Goal: Transaction & Acquisition: Purchase product/service

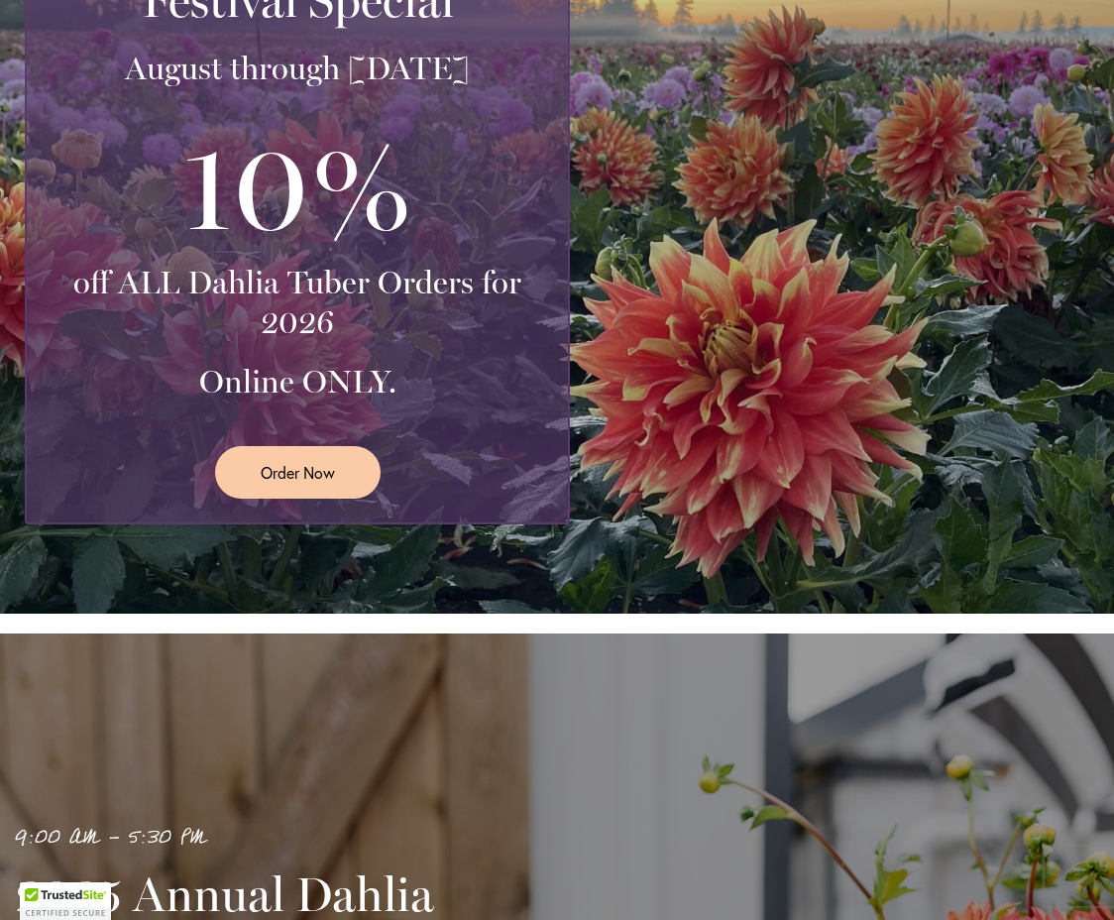
scroll to position [489, 0]
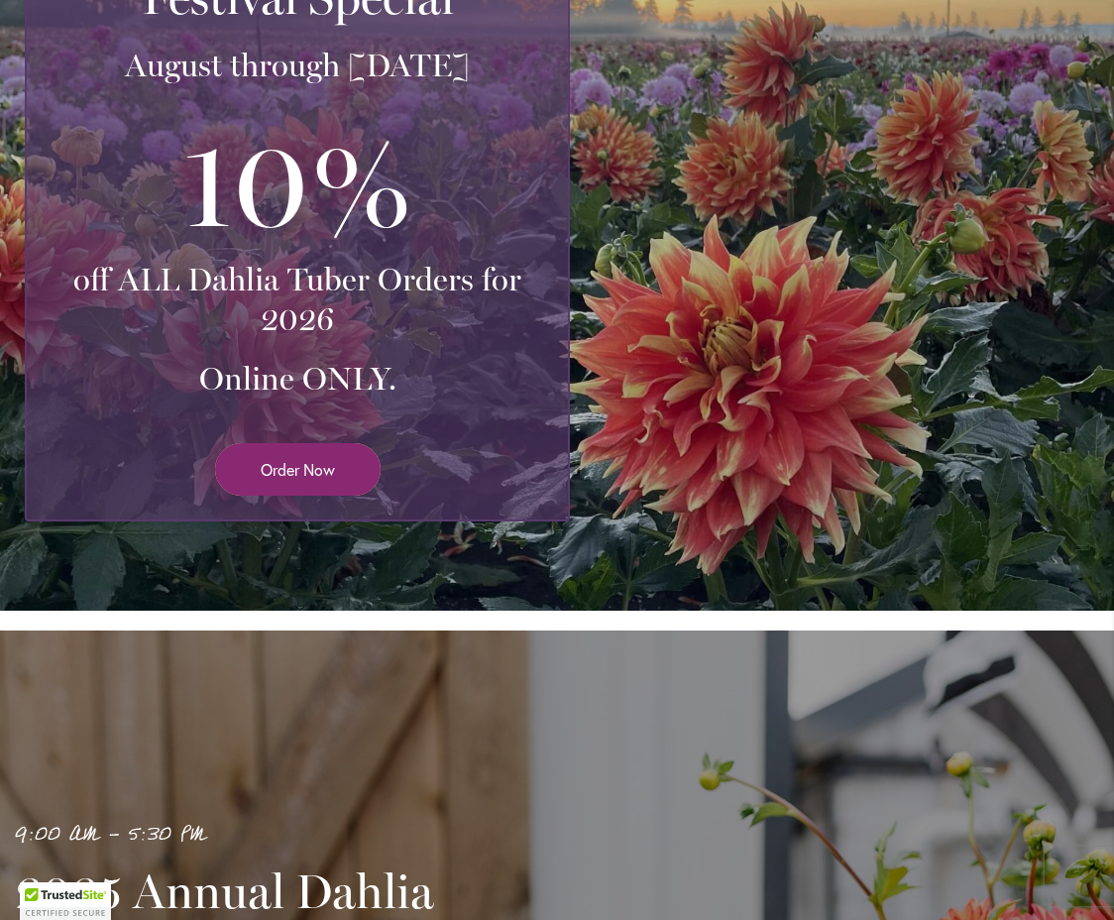
click at [308, 468] on span "Order Now" at bounding box center [298, 469] width 74 height 23
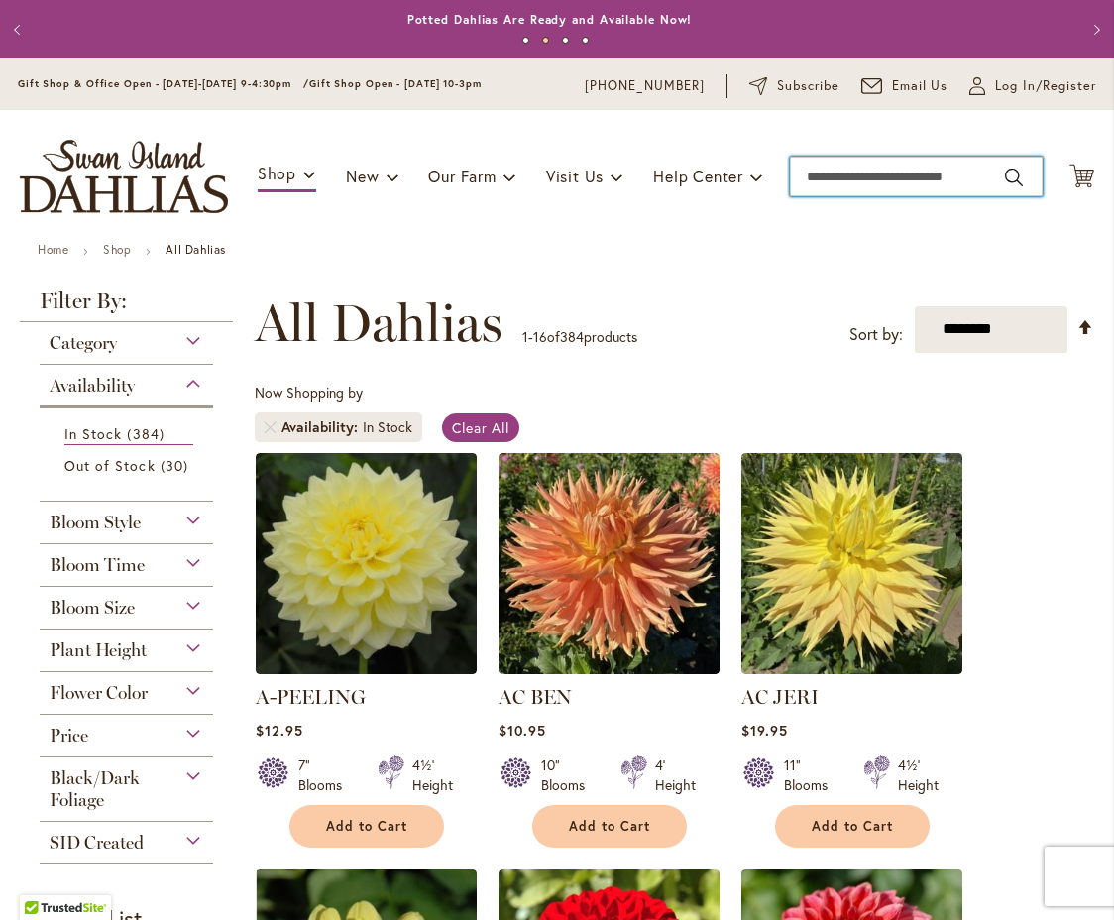
click at [999, 178] on input "Search" at bounding box center [916, 177] width 253 height 40
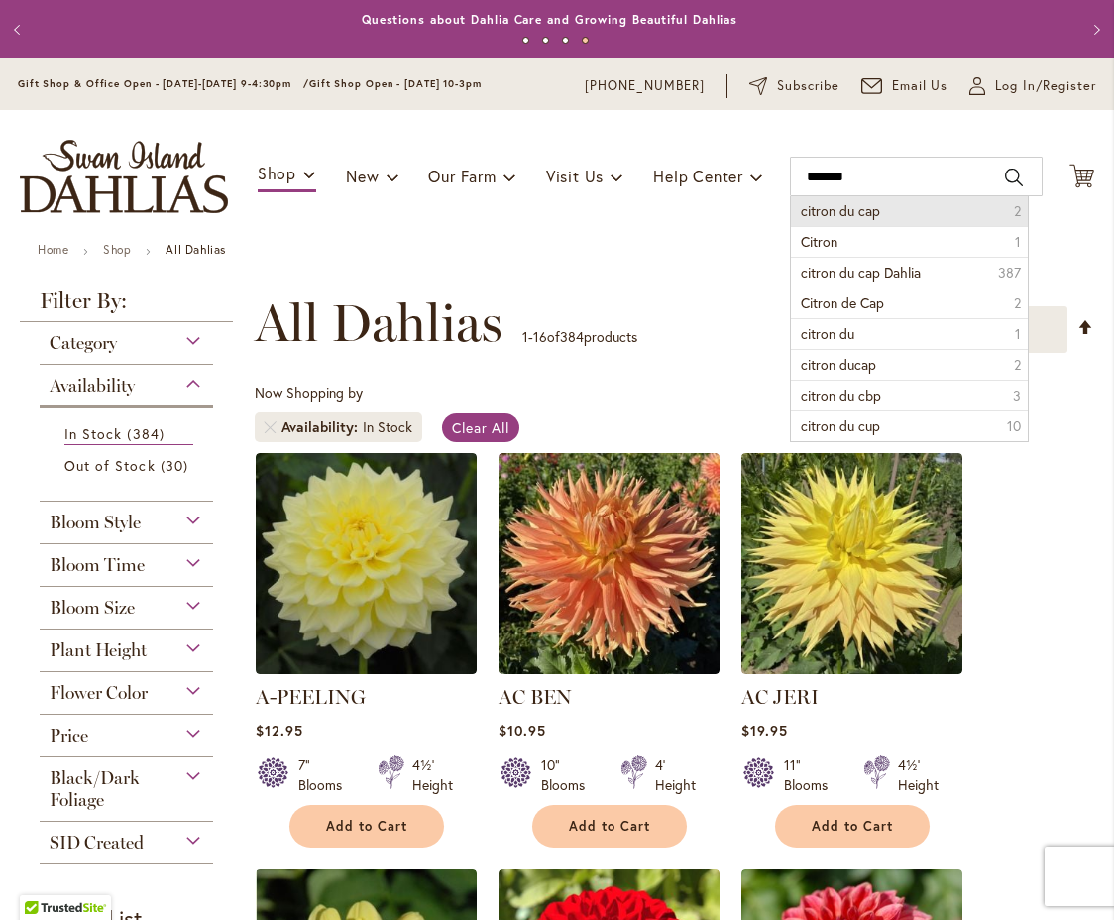
click at [841, 212] on span "citron du cap" at bounding box center [840, 210] width 79 height 19
type input "**********"
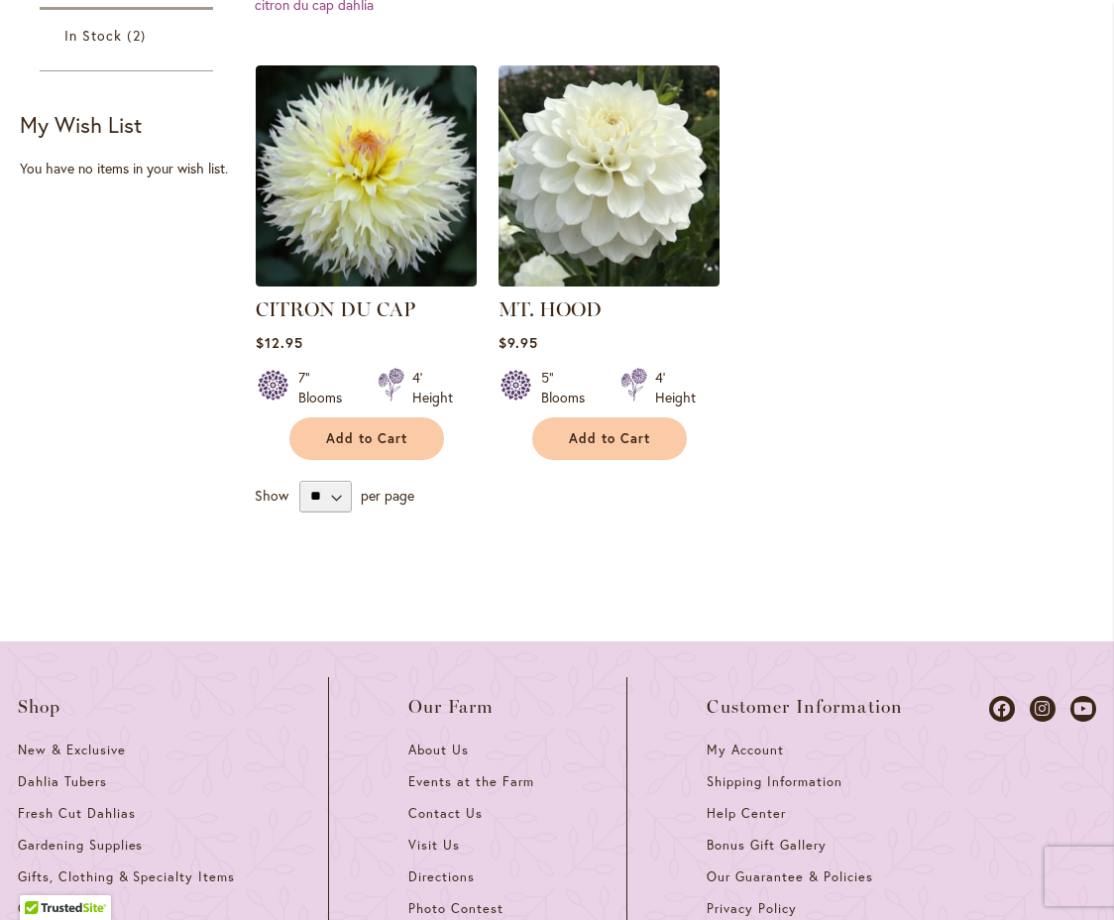
scroll to position [686, 0]
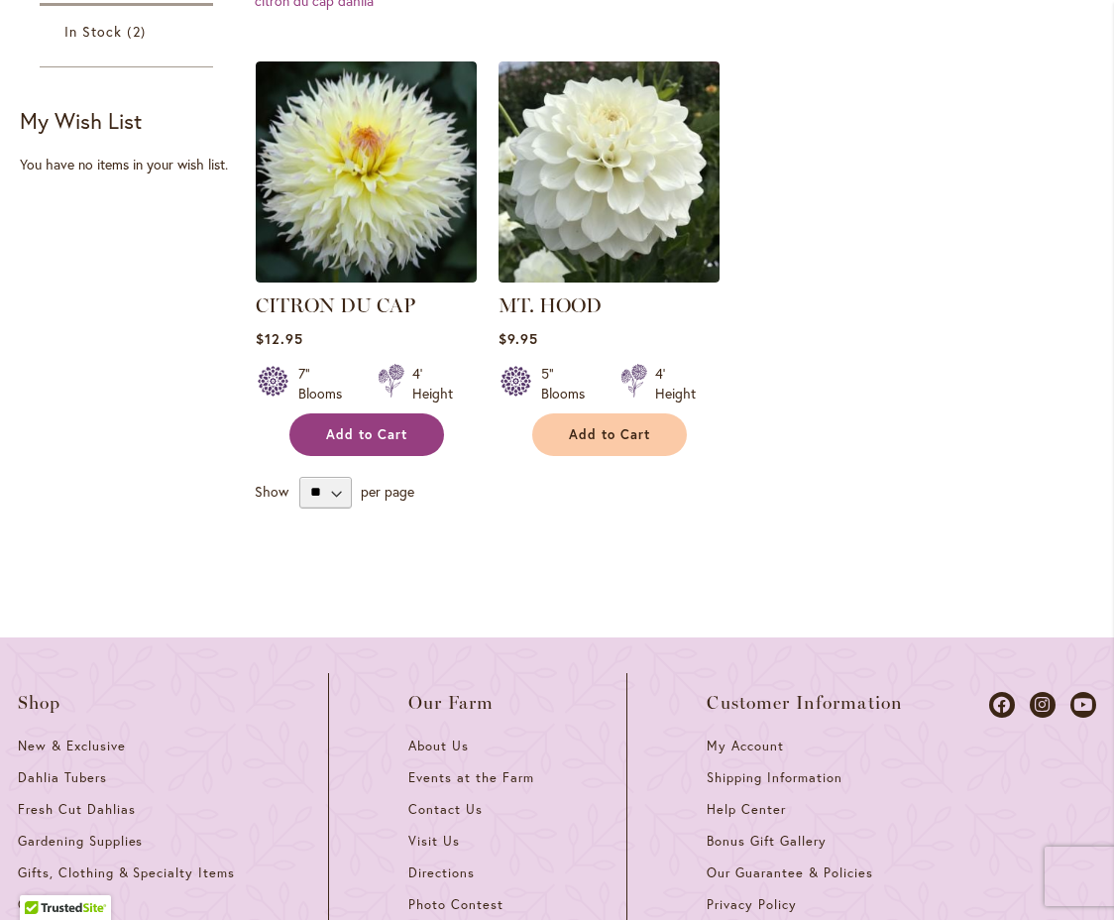
click at [360, 427] on span "Add to Cart" at bounding box center [366, 434] width 81 height 17
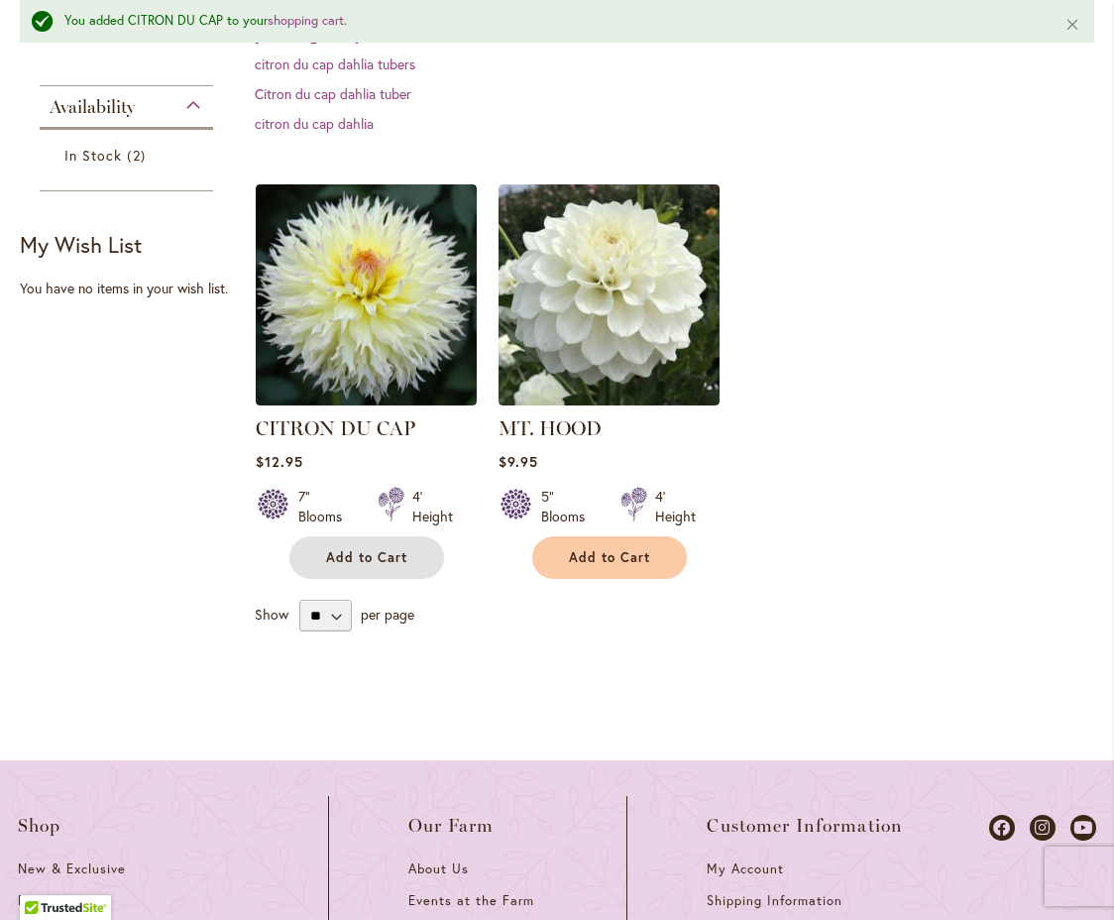
scroll to position [698, 0]
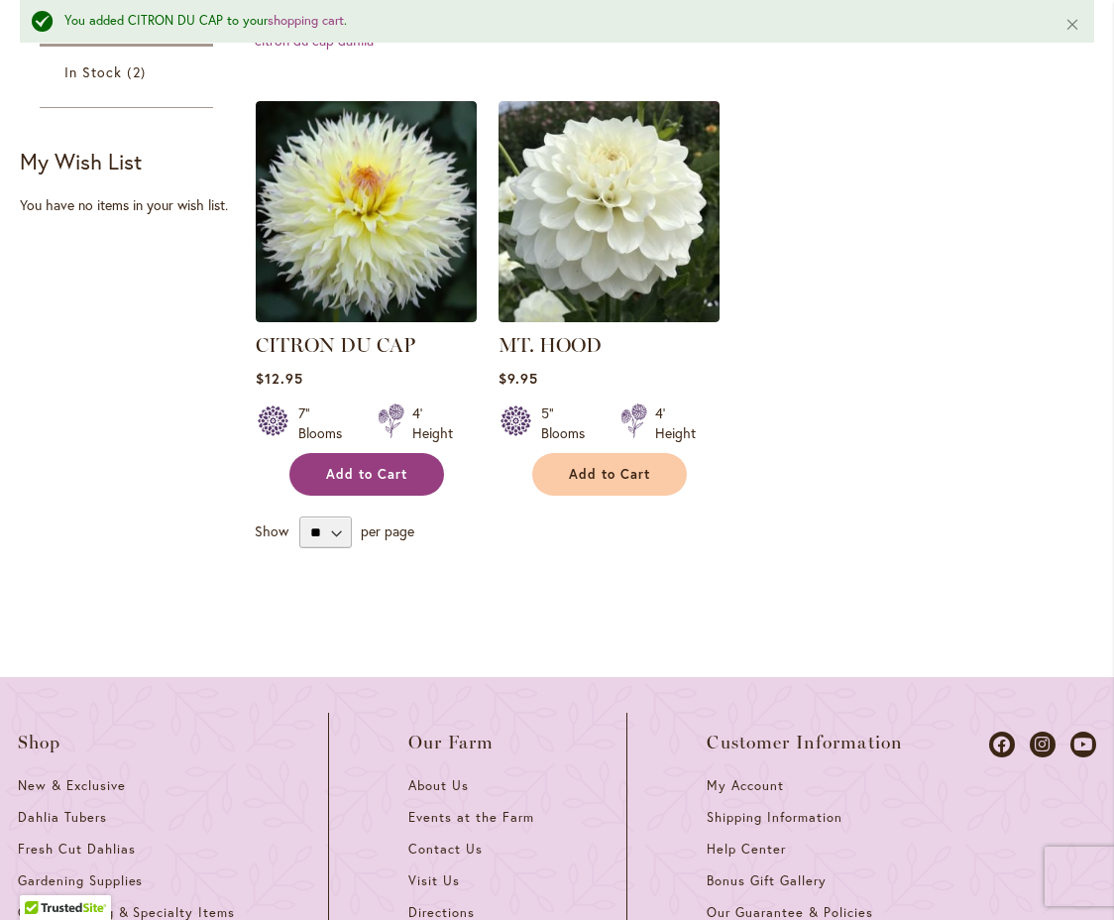
click at [363, 467] on span "Add to Cart" at bounding box center [366, 474] width 81 height 17
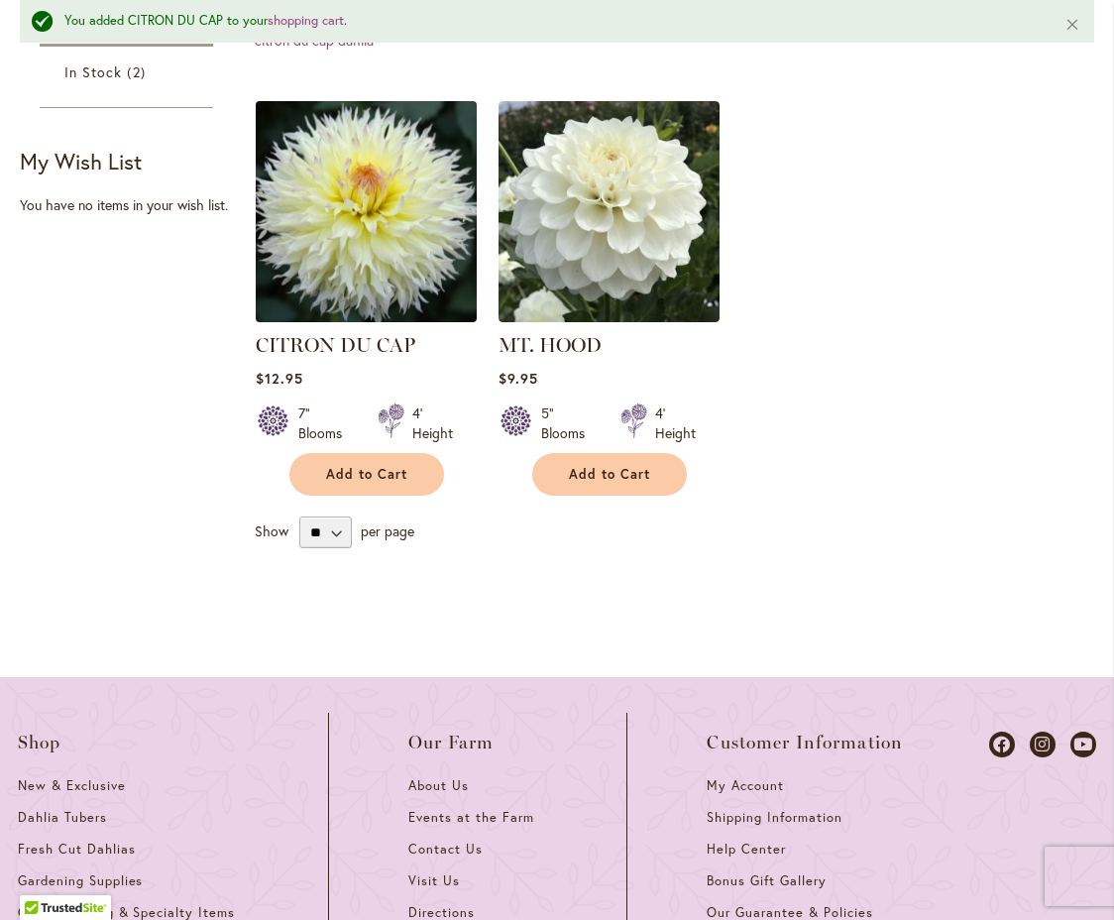
click at [384, 257] on img at bounding box center [366, 212] width 232 height 232
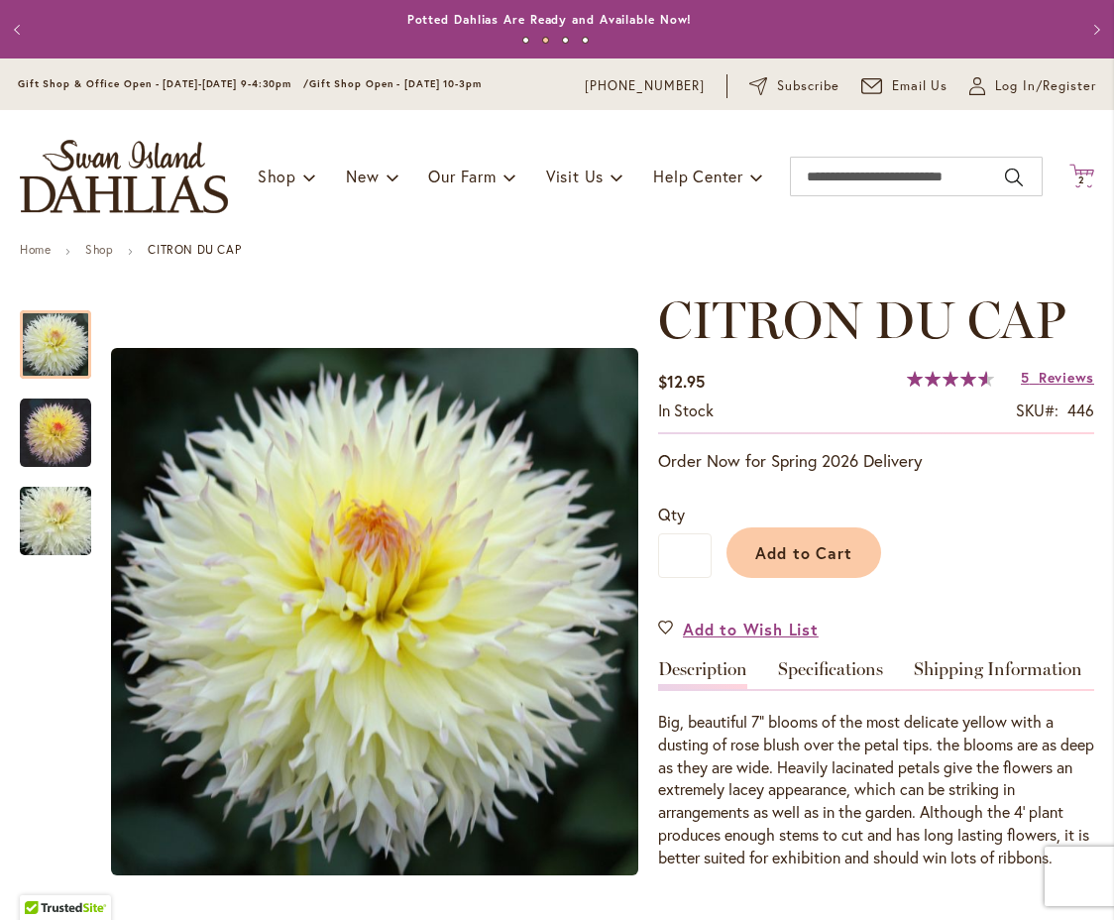
click at [1070, 174] on icon "Cart .cls-1 { fill: #231f20; }" at bounding box center [1082, 176] width 25 height 25
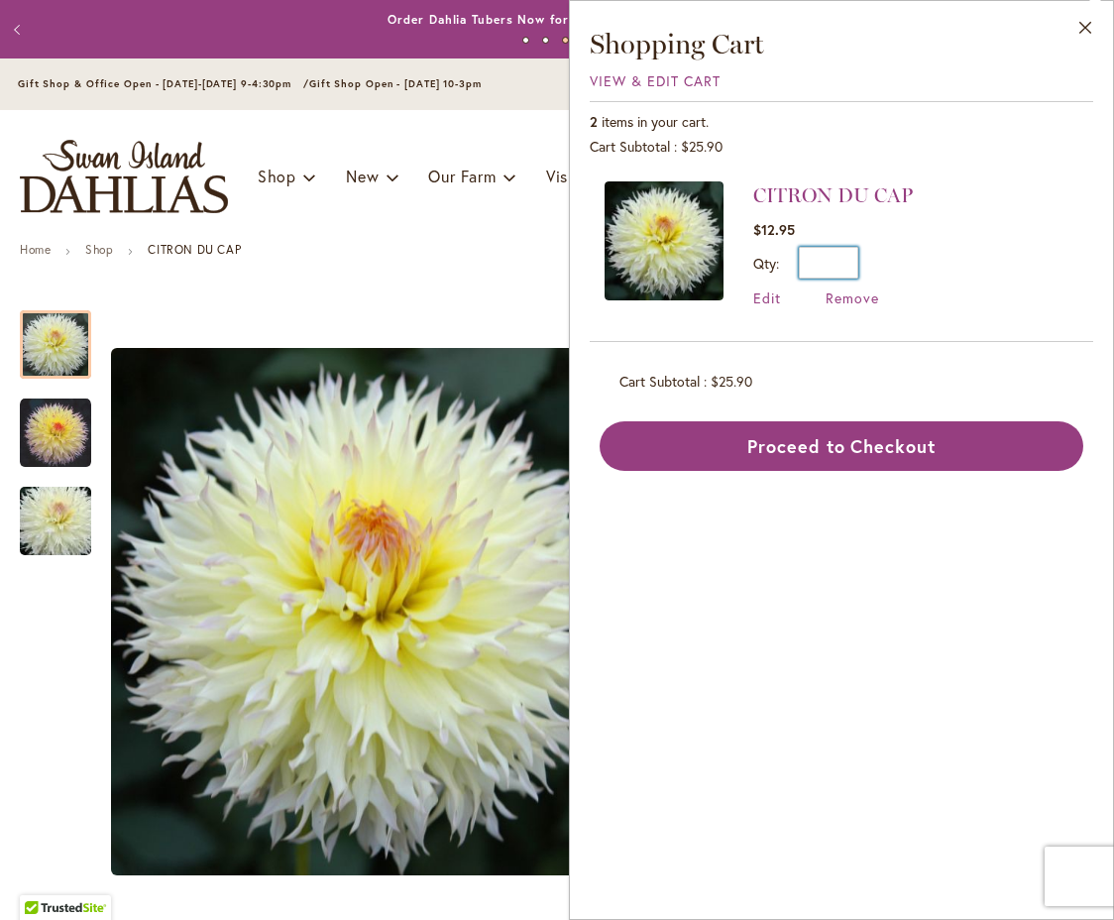
click at [845, 266] on input "*" at bounding box center [828, 263] width 59 height 32
click at [855, 264] on input "*" at bounding box center [828, 263] width 59 height 32
type input "*"
click at [922, 267] on span "Update" at bounding box center [919, 270] width 43 height 14
click at [1084, 24] on button "Close" at bounding box center [1086, 32] width 55 height 62
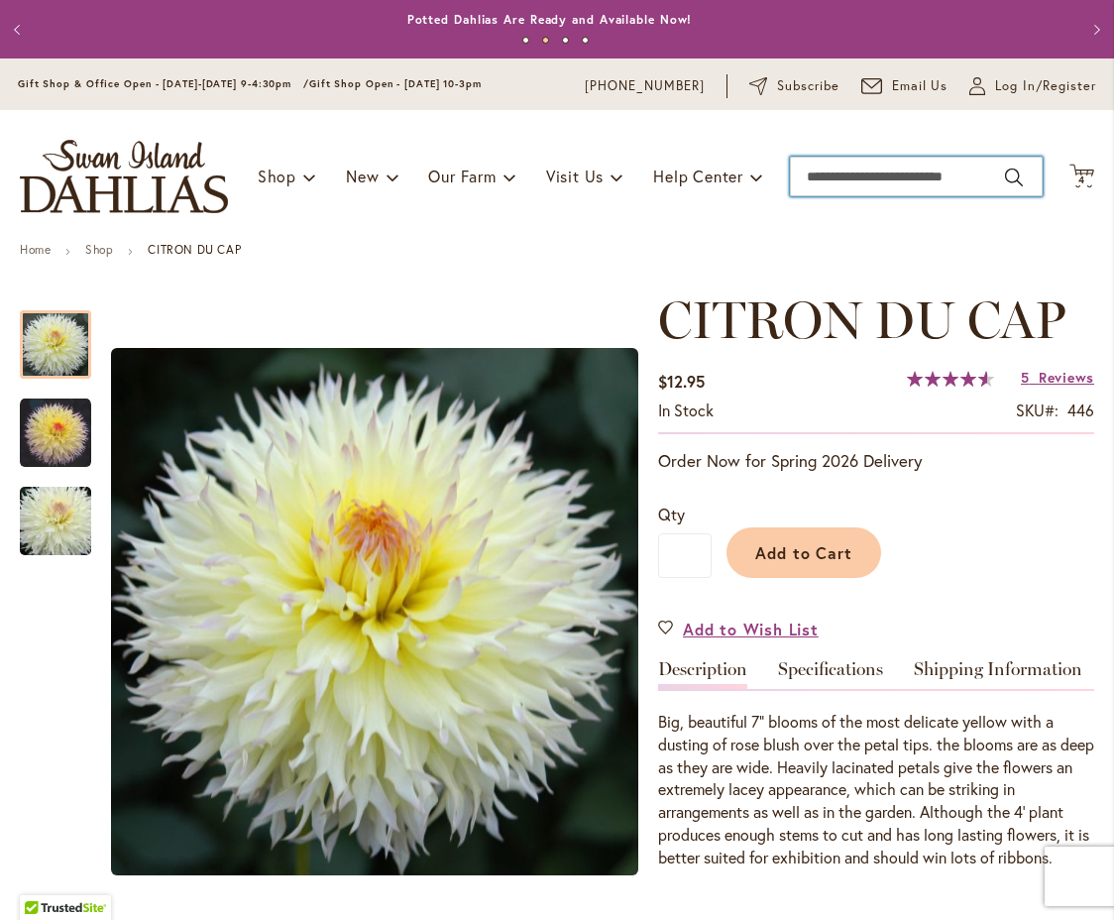
click at [998, 175] on input "Search" at bounding box center [916, 177] width 253 height 40
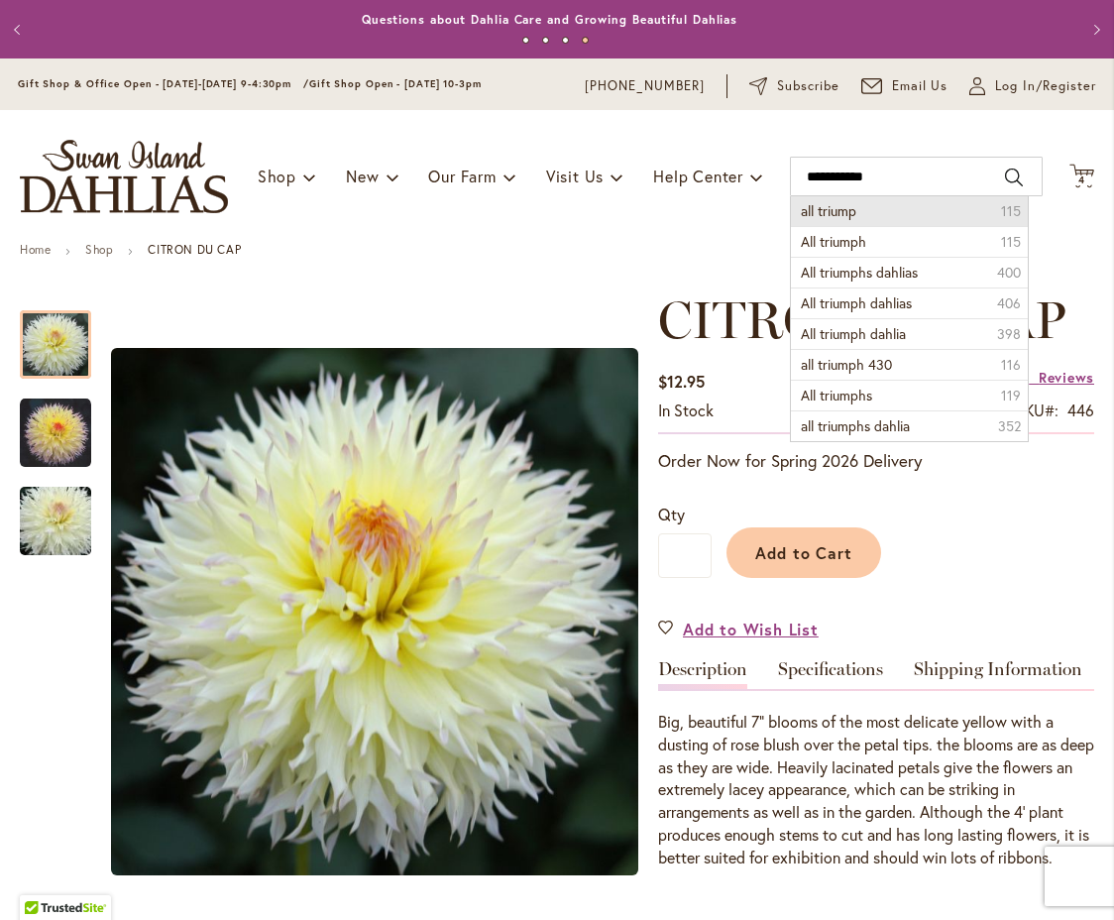
click at [823, 208] on span "all triump" at bounding box center [829, 210] width 56 height 19
type input "**********"
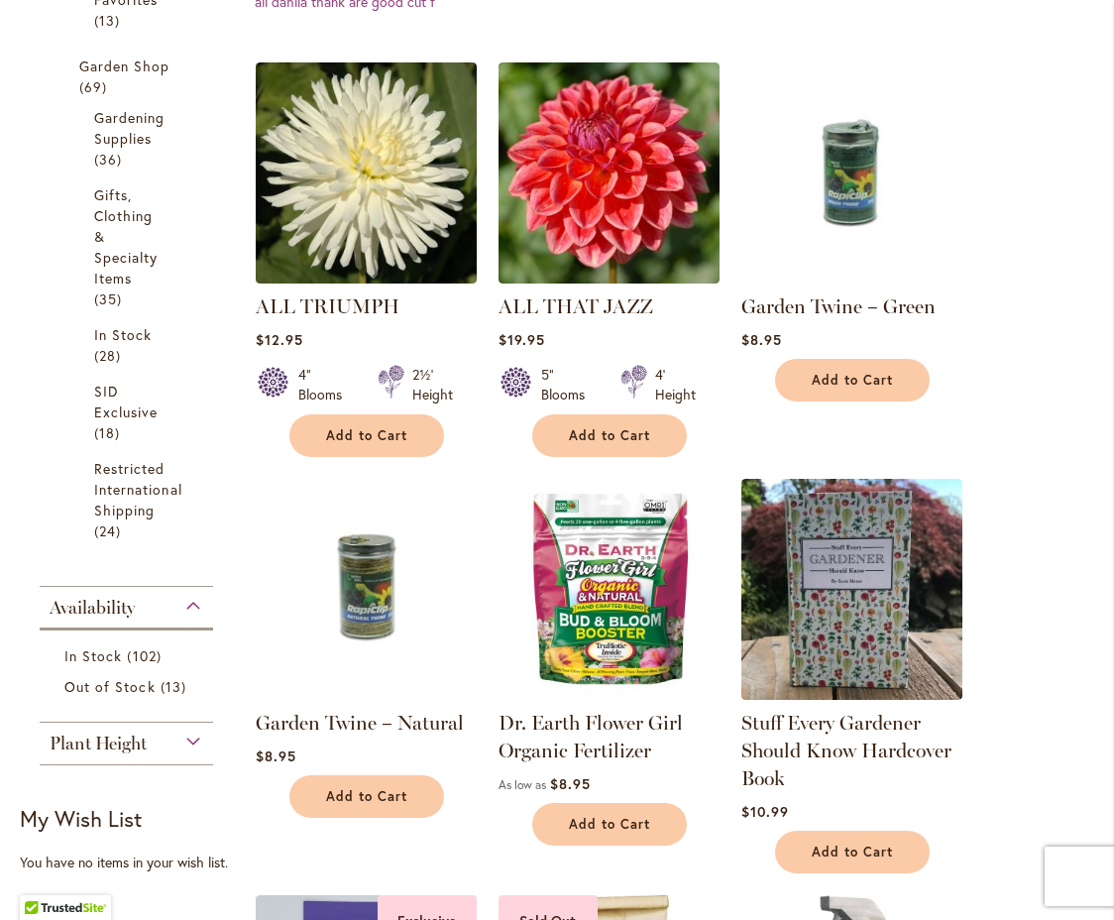
scroll to position [704, 0]
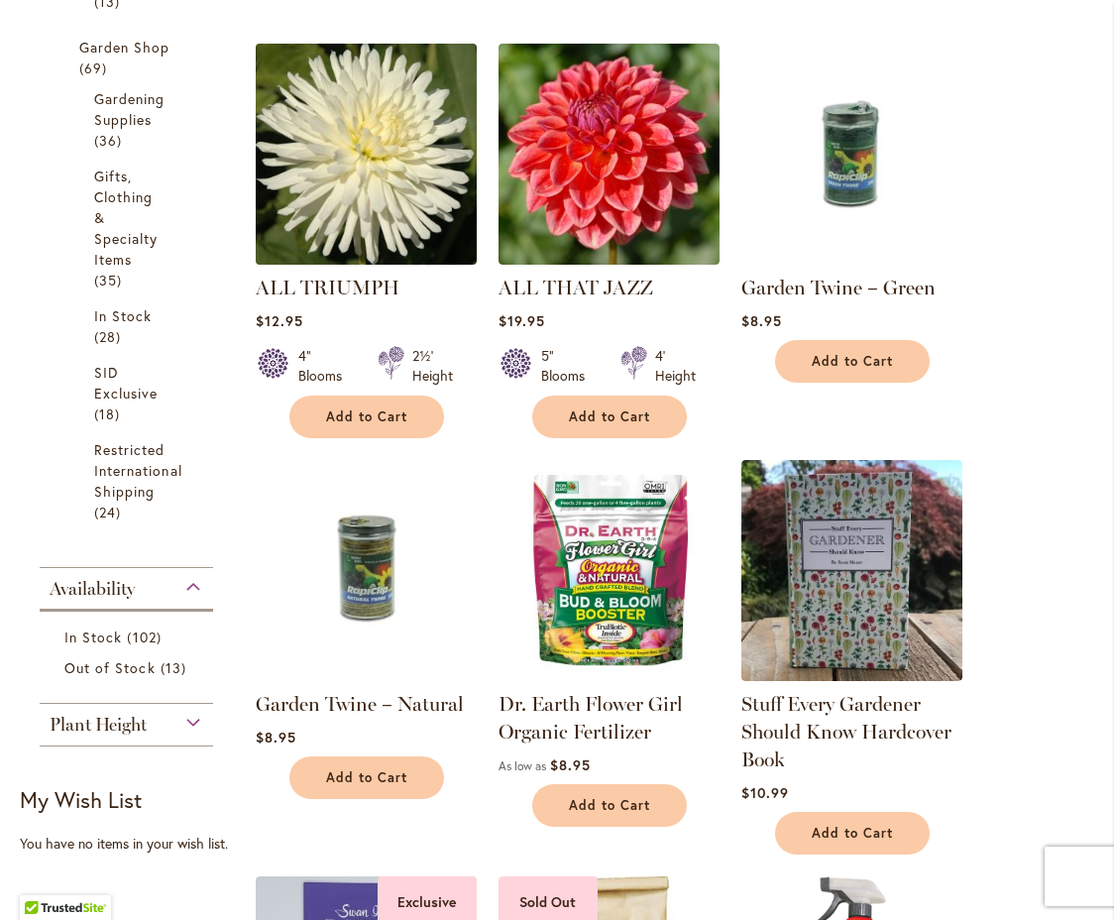
click at [366, 154] on img at bounding box center [366, 154] width 232 height 232
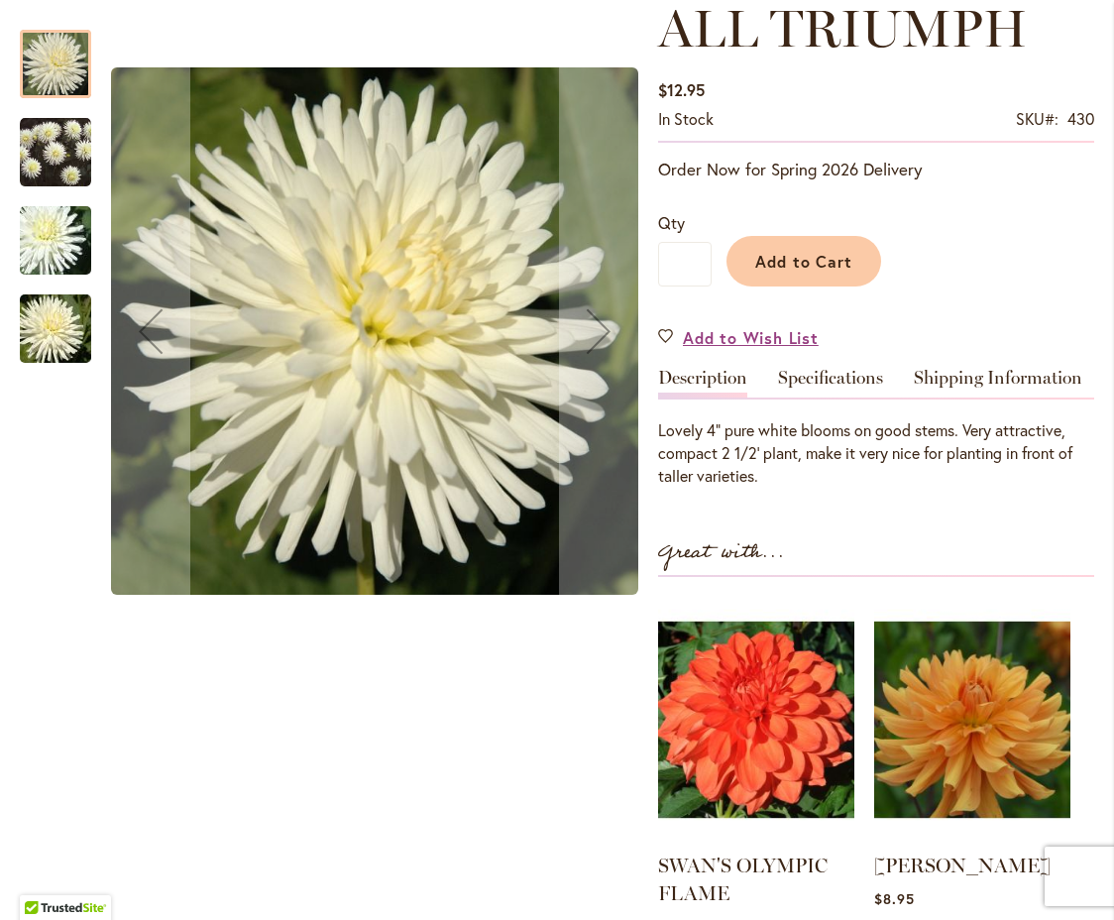
scroll to position [294, 0]
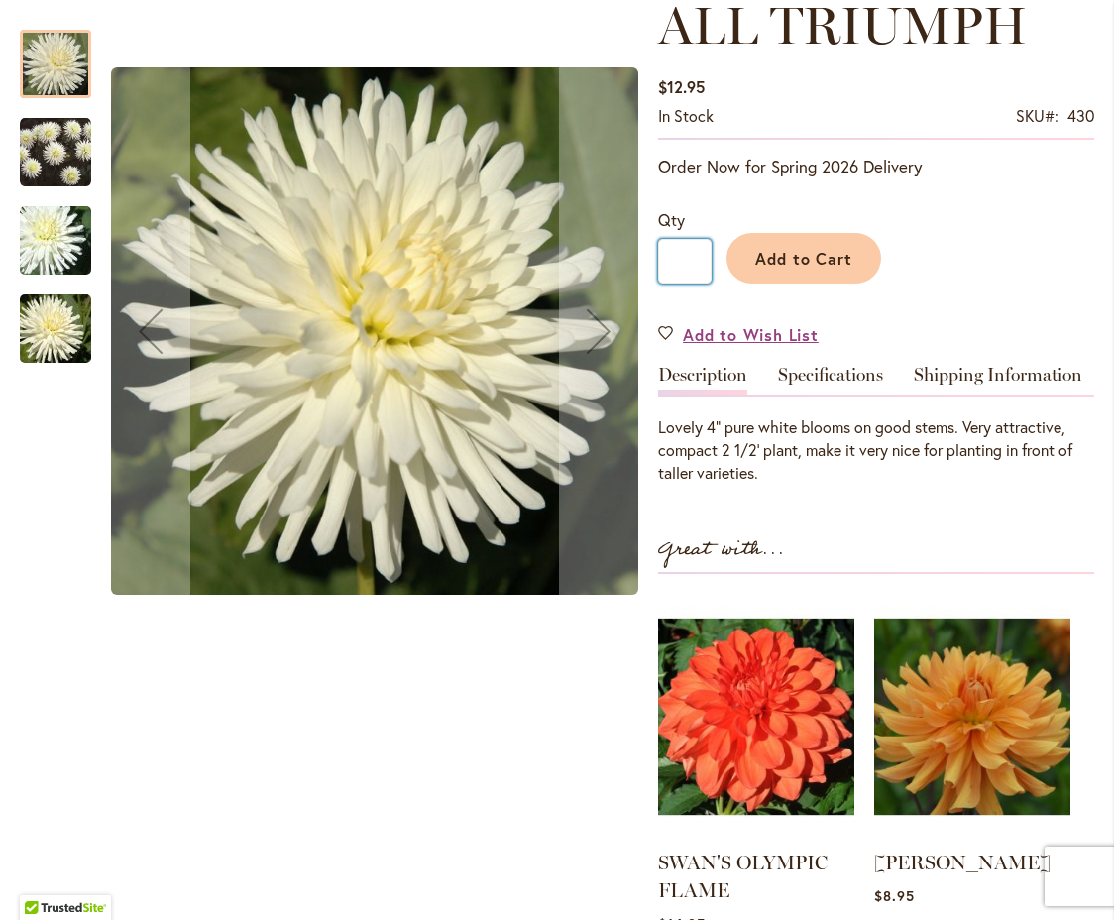
click at [693, 261] on input "*" at bounding box center [685, 261] width 54 height 45
type input "*"
click at [802, 253] on span "Add to Cart" at bounding box center [805, 258] width 98 height 21
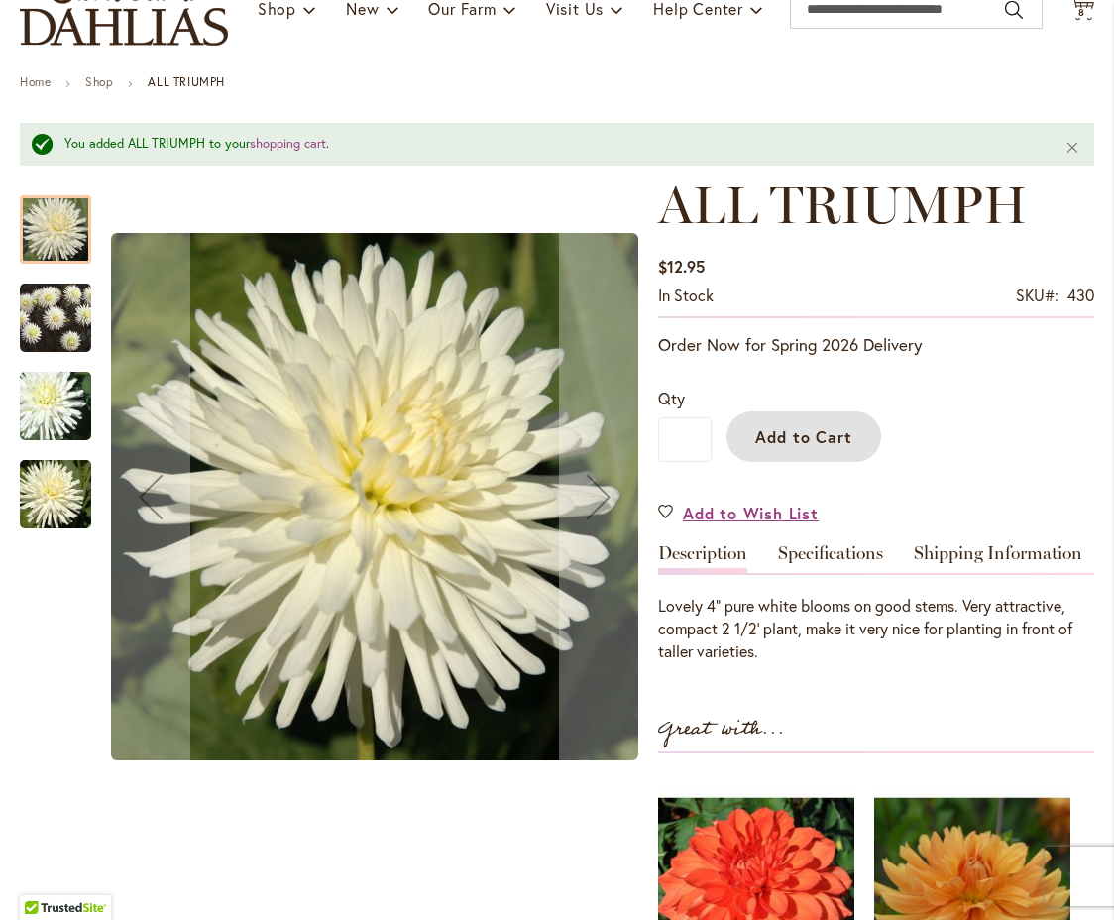
scroll to position [0, 0]
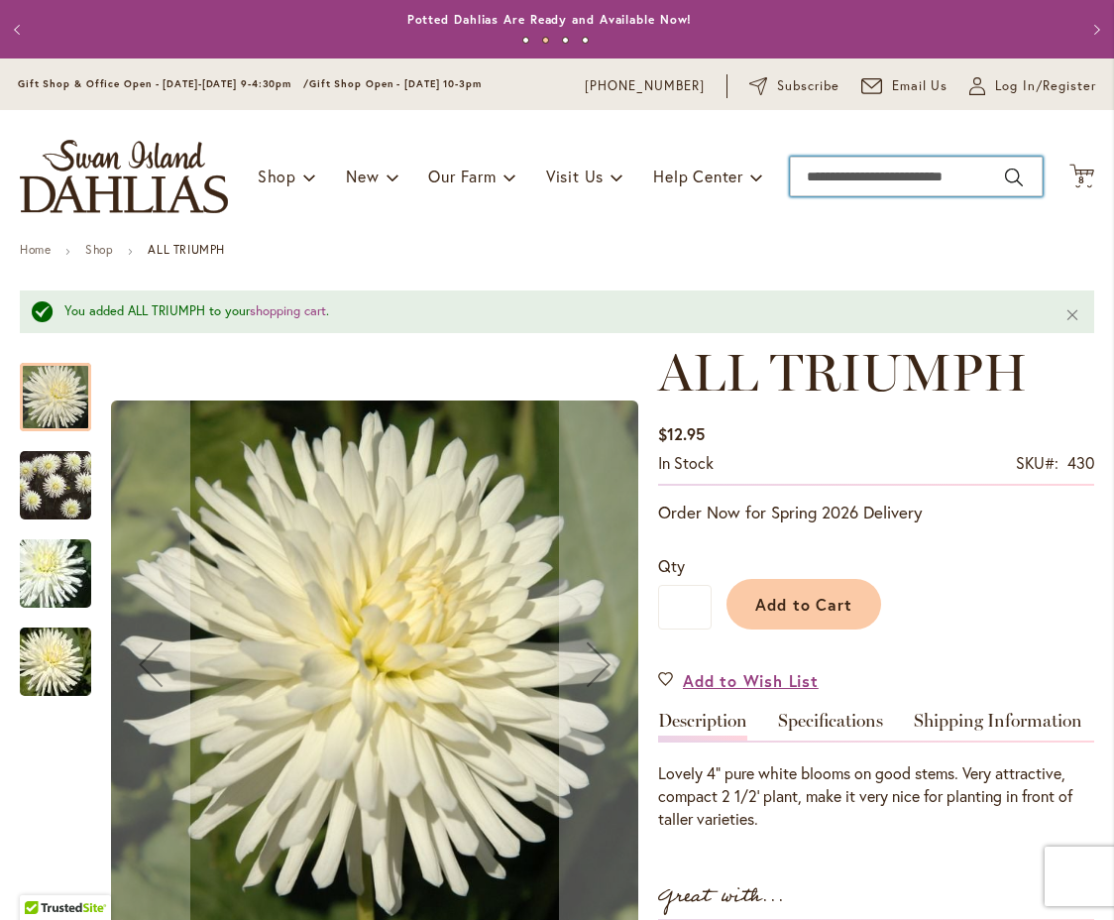
click at [999, 177] on input "Search" at bounding box center [916, 177] width 253 height 40
click at [824, 176] on input "Search" at bounding box center [916, 177] width 253 height 40
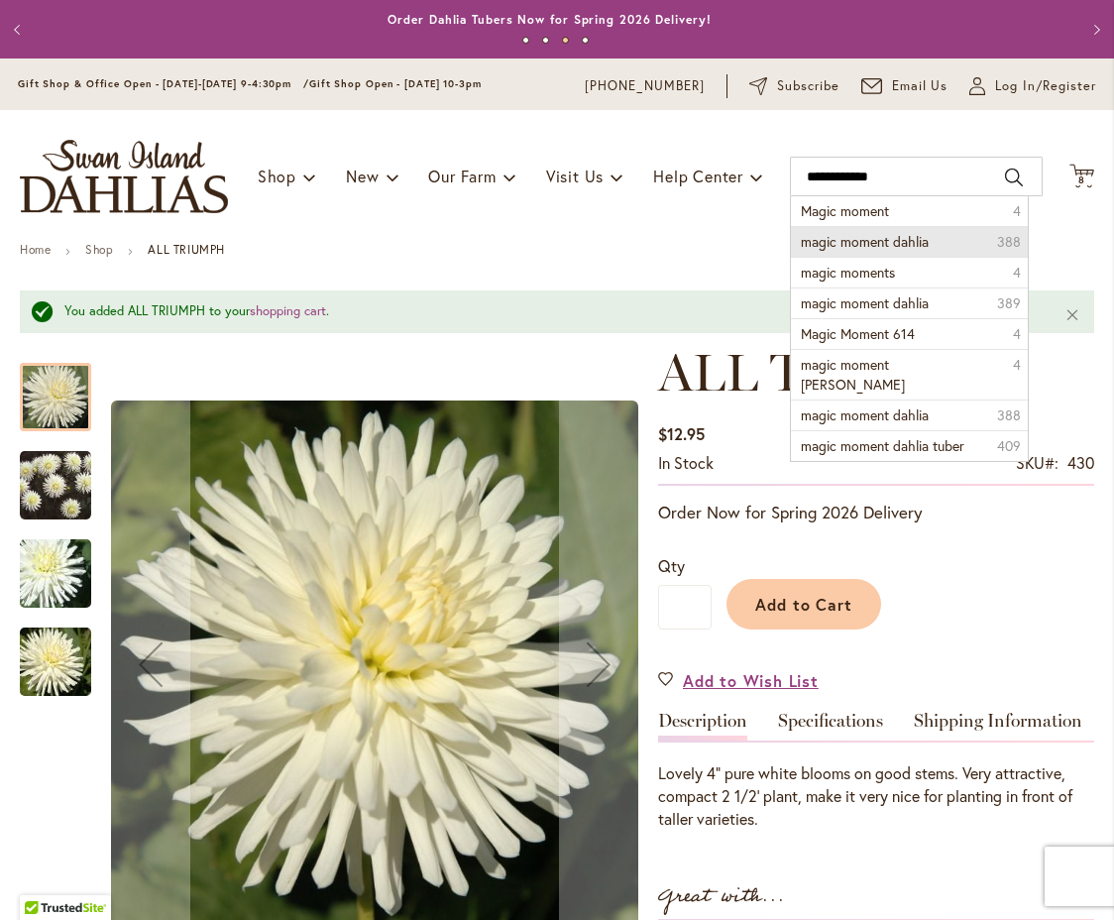
click at [862, 240] on span "magic moment dahlia" at bounding box center [865, 241] width 128 height 19
type input "**********"
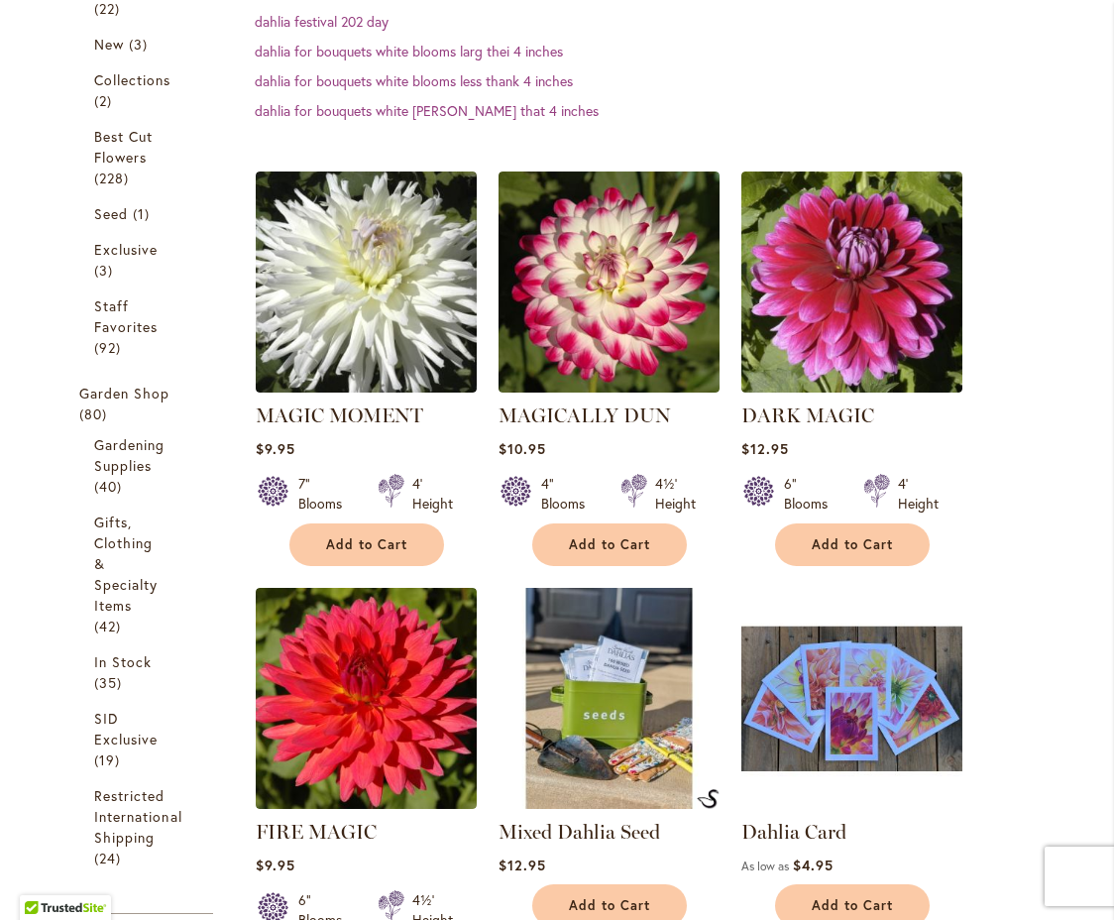
scroll to position [535, 0]
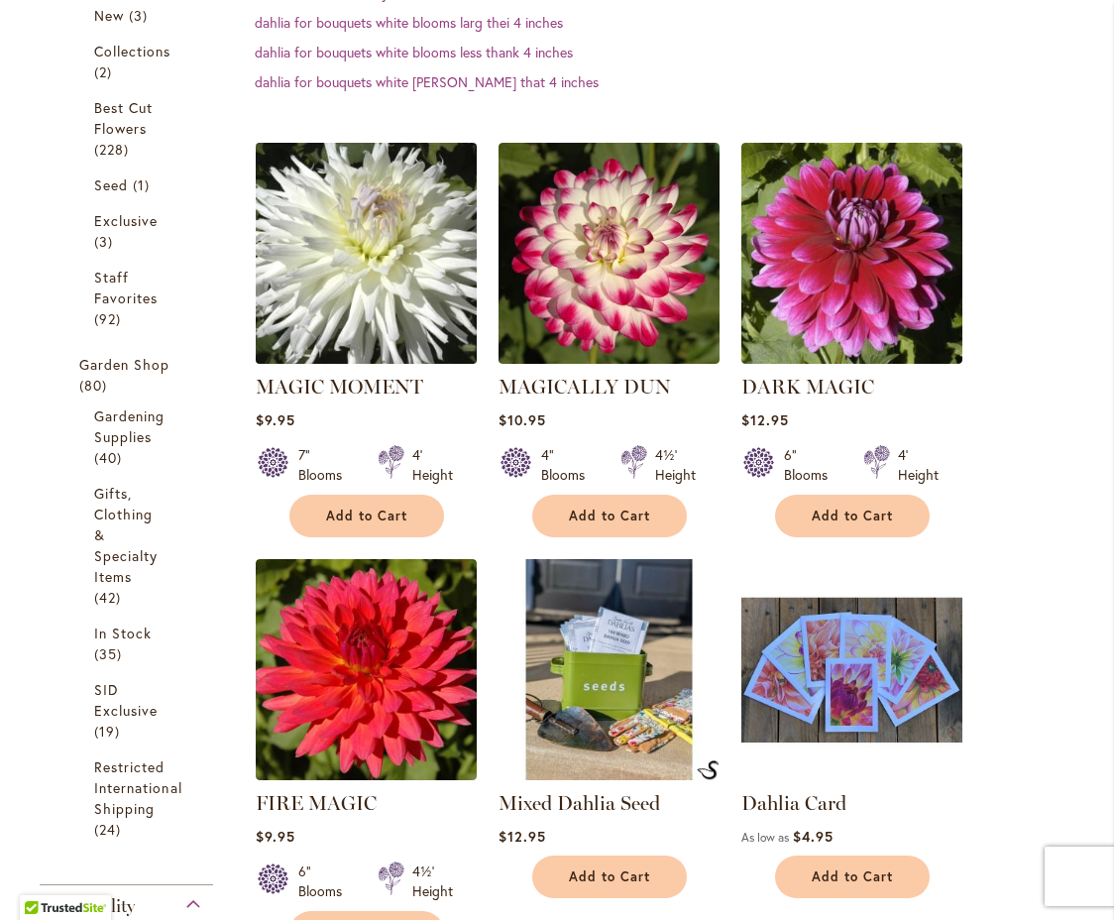
click at [381, 277] on img at bounding box center [366, 253] width 232 height 232
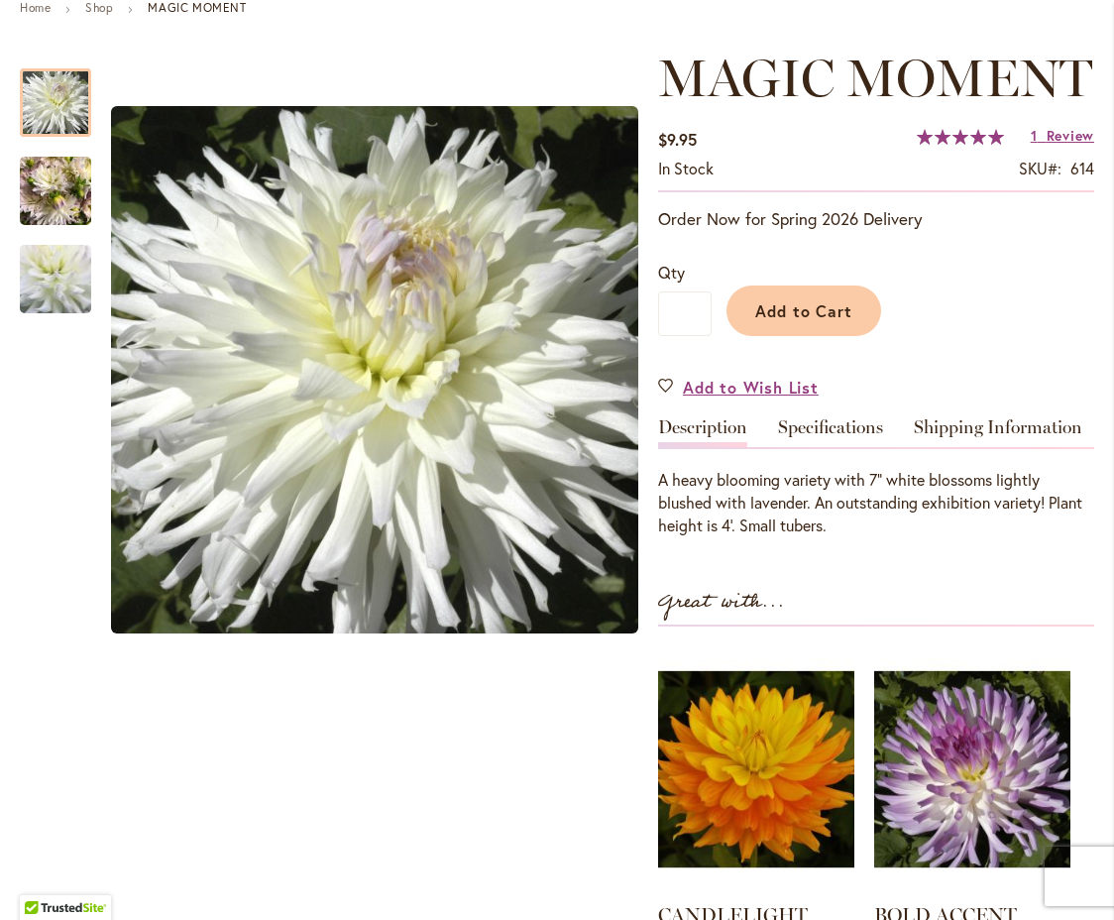
scroll to position [243, 0]
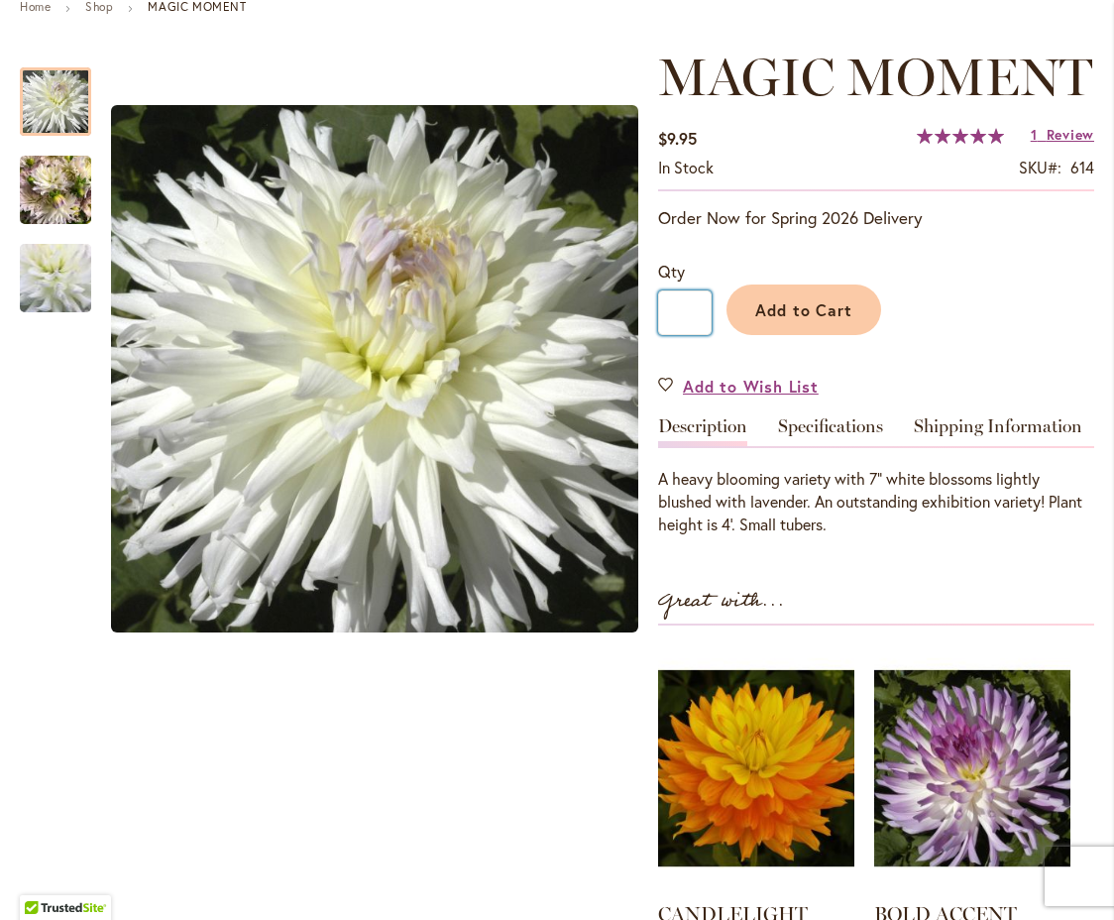
click at [696, 313] on input "*" at bounding box center [685, 313] width 54 height 45
type input "*"
click at [796, 304] on span "Add to Cart" at bounding box center [805, 309] width 98 height 21
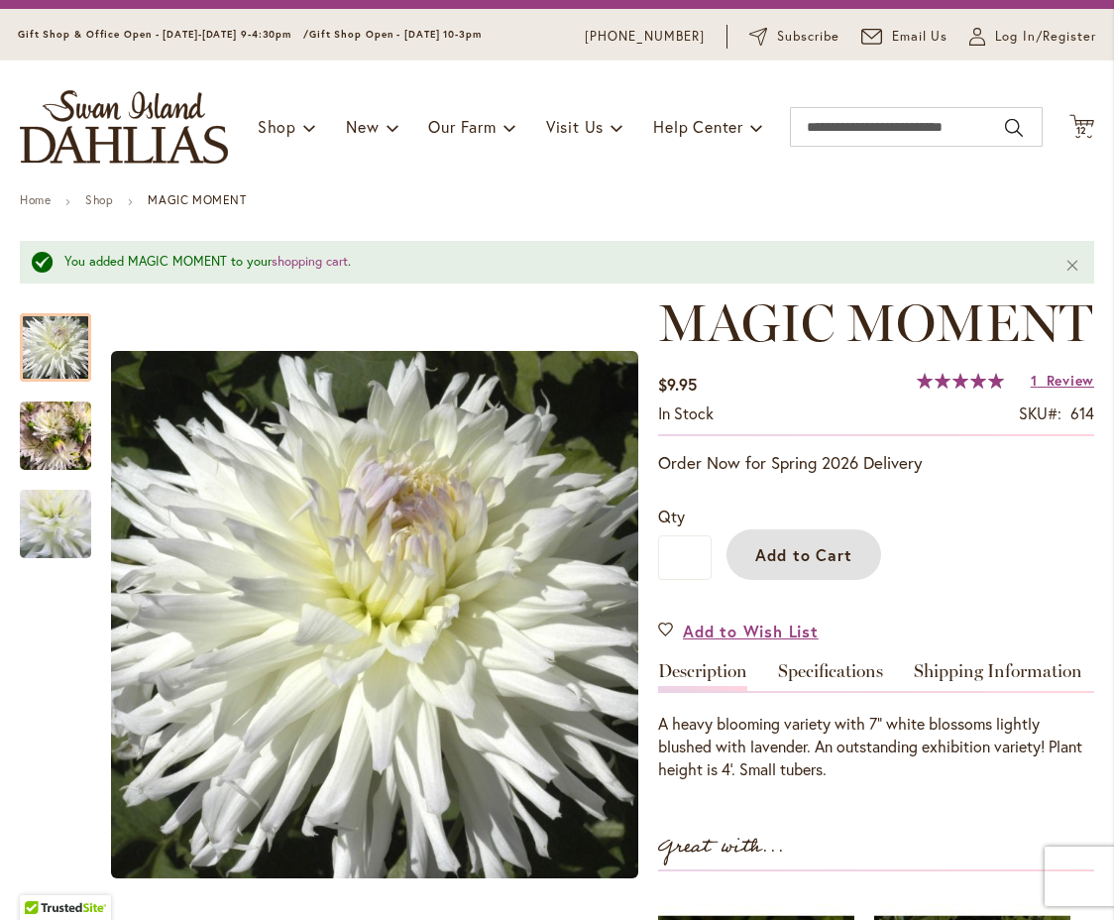
scroll to position [0, 0]
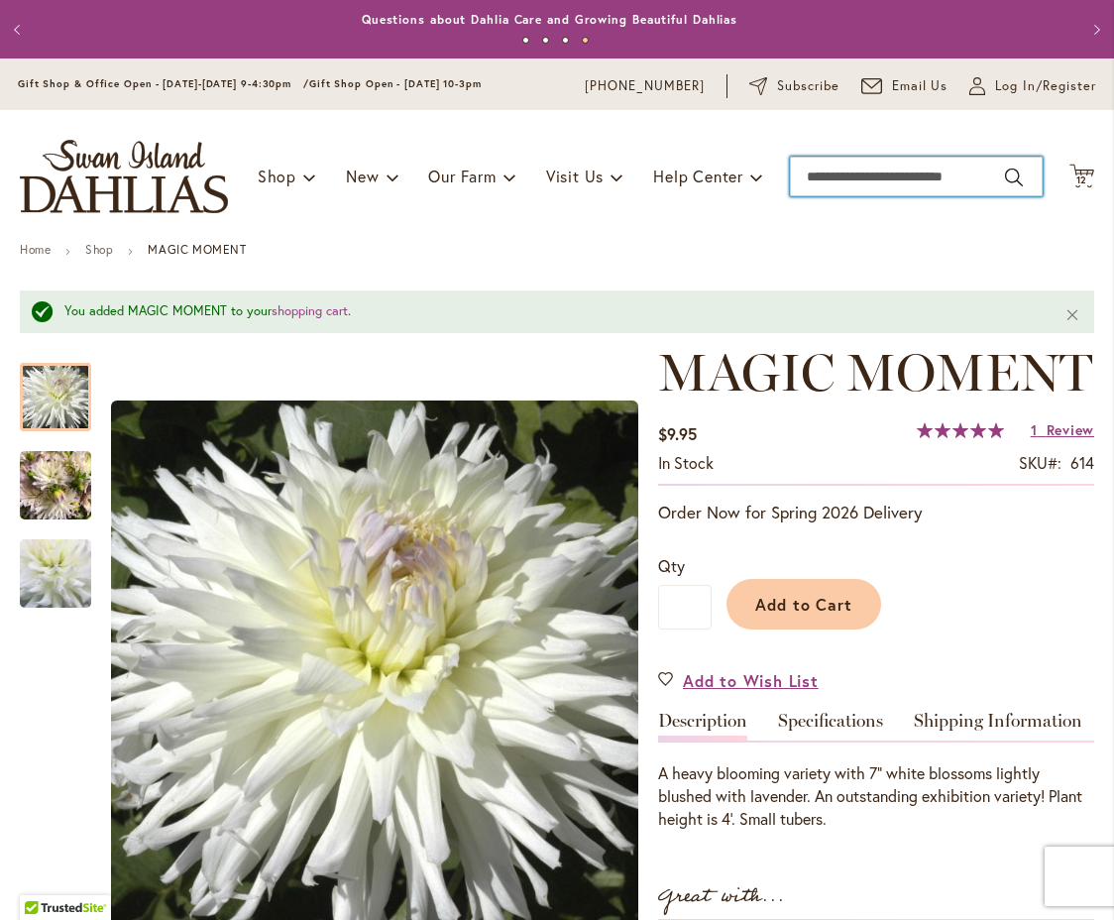
click at [970, 176] on input "Search" at bounding box center [916, 177] width 253 height 40
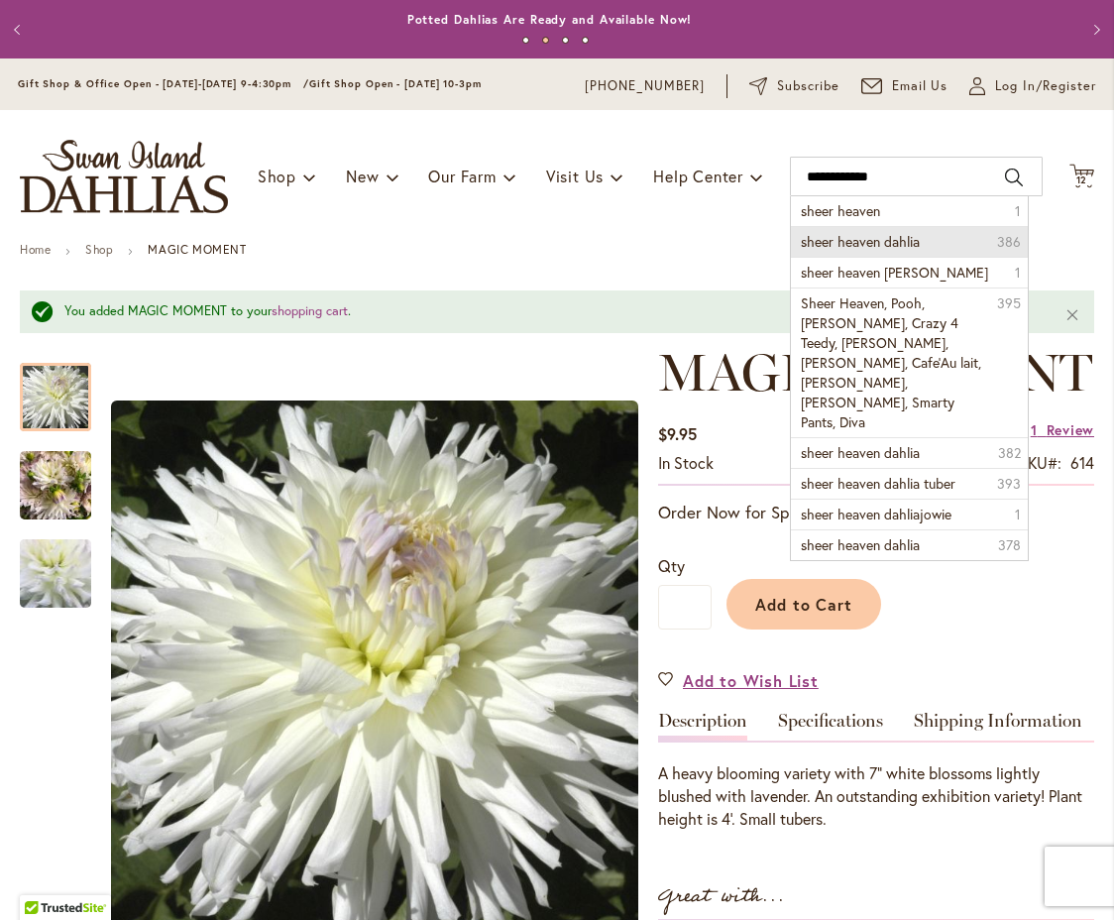
click at [871, 244] on span "sheer heaven dahlia" at bounding box center [860, 241] width 119 height 19
type input "**********"
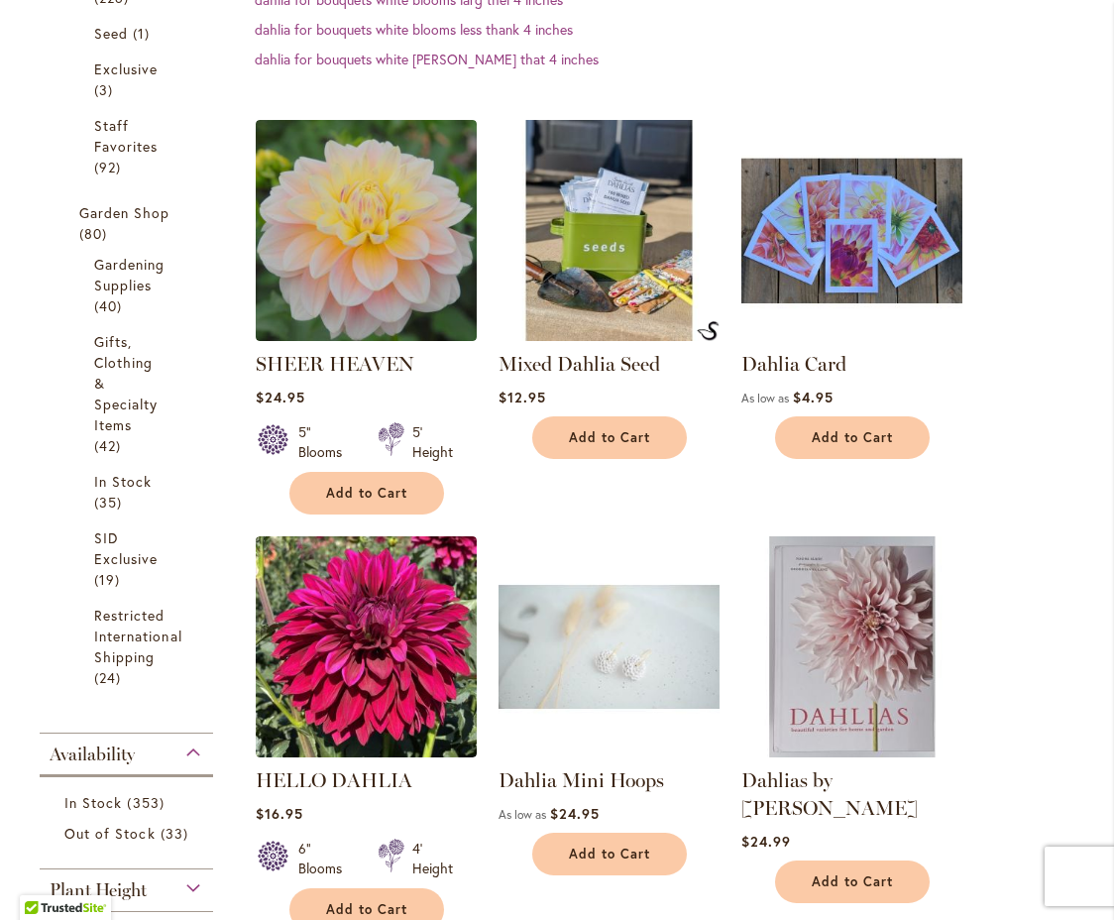
scroll to position [724, 0]
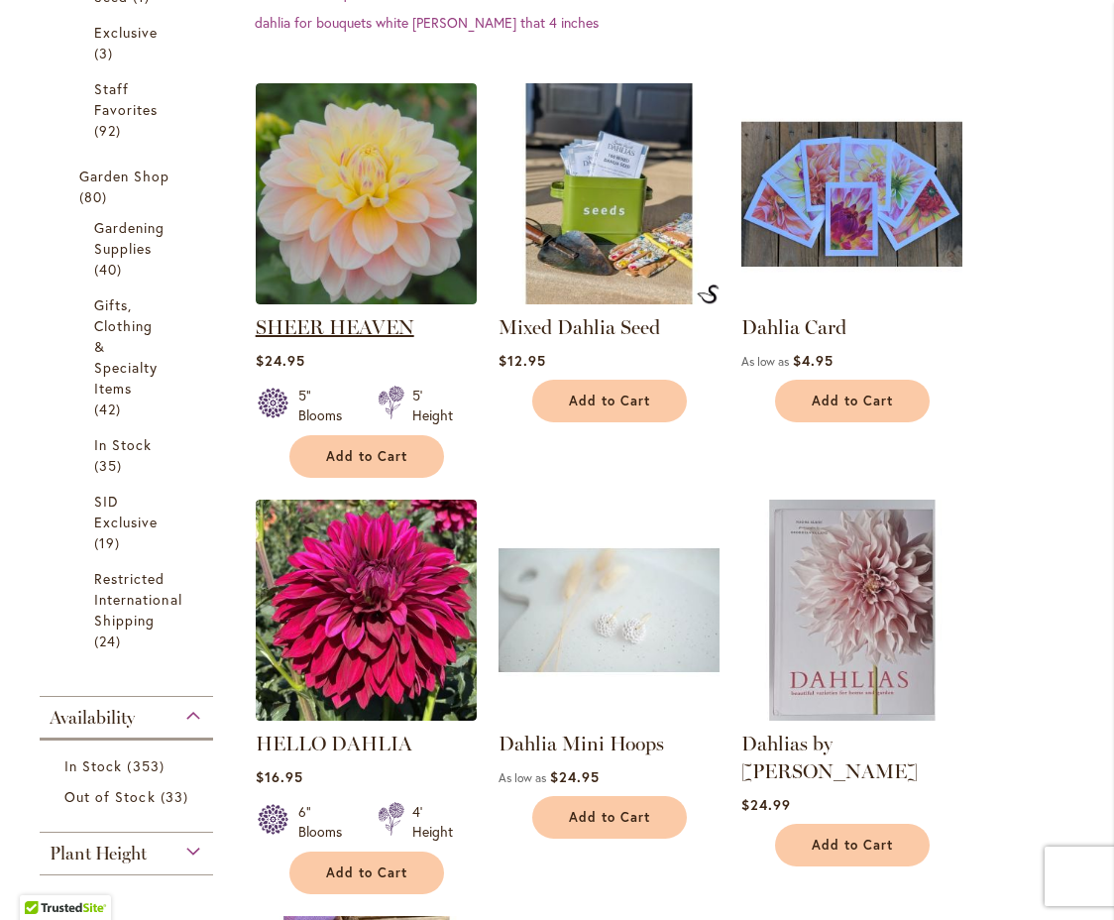
click at [350, 322] on link "SHEER HEAVEN" at bounding box center [335, 327] width 159 height 24
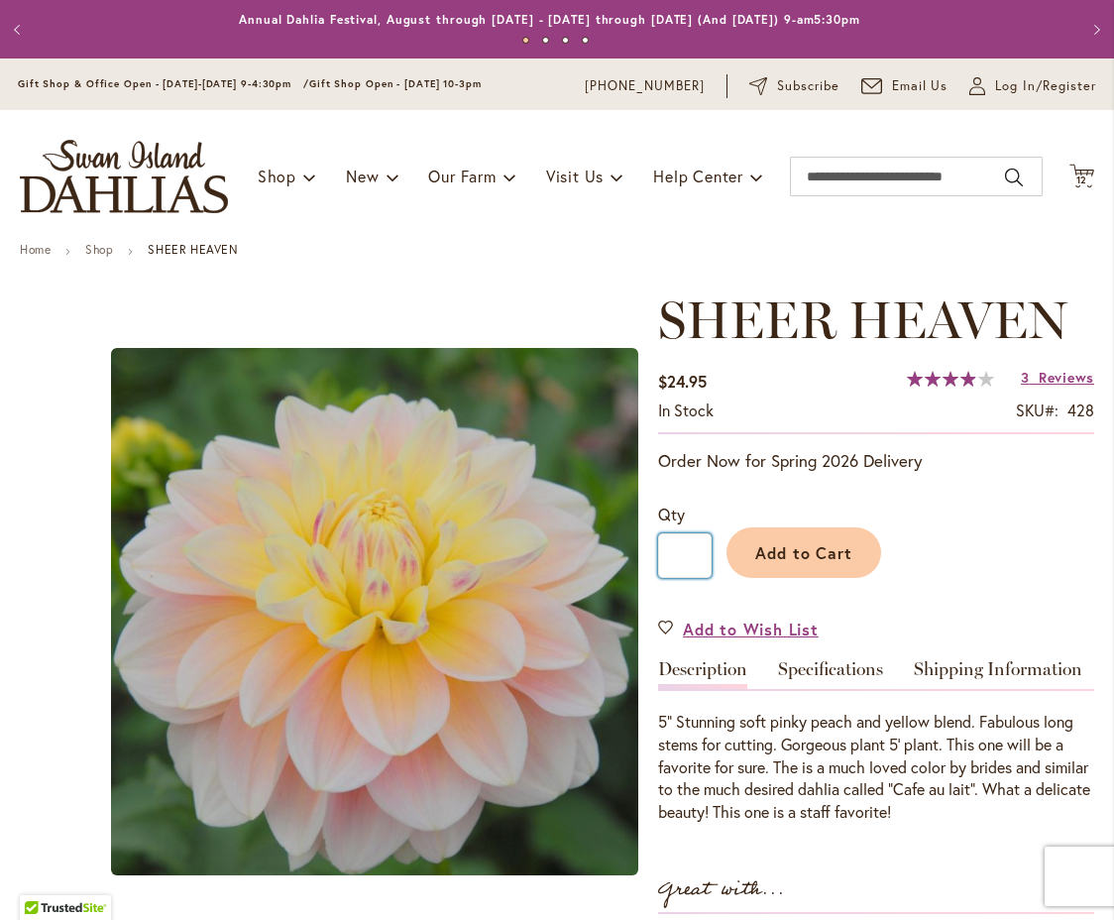
click at [689, 555] on input "*" at bounding box center [685, 555] width 54 height 45
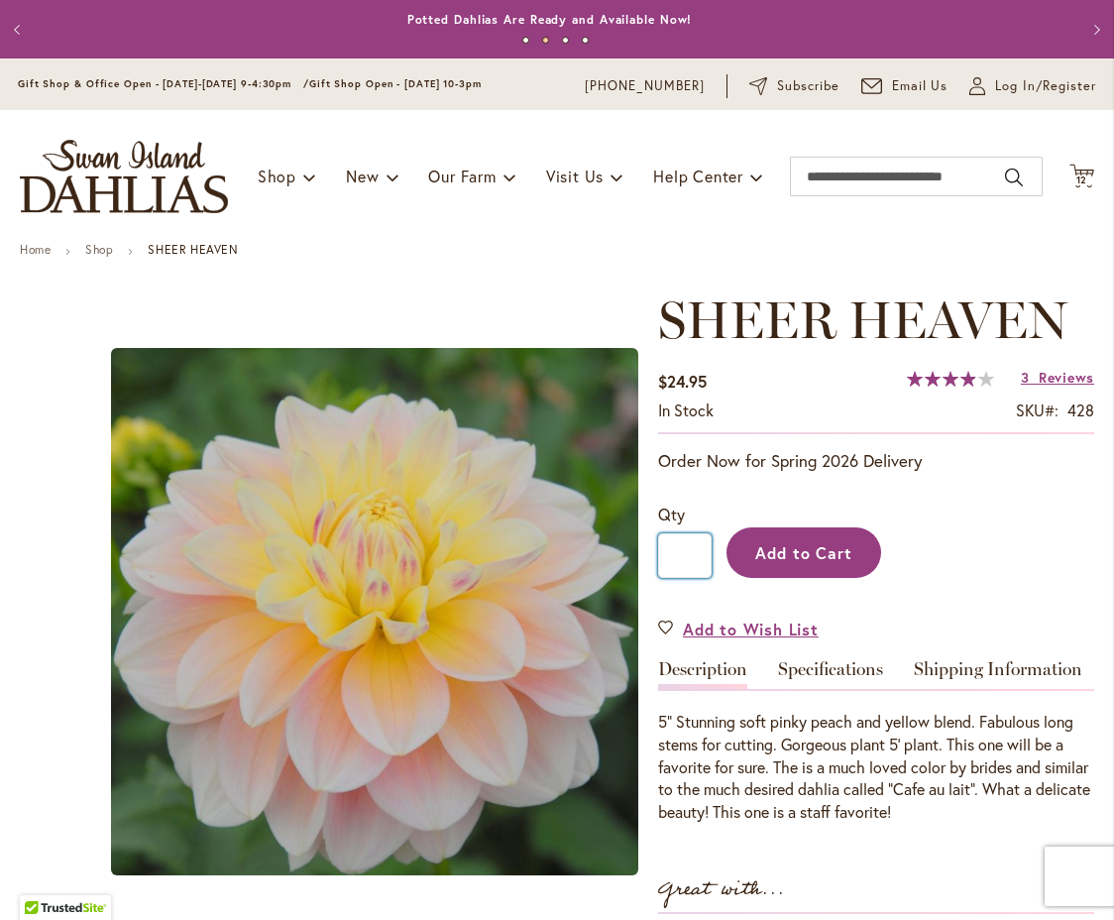
type input "*"
click at [802, 547] on span "Add to Cart" at bounding box center [805, 552] width 98 height 21
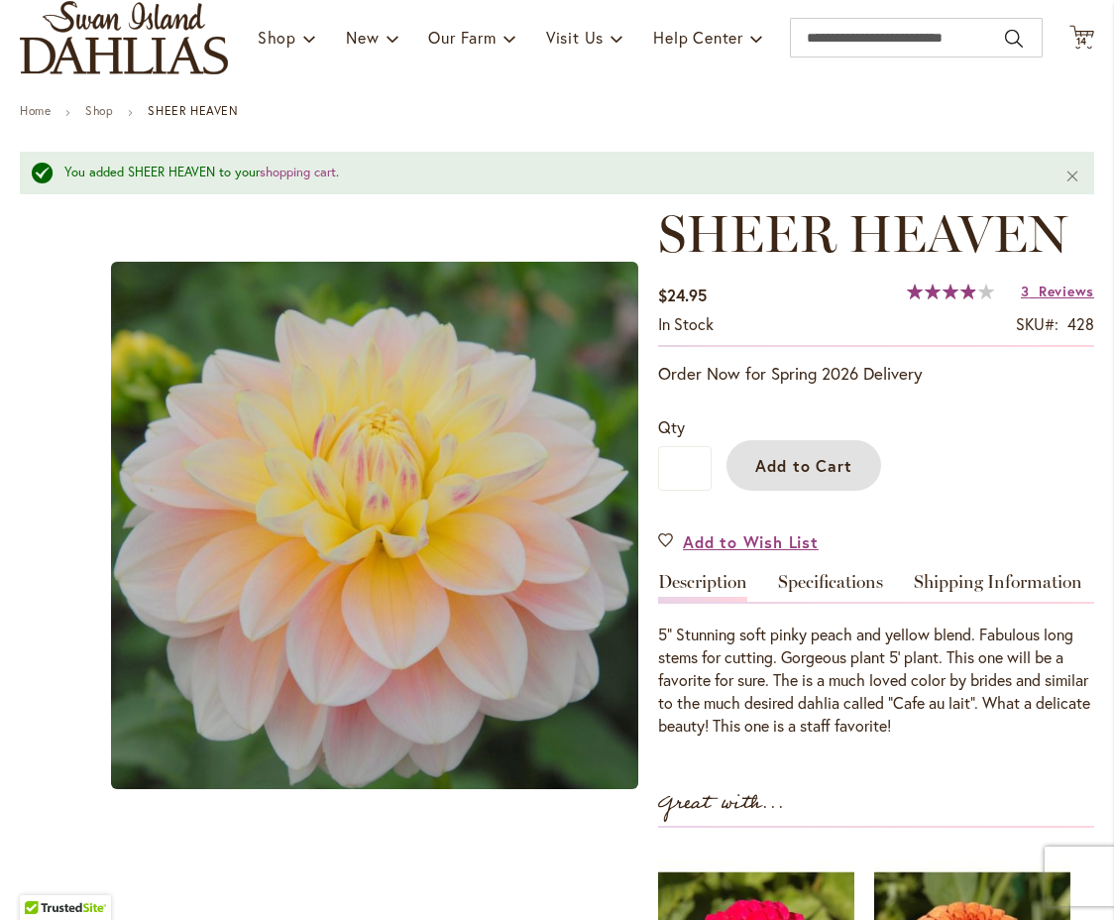
scroll to position [131, 0]
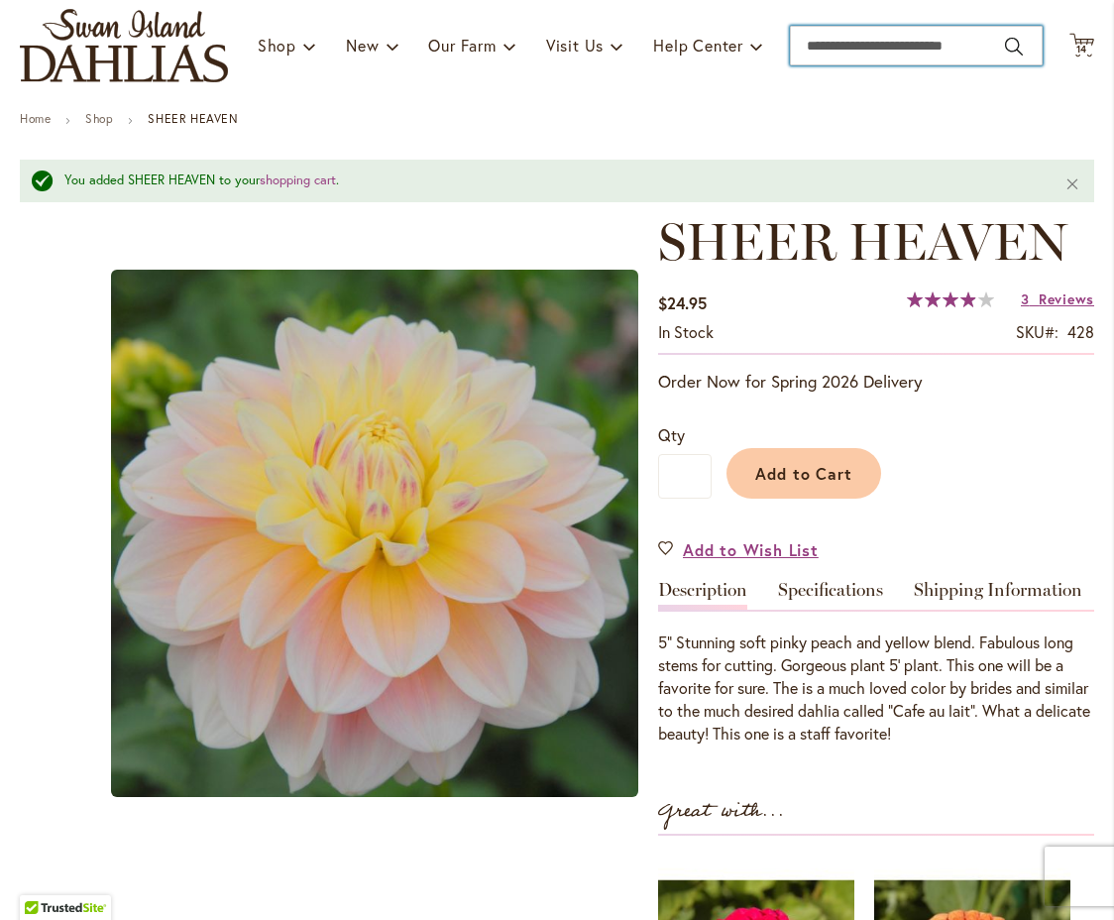
click at [998, 46] on input "Search" at bounding box center [916, 46] width 253 height 40
click at [838, 48] on input "Search" at bounding box center [916, 46] width 253 height 40
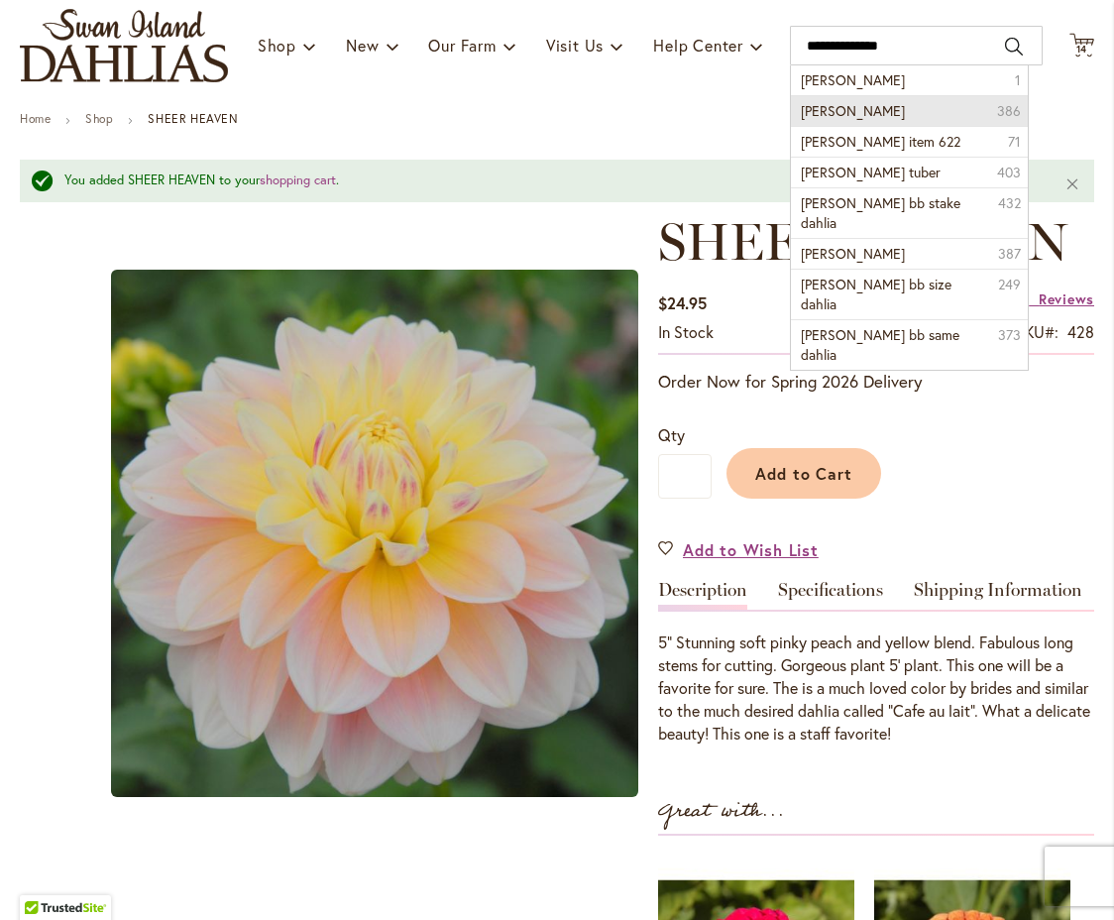
click at [879, 110] on span "andrew charles dahlia" at bounding box center [853, 110] width 104 height 19
type input "**********"
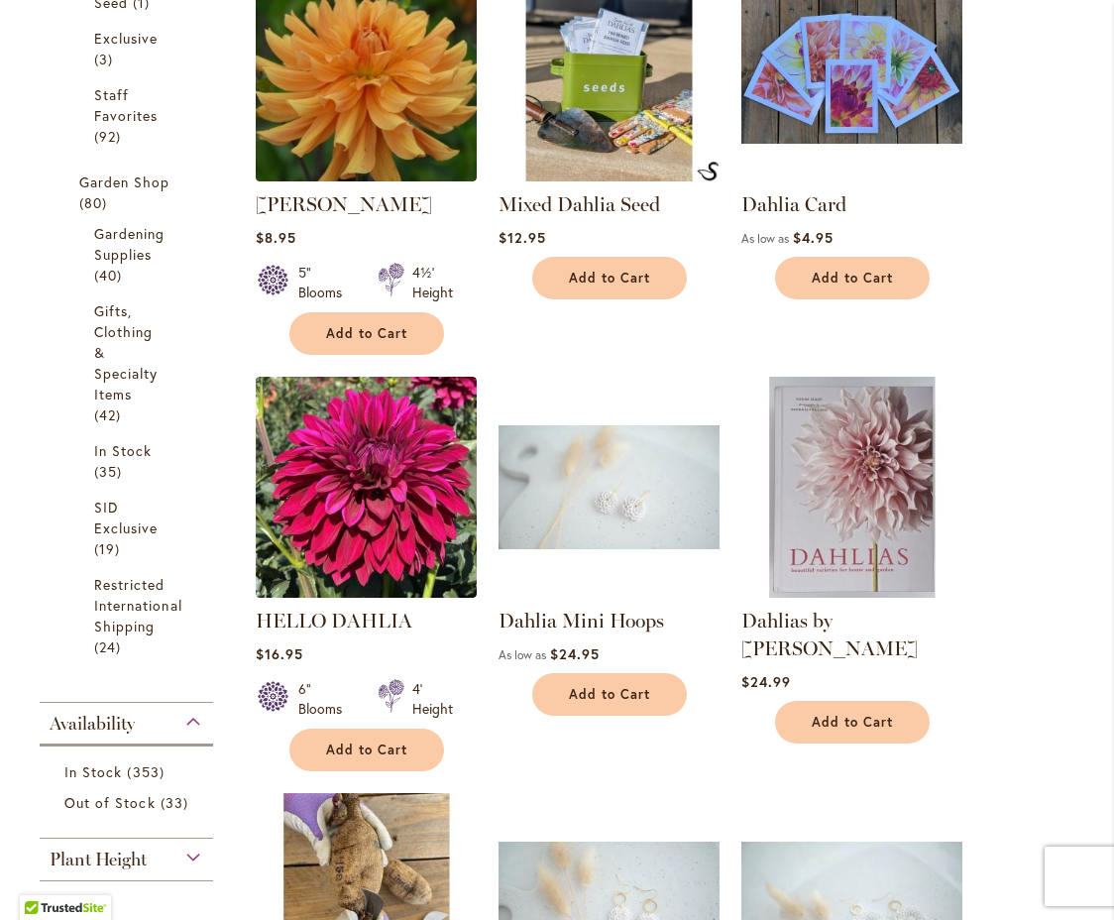
scroll to position [721, 0]
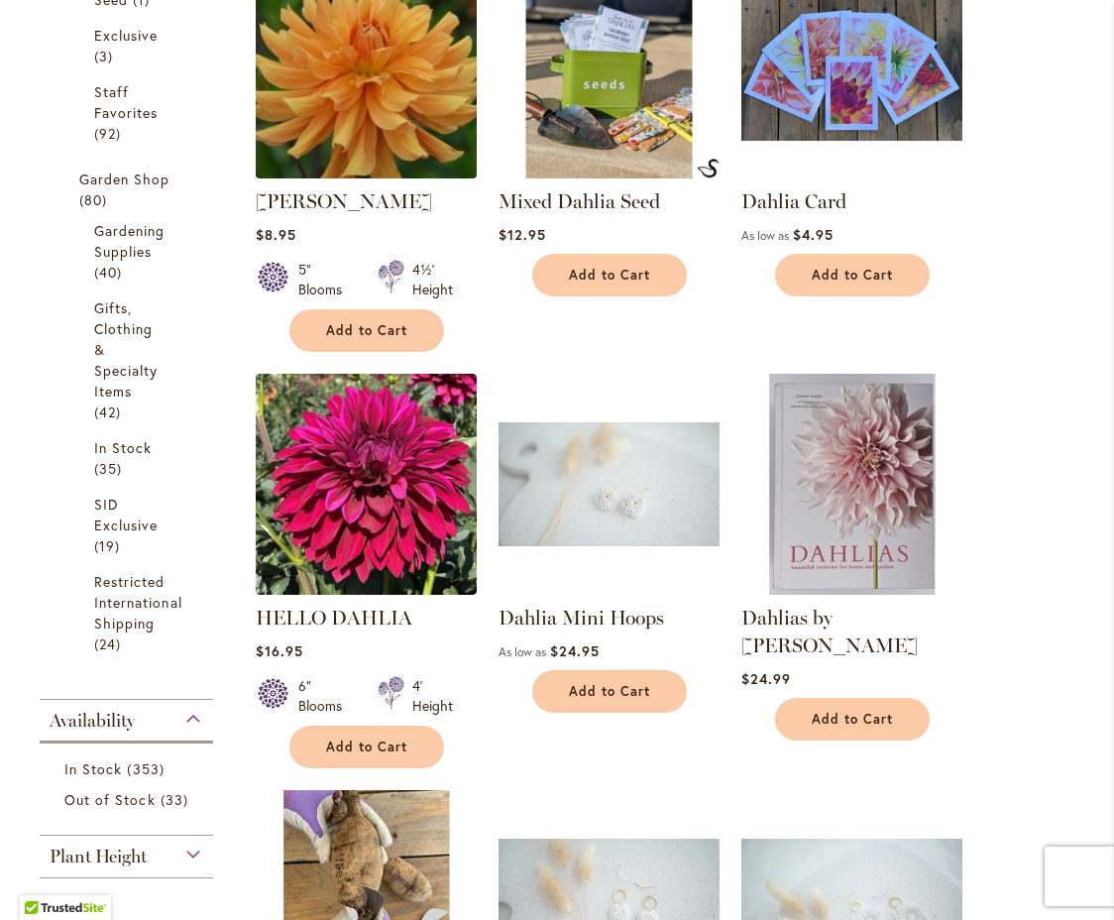
click at [367, 113] on img at bounding box center [366, 67] width 232 height 232
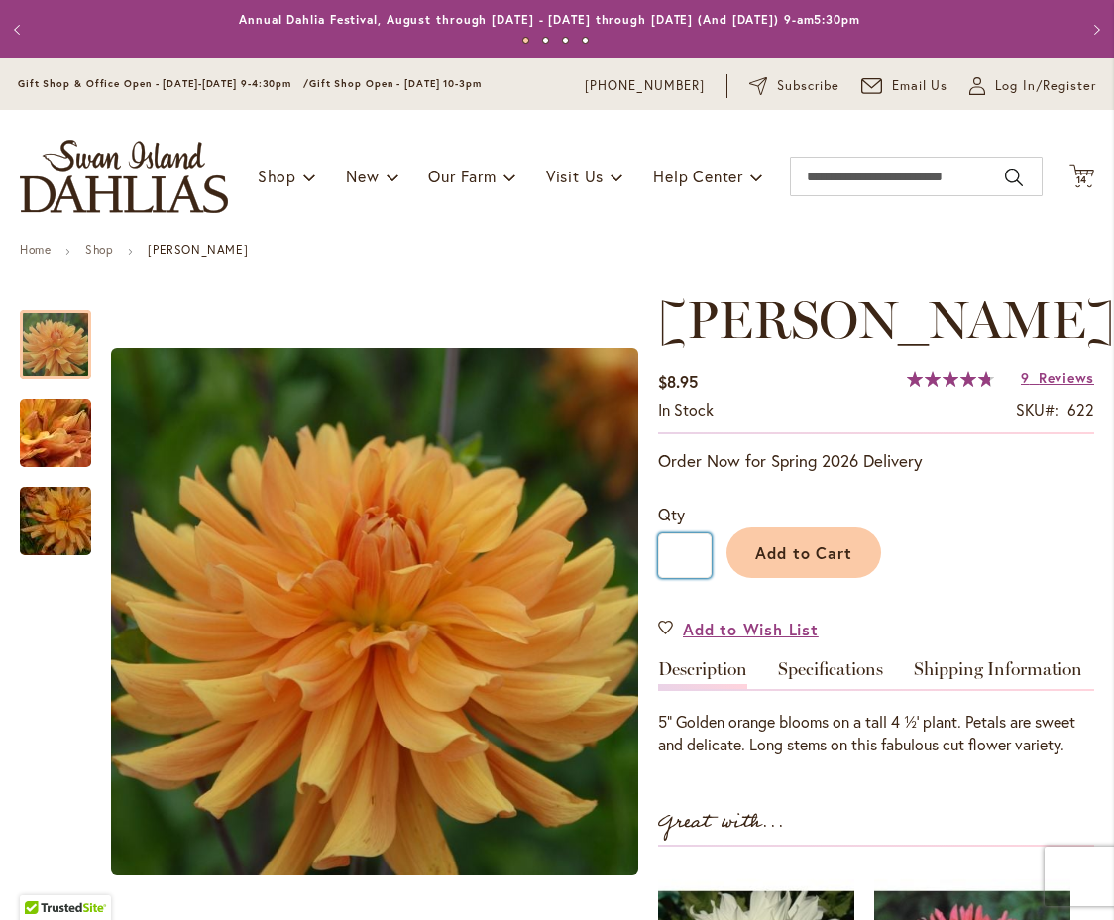
click at [688, 578] on input "*" at bounding box center [685, 555] width 54 height 45
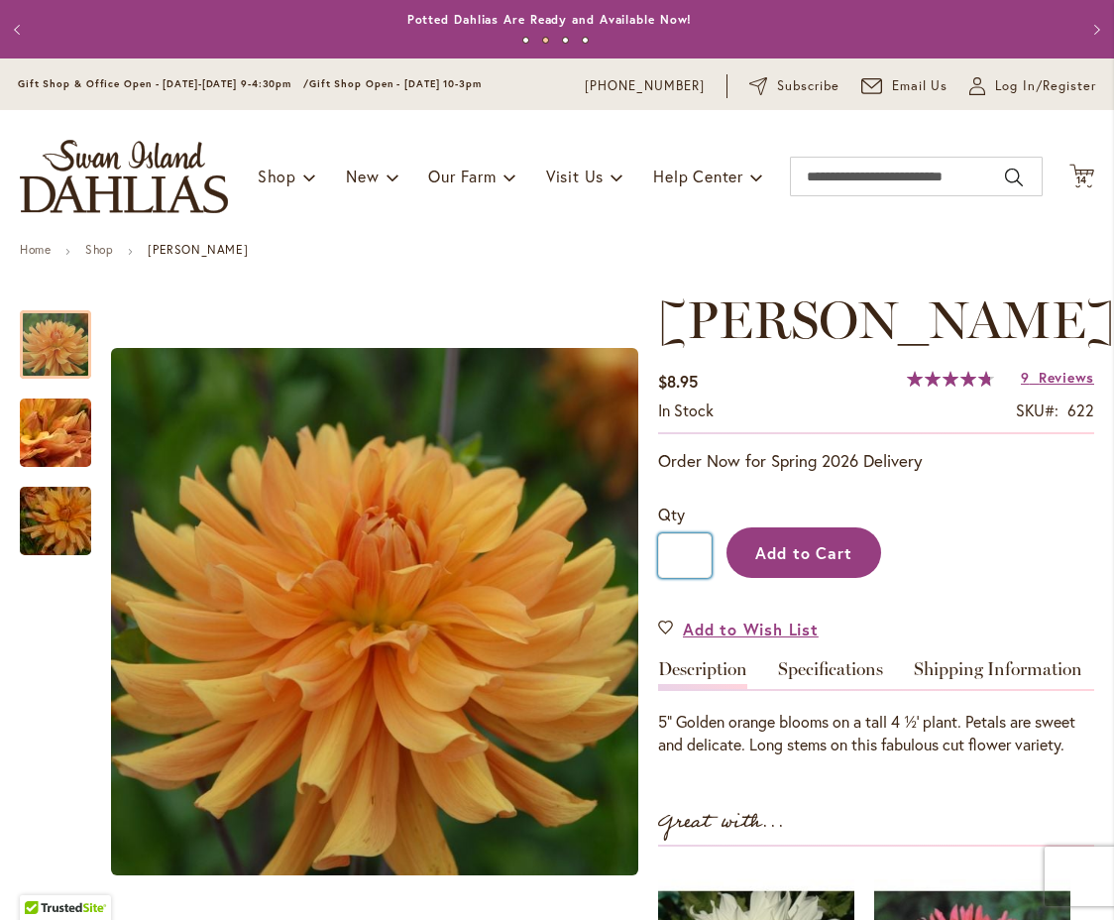
type input "*"
click at [788, 578] on button "Add to Cart" at bounding box center [804, 552] width 155 height 51
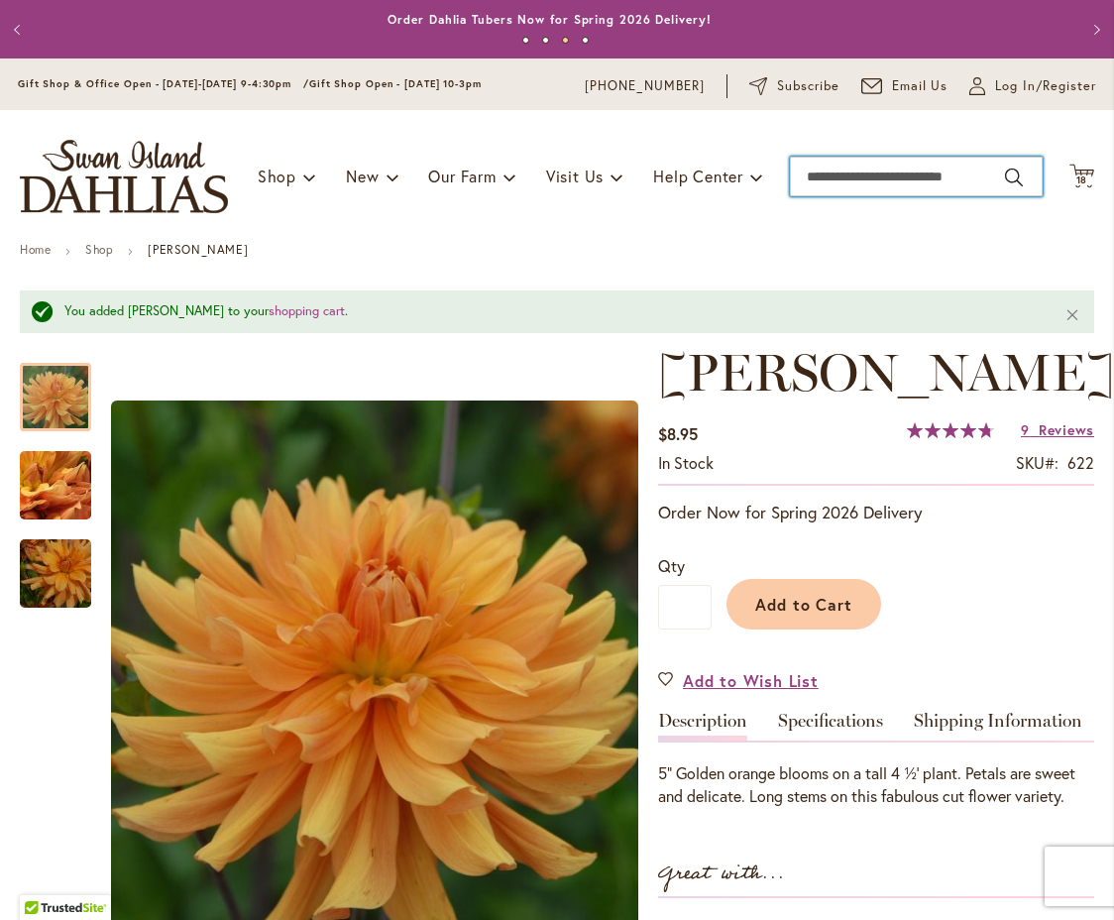
click at [999, 176] on input "Search" at bounding box center [916, 177] width 253 height 40
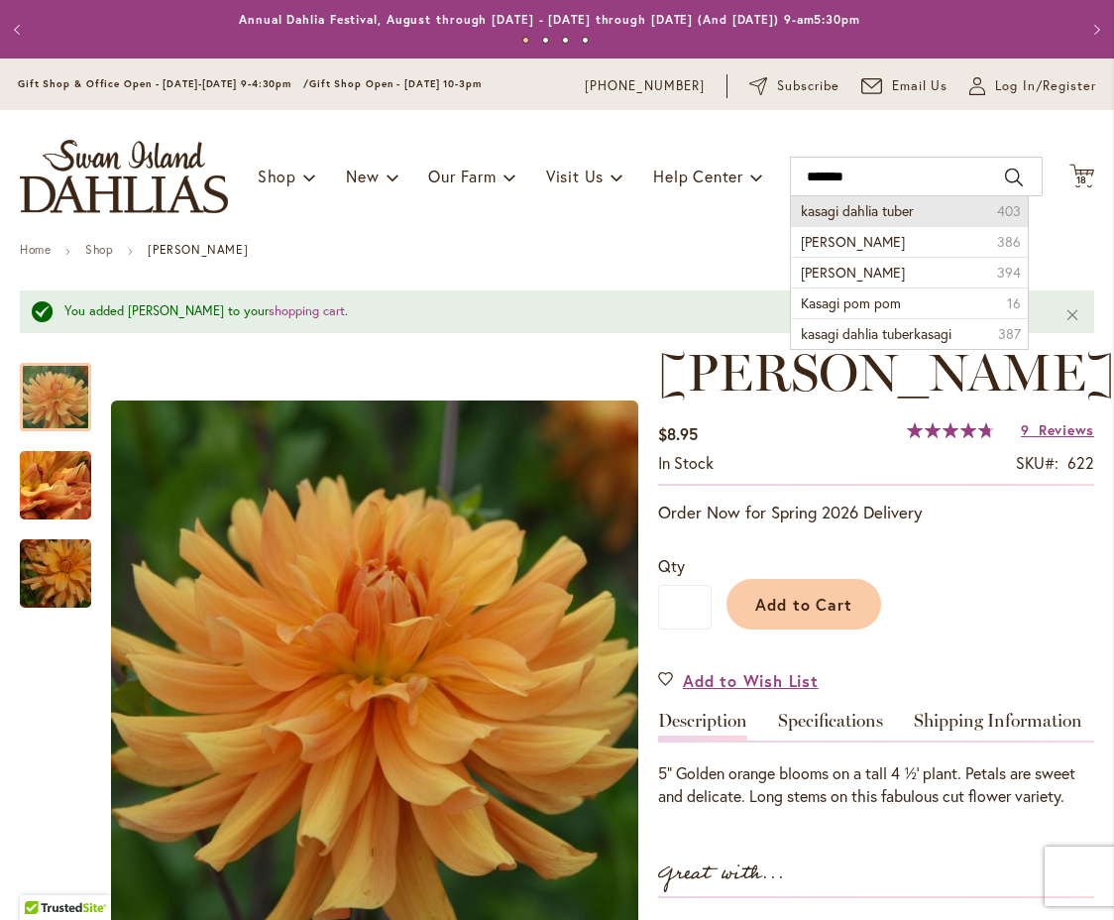
click at [882, 213] on span "kasagi dahlia tuber" at bounding box center [857, 210] width 113 height 19
type input "**********"
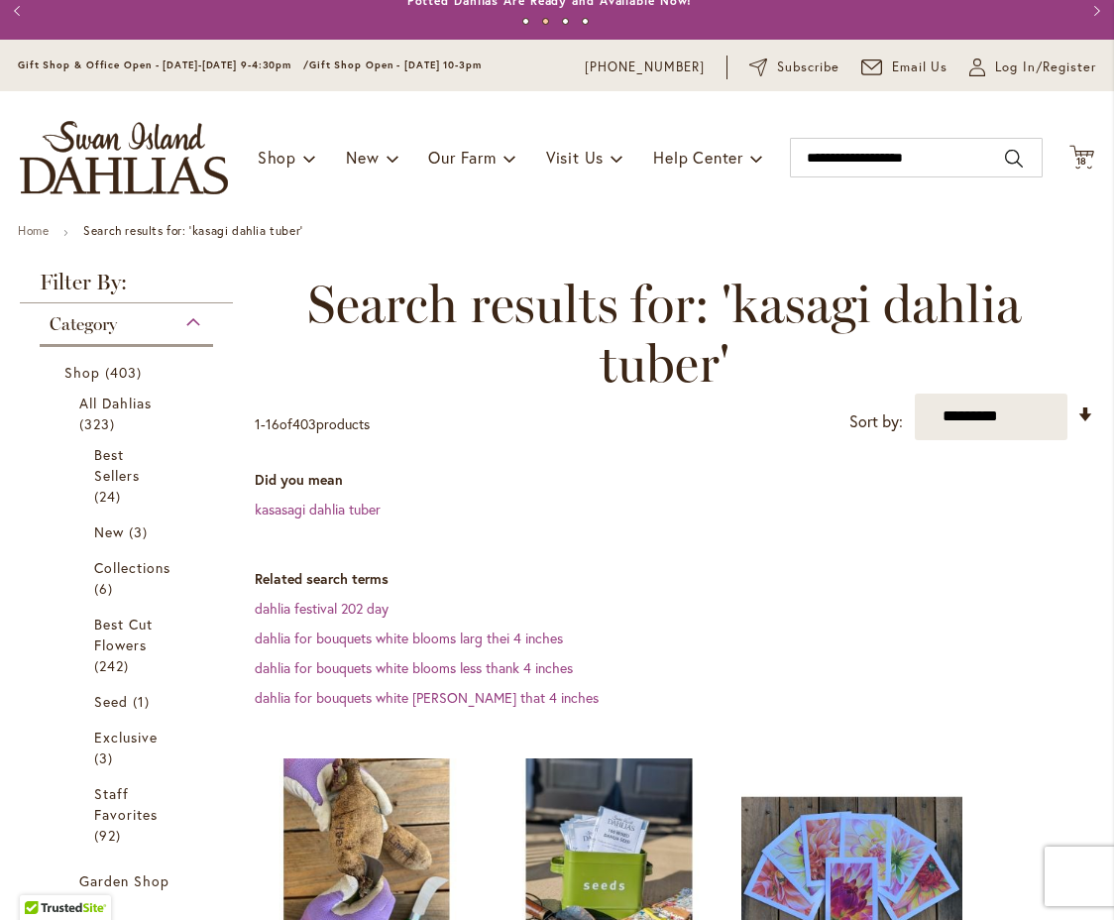
scroll to position [1, 0]
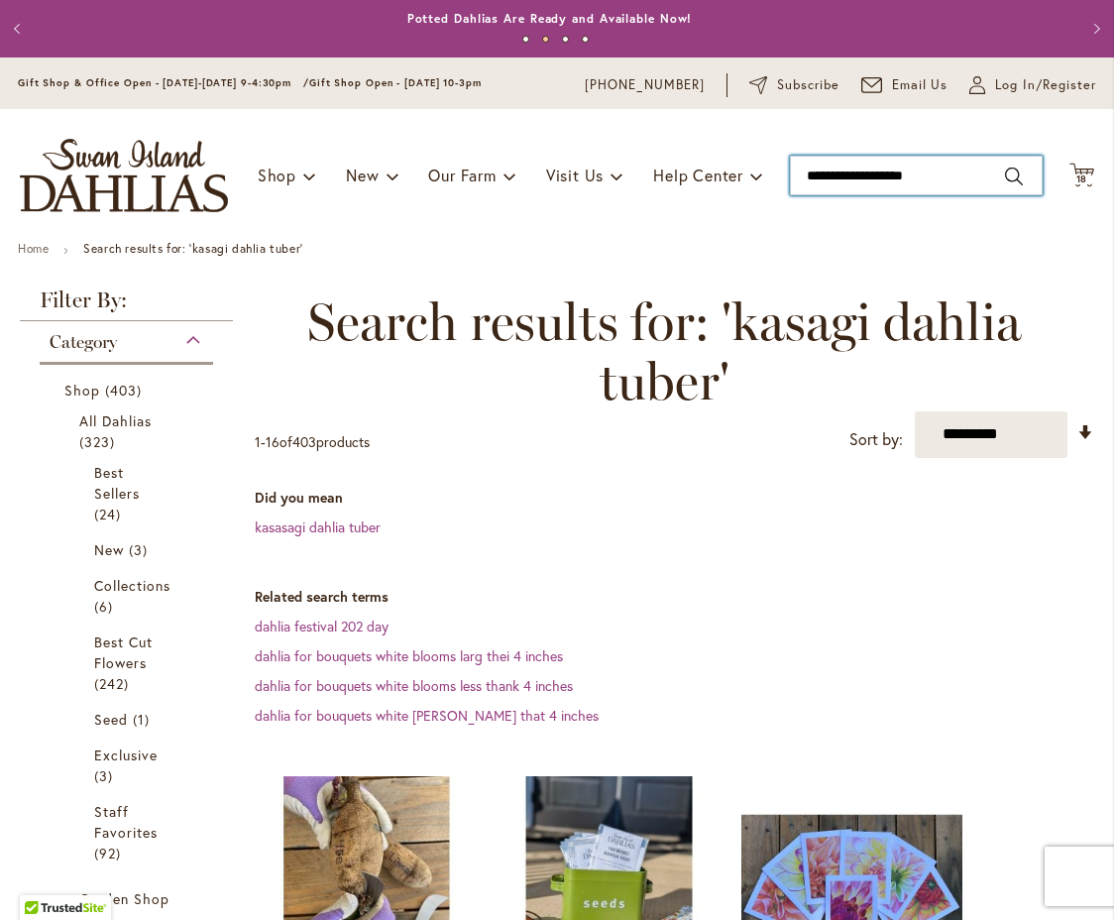
click at [940, 179] on input "**********" at bounding box center [916, 176] width 253 height 40
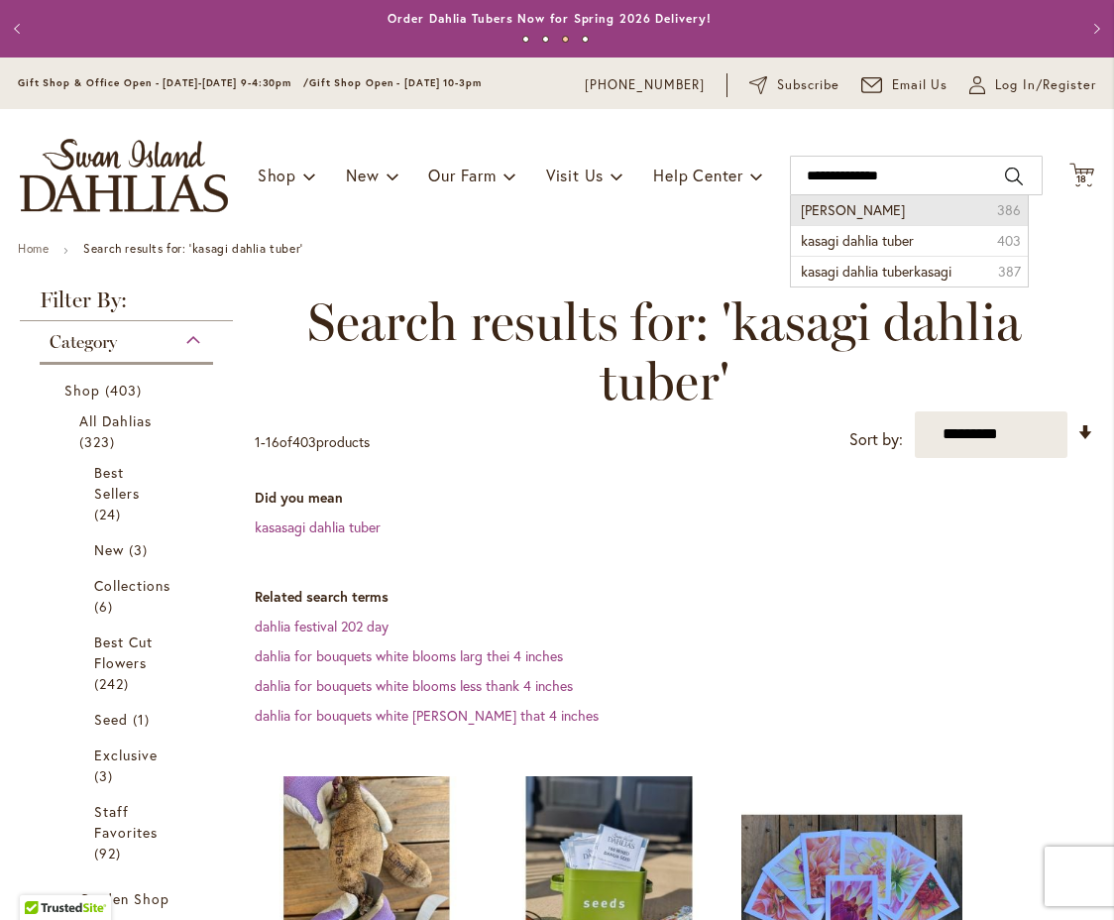
click at [826, 208] on span "[PERSON_NAME]" at bounding box center [853, 209] width 104 height 19
type input "**********"
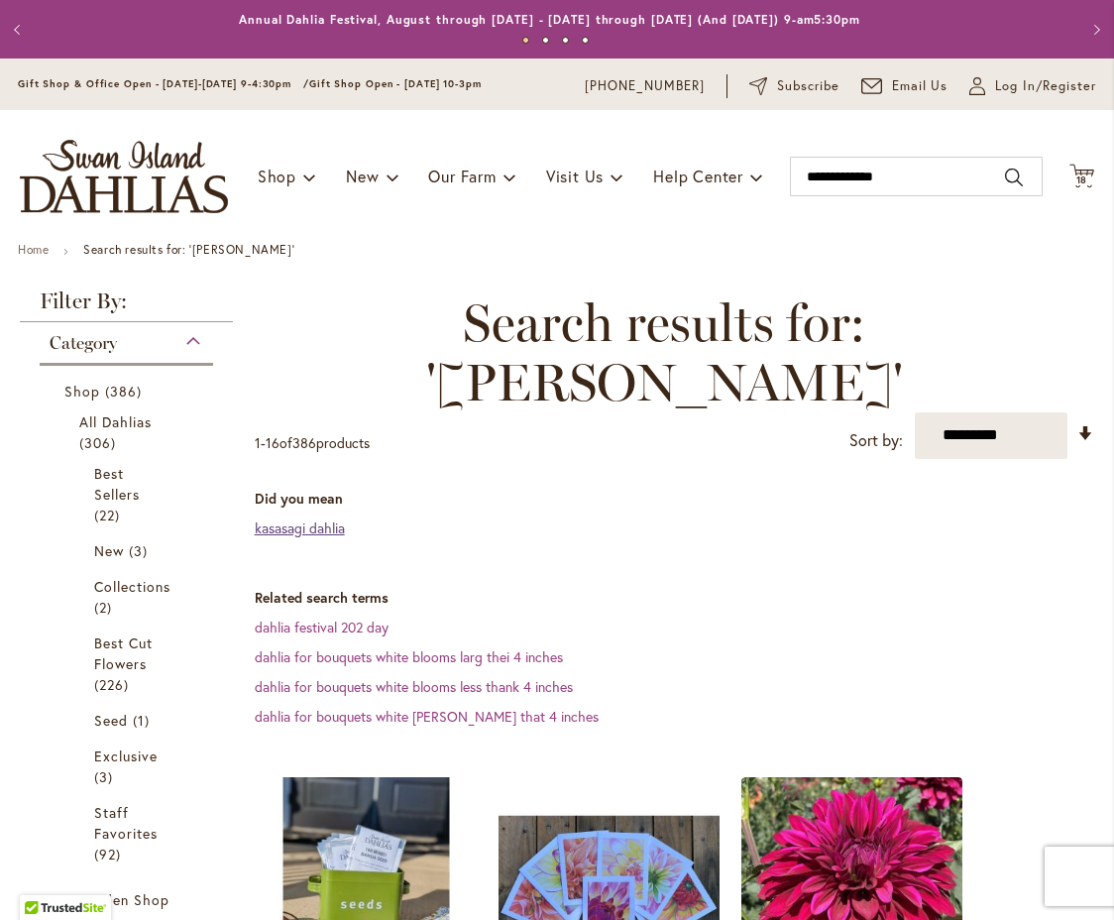
click at [306, 519] on link "kasasagi dahlia" at bounding box center [300, 528] width 90 height 19
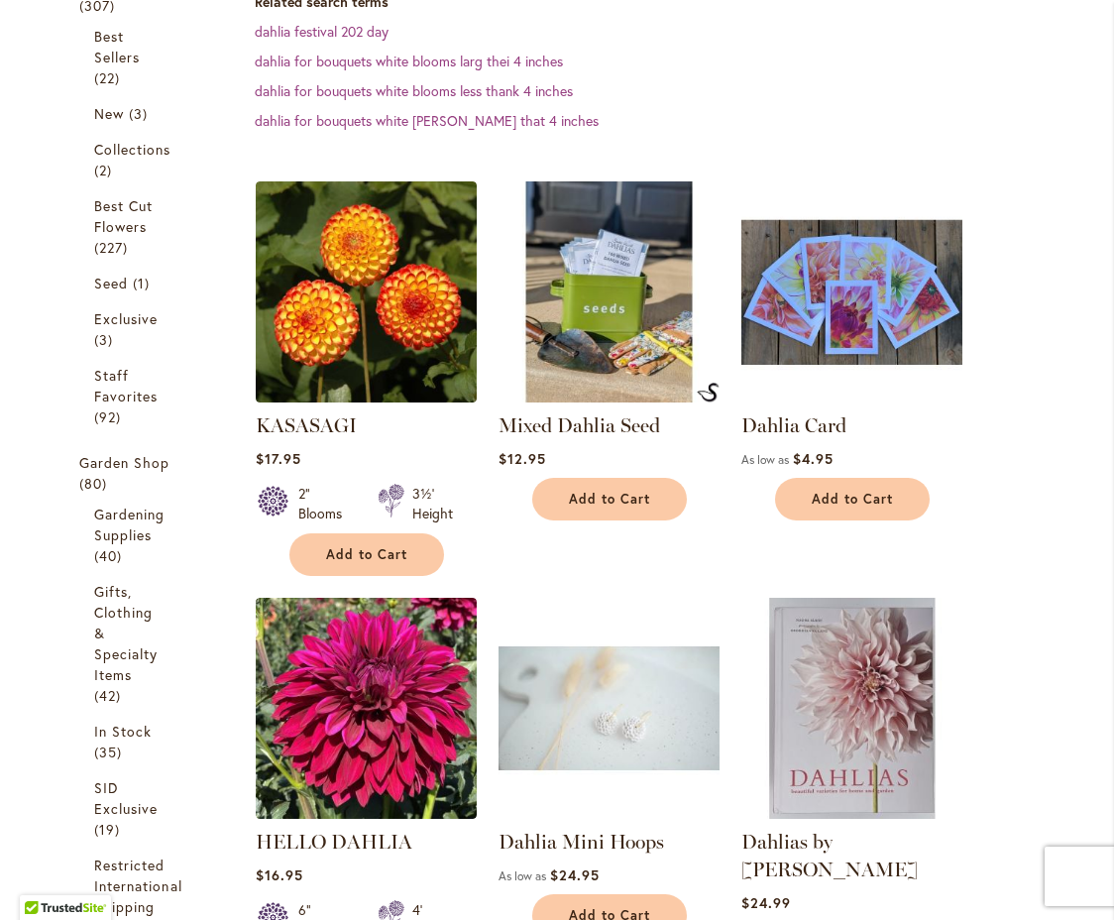
scroll to position [452, 0]
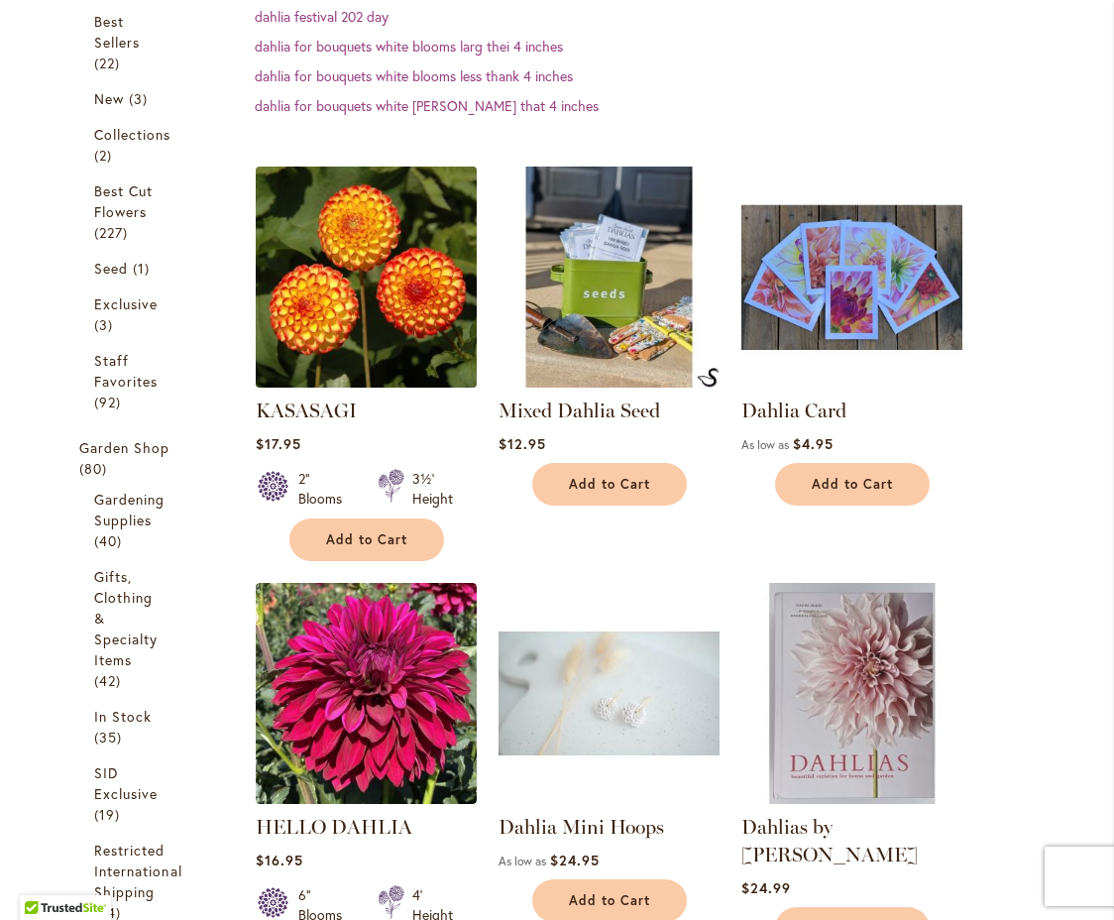
click at [388, 323] on img at bounding box center [366, 277] width 232 height 232
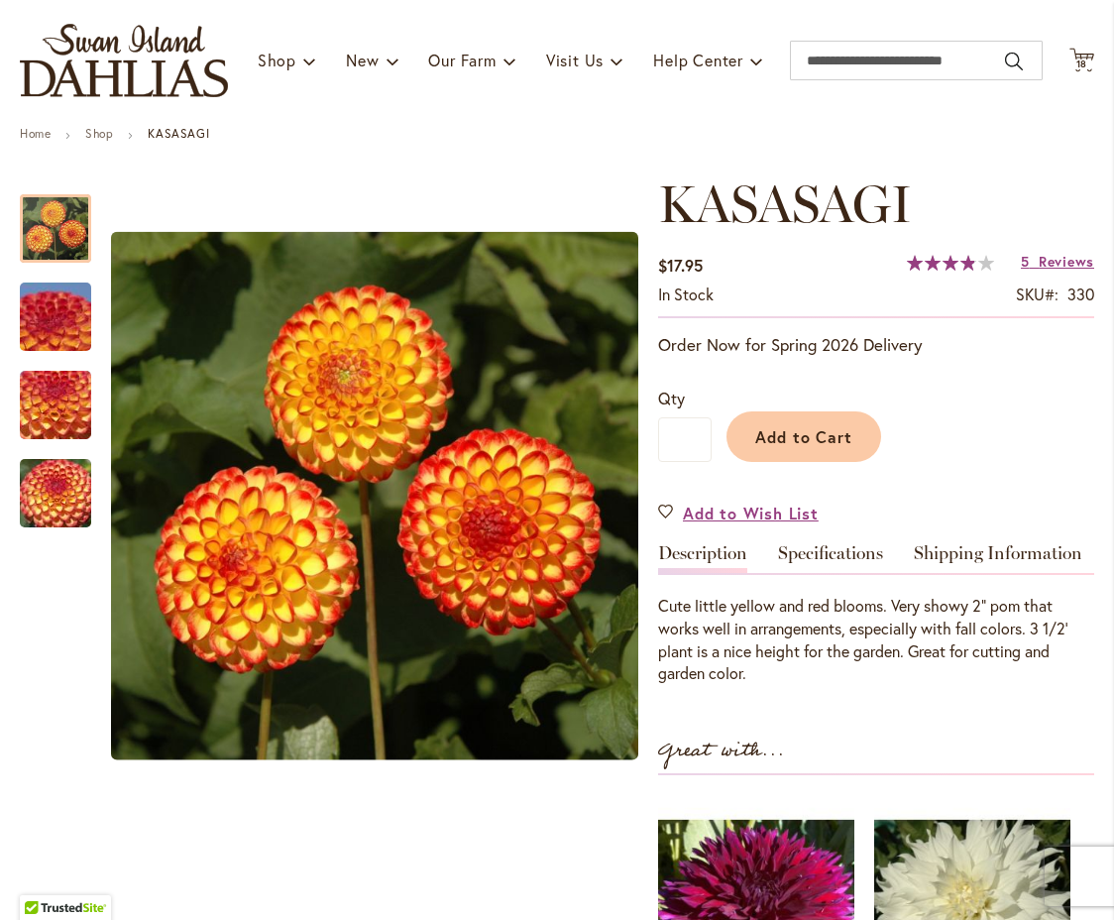
scroll to position [121, 0]
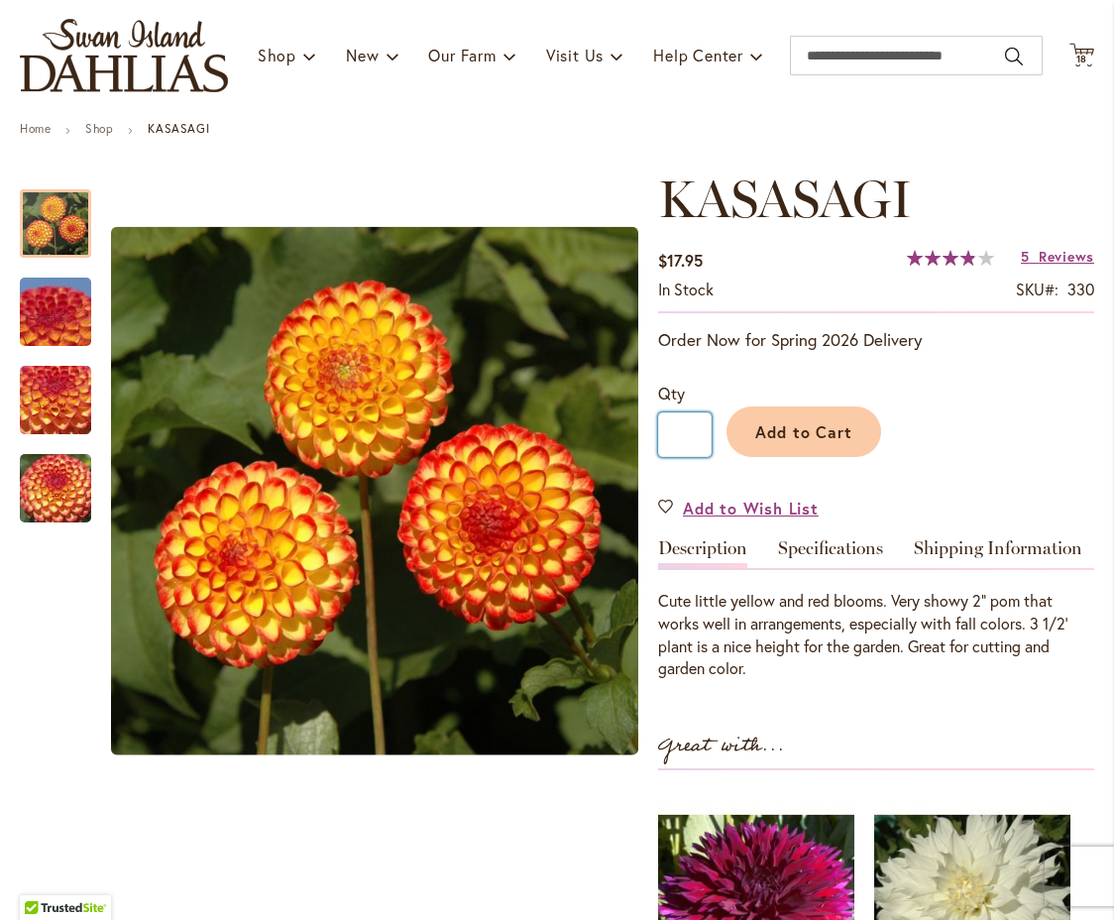
click at [693, 436] on input "*" at bounding box center [685, 434] width 54 height 45
type input "*"
click at [805, 435] on span "Add to Cart" at bounding box center [805, 431] width 98 height 21
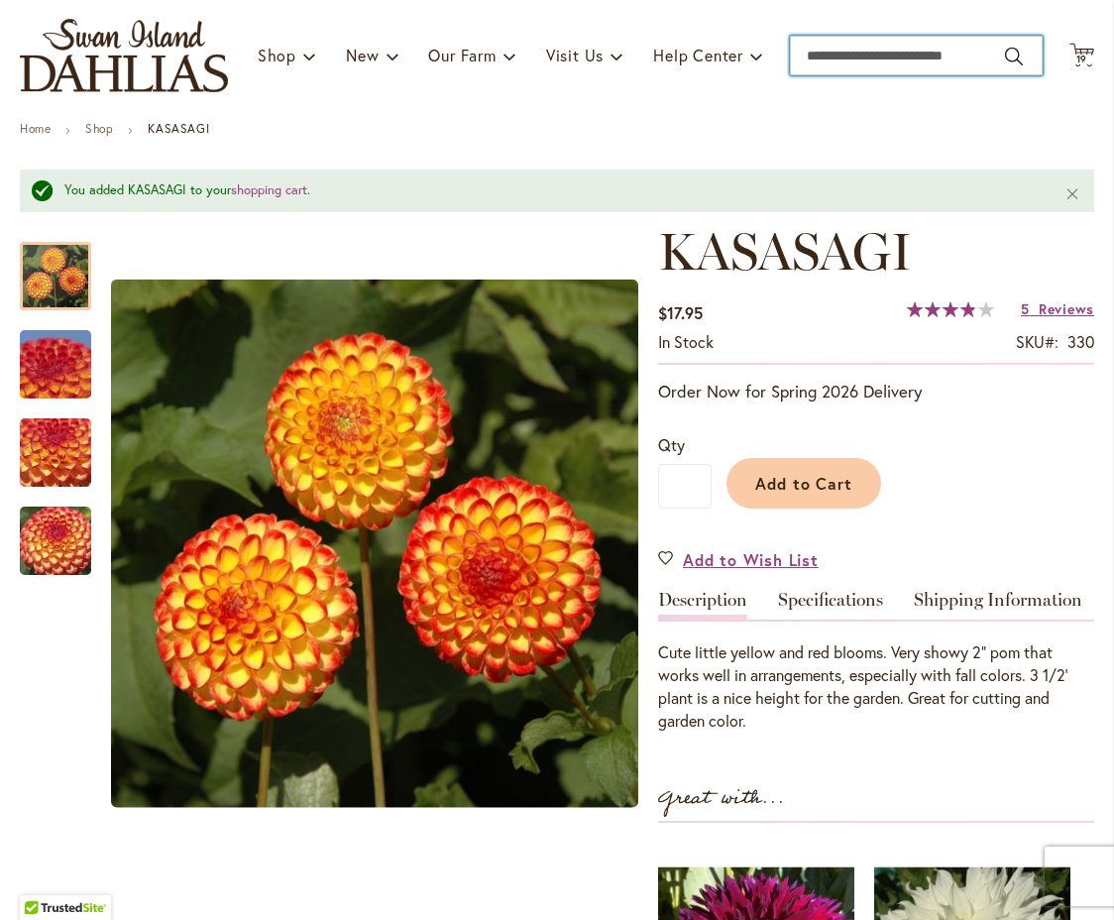
click at [997, 58] on input "Search" at bounding box center [916, 56] width 253 height 40
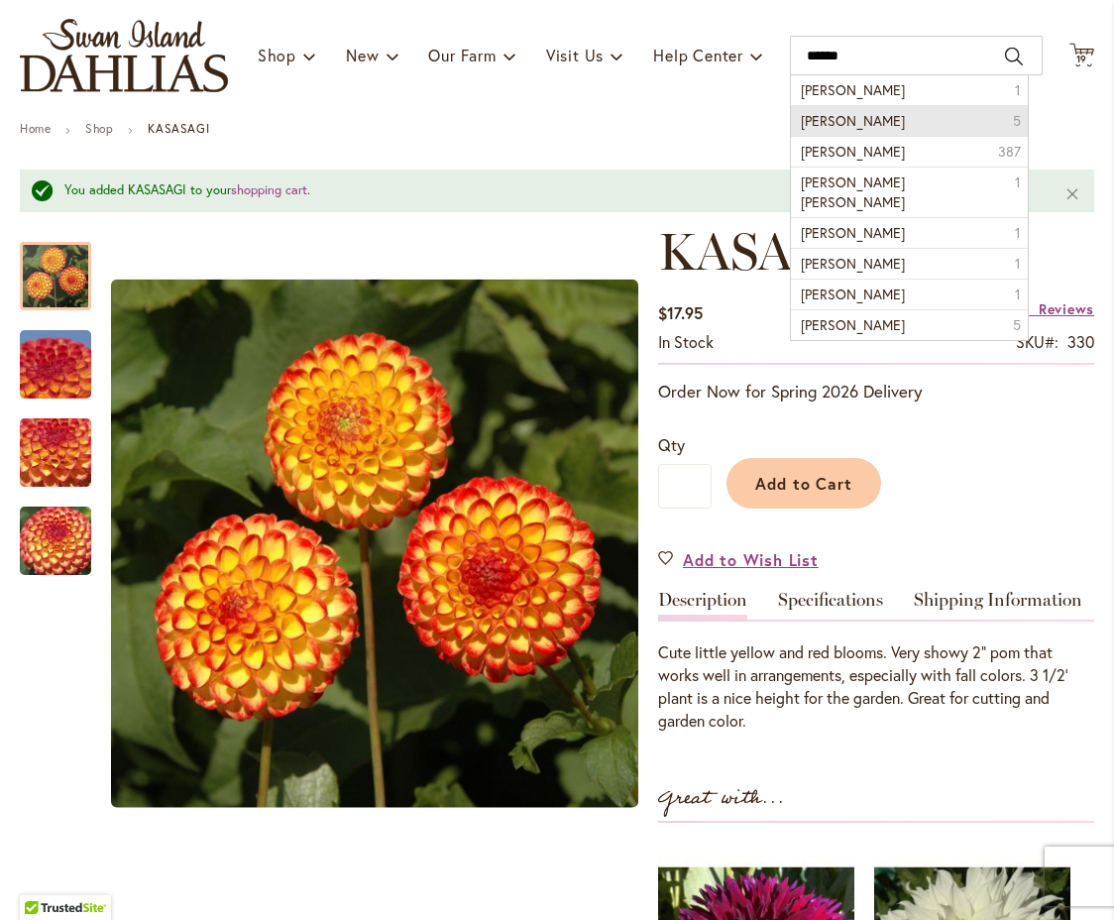
click at [856, 118] on span "mingus philip sr" at bounding box center [853, 120] width 104 height 19
type input "**********"
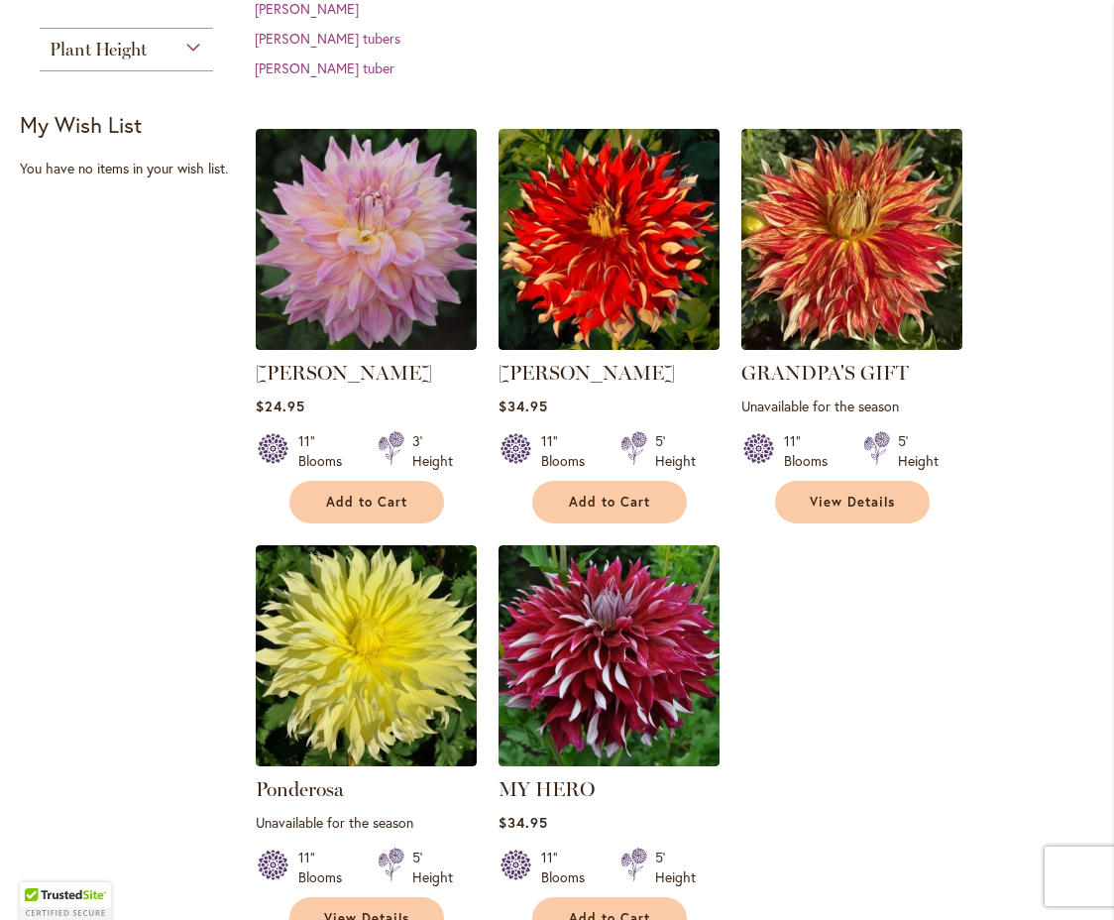
scroll to position [685, 0]
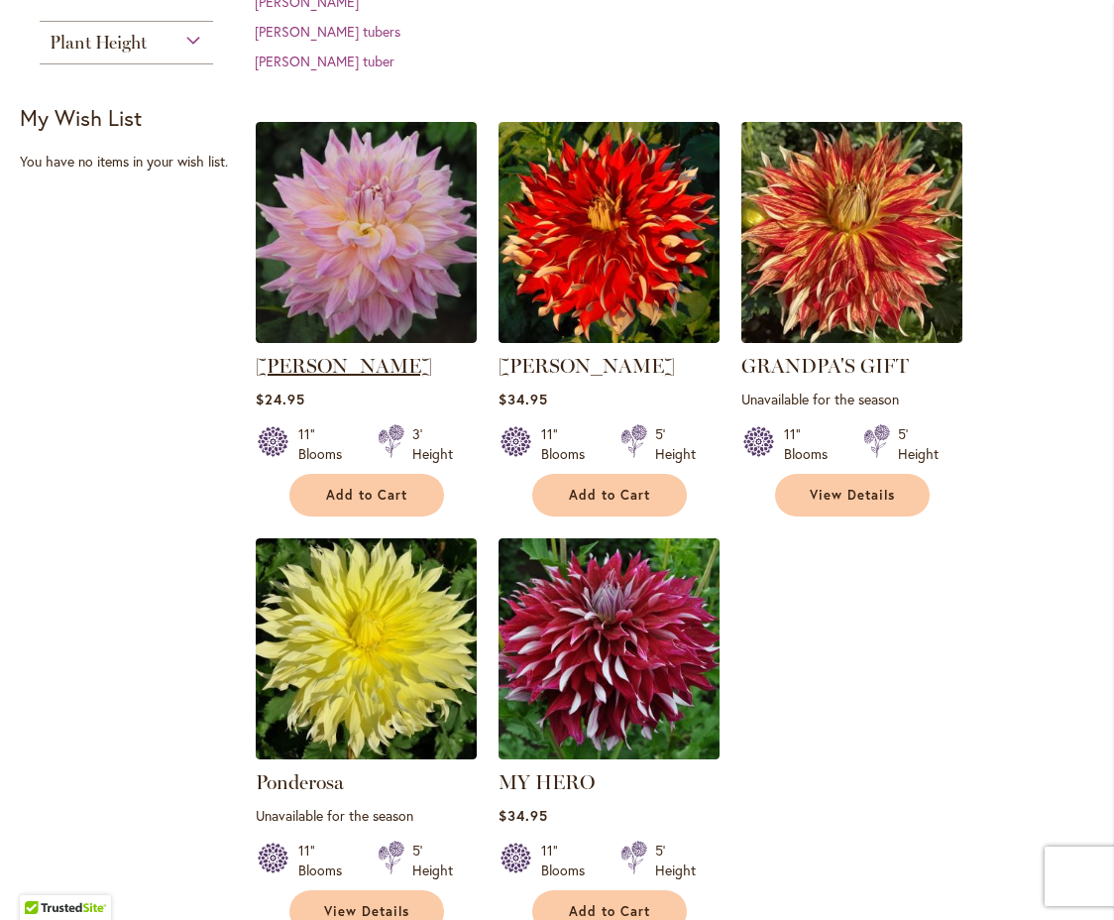
click at [360, 354] on link "[PERSON_NAME]" at bounding box center [344, 366] width 176 height 24
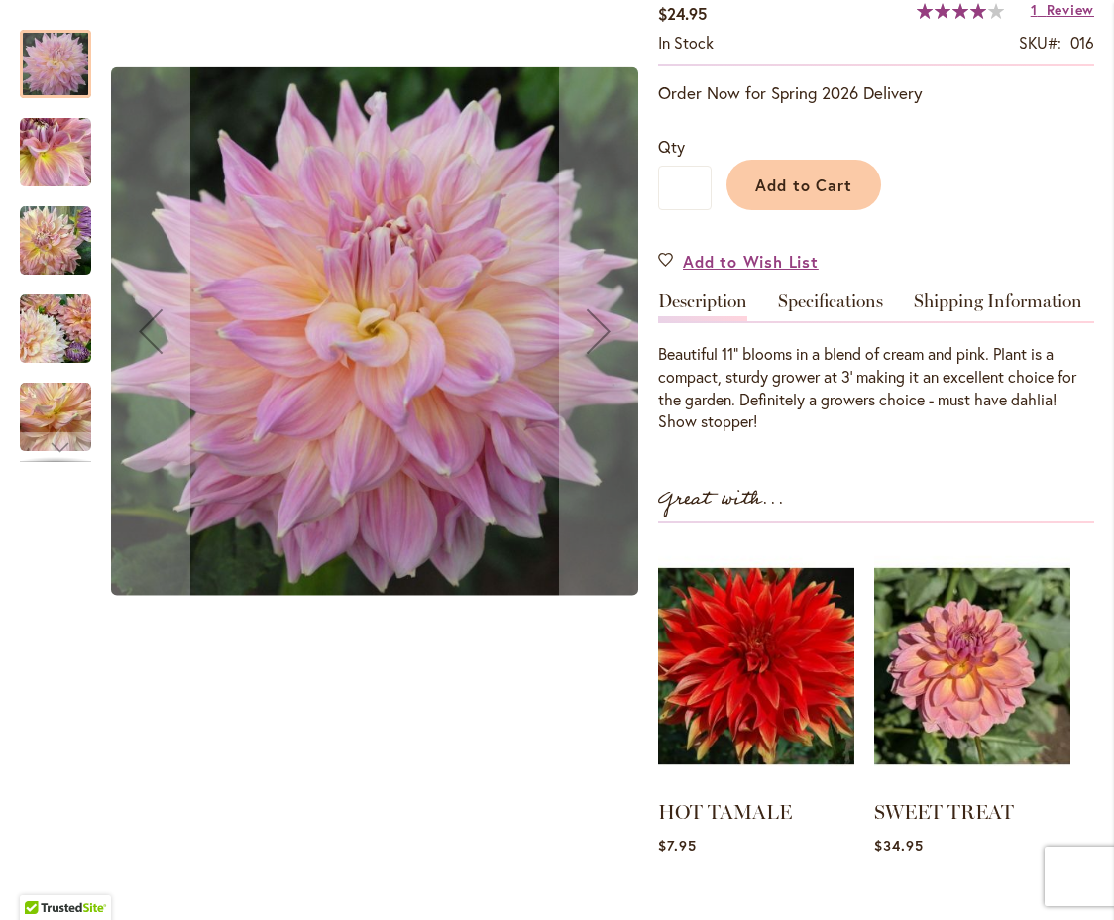
scroll to position [385, 0]
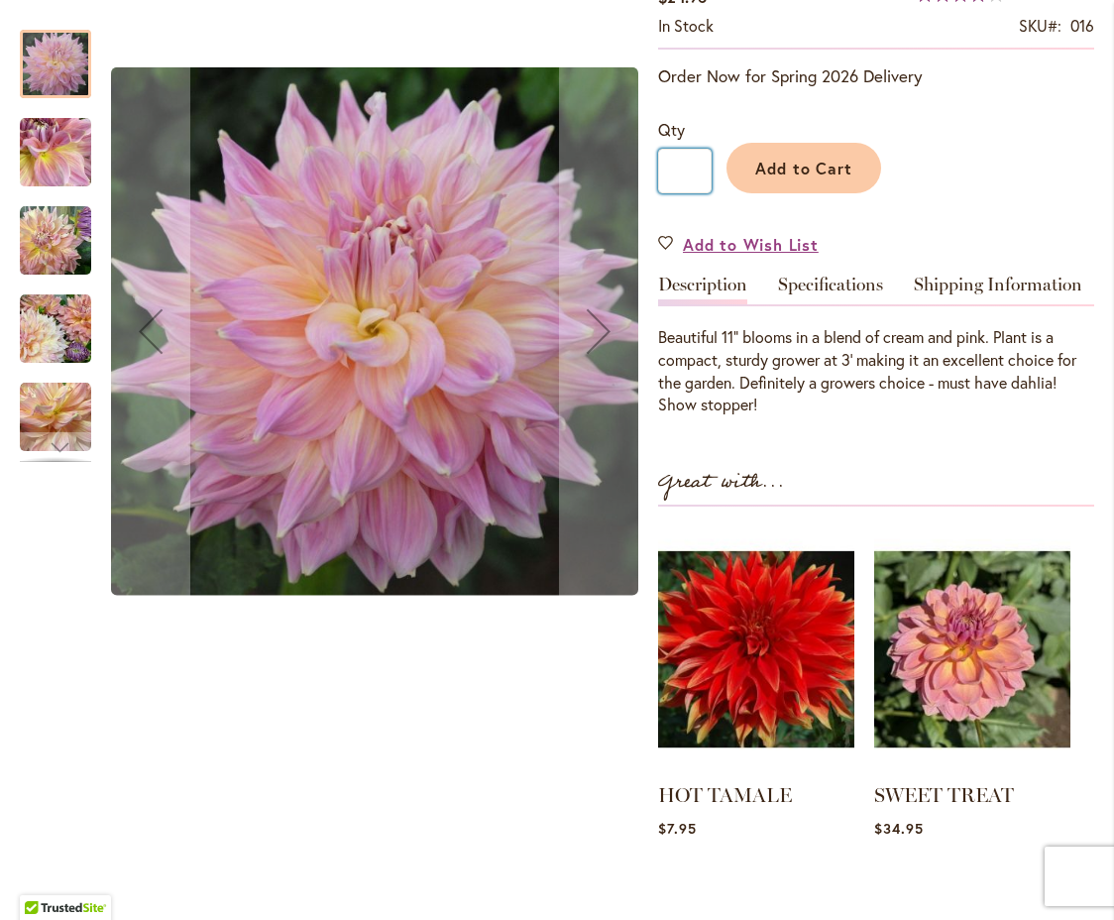
click at [693, 193] on input "*" at bounding box center [685, 171] width 54 height 45
type input "*"
click at [801, 178] on span "Add to Cart" at bounding box center [805, 168] width 98 height 21
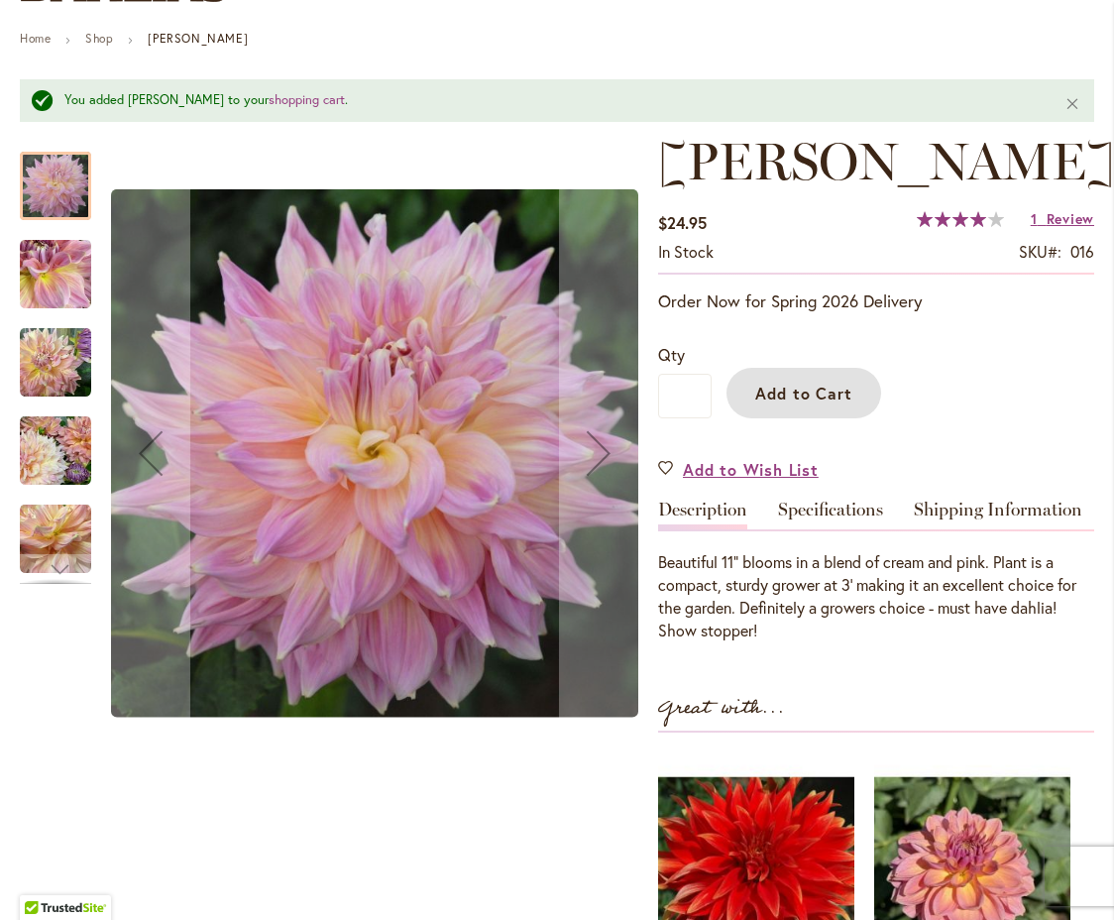
scroll to position [210, 0]
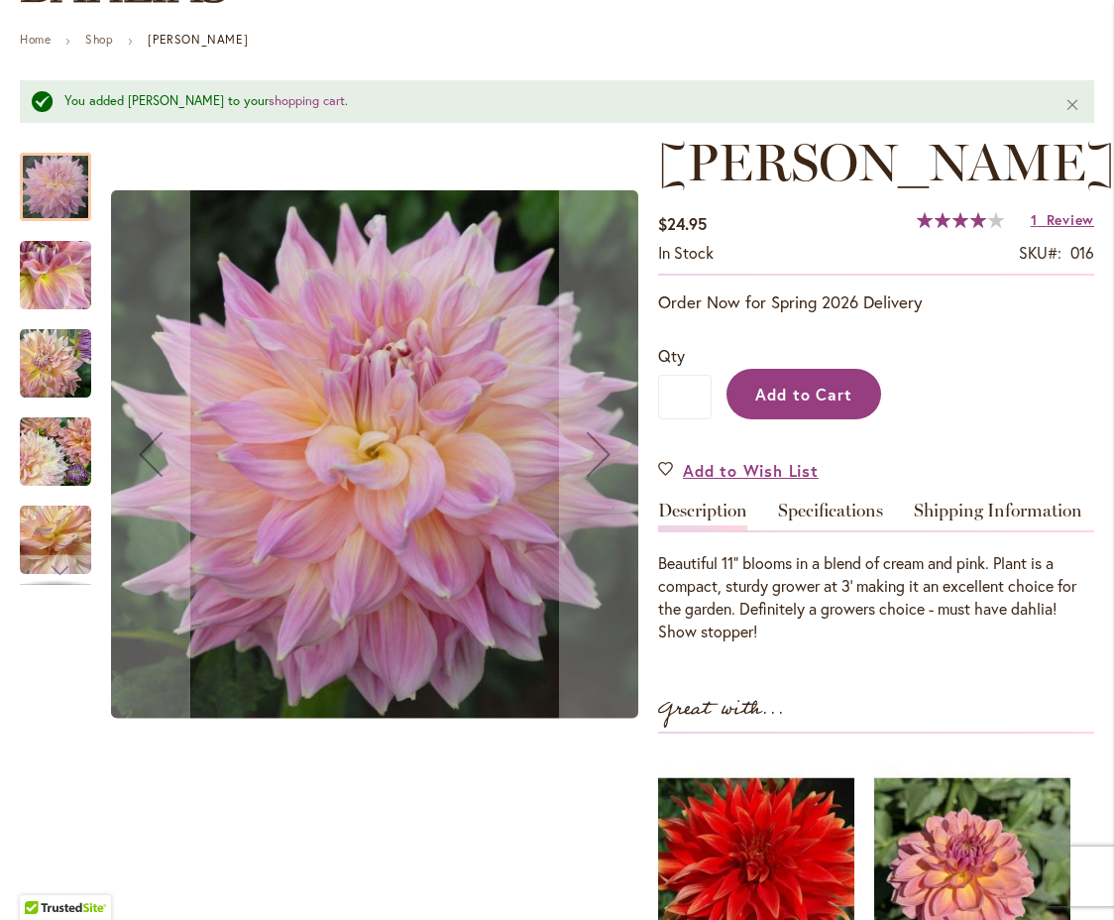
click at [796, 405] on span "Add to Cart" at bounding box center [805, 394] width 98 height 21
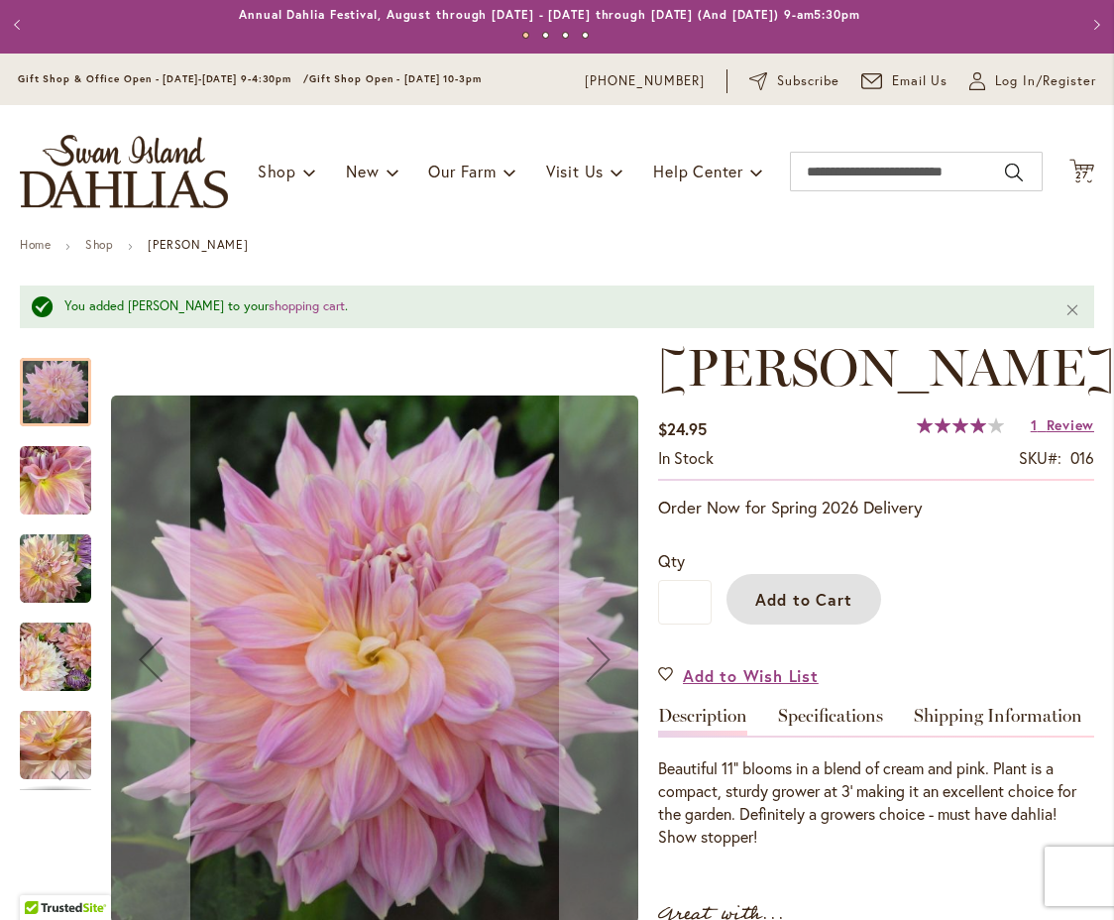
scroll to position [0, 0]
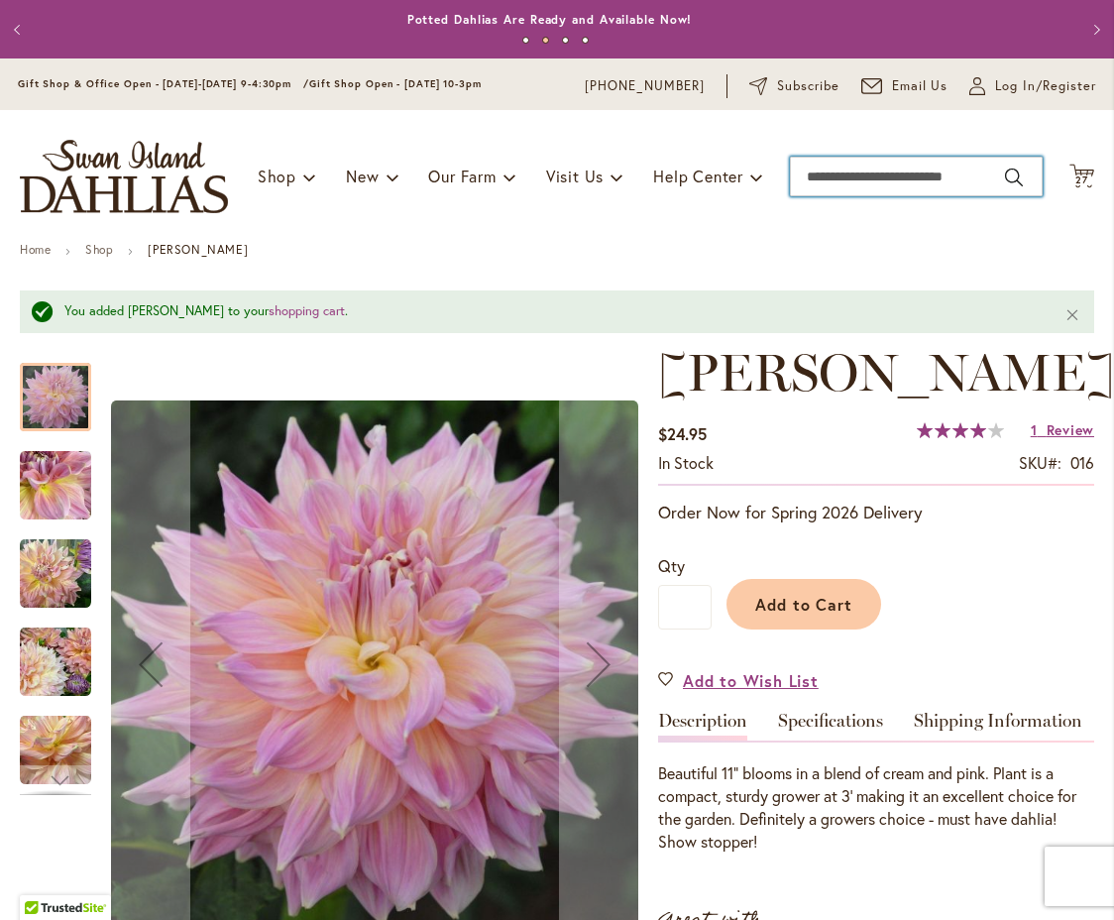
click at [995, 176] on input "Search" at bounding box center [916, 177] width 253 height 40
click at [828, 182] on input "Search" at bounding box center [916, 177] width 253 height 40
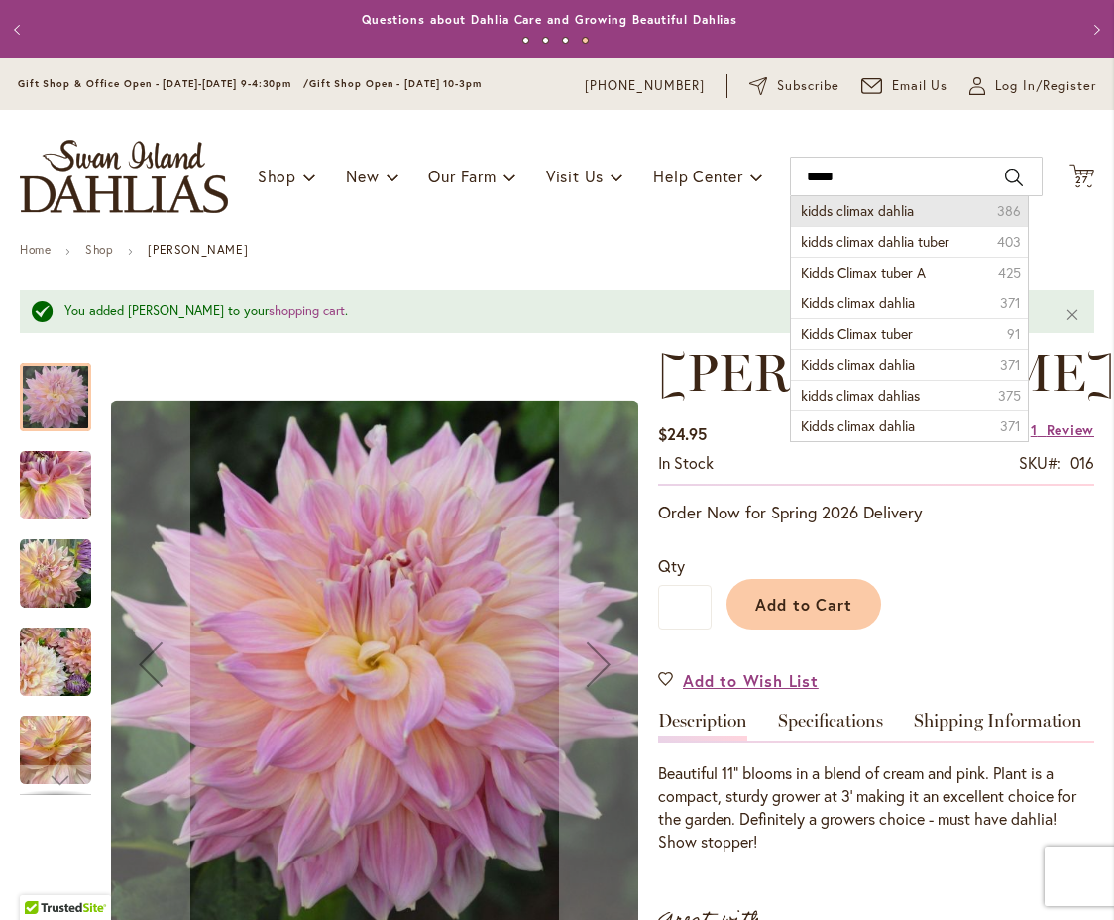
click at [852, 210] on span "kidds climax dahlia" at bounding box center [857, 210] width 113 height 19
type input "**********"
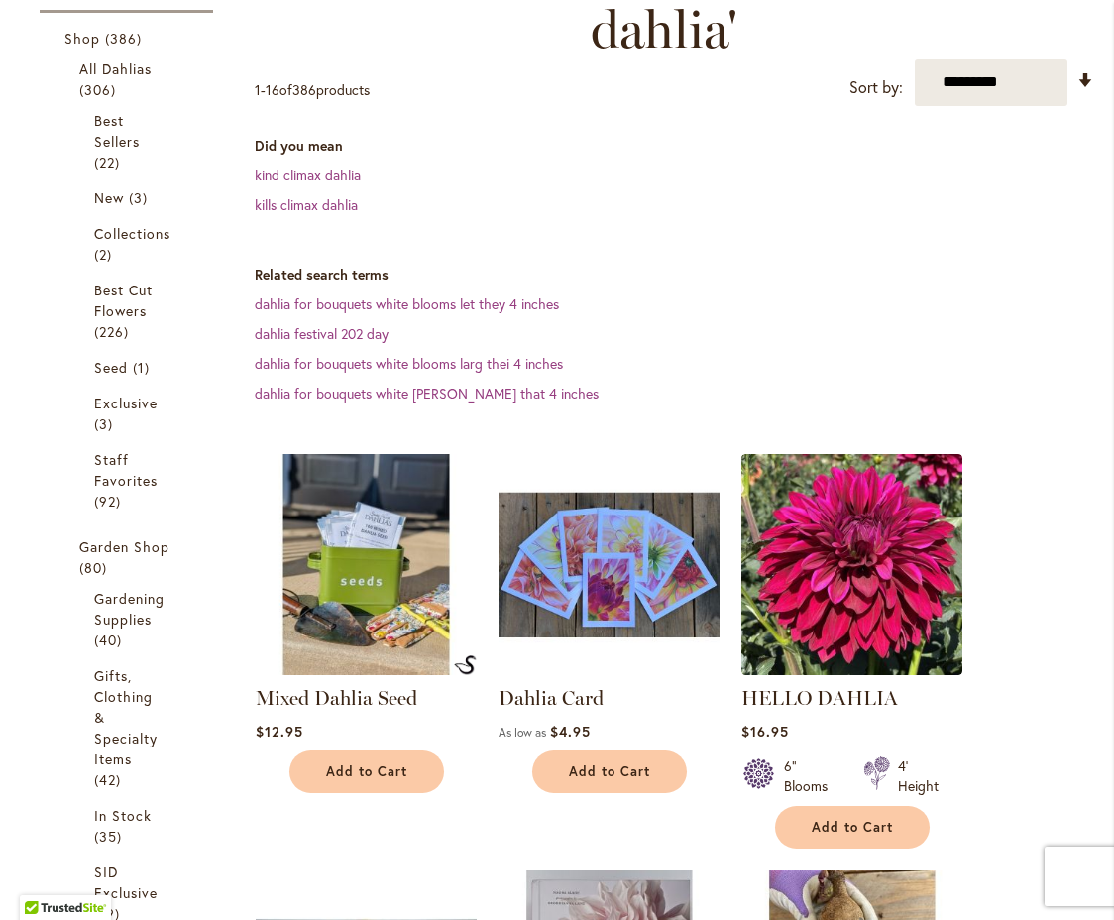
scroll to position [359, 0]
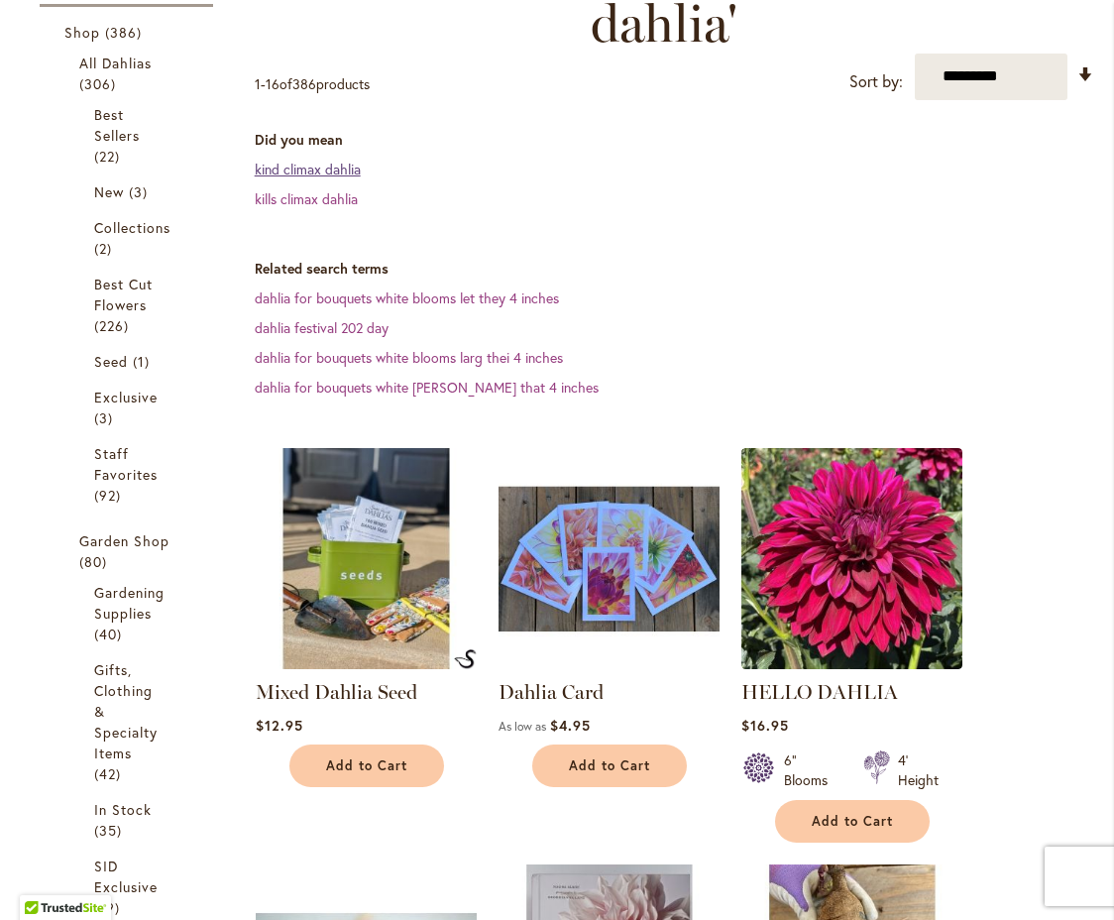
click at [307, 167] on link "kind climax dahlia" at bounding box center [308, 169] width 106 height 19
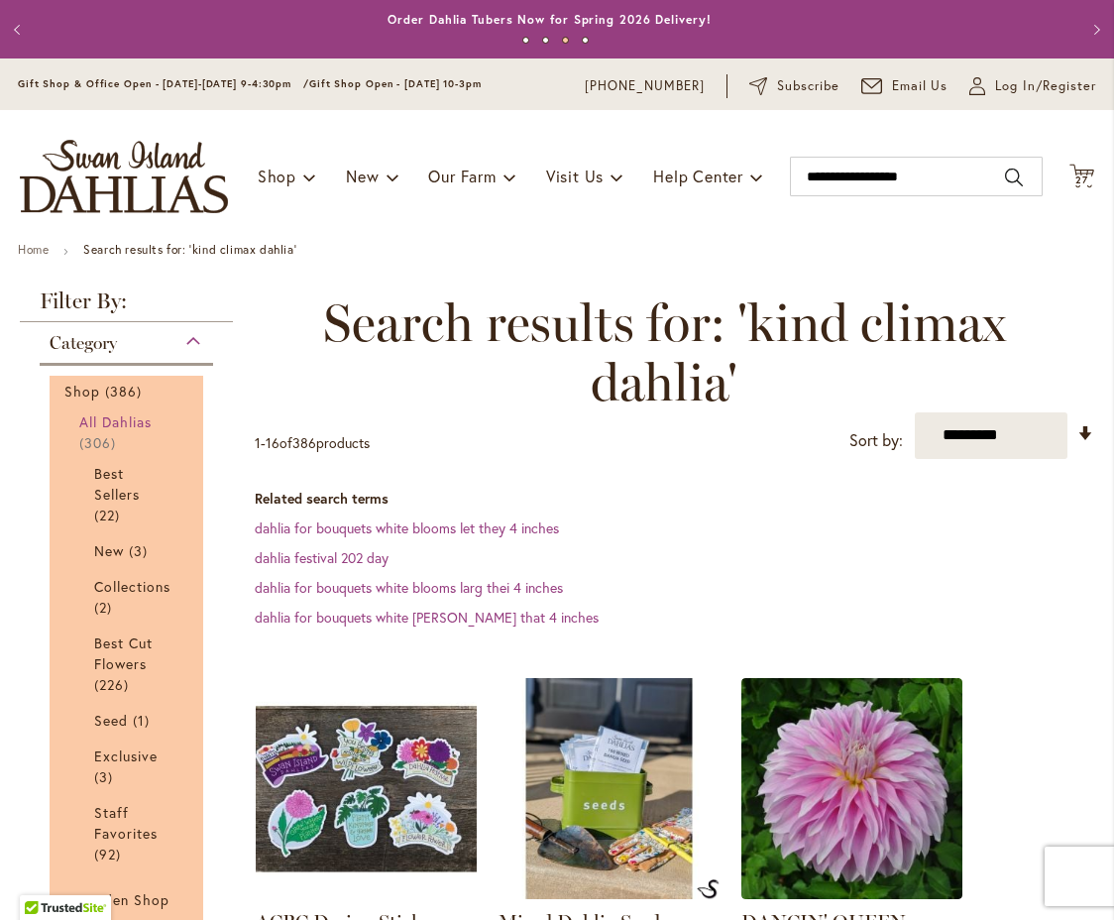
click at [115, 419] on span "All Dahlias" at bounding box center [115, 421] width 73 height 19
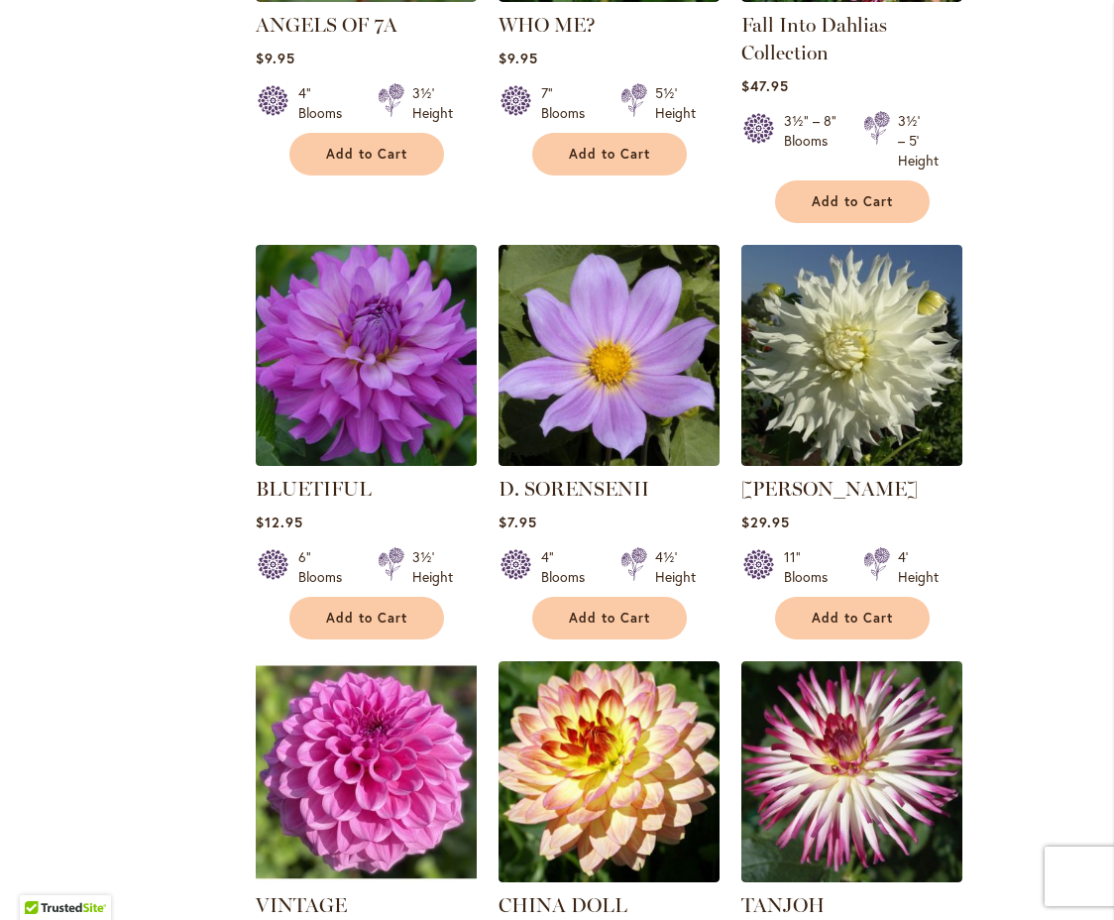
scroll to position [1386, 0]
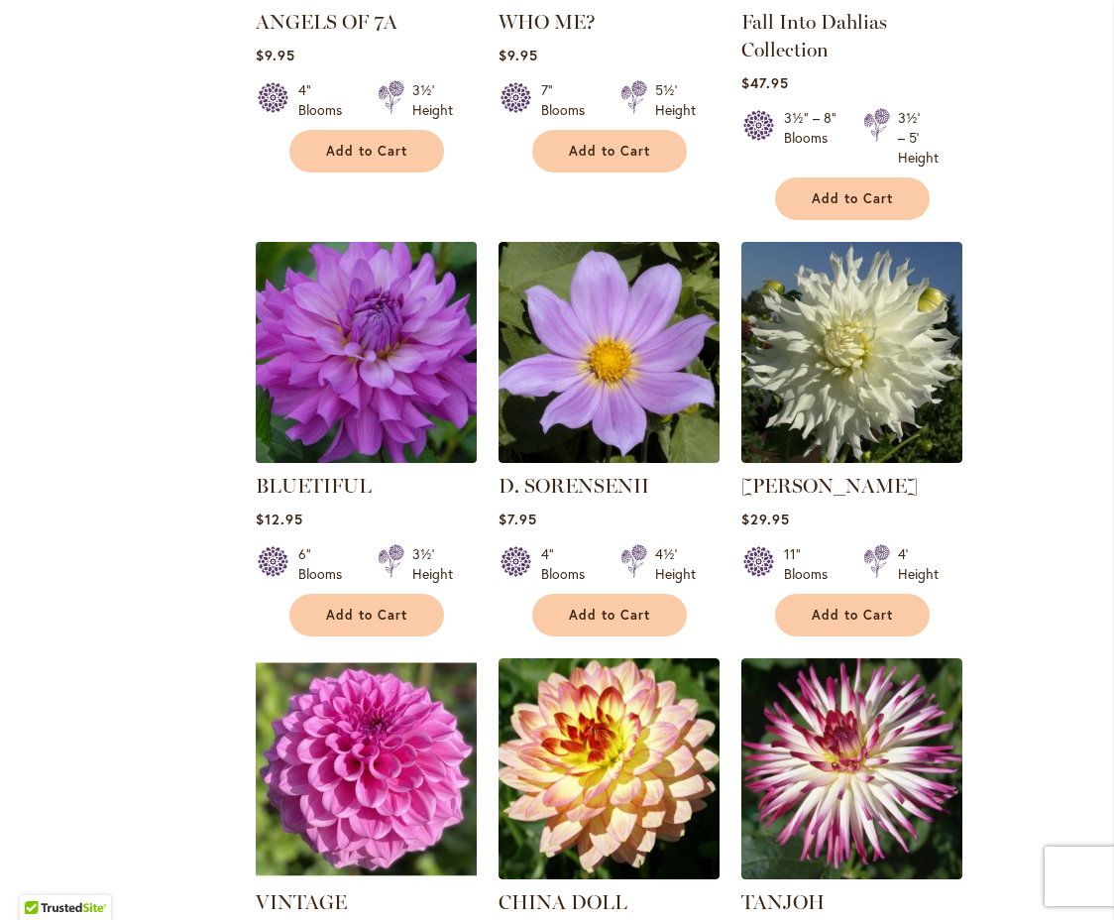
click at [374, 376] on img at bounding box center [366, 352] width 232 height 232
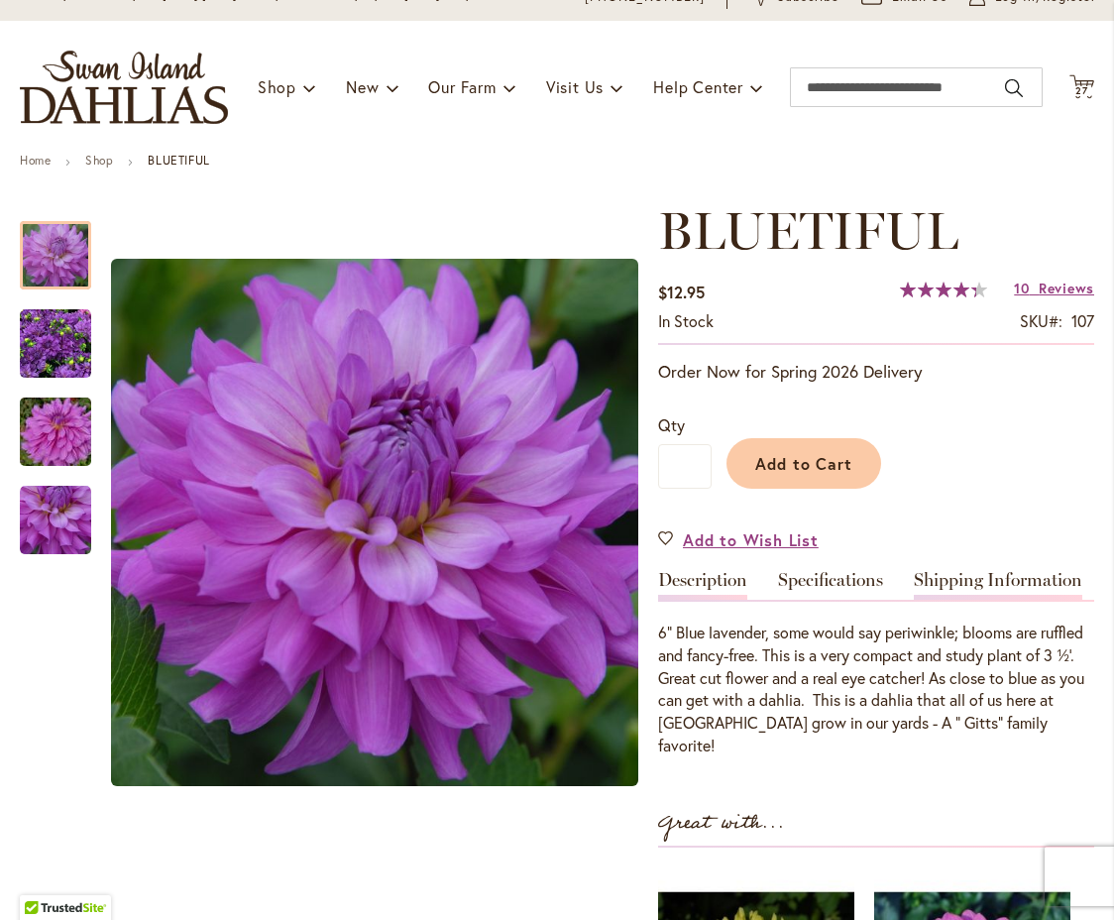
scroll to position [134, 0]
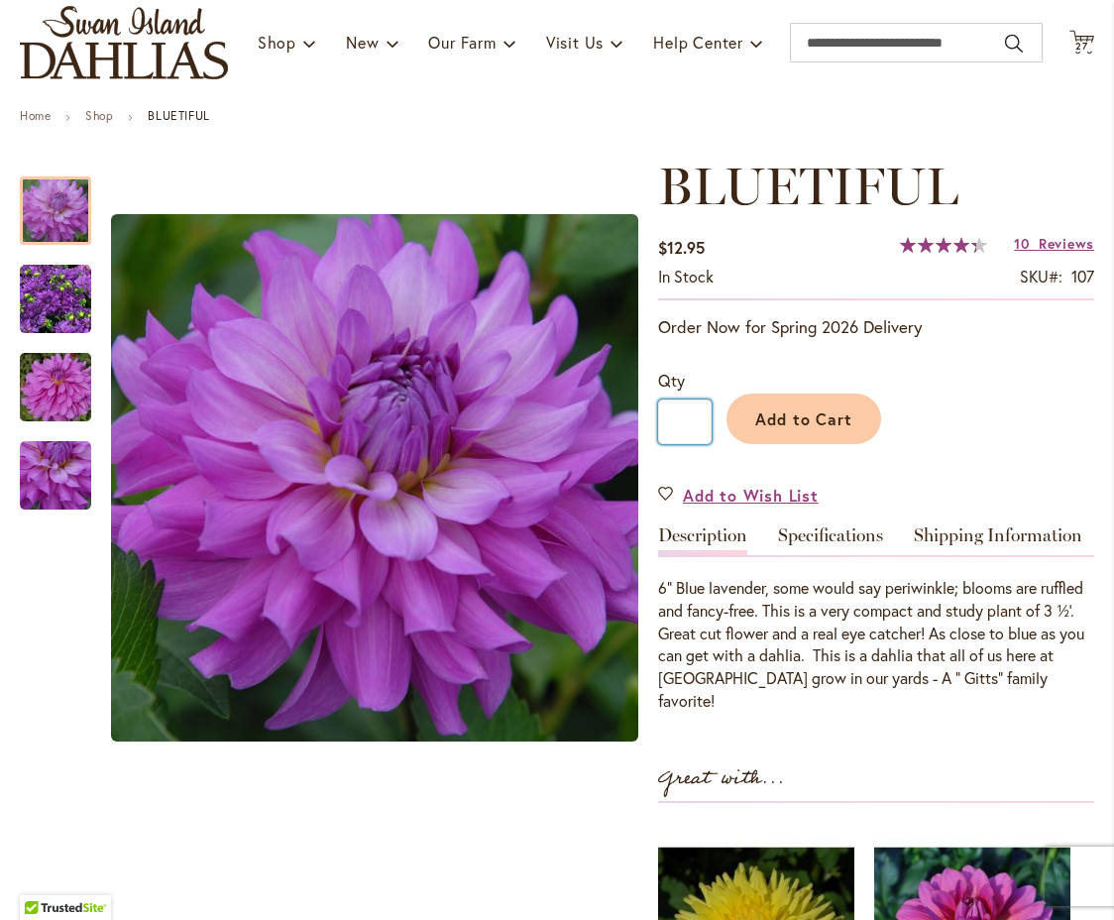
click at [700, 422] on input "*" at bounding box center [685, 422] width 54 height 45
type input "*"
click at [799, 421] on span "Add to Cart" at bounding box center [805, 418] width 98 height 21
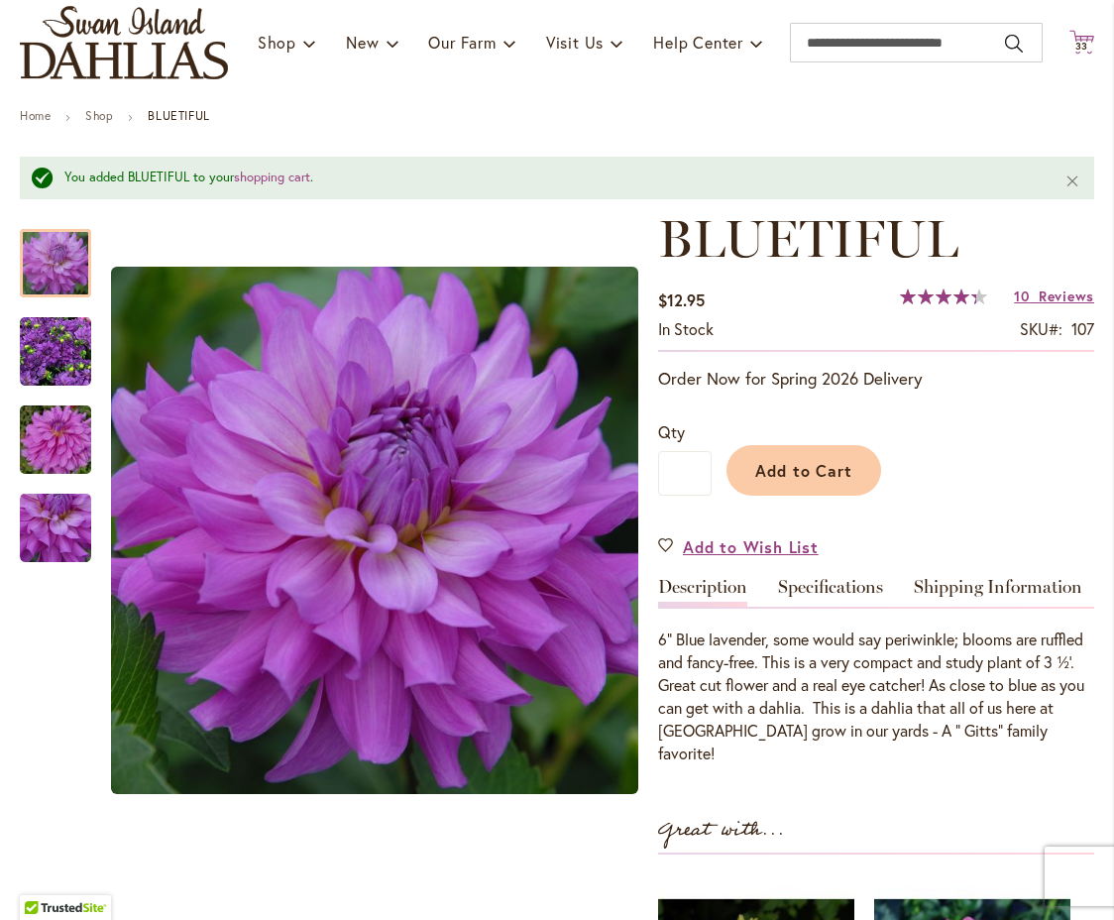
click at [1070, 36] on icon at bounding box center [1082, 42] width 25 height 24
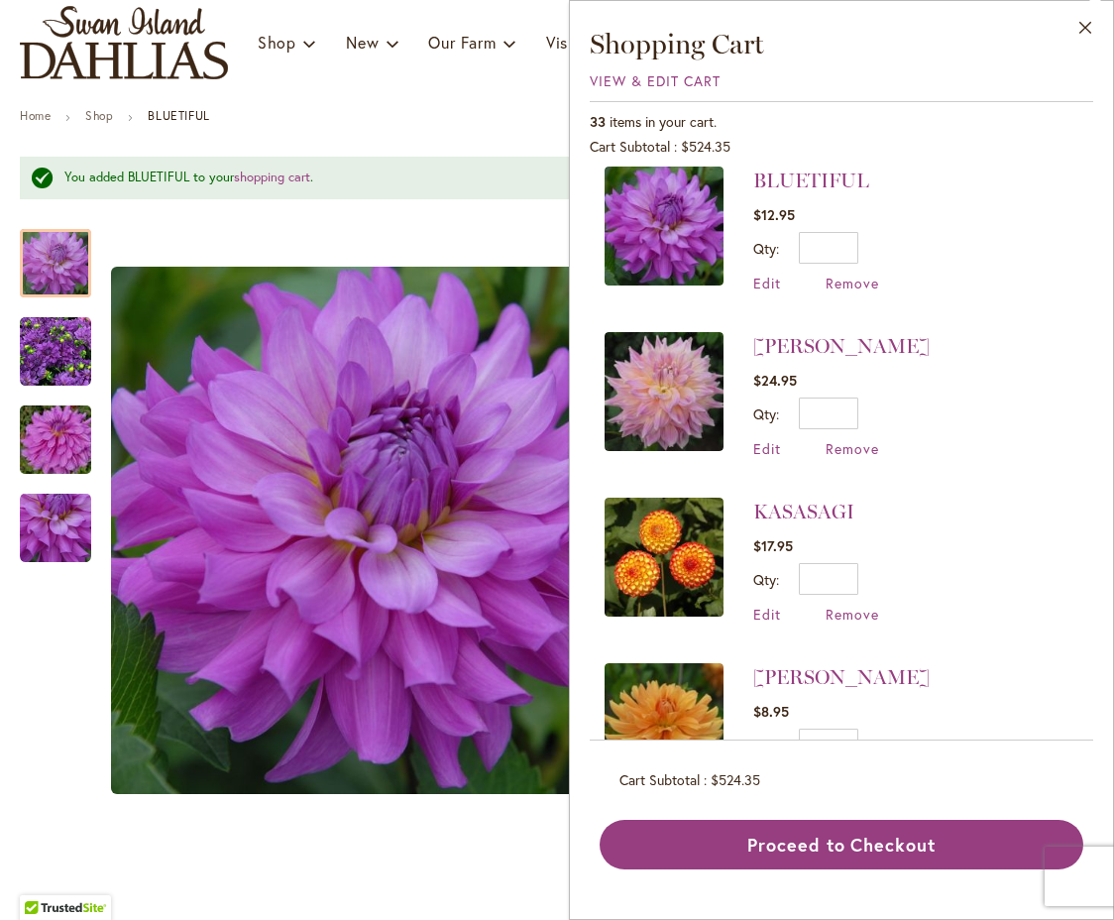
scroll to position [0, 0]
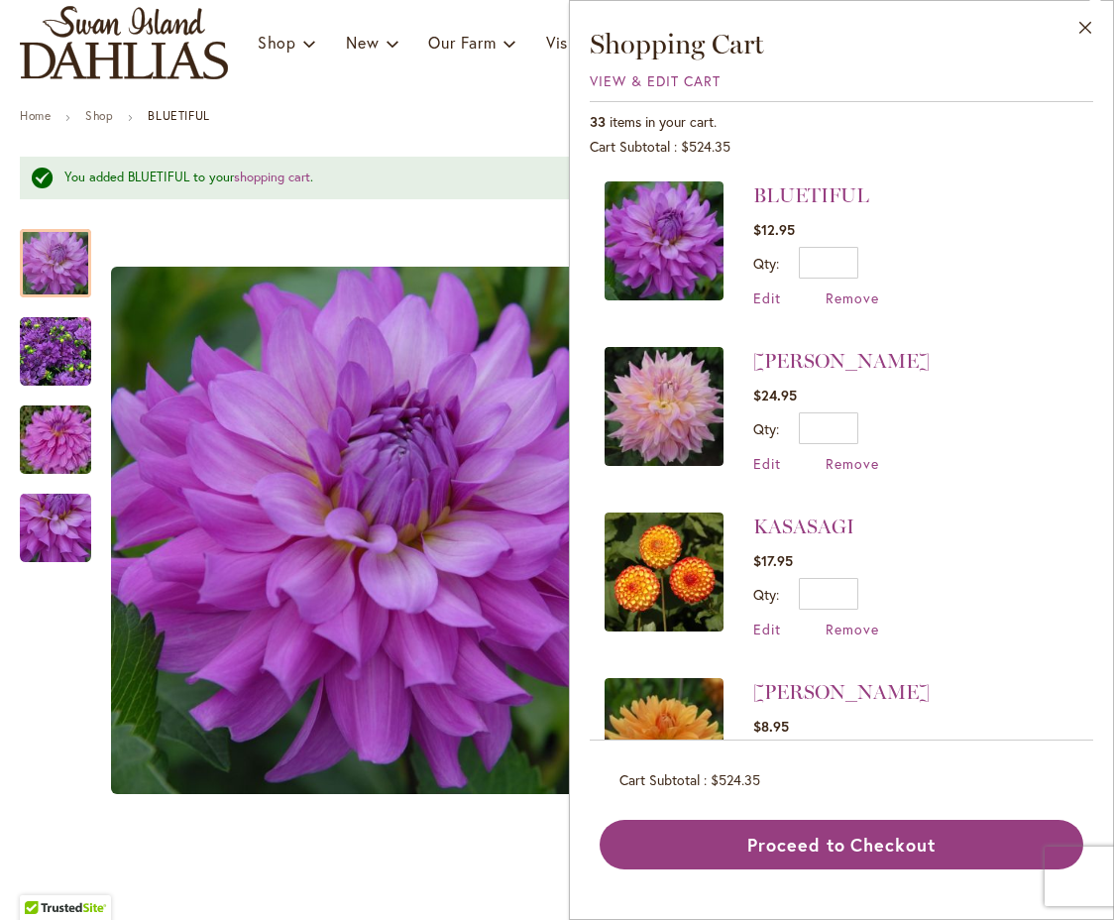
click at [464, 165] on div "You added BLUETIFUL to your shopping cart . Close" at bounding box center [557, 178] width 1075 height 43
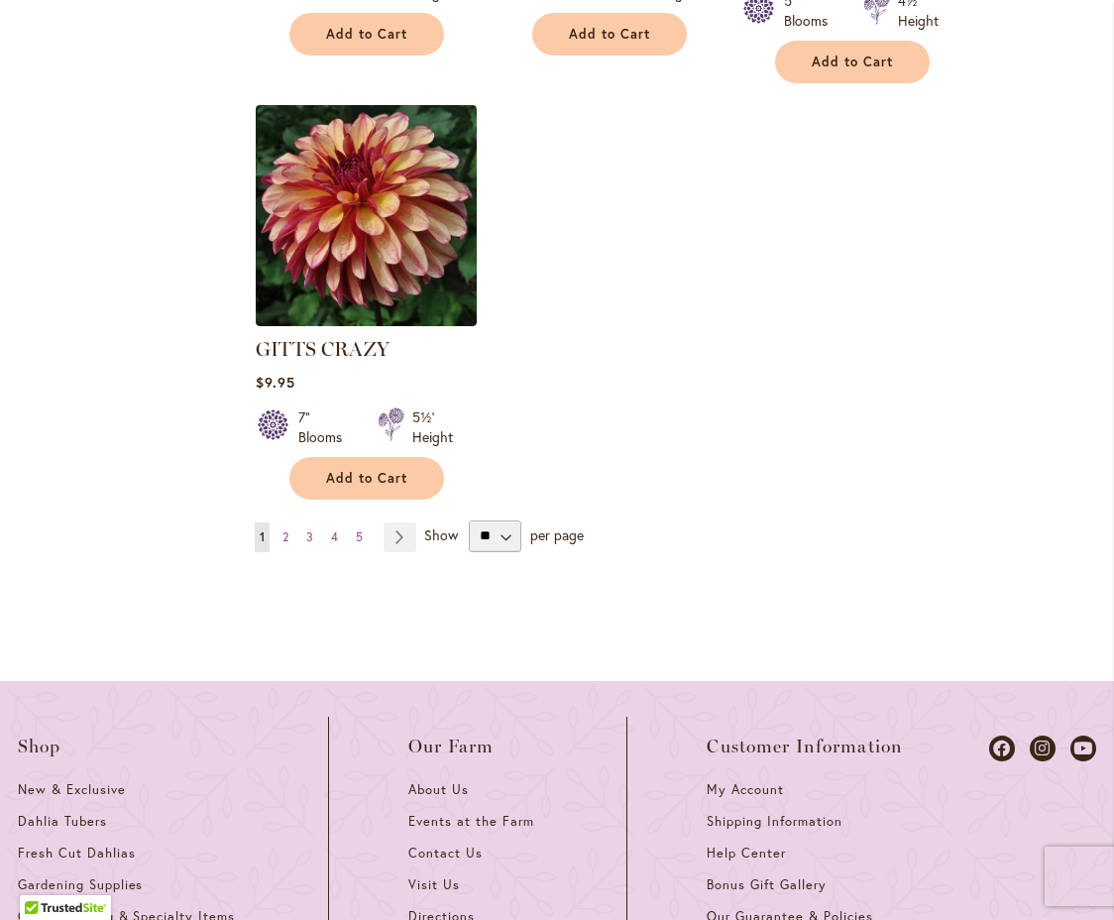
scroll to position [2803, 0]
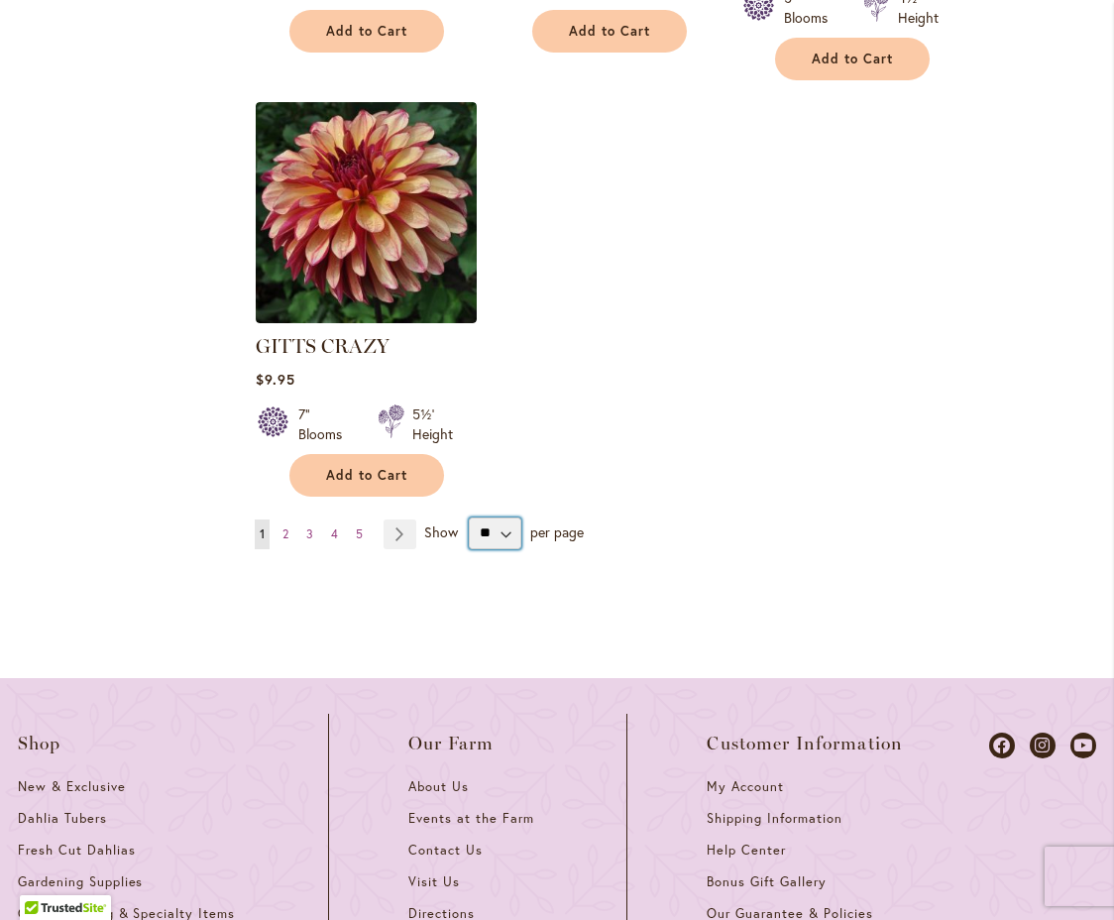
click at [504, 518] on select "** ** ** **" at bounding box center [495, 534] width 53 height 32
select select "**"
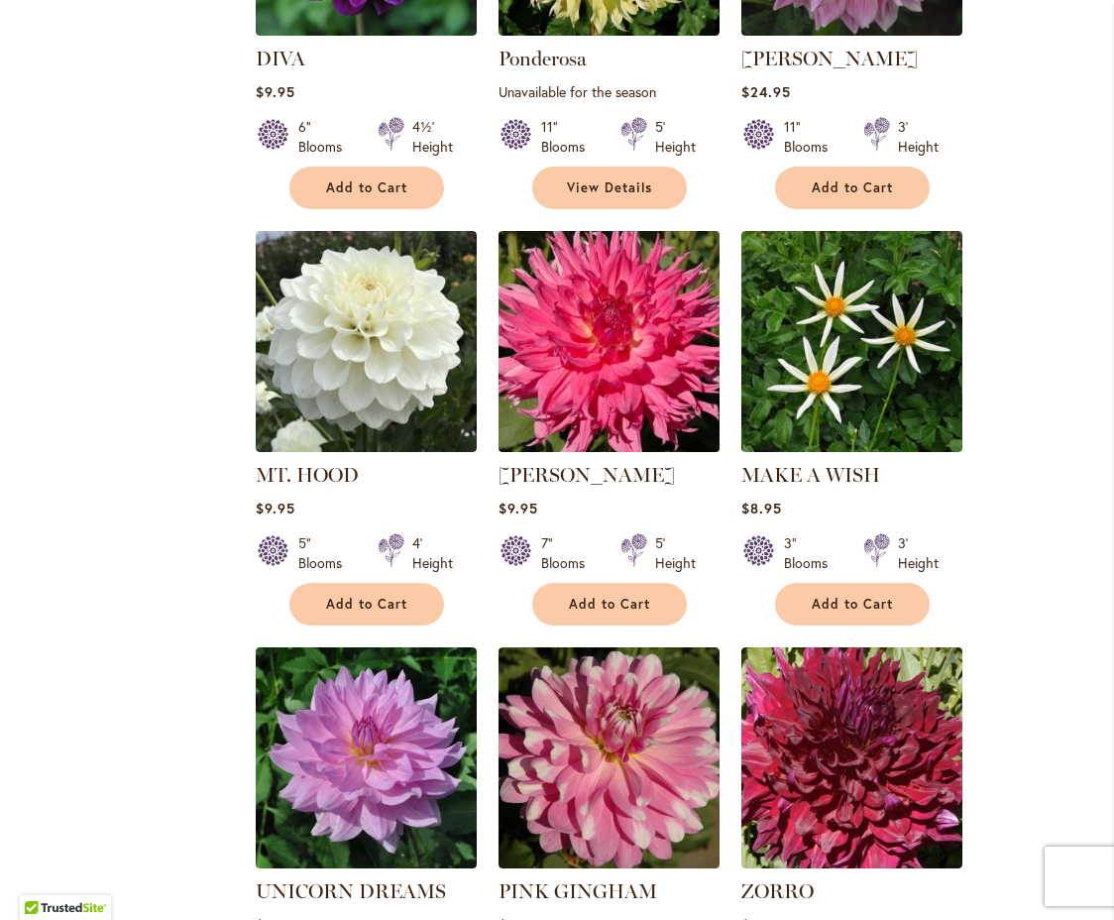
scroll to position [4785, 0]
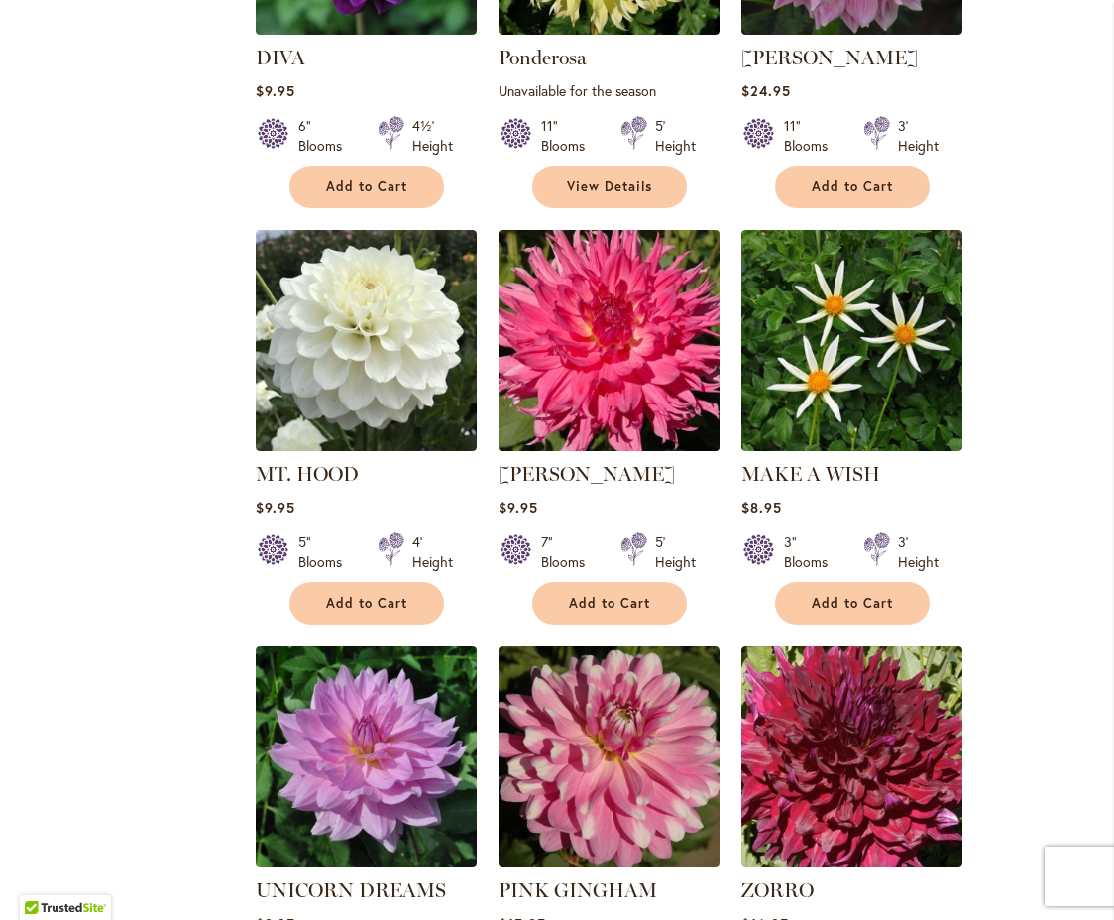
click at [623, 358] on img at bounding box center [609, 340] width 232 height 232
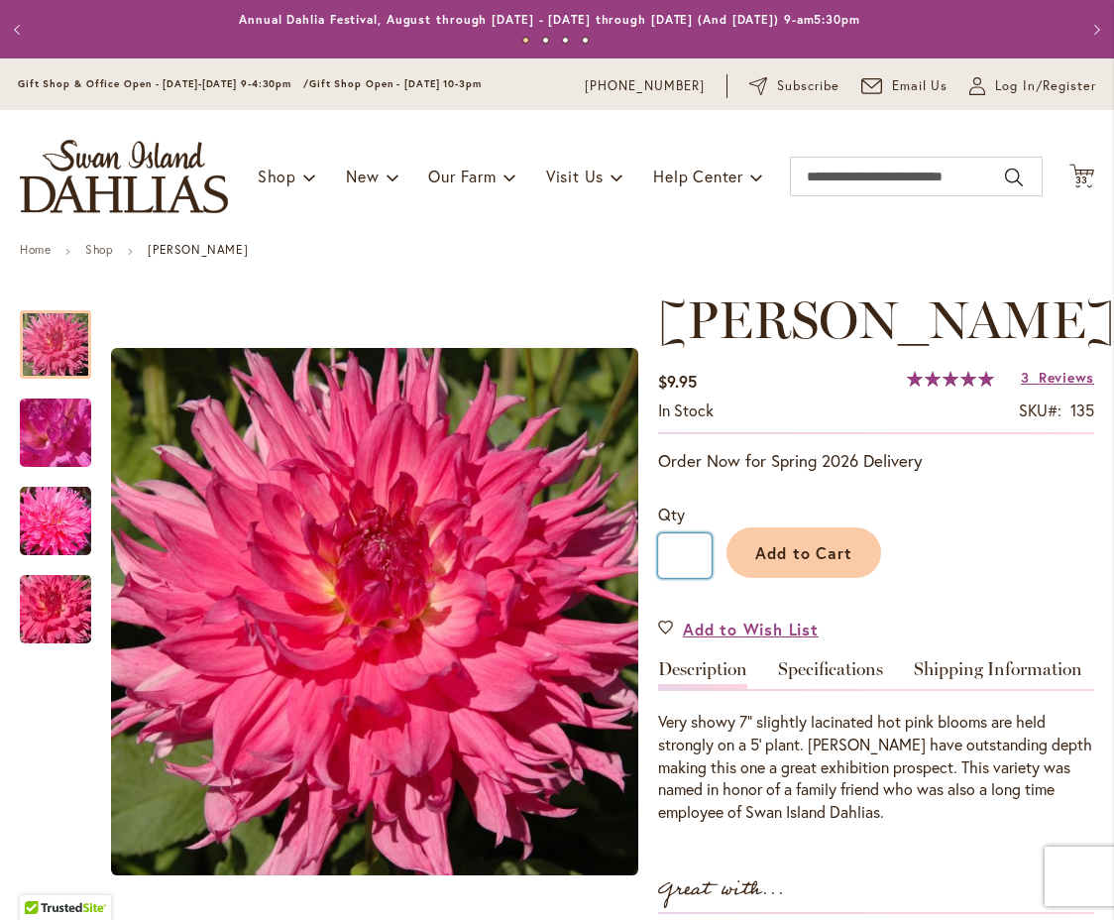
click at [696, 578] on input "*" at bounding box center [685, 555] width 54 height 45
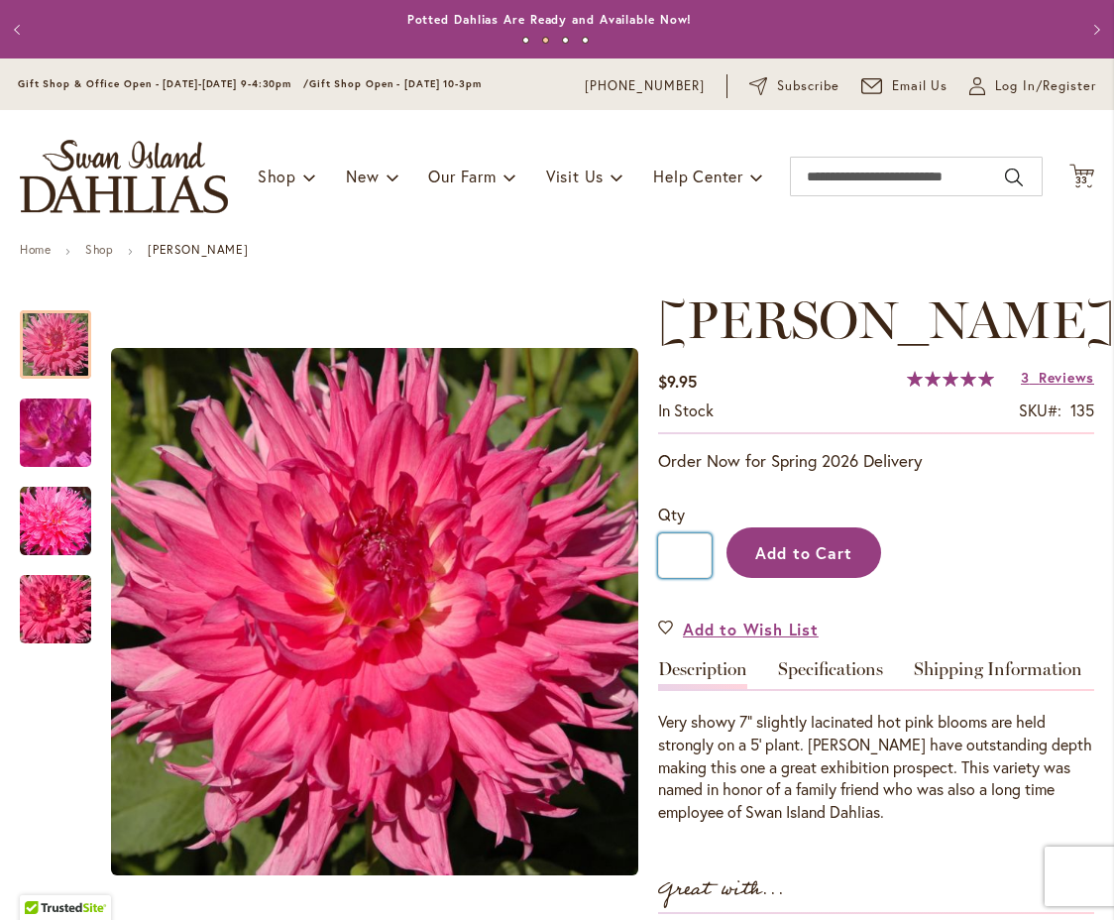
type input "*"
click at [799, 563] on span "Add to Cart" at bounding box center [805, 552] width 98 height 21
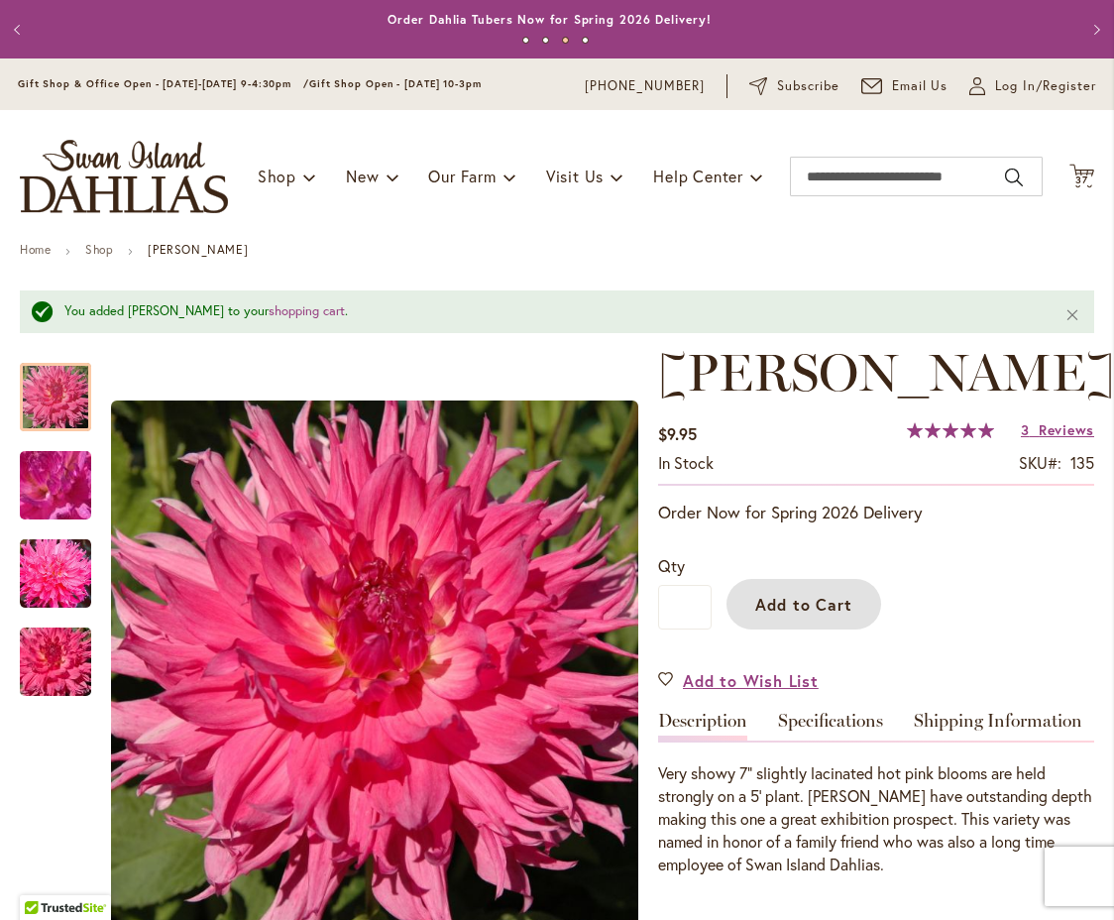
scroll to position [1, 0]
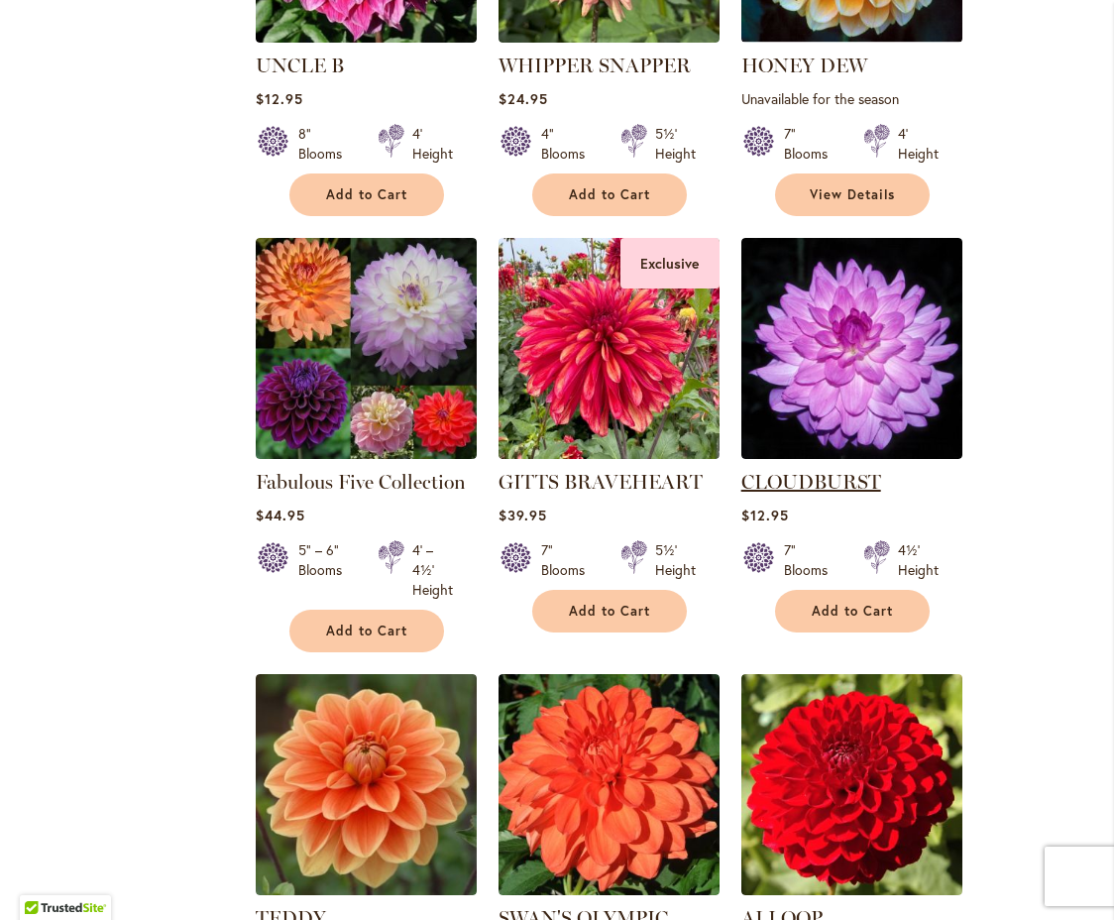
scroll to position [6446, 0]
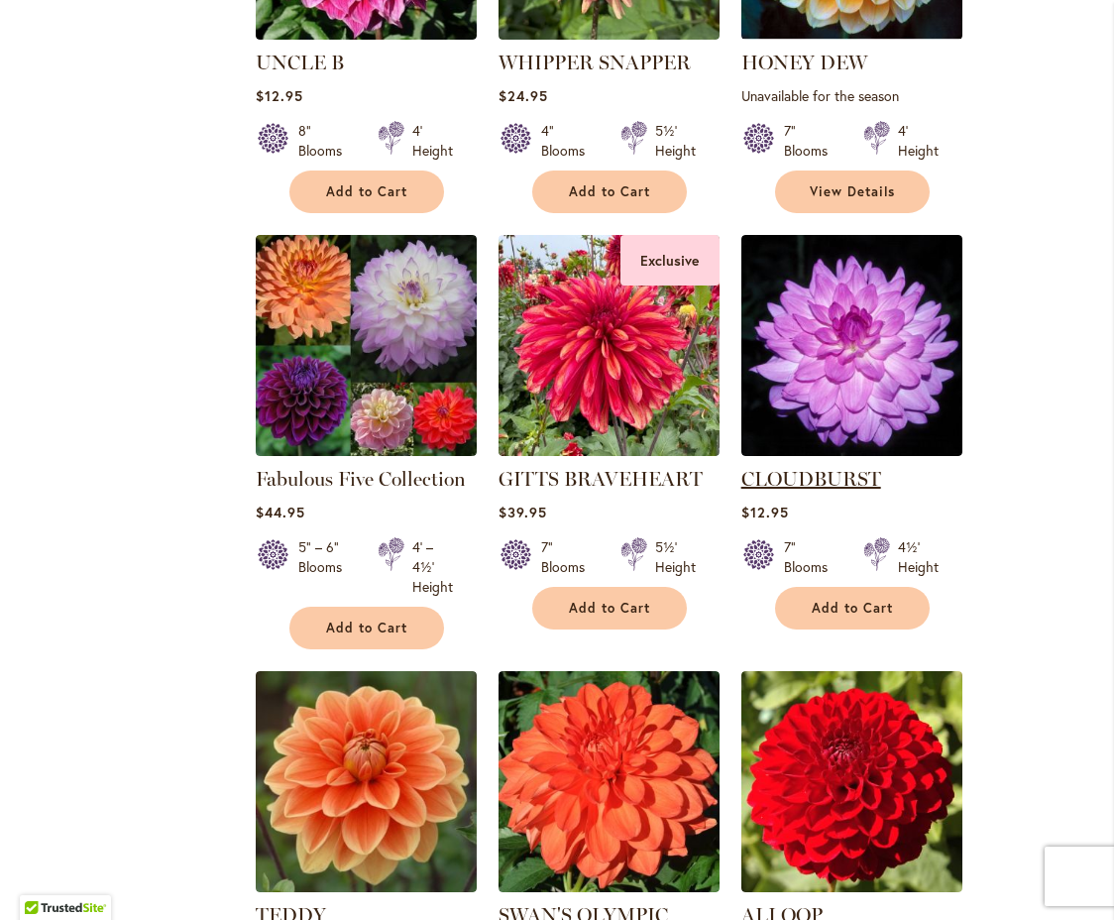
click at [823, 467] on link "CLOUDBURST" at bounding box center [812, 479] width 140 height 24
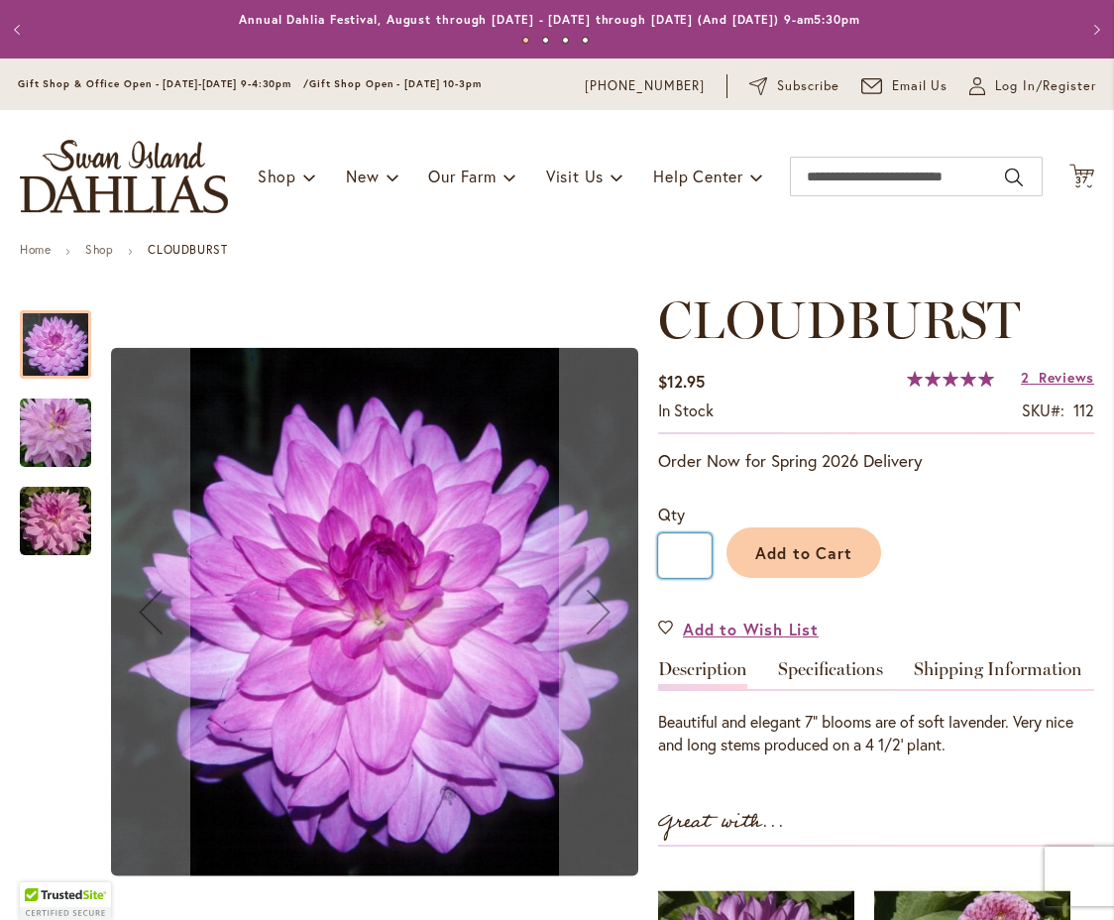
click at [694, 556] on input "*" at bounding box center [685, 555] width 54 height 45
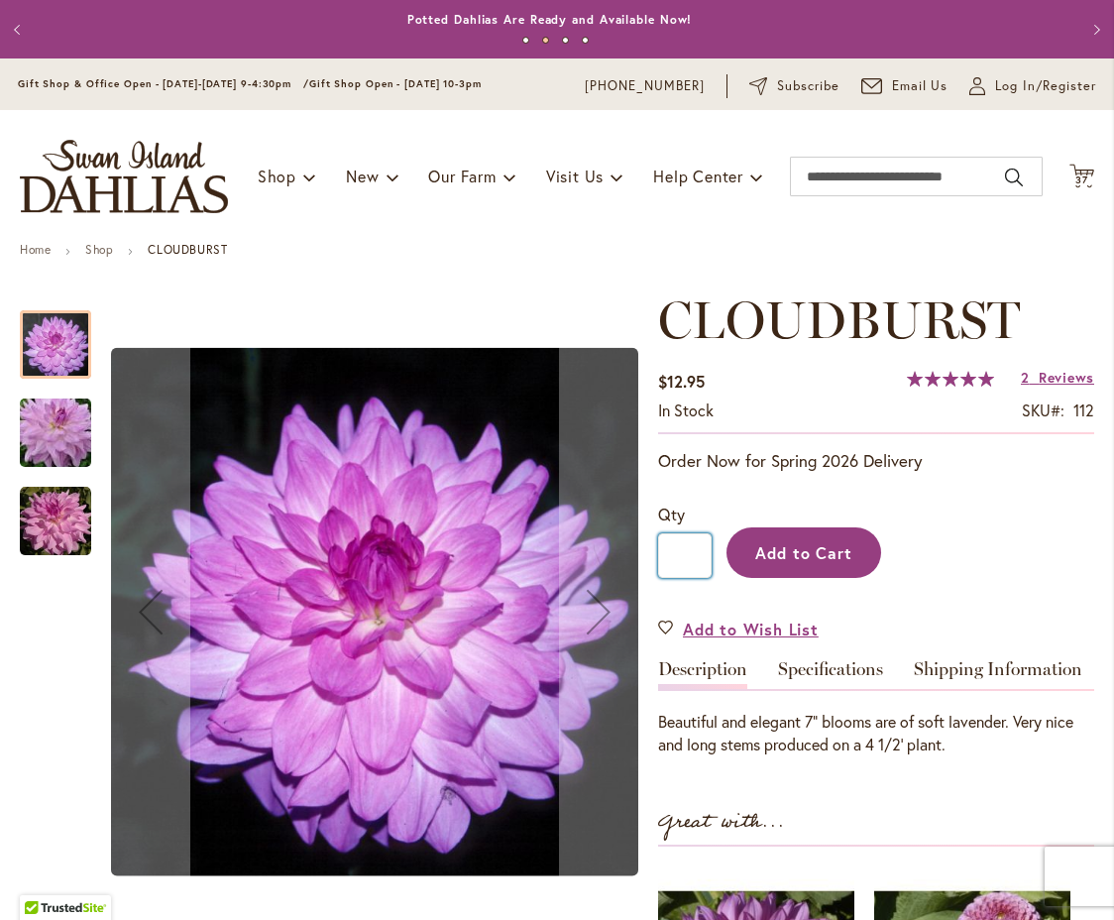
type input "*"
click at [817, 554] on span "Add to Cart" at bounding box center [805, 552] width 98 height 21
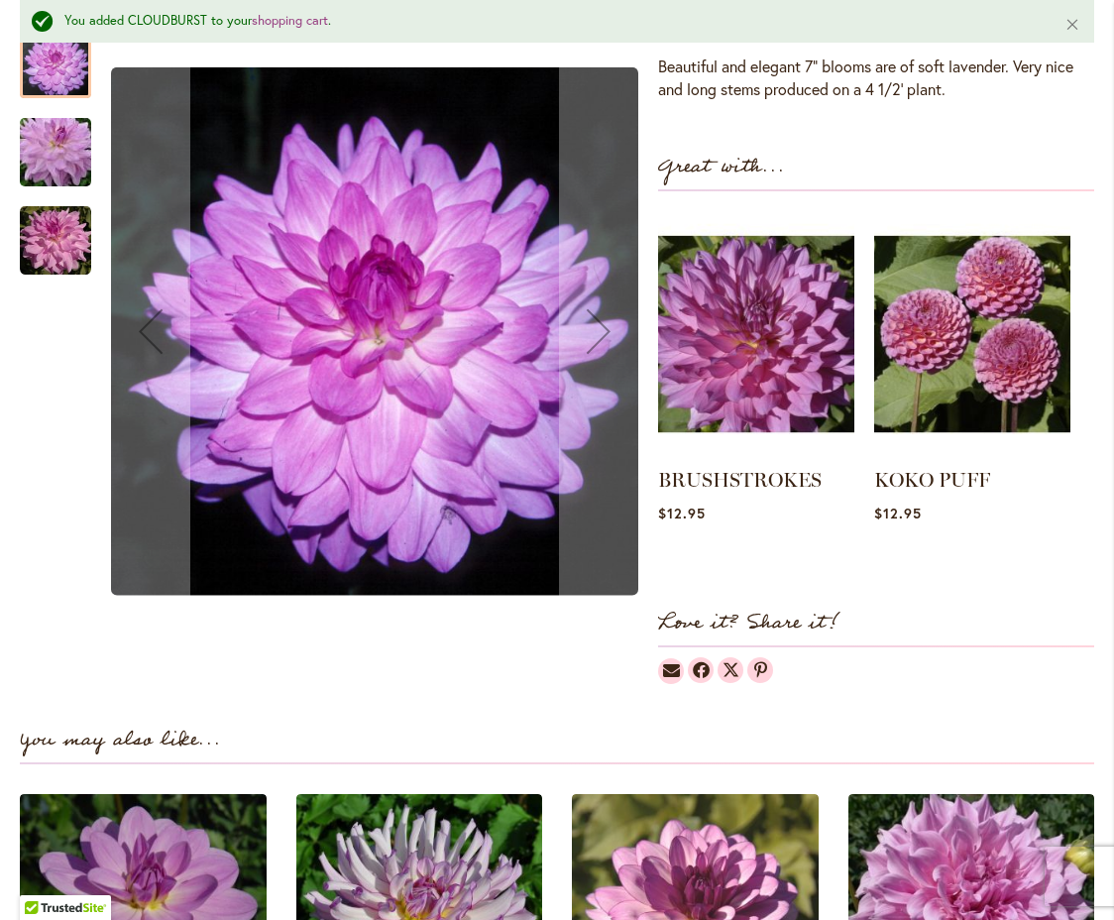
scroll to position [662, 0]
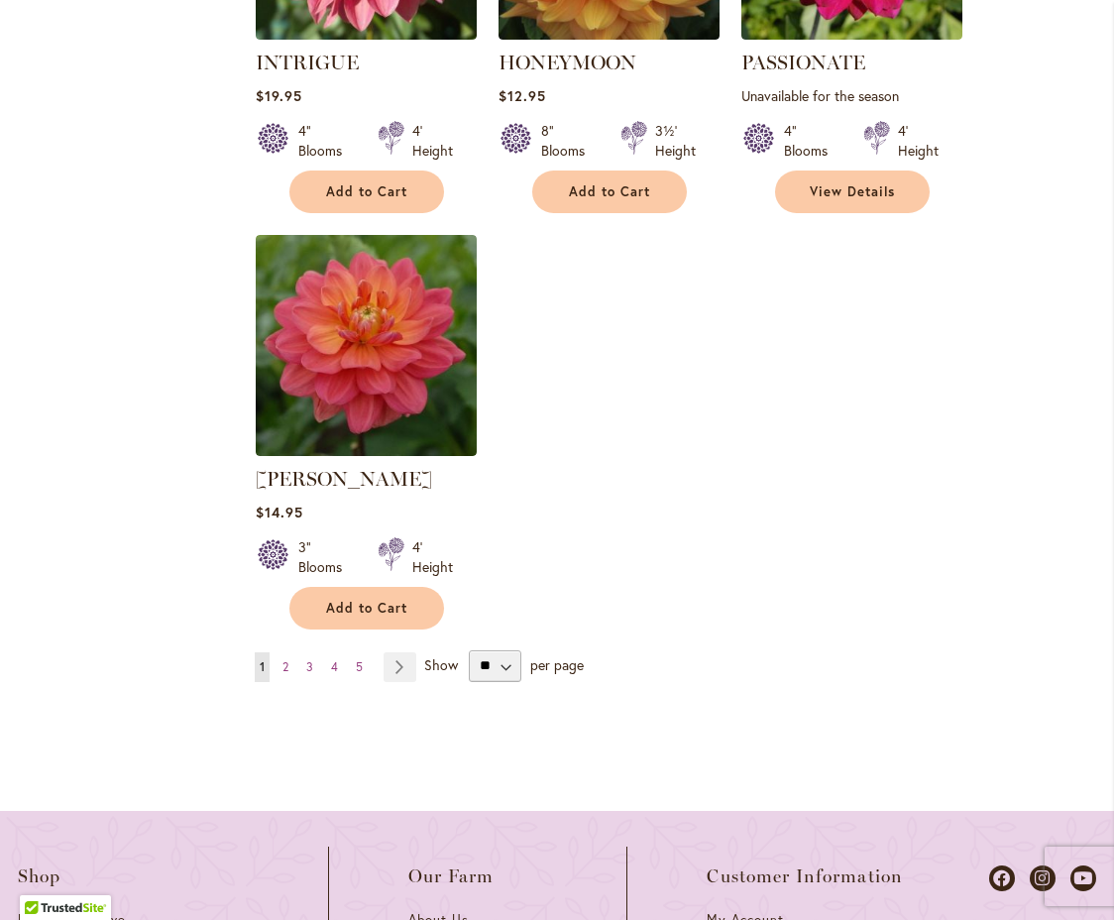
scroll to position [9410, 0]
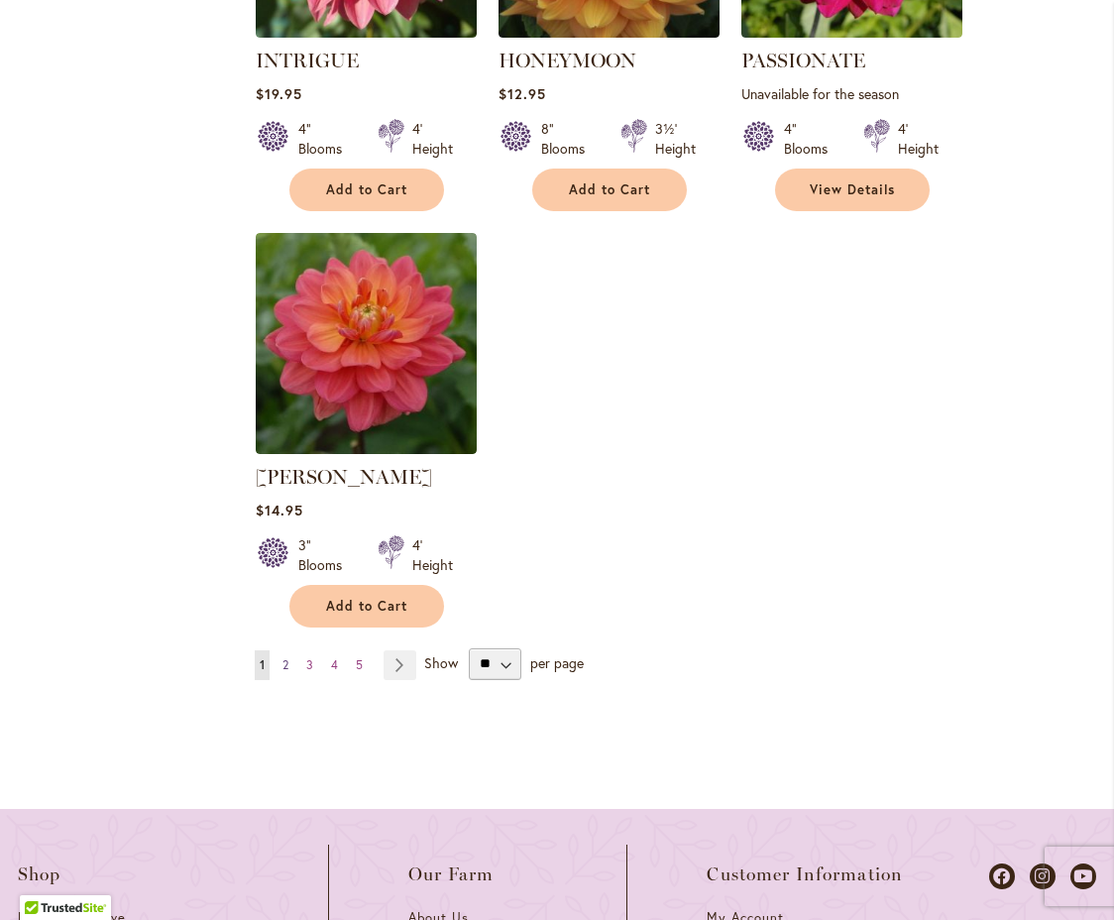
click at [285, 657] on span "2" at bounding box center [286, 664] width 6 height 15
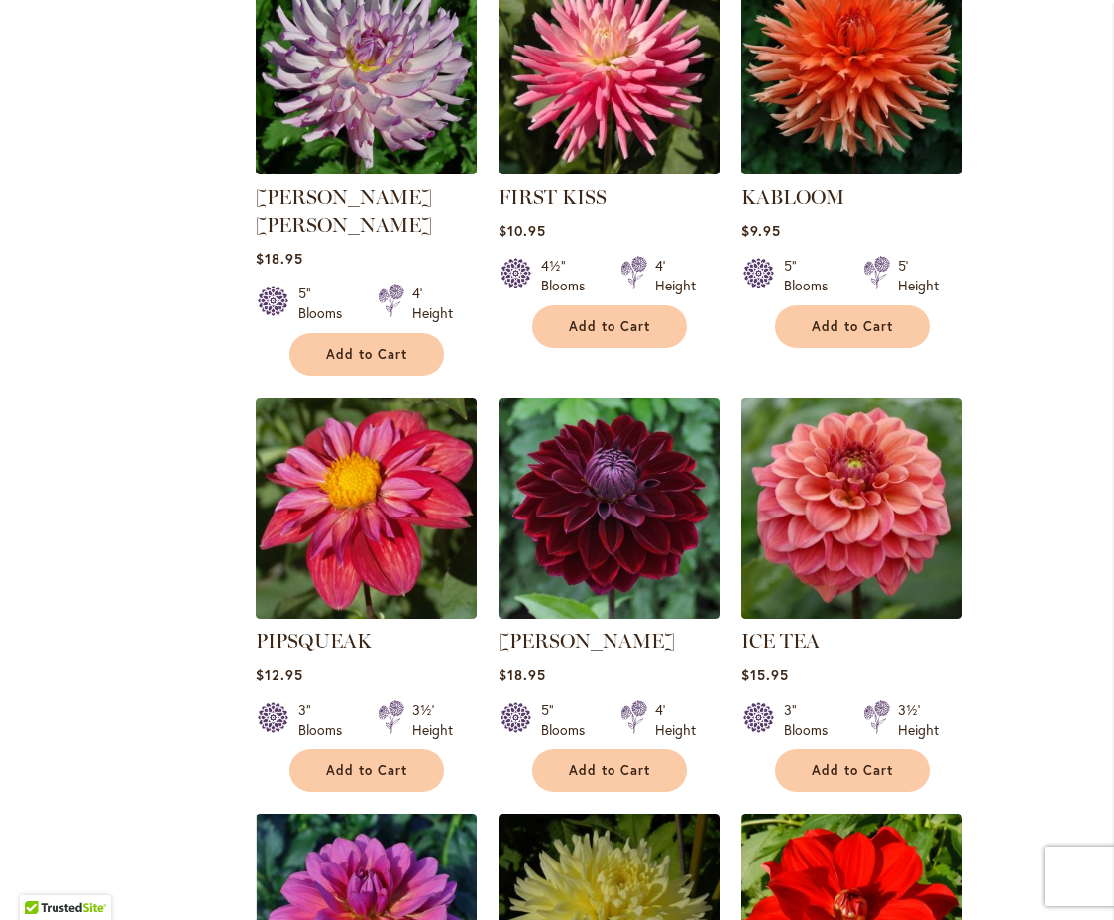
scroll to position [3351, 0]
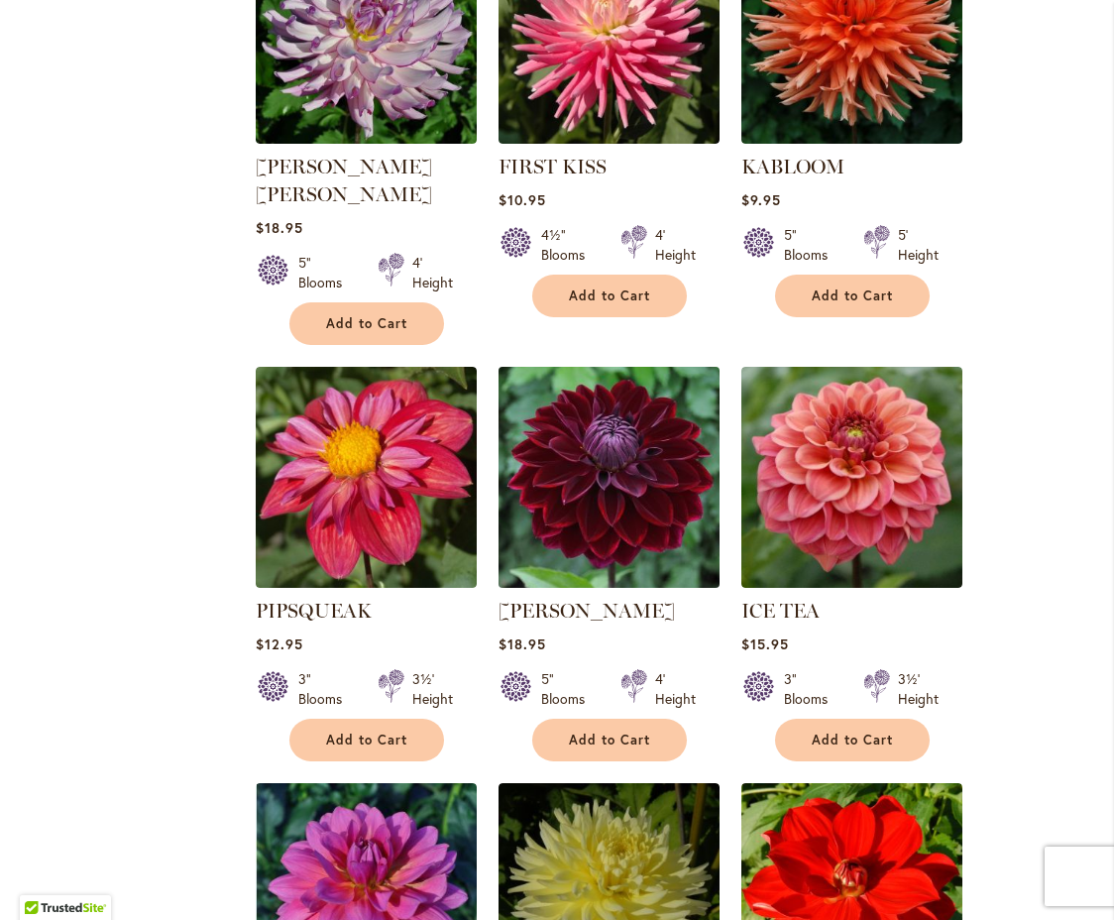
click at [619, 487] on img at bounding box center [609, 477] width 232 height 232
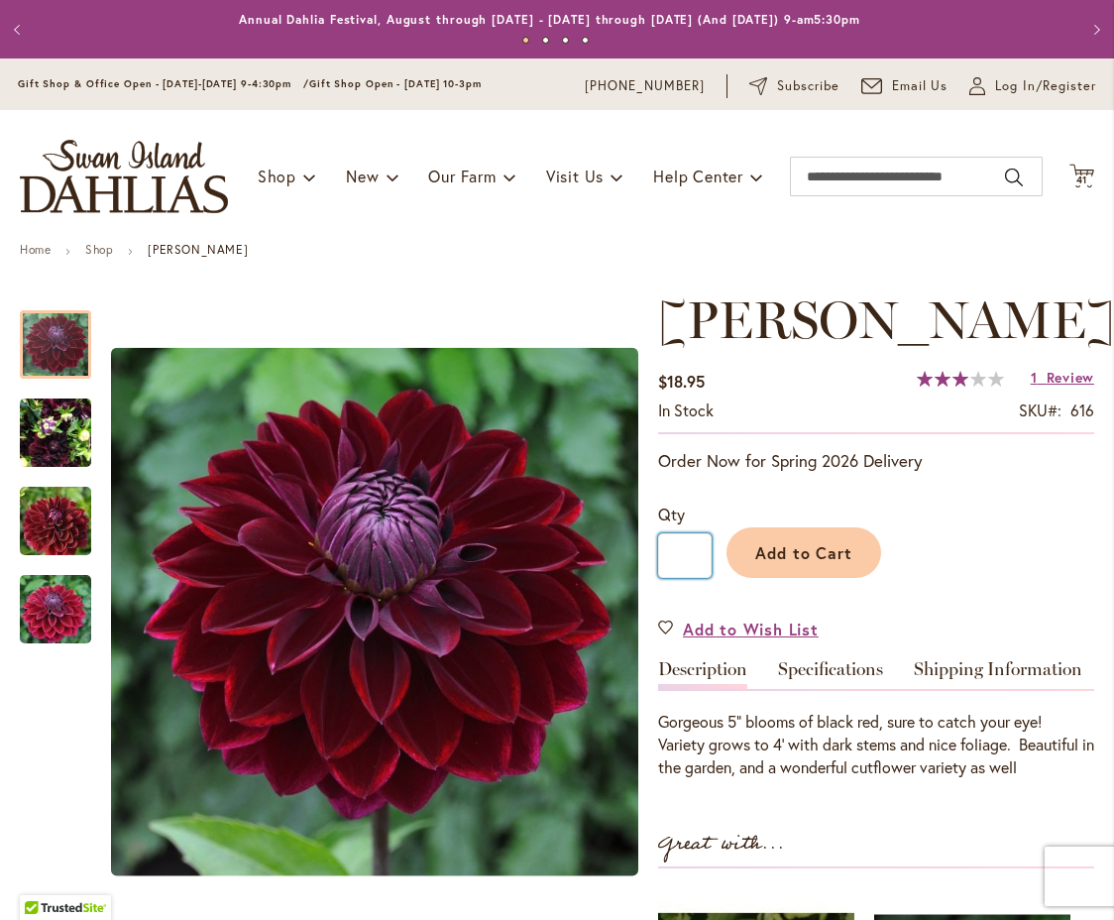
click at [696, 551] on input "*" at bounding box center [685, 555] width 54 height 45
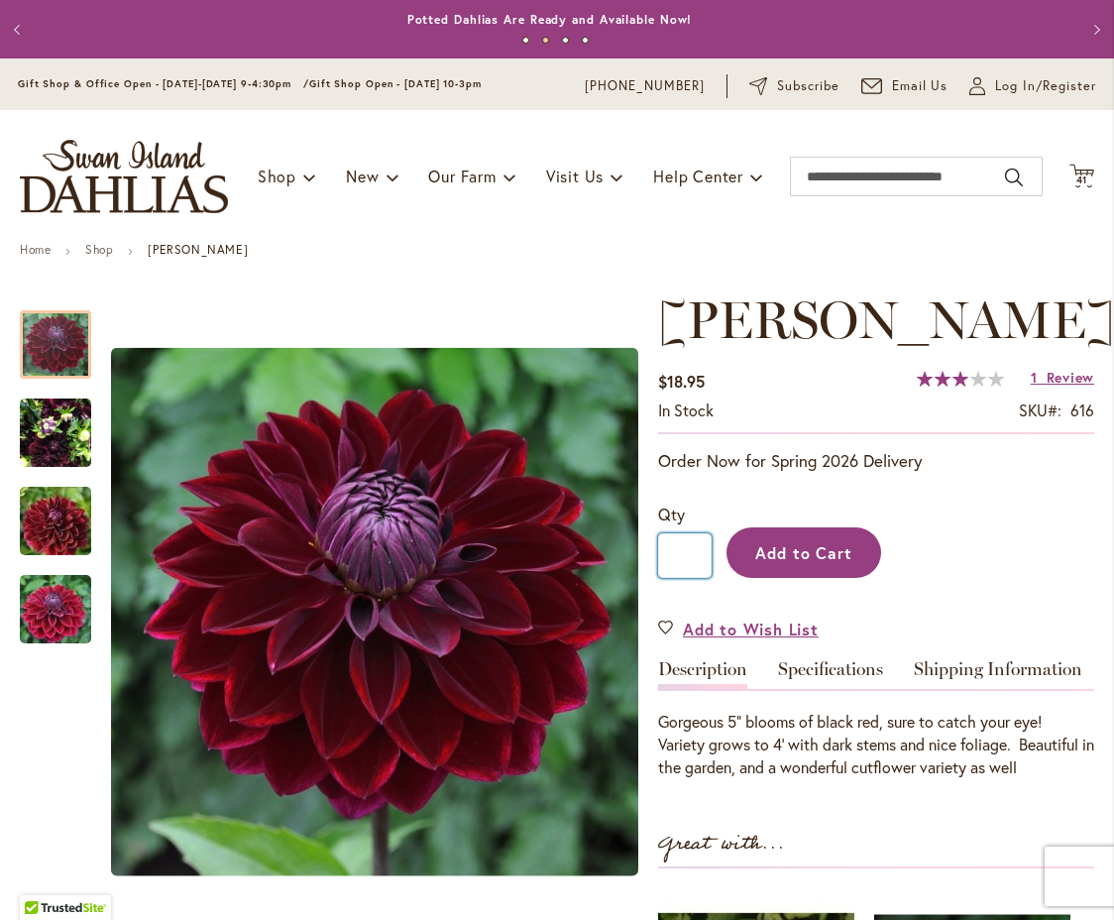
type input "*"
click at [804, 552] on span "Add to Cart" at bounding box center [805, 552] width 98 height 21
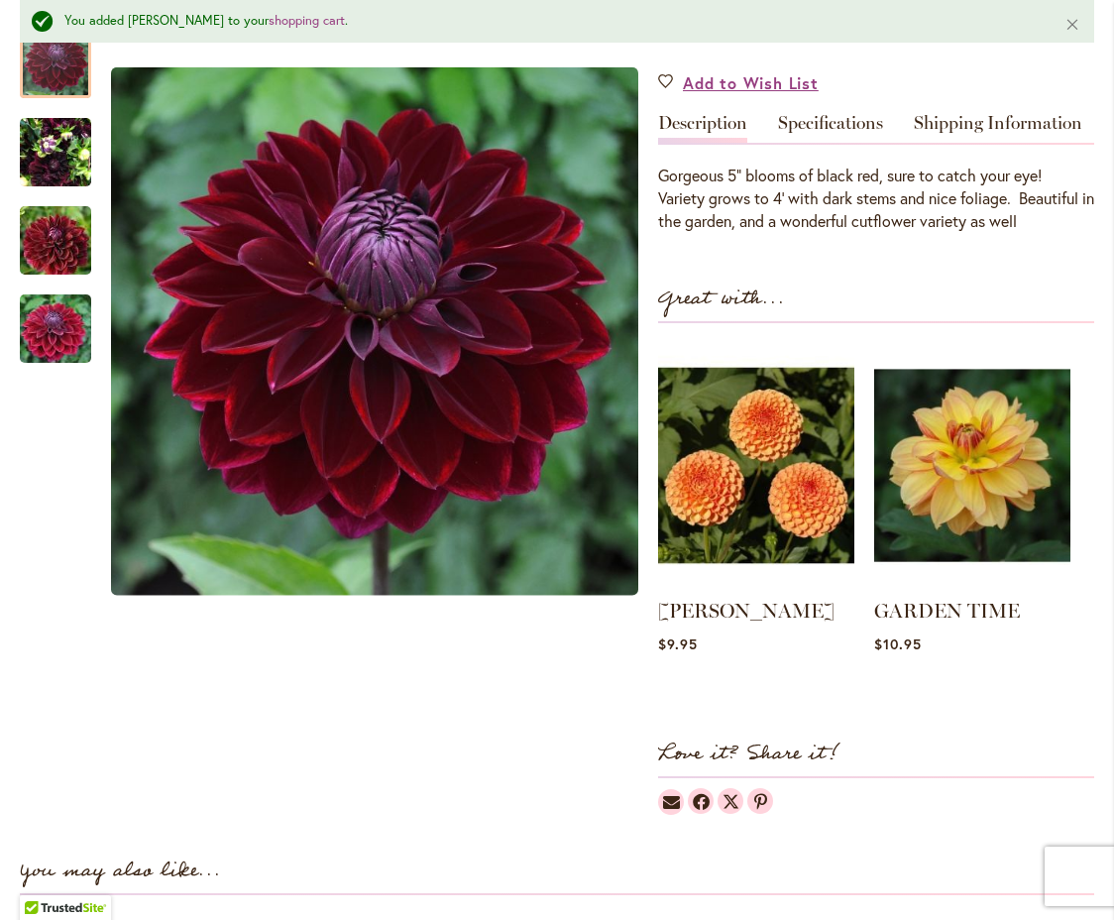
scroll to position [597, 0]
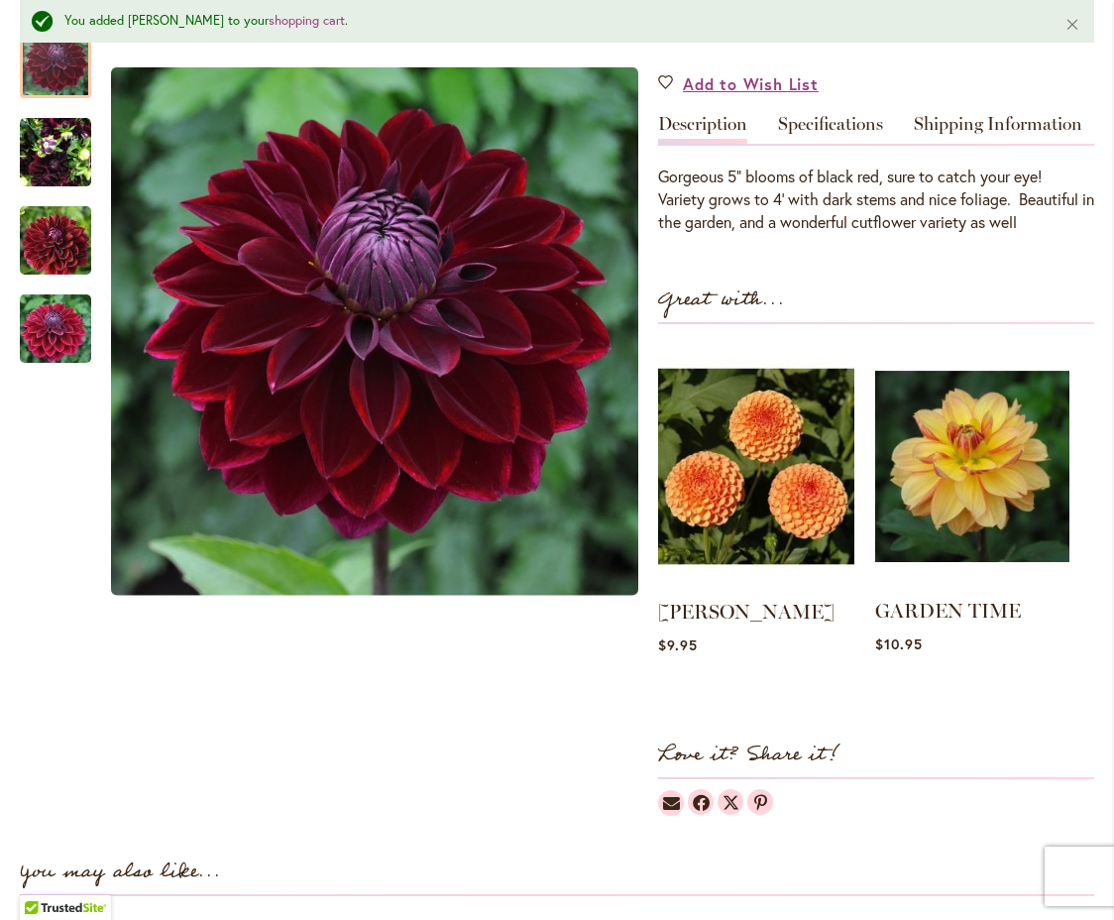
click at [968, 504] on img at bounding box center [972, 466] width 194 height 243
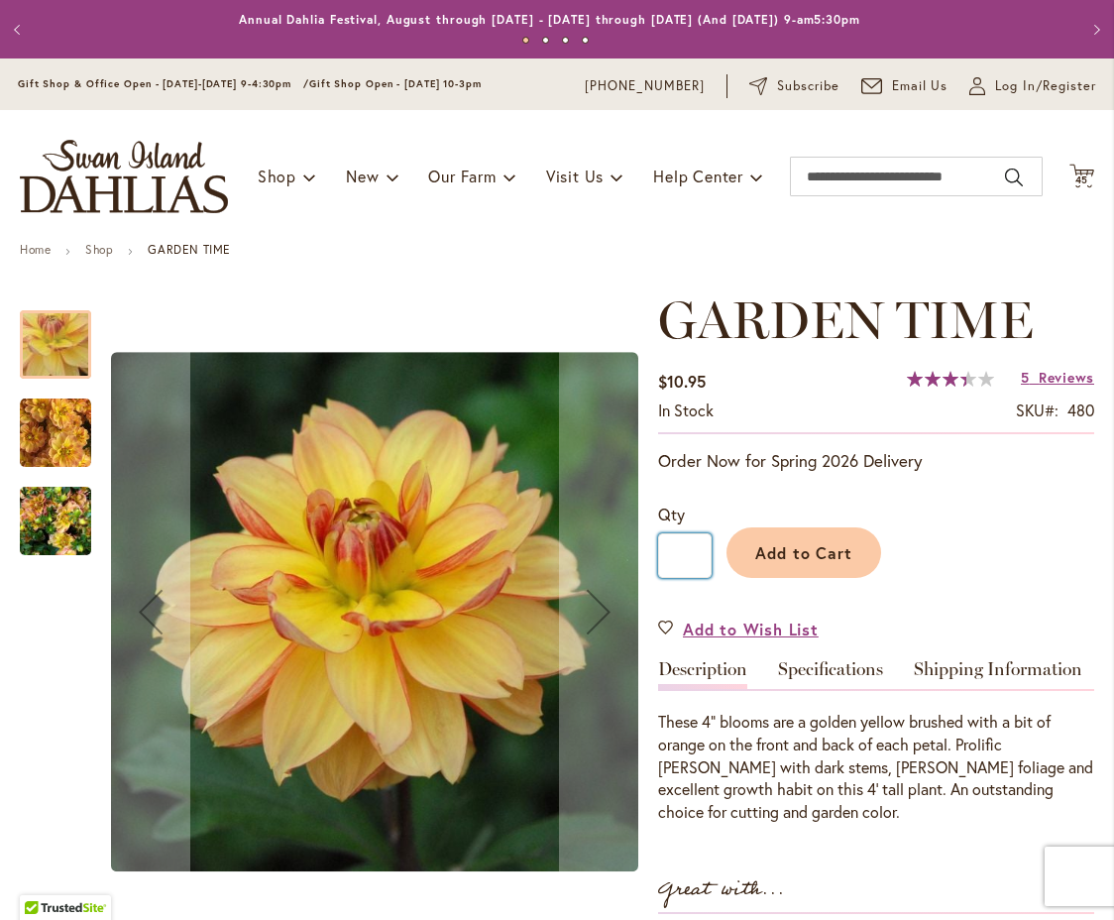
click at [697, 554] on input "*" at bounding box center [685, 555] width 54 height 45
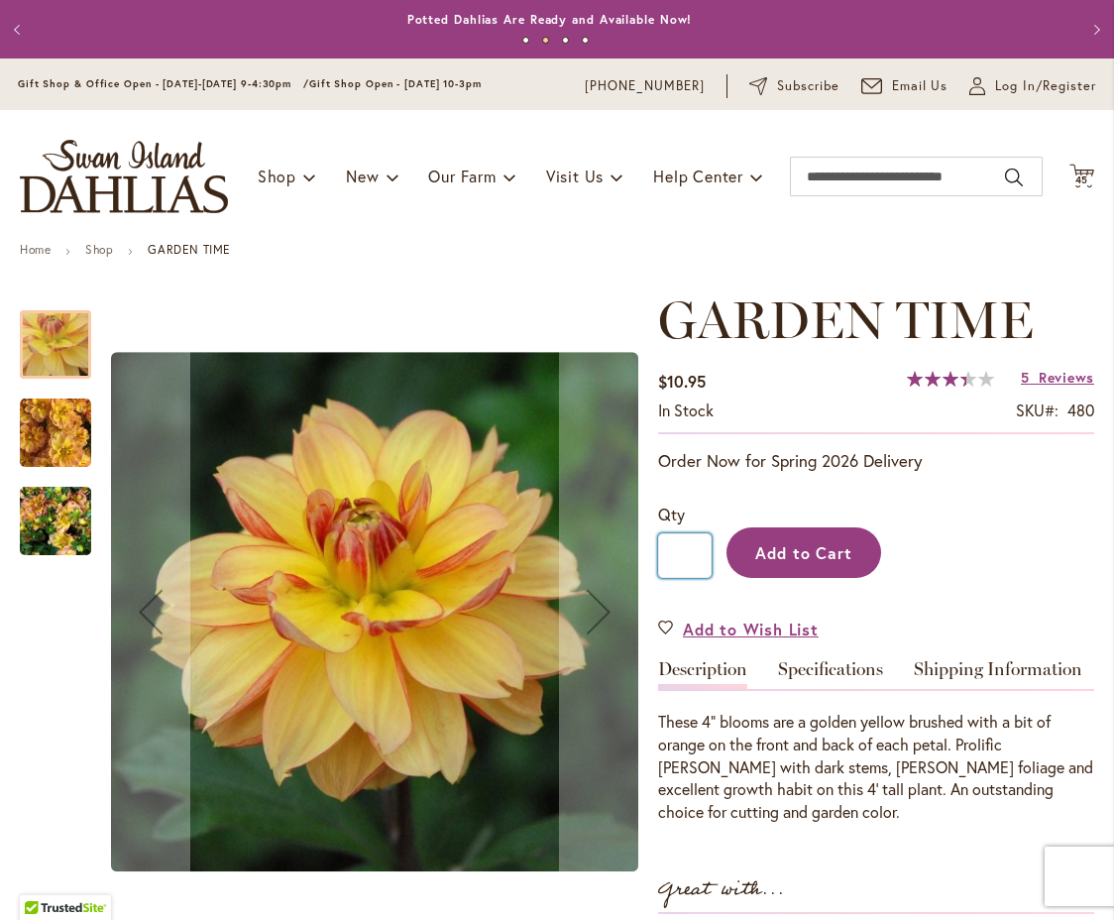
type input "*"
click at [802, 549] on span "Add to Cart" at bounding box center [805, 552] width 98 height 21
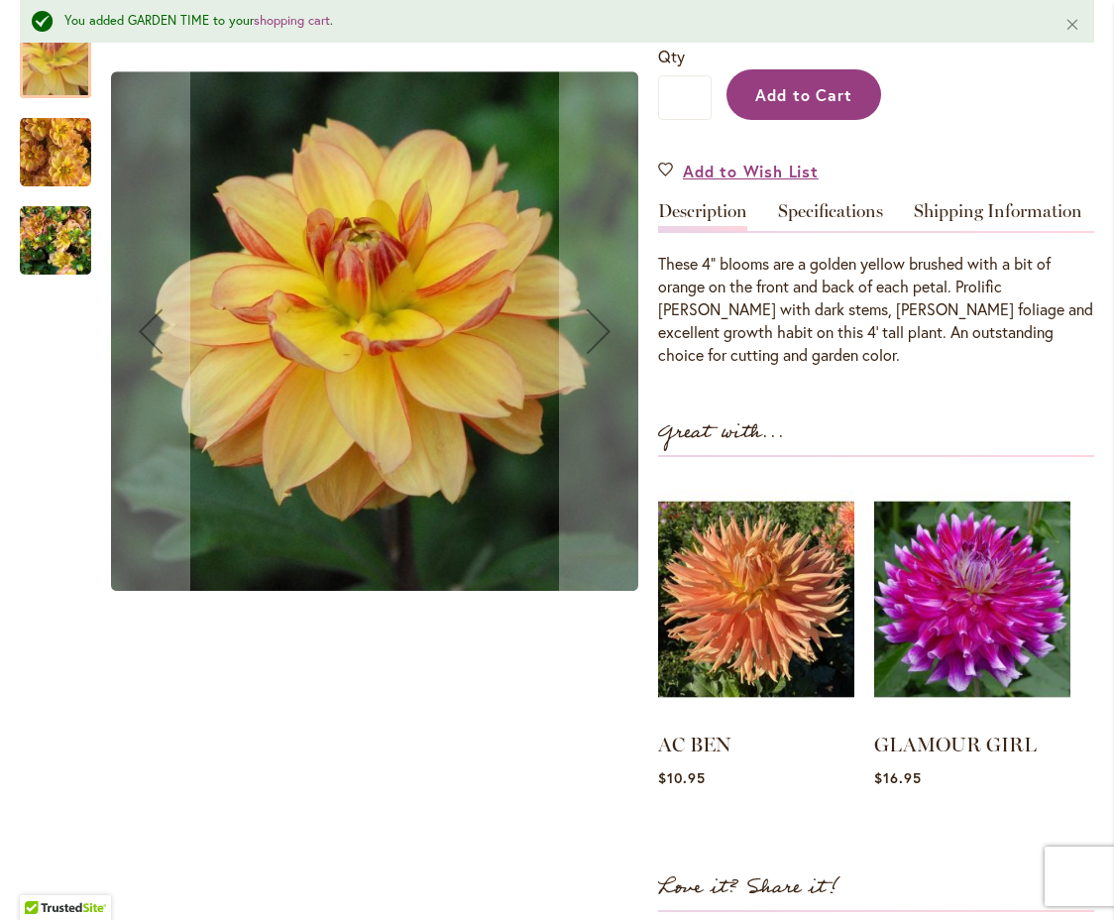
scroll to position [512, 0]
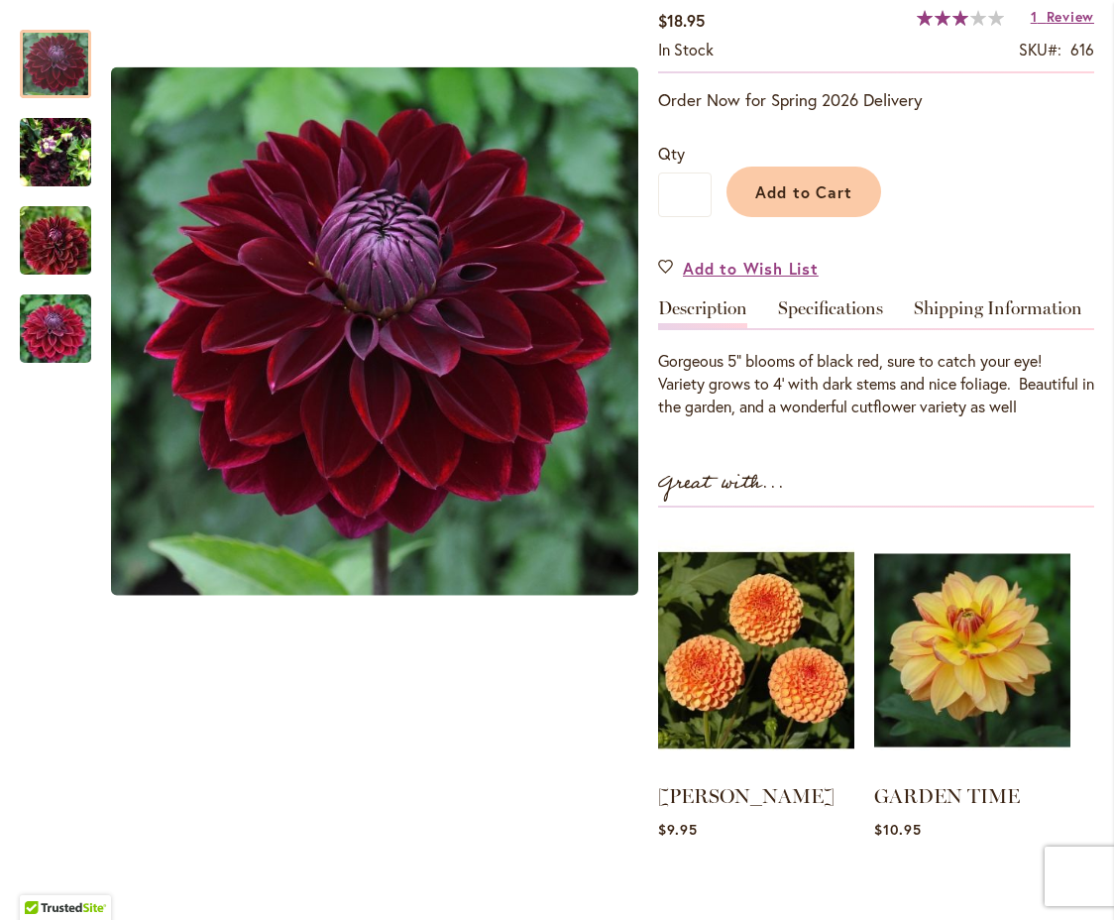
scroll to position [376, 0]
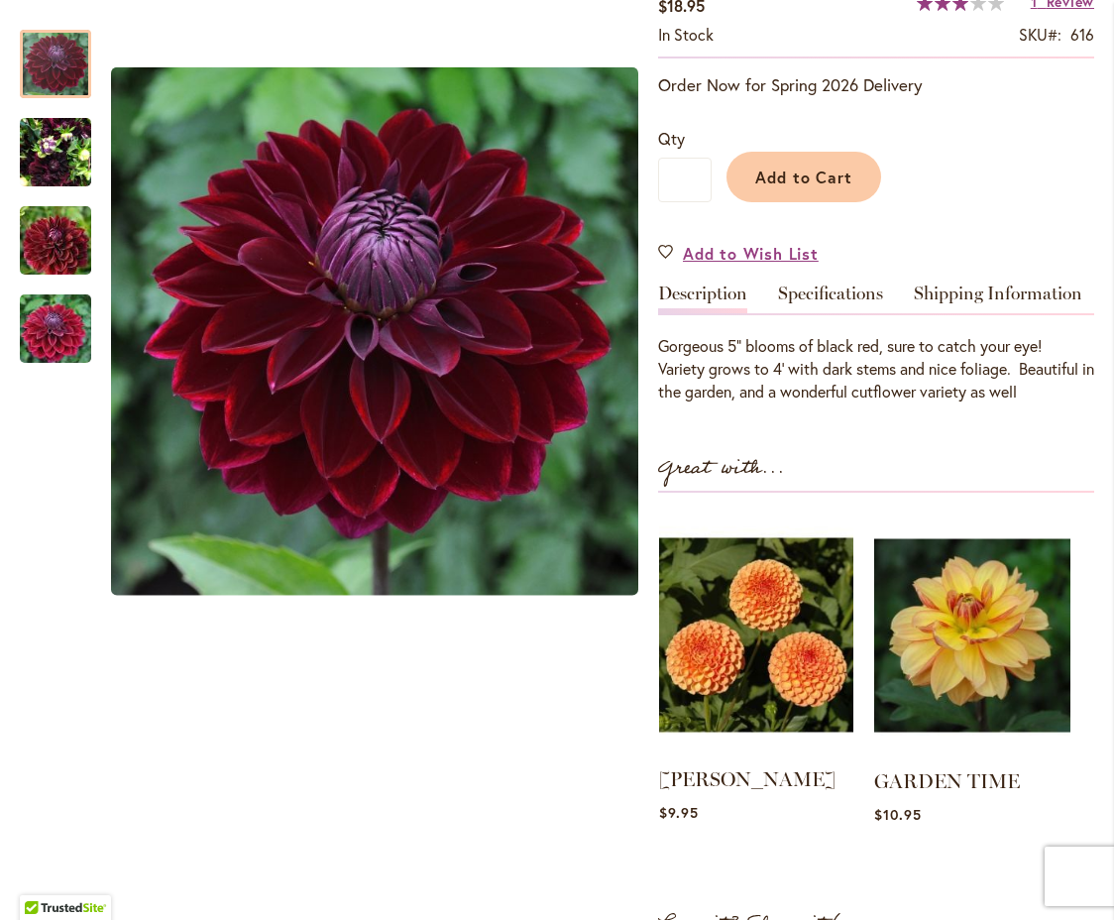
click at [754, 644] on img at bounding box center [756, 635] width 194 height 243
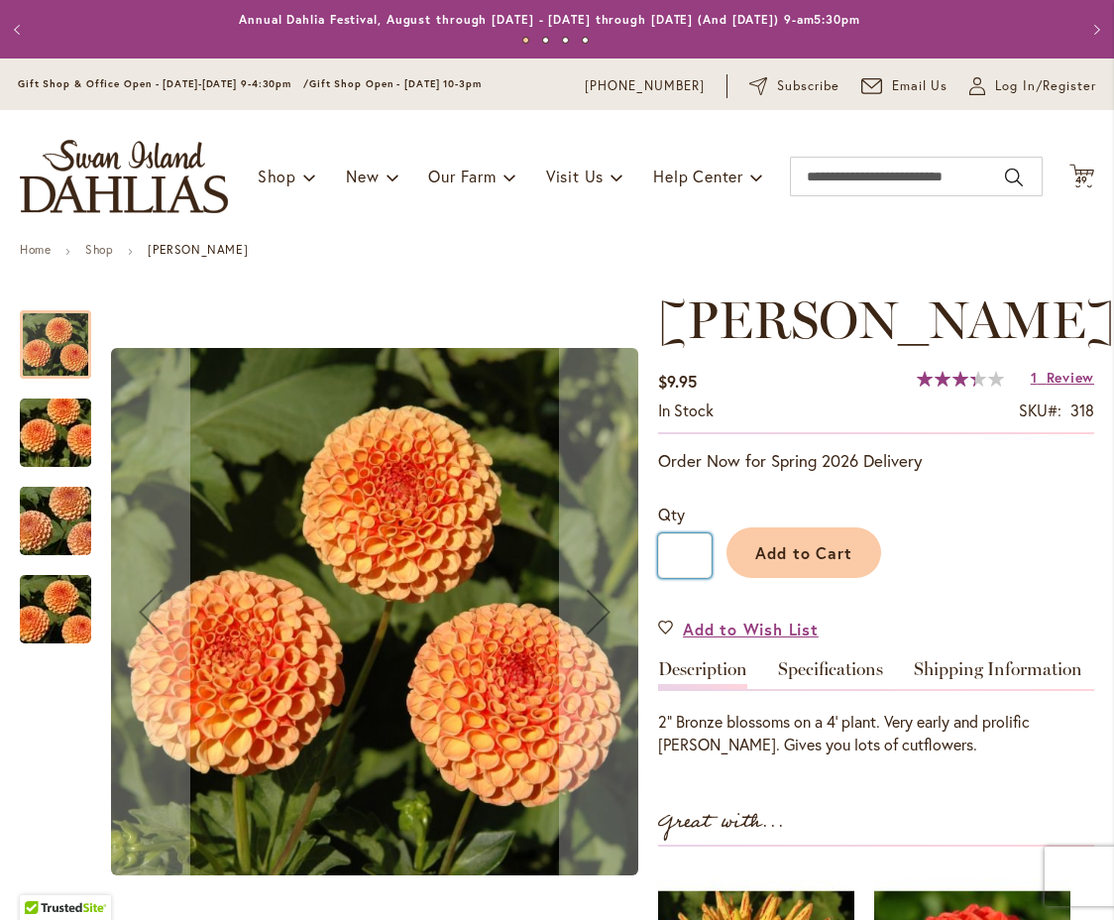
click at [704, 556] on input "*" at bounding box center [685, 555] width 54 height 45
type input "*"
click at [790, 548] on span "Add to Cart" at bounding box center [805, 552] width 98 height 21
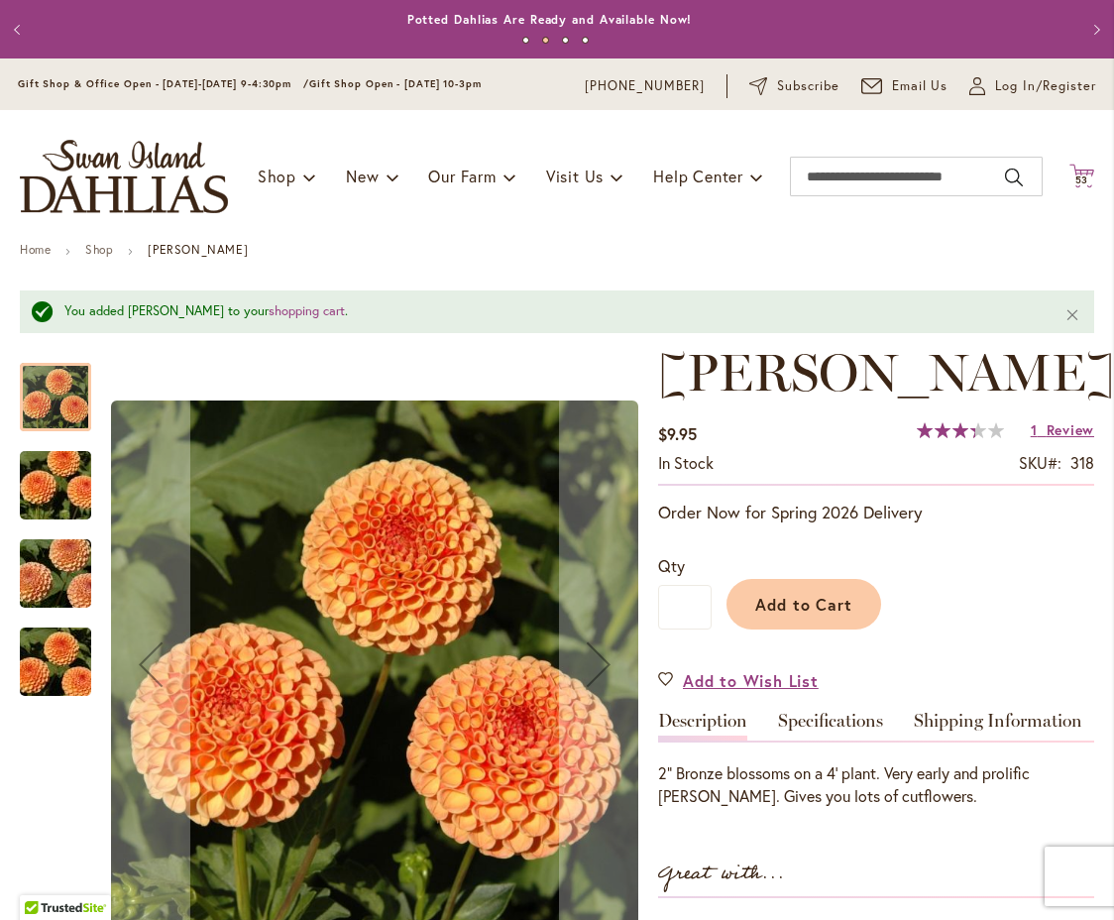
click at [1071, 172] on icon "Cart .cls-1 { fill: #231f20; }" at bounding box center [1082, 176] width 25 height 25
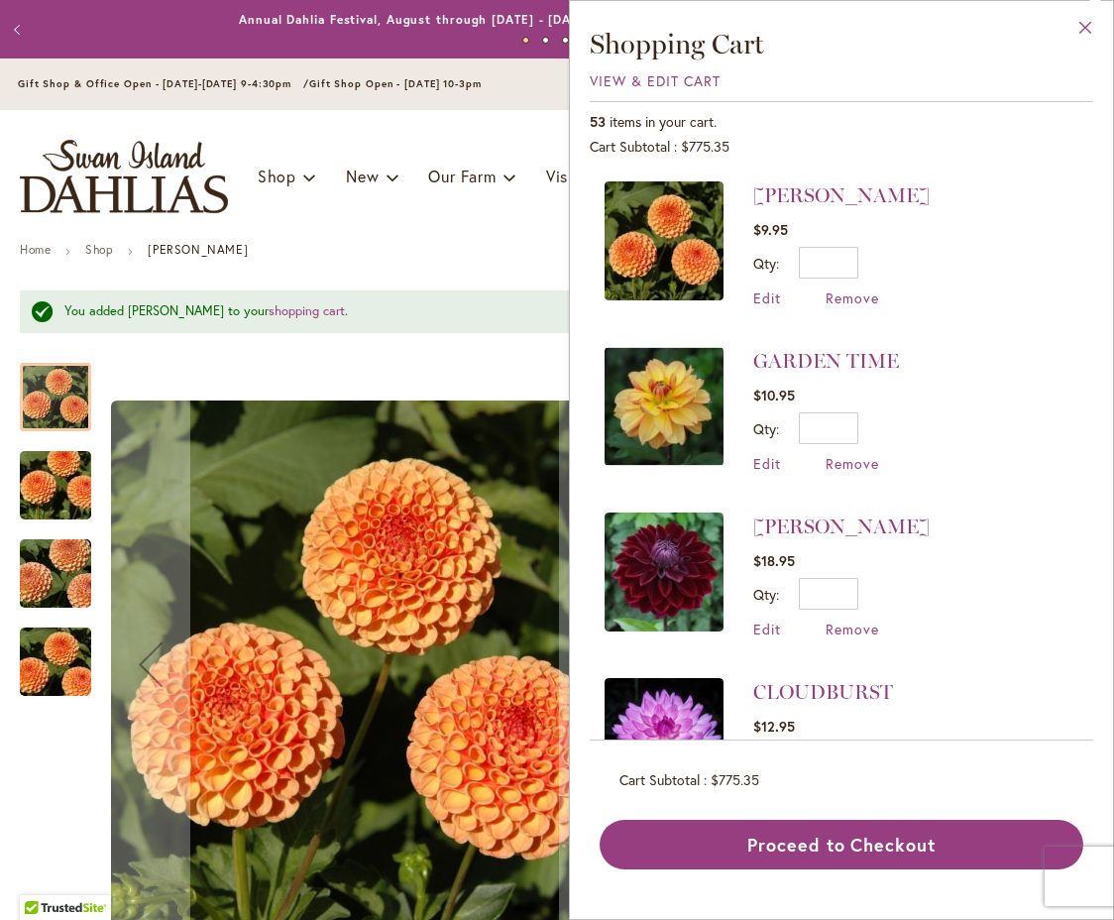
click at [1086, 25] on button "Close" at bounding box center [1086, 32] width 55 height 62
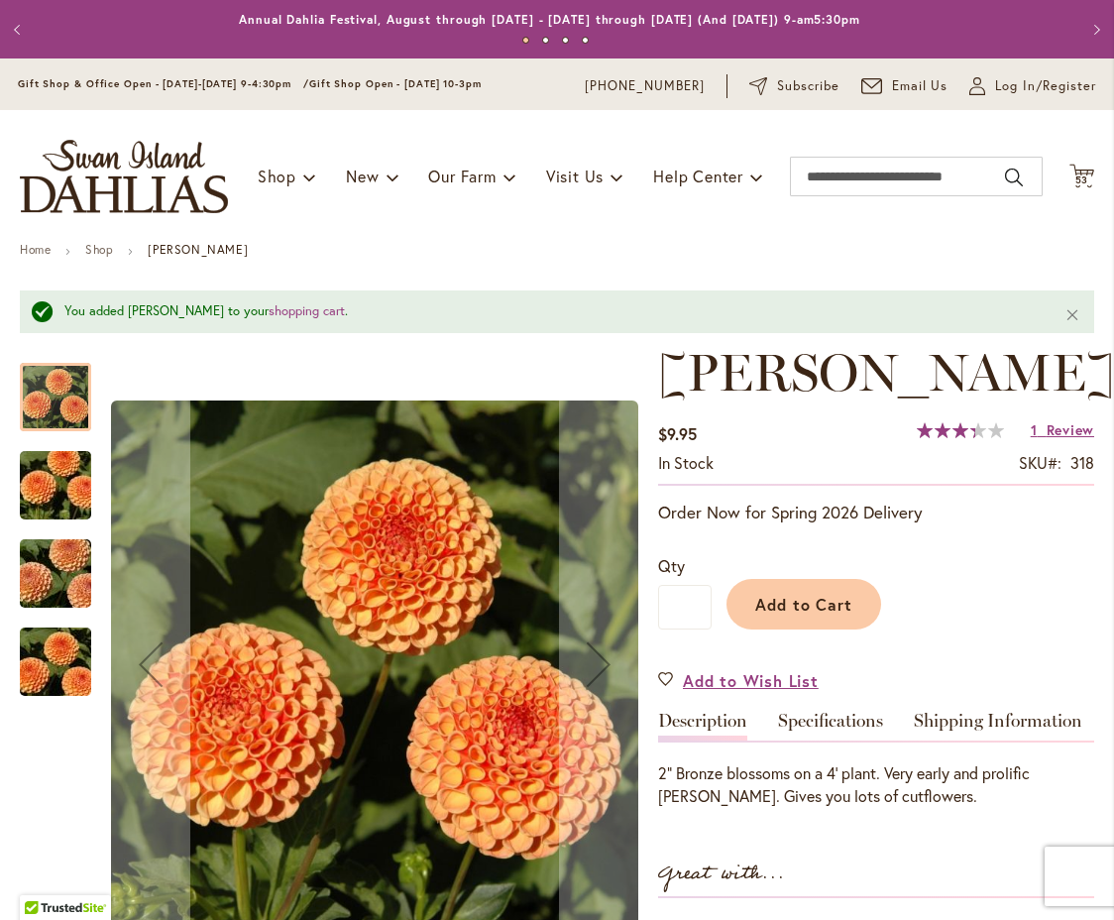
click at [14, 25] on button "Previous" at bounding box center [20, 30] width 40 height 40
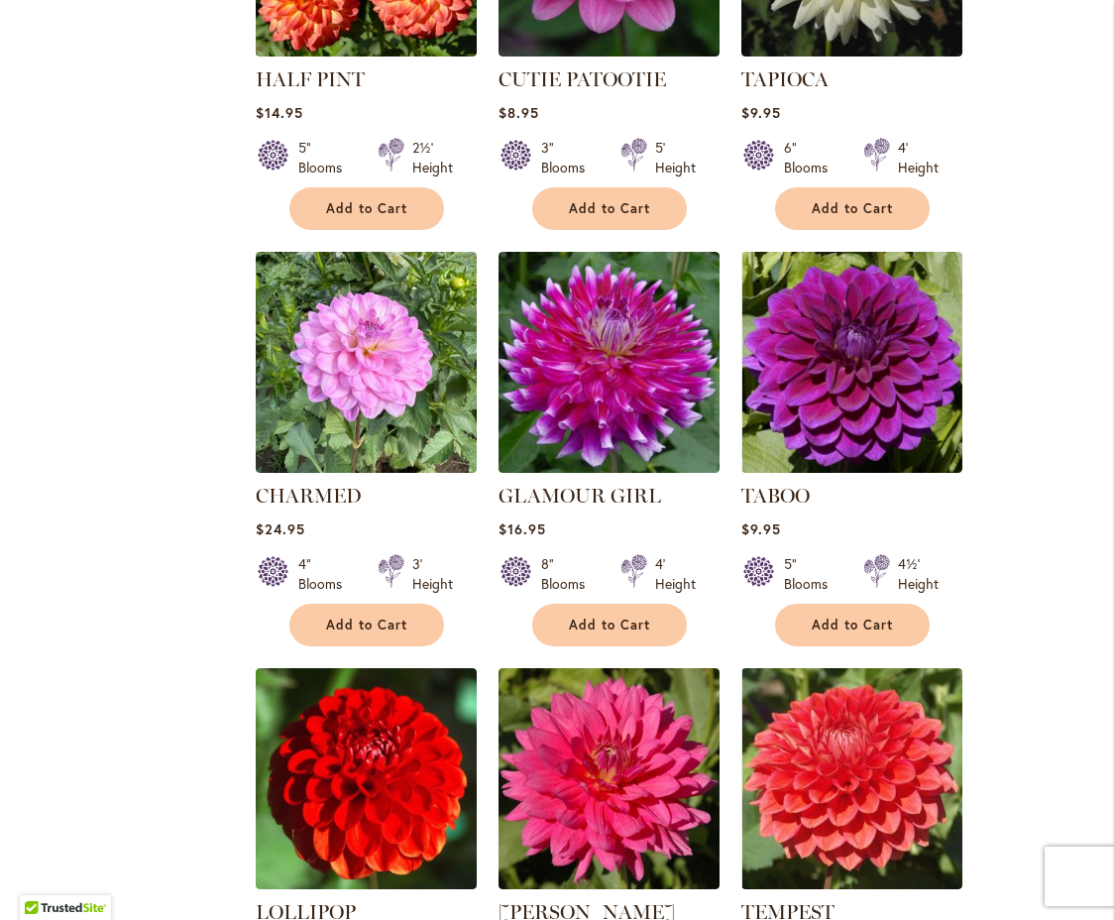
scroll to position [4750, 0]
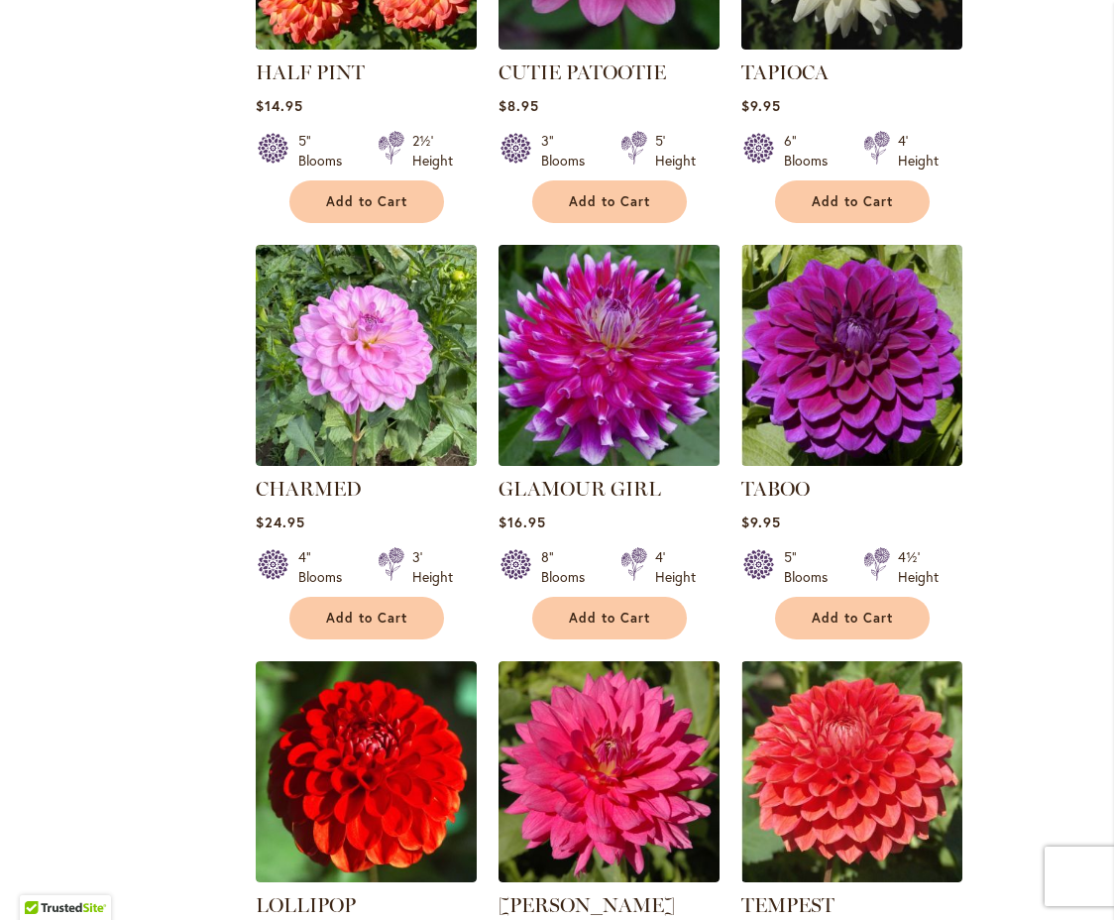
click at [613, 348] on img at bounding box center [609, 355] width 232 height 232
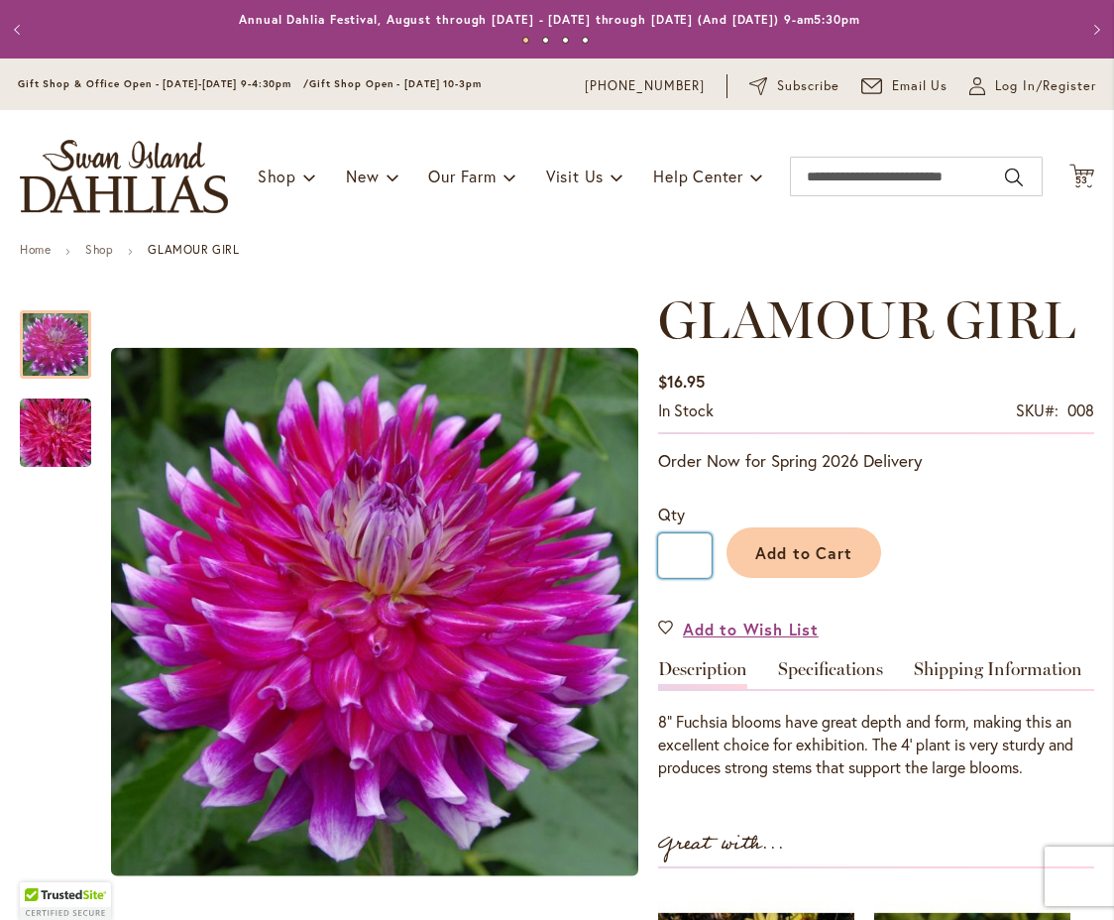
click at [693, 557] on input "*" at bounding box center [685, 555] width 54 height 45
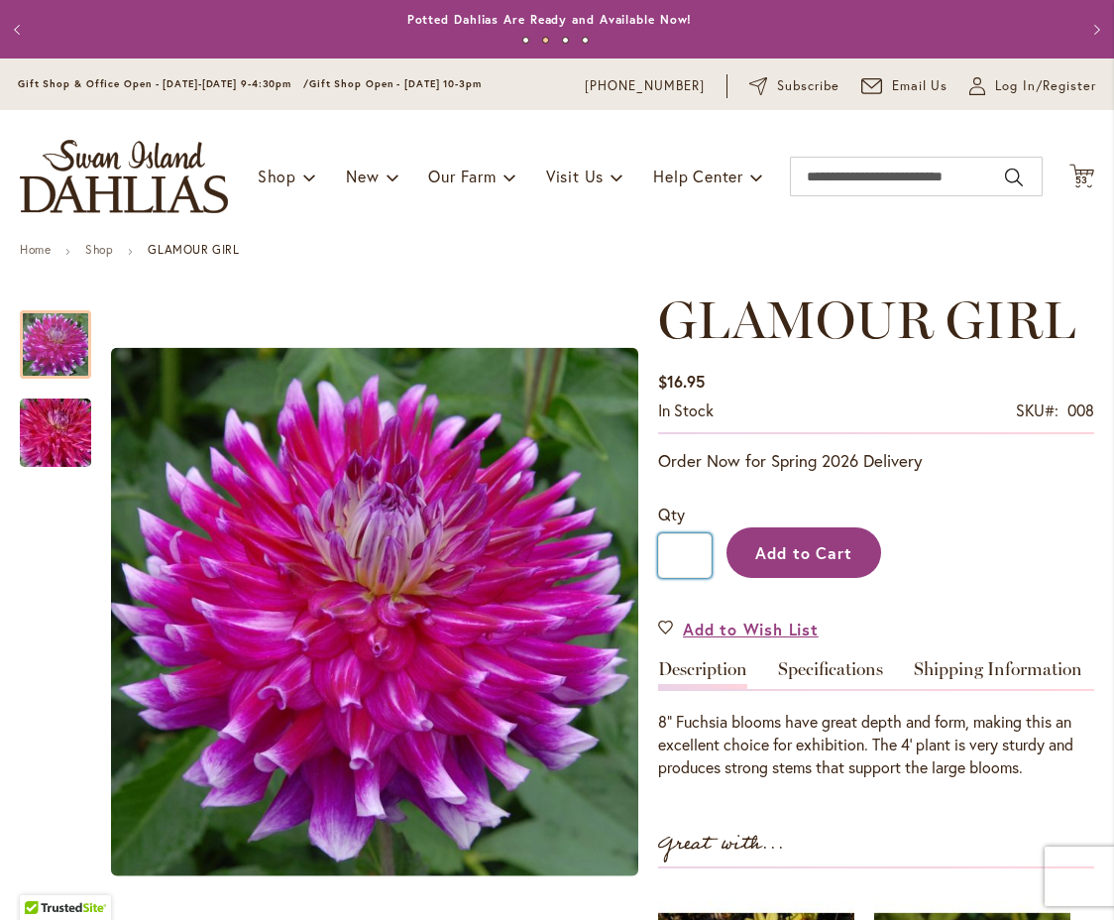
type input "*"
click at [793, 548] on span "Add to Cart" at bounding box center [805, 552] width 98 height 21
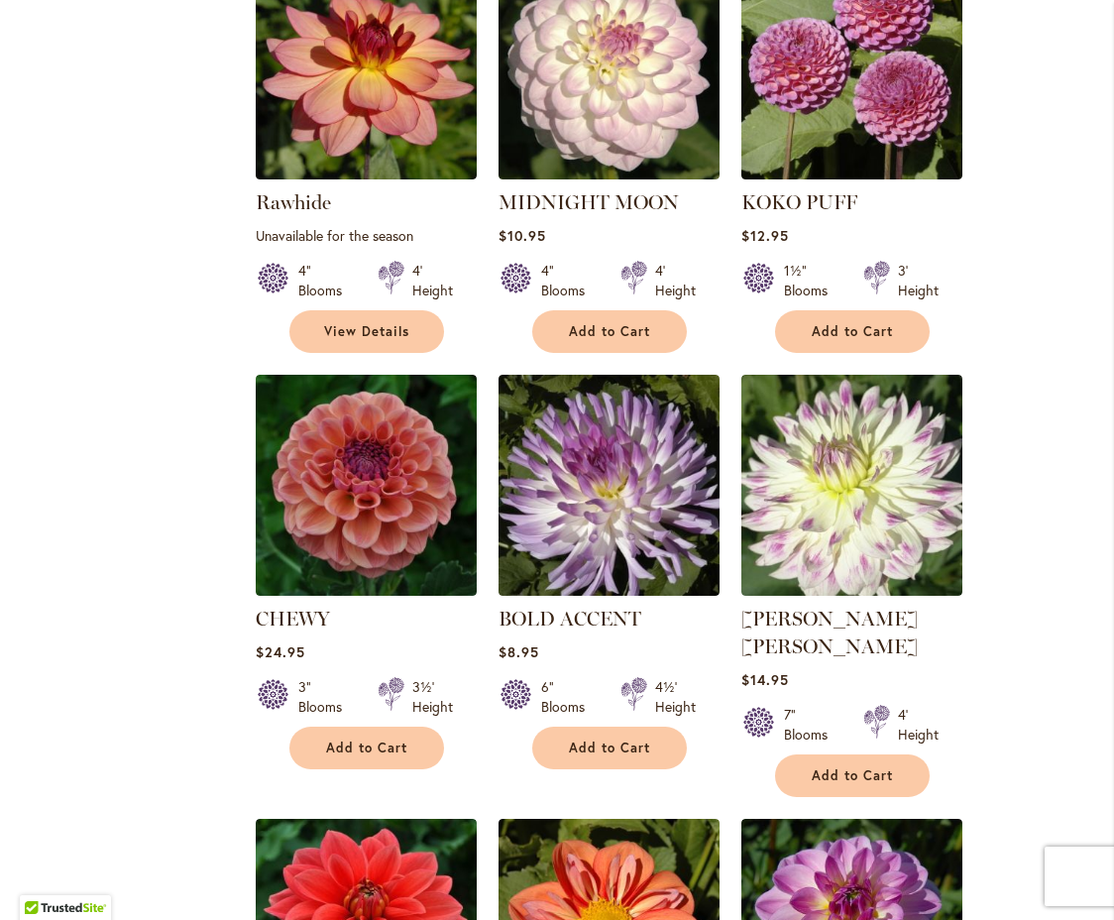
scroll to position [7176, 0]
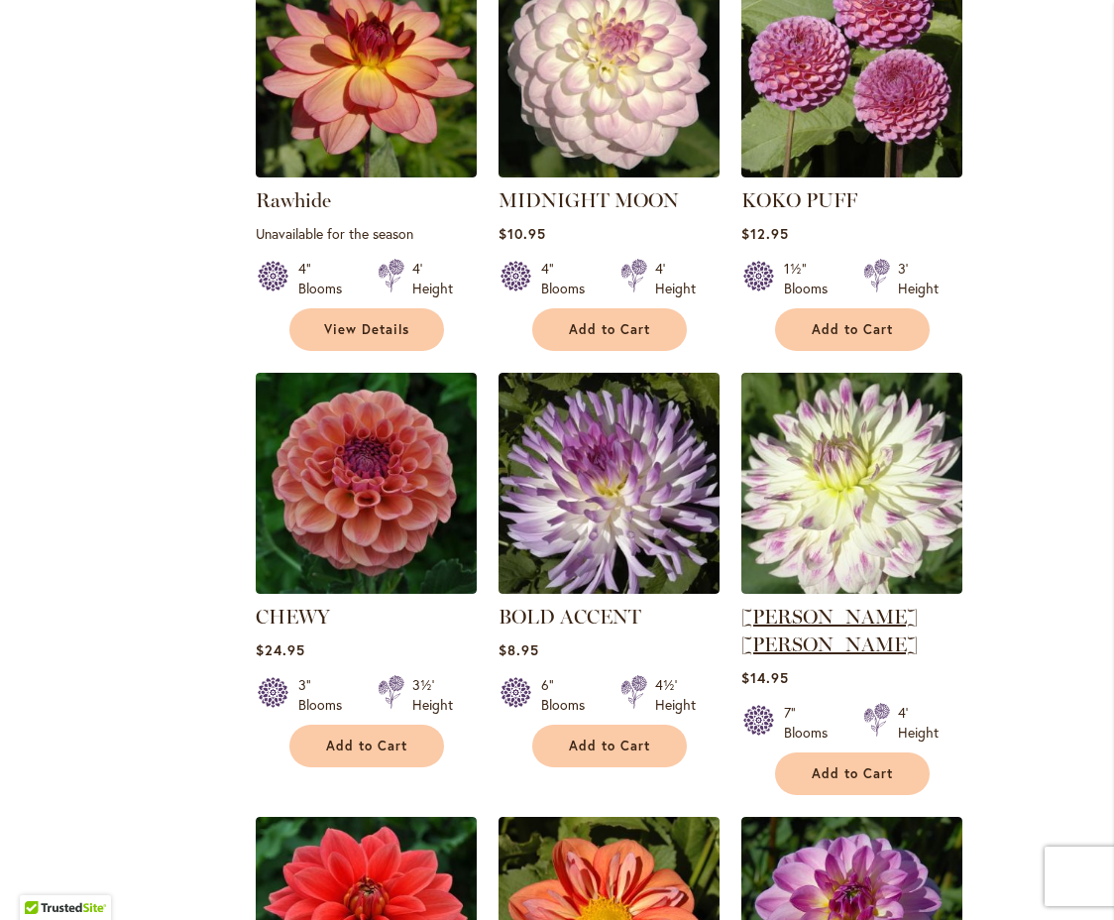
click at [831, 605] on link "[PERSON_NAME] [PERSON_NAME]" at bounding box center [830, 631] width 176 height 52
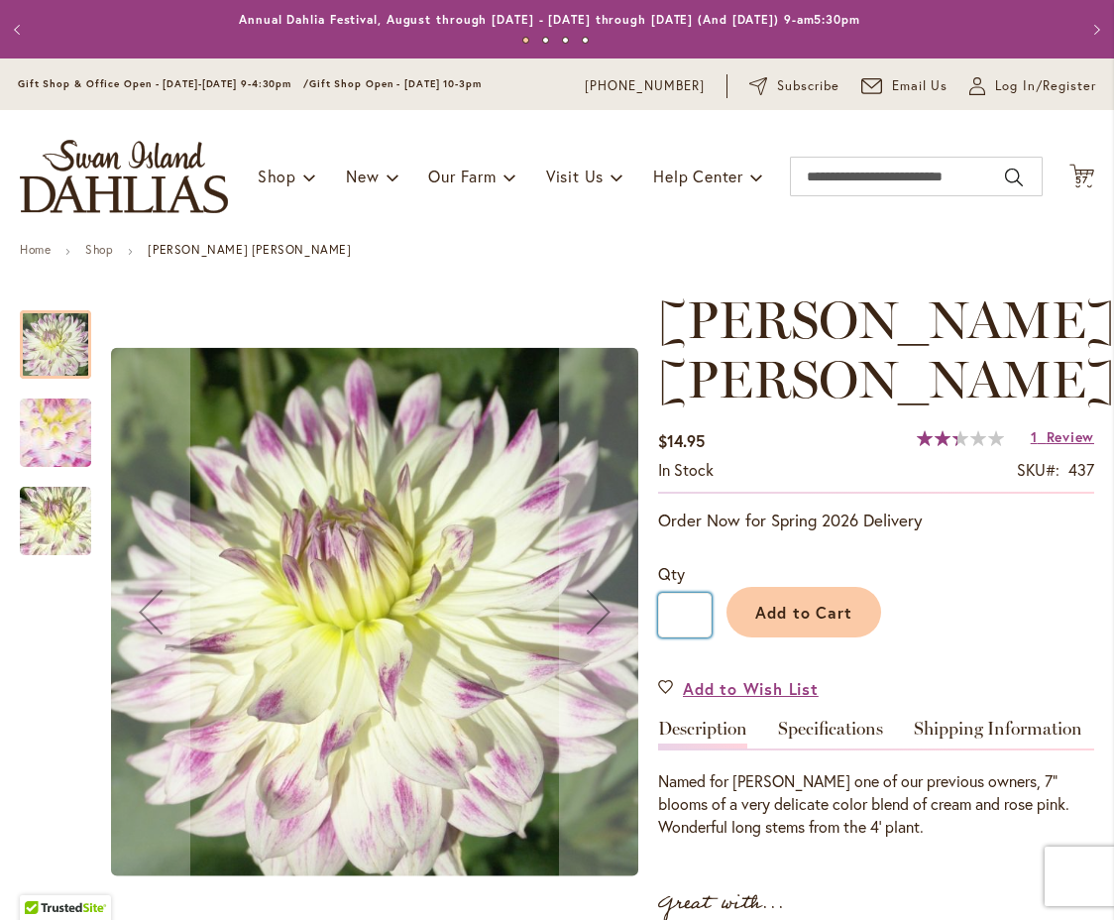
click at [697, 616] on input "*" at bounding box center [685, 615] width 54 height 45
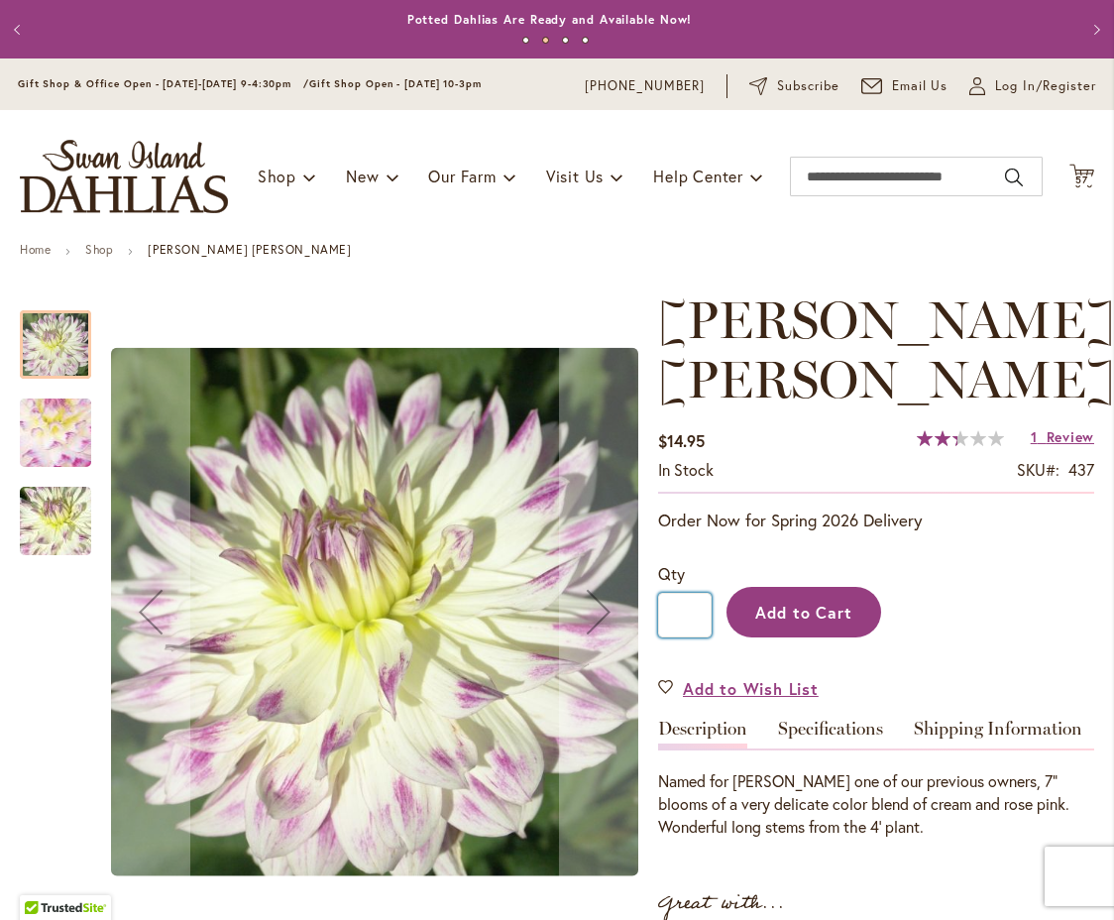
type input "*"
click at [795, 611] on span "Add to Cart" at bounding box center [805, 612] width 98 height 21
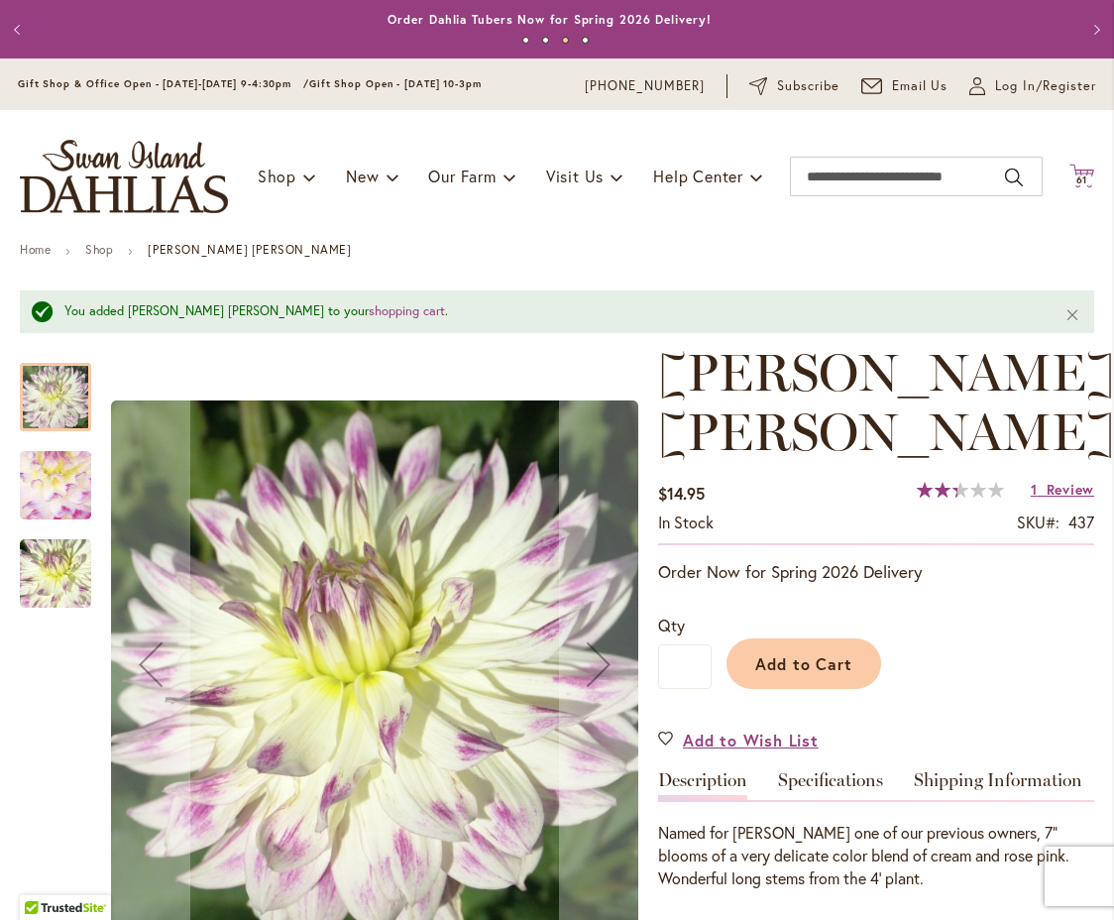
click at [1070, 169] on icon at bounding box center [1082, 176] width 25 height 24
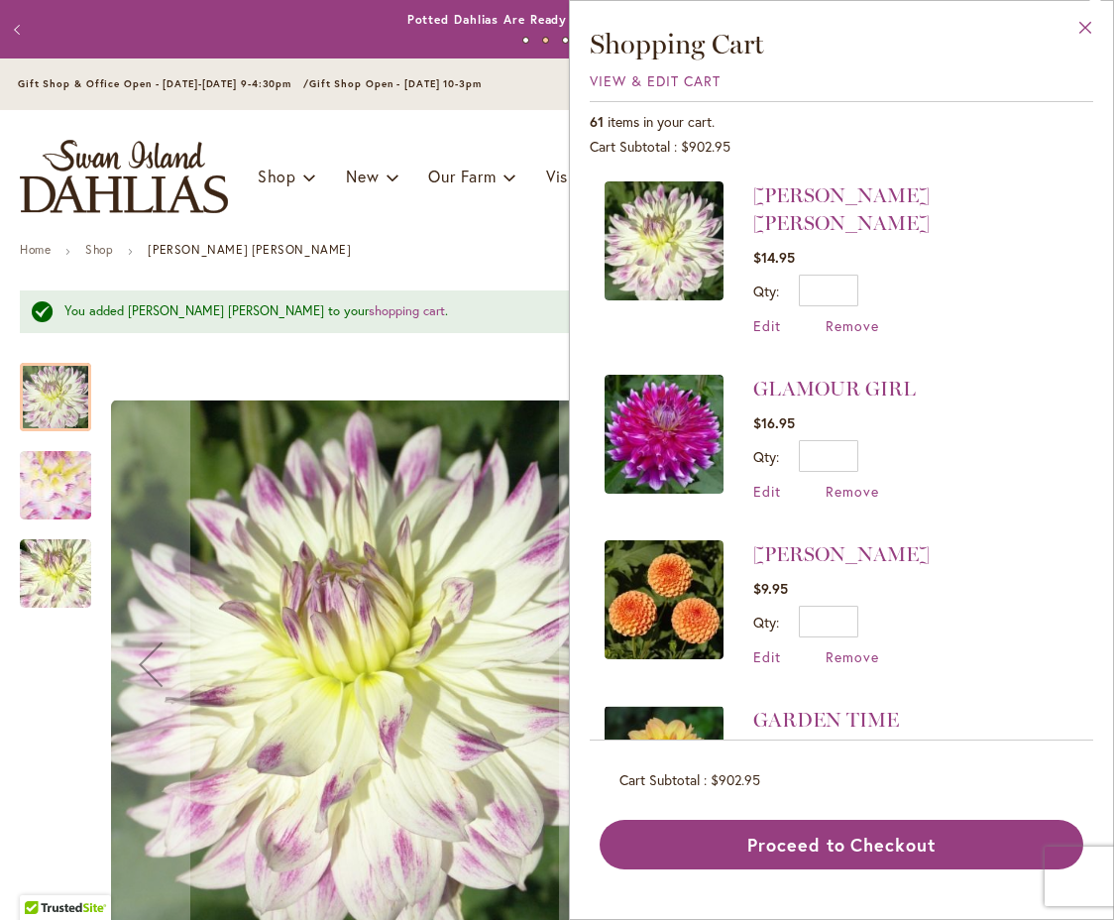
click at [1087, 22] on button "Close" at bounding box center [1086, 32] width 55 height 62
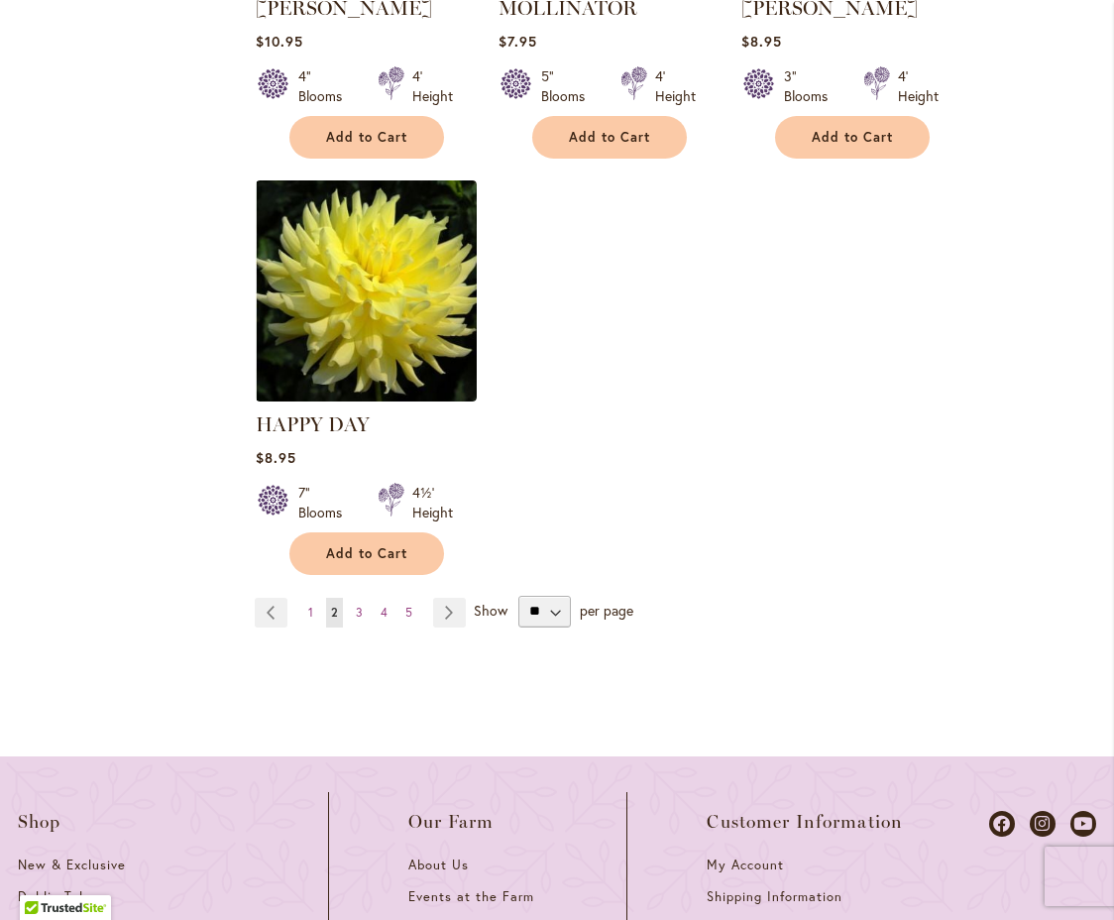
scroll to position [9539, 0]
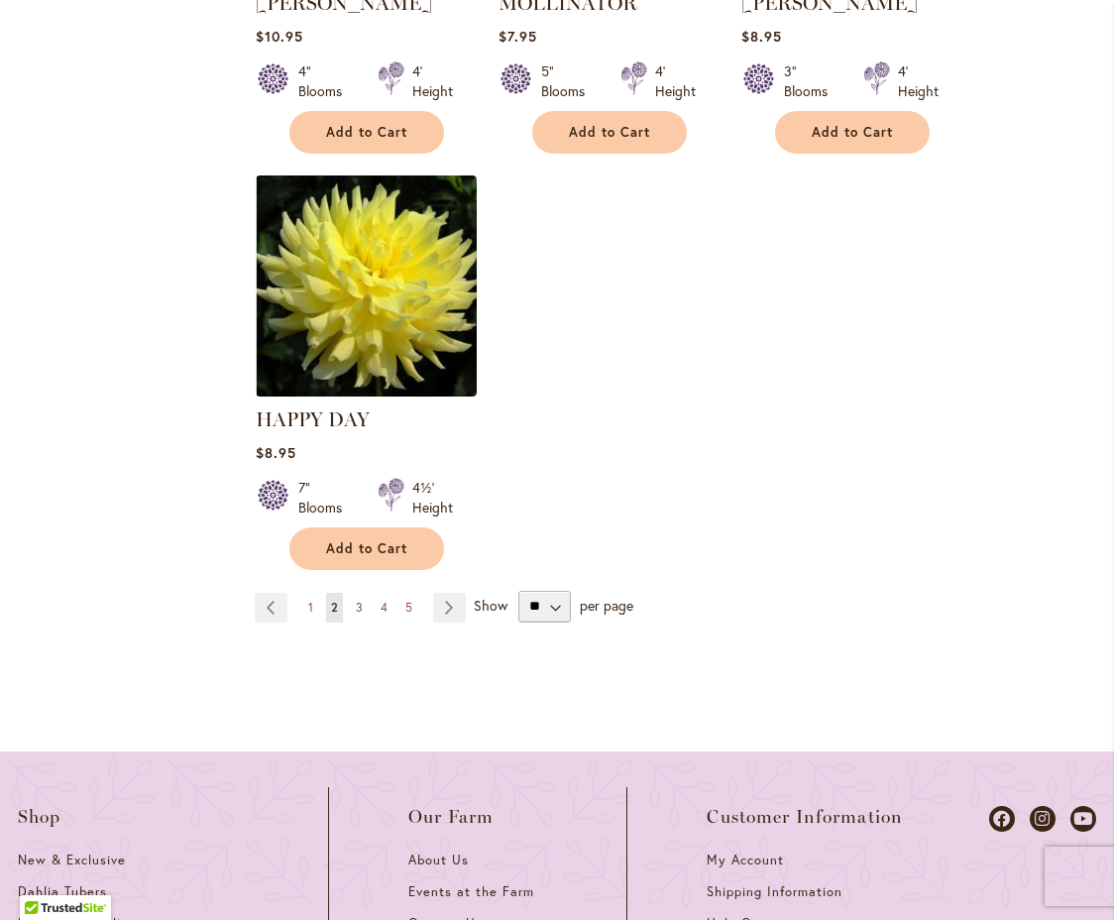
click at [357, 600] on span "3" at bounding box center [359, 607] width 7 height 15
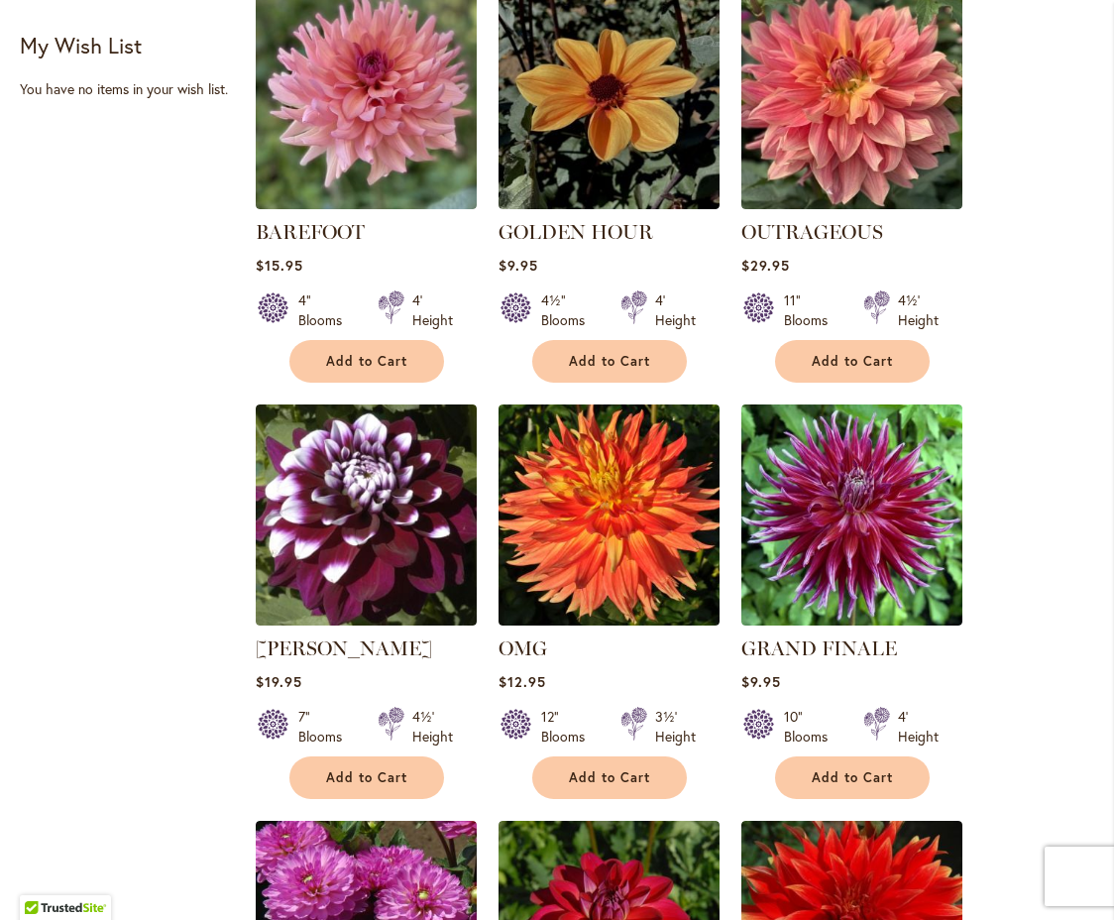
scroll to position [1181, 0]
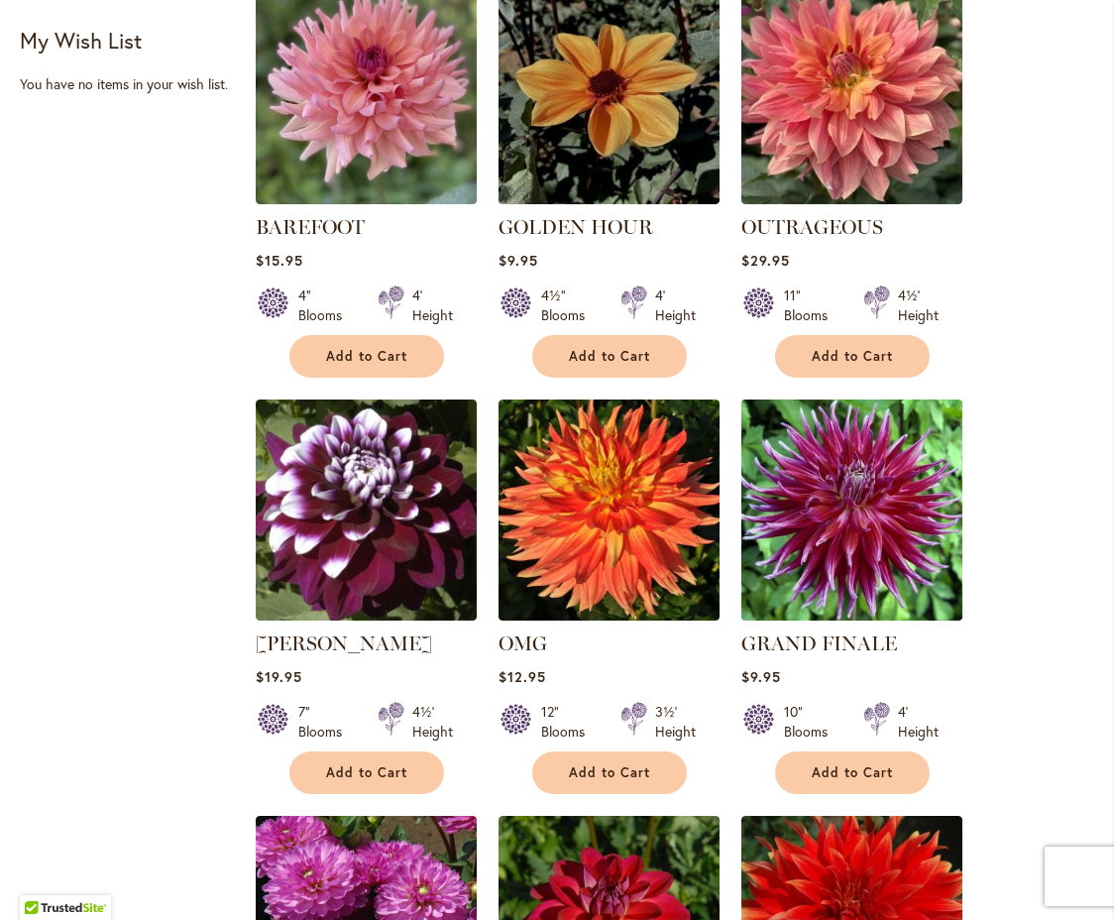
click at [860, 556] on img at bounding box center [852, 510] width 232 height 232
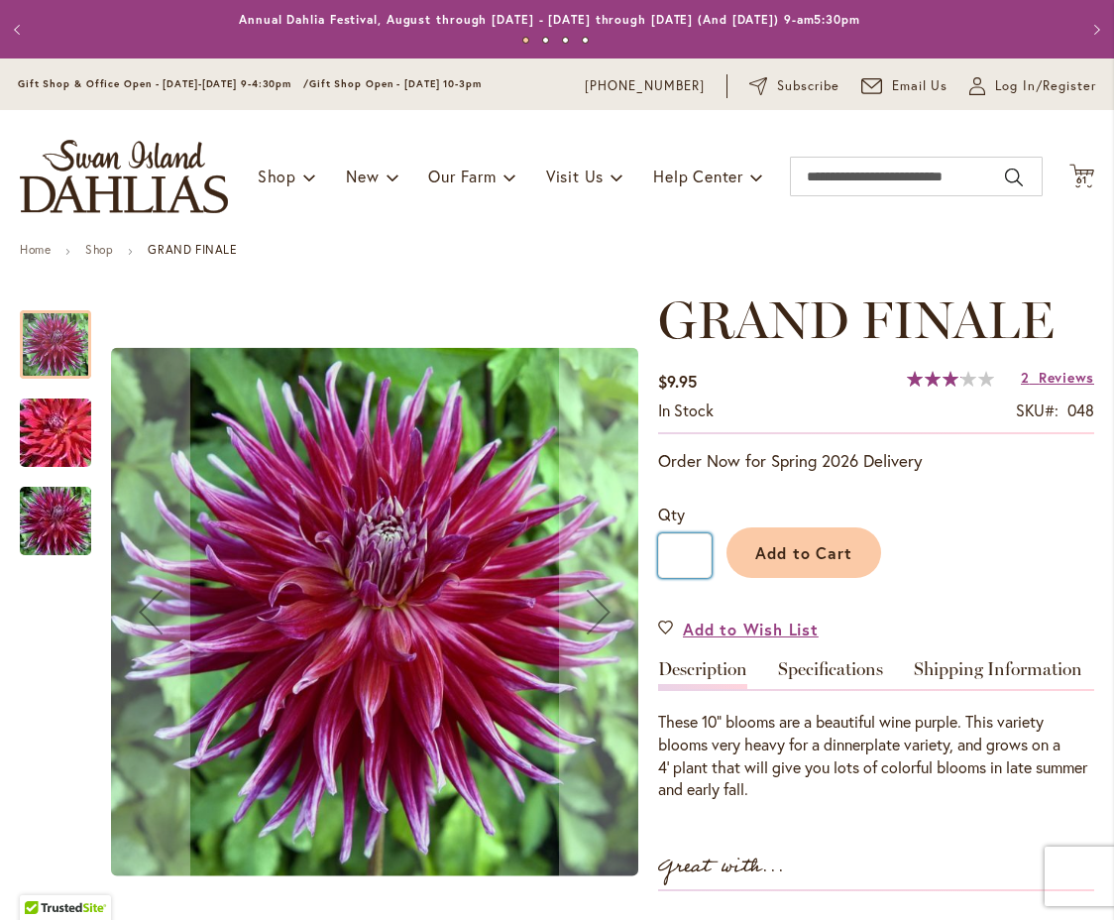
click at [691, 557] on input "*" at bounding box center [685, 555] width 54 height 45
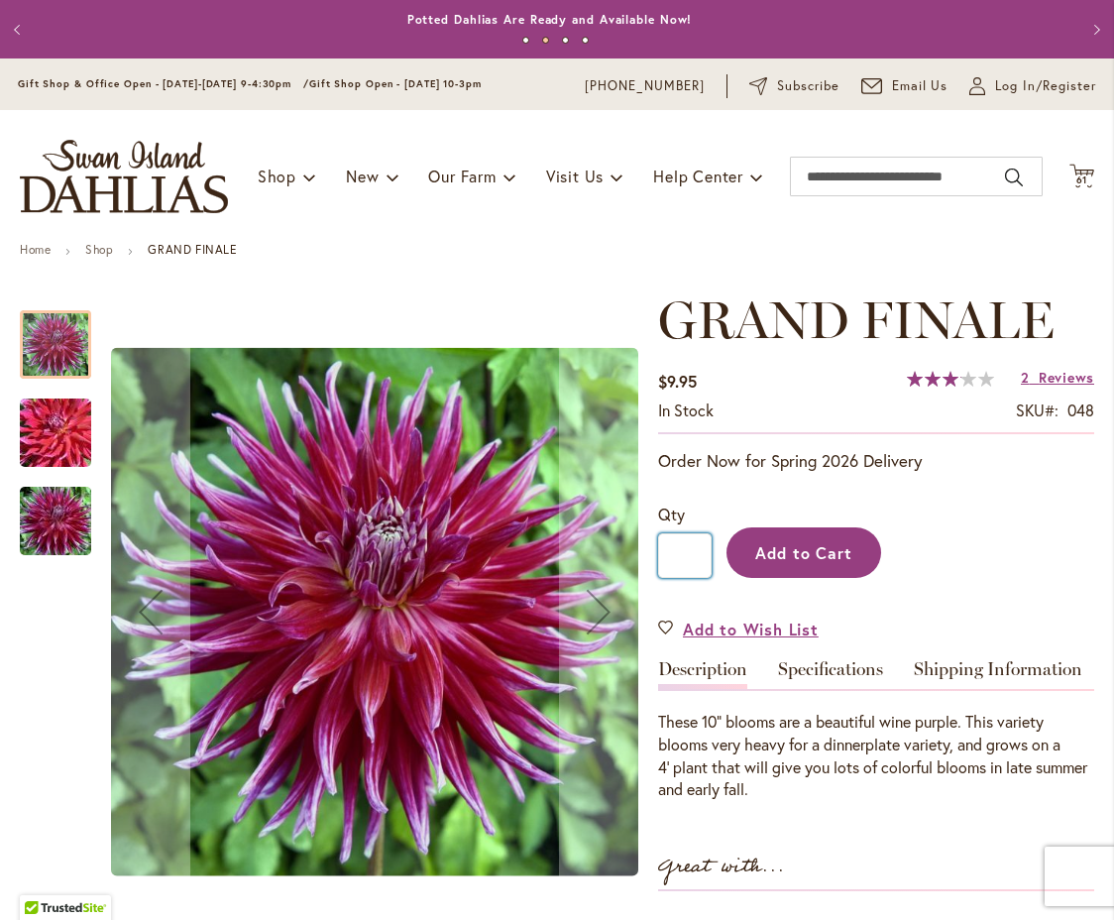
type input "*"
click at [799, 550] on span "Add to Cart" at bounding box center [805, 552] width 98 height 21
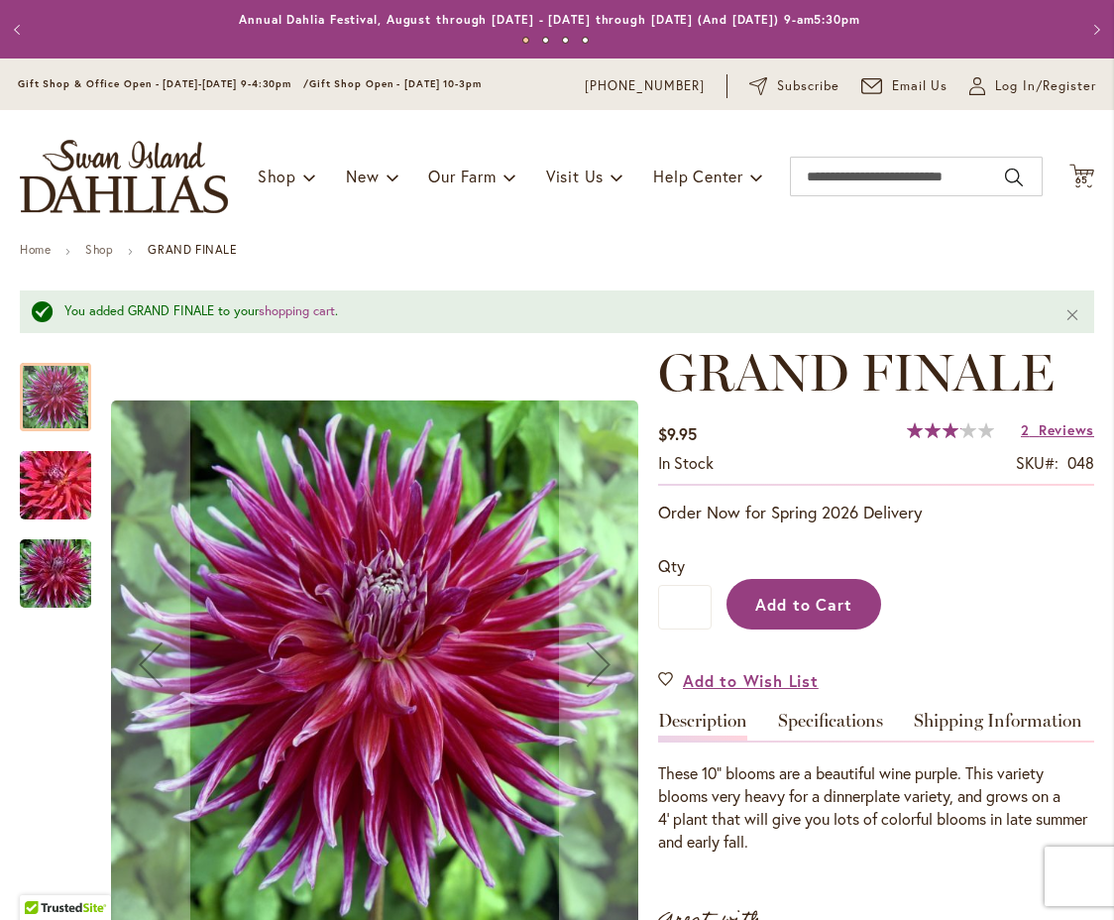
click at [800, 604] on span "Add to Cart" at bounding box center [805, 604] width 98 height 21
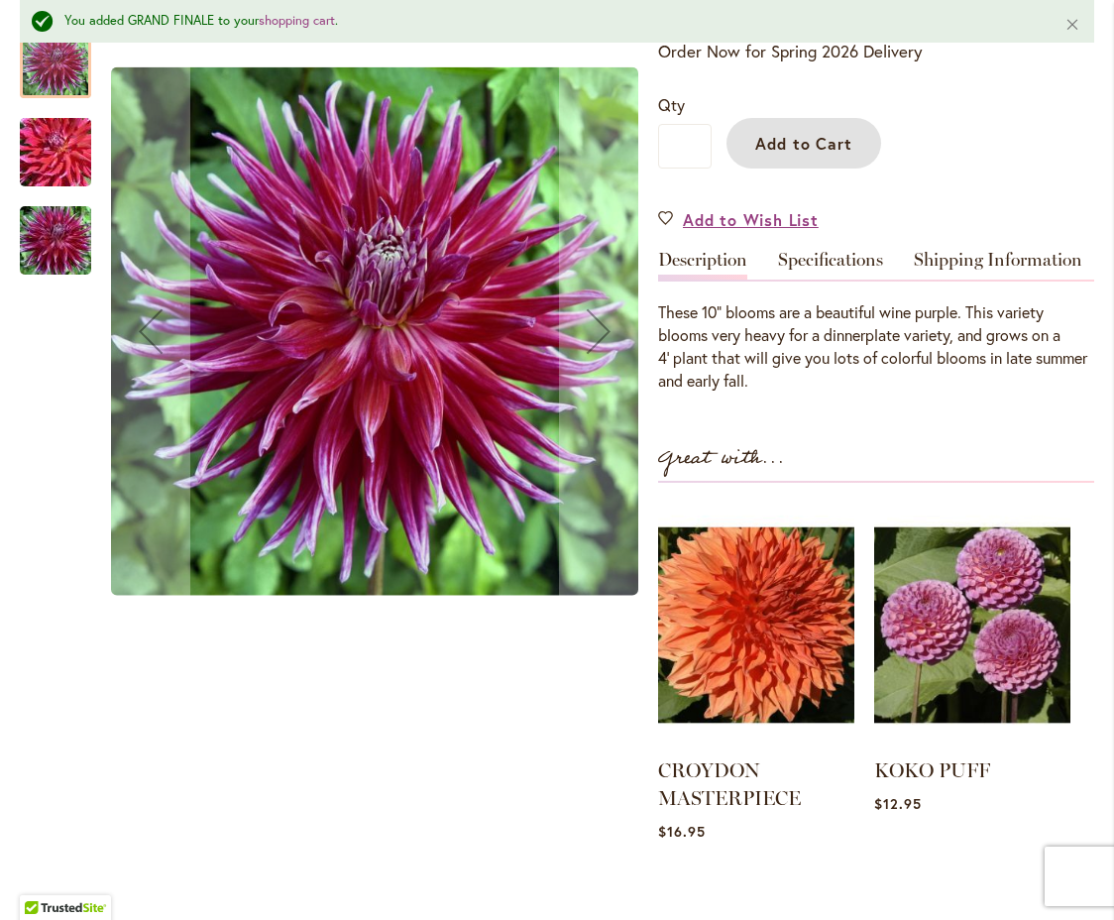
scroll to position [466, 0]
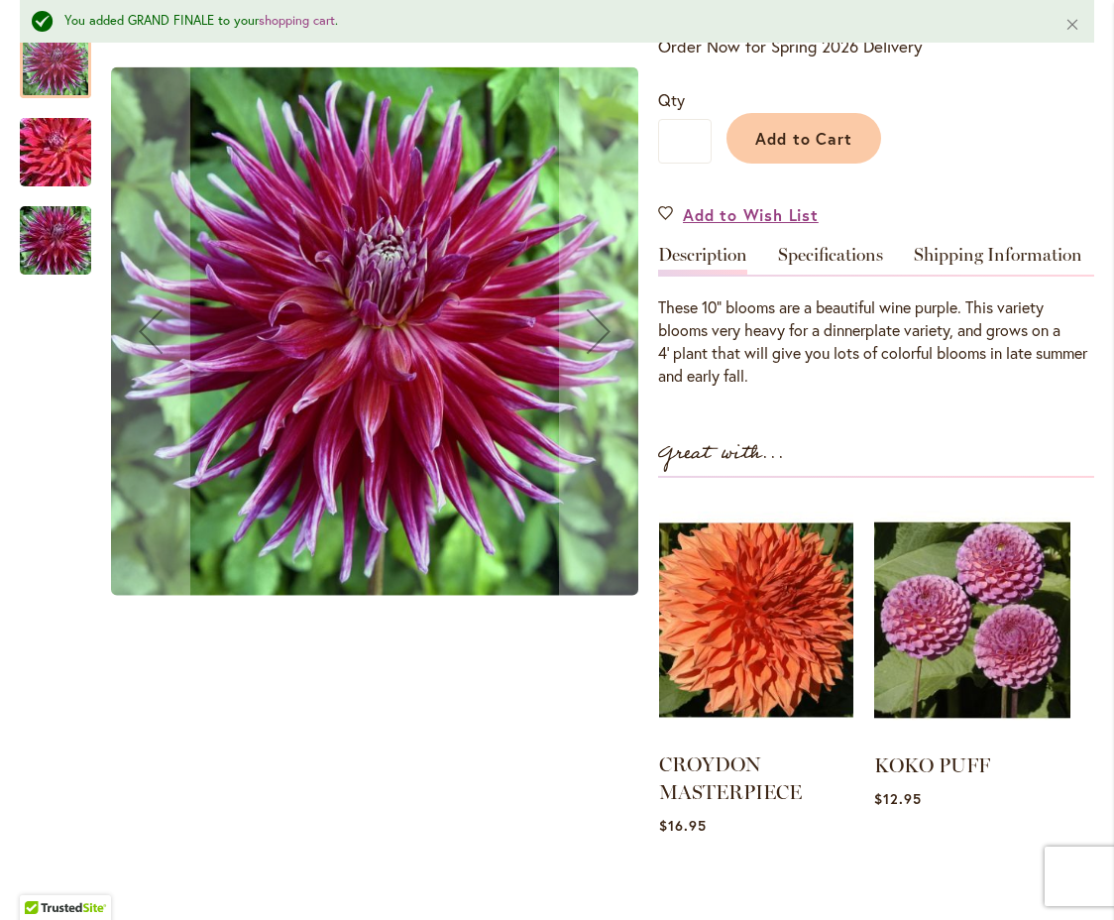
click at [751, 648] on img at bounding box center [756, 620] width 194 height 243
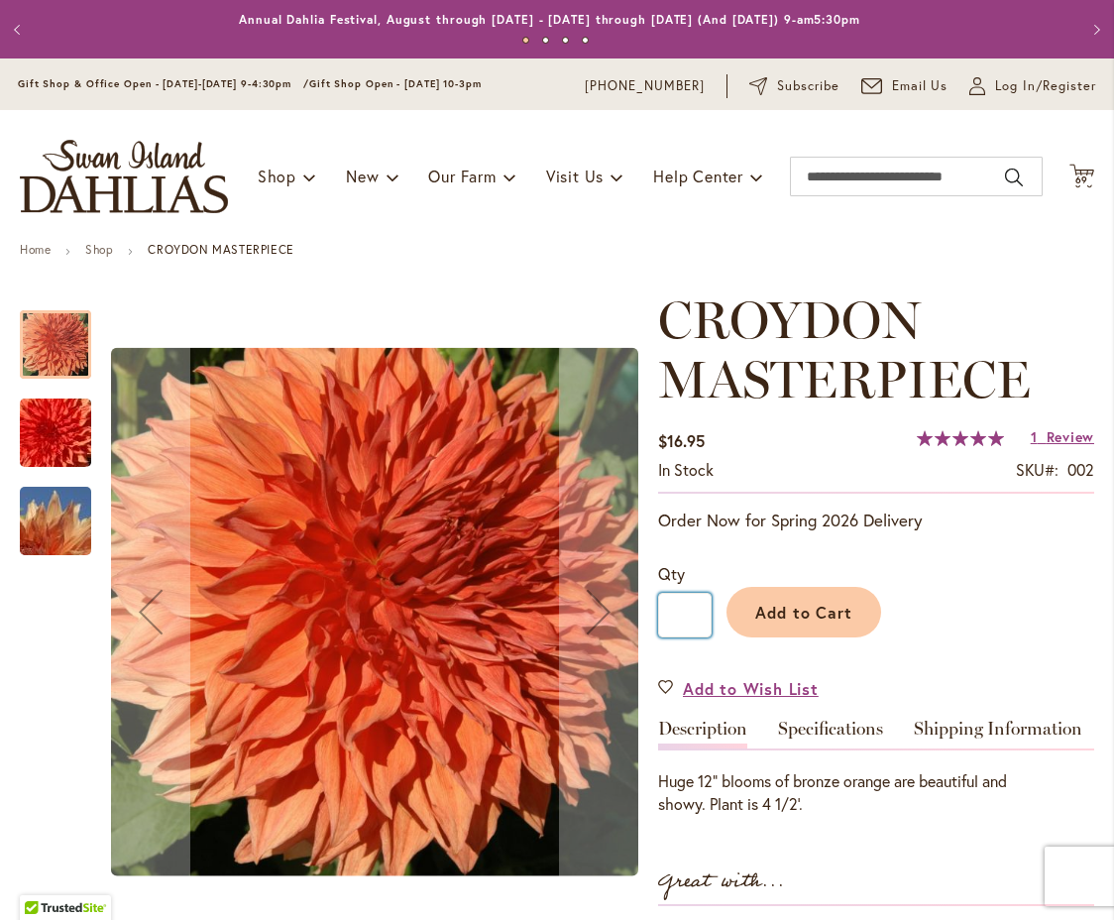
click at [697, 615] on input "*" at bounding box center [685, 615] width 54 height 45
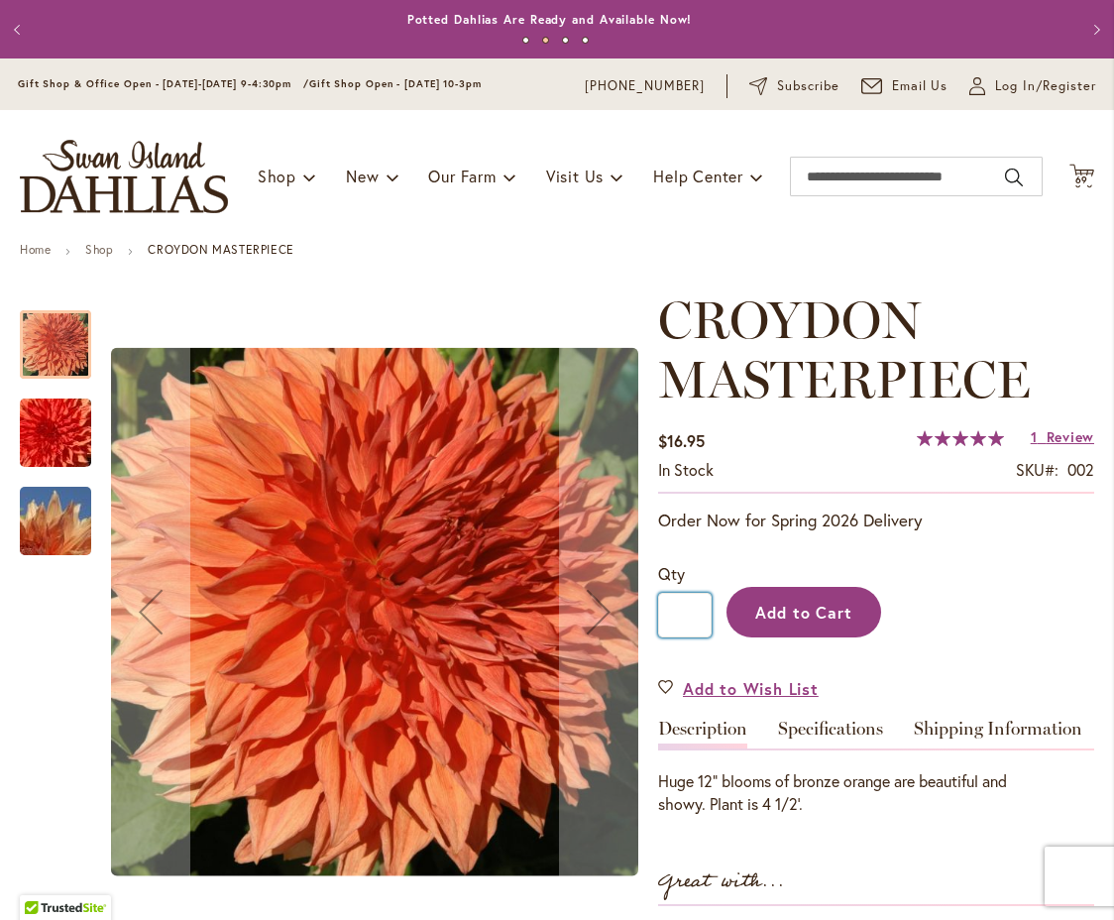
type input "*"
click at [803, 606] on span "Add to Cart" at bounding box center [805, 612] width 98 height 21
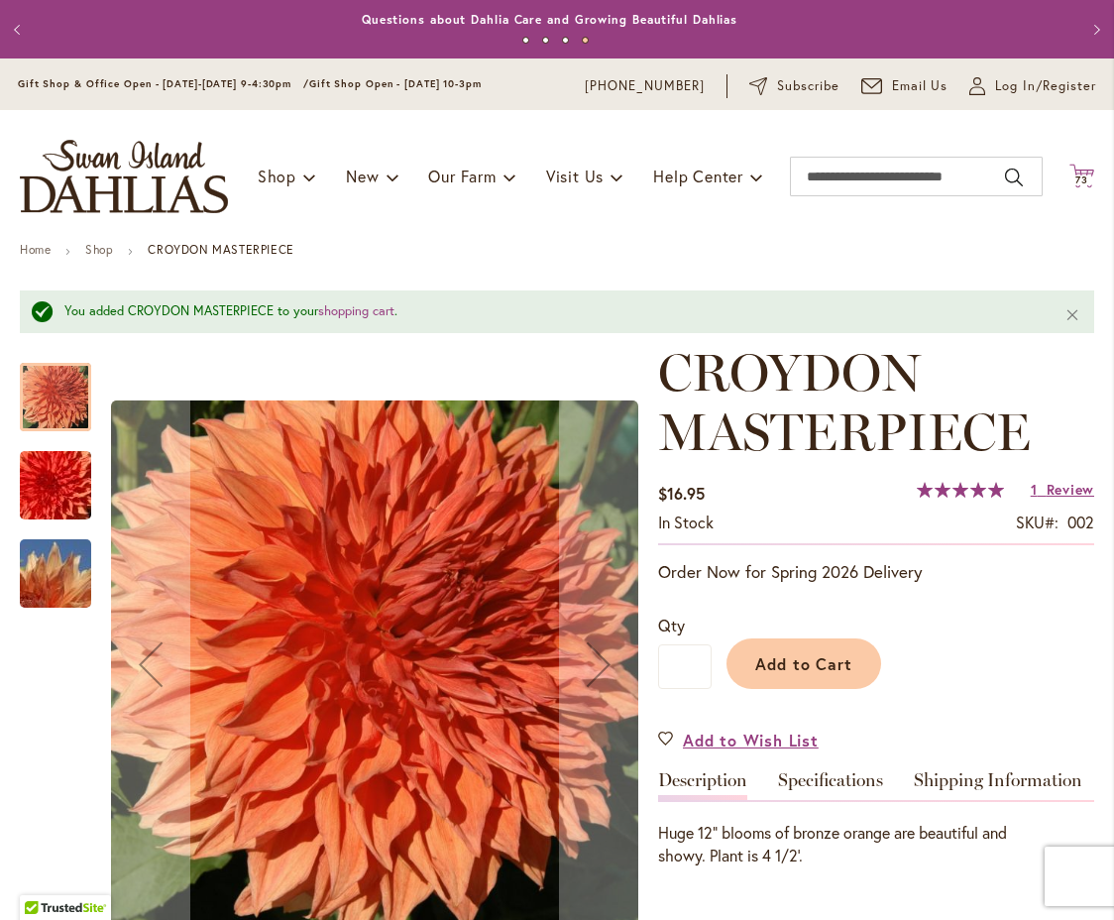
click at [1070, 169] on icon at bounding box center [1082, 176] width 25 height 24
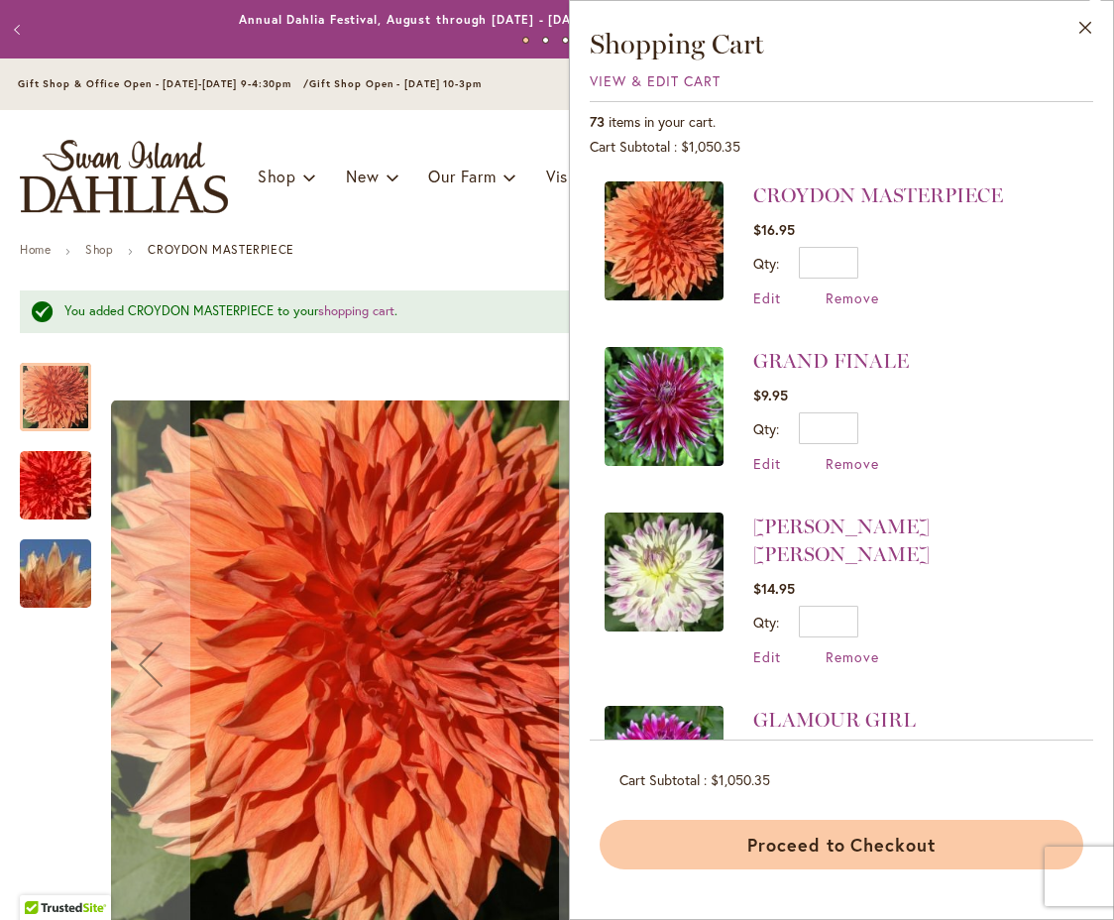
click at [855, 847] on button "Proceed to Checkout" at bounding box center [842, 845] width 484 height 50
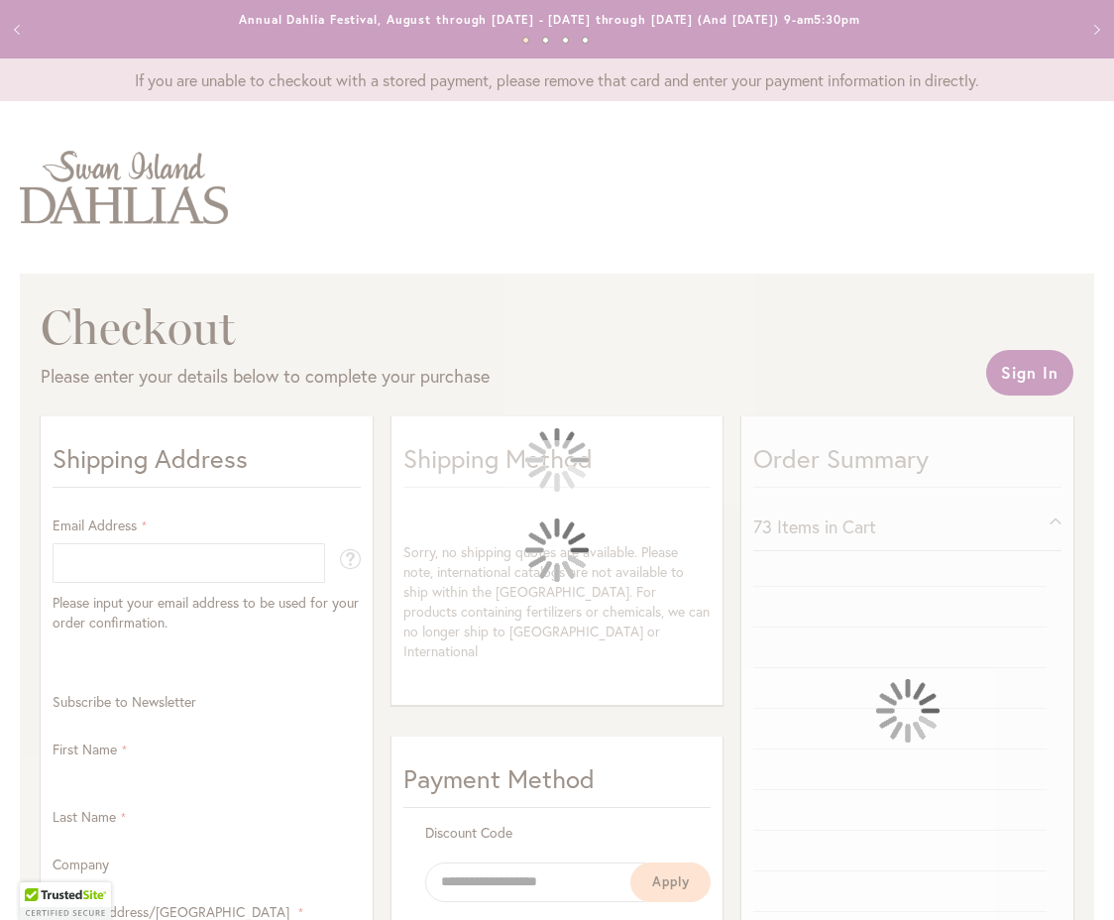
select select "**"
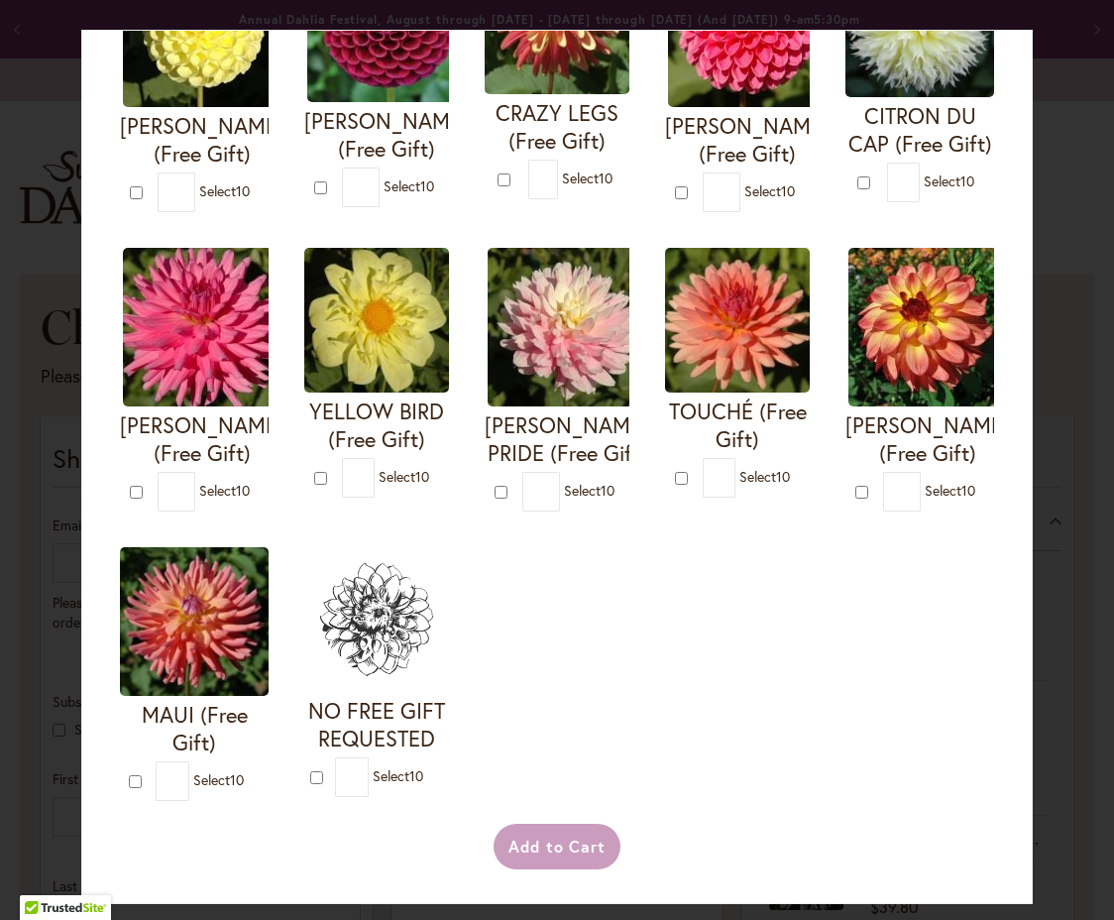
scroll to position [655, 0]
type input "*"
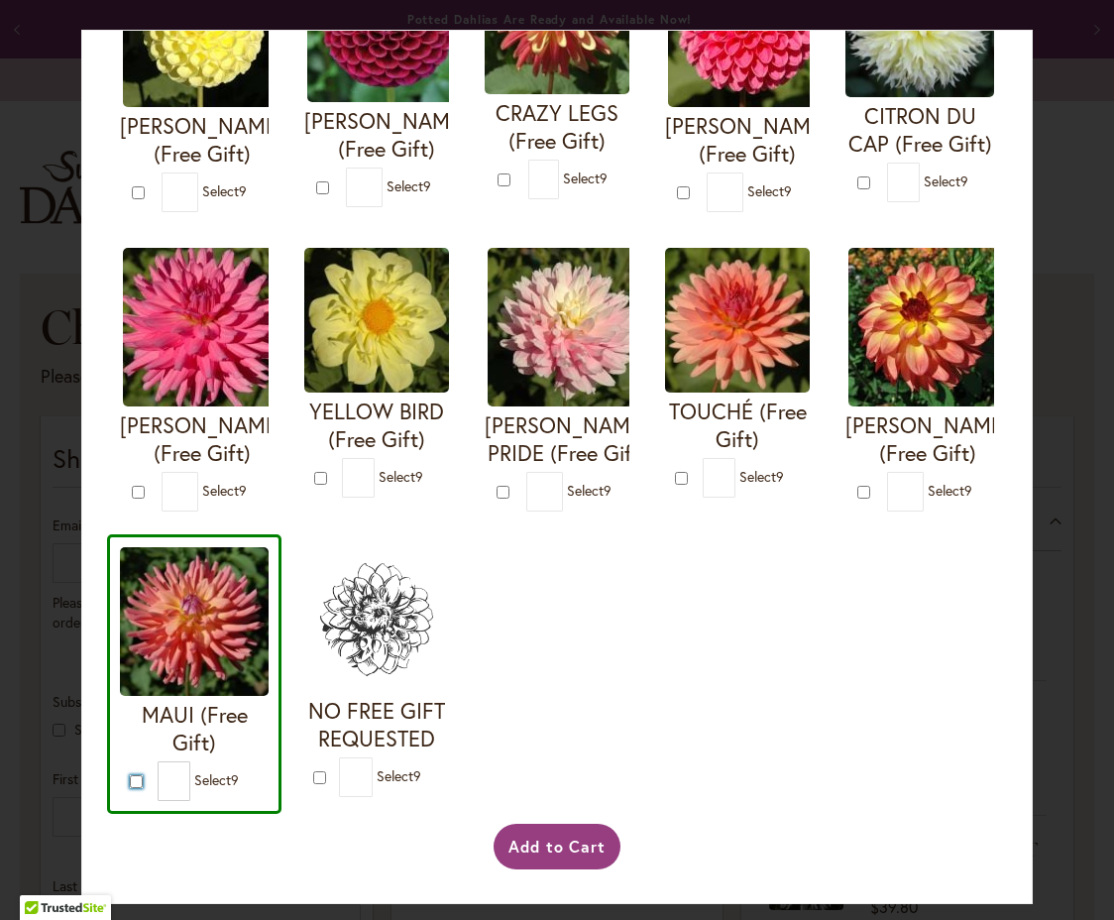
scroll to position [608, 0]
type input "*"
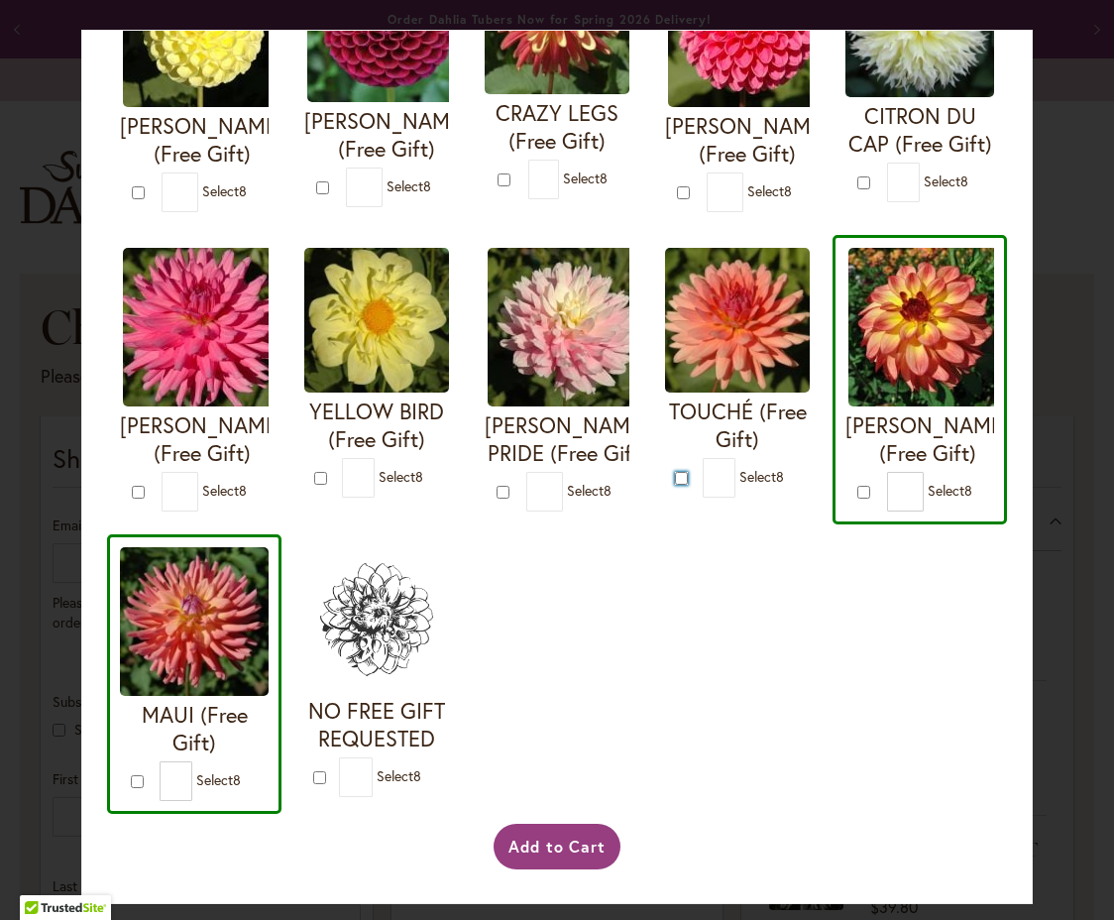
type input "*"
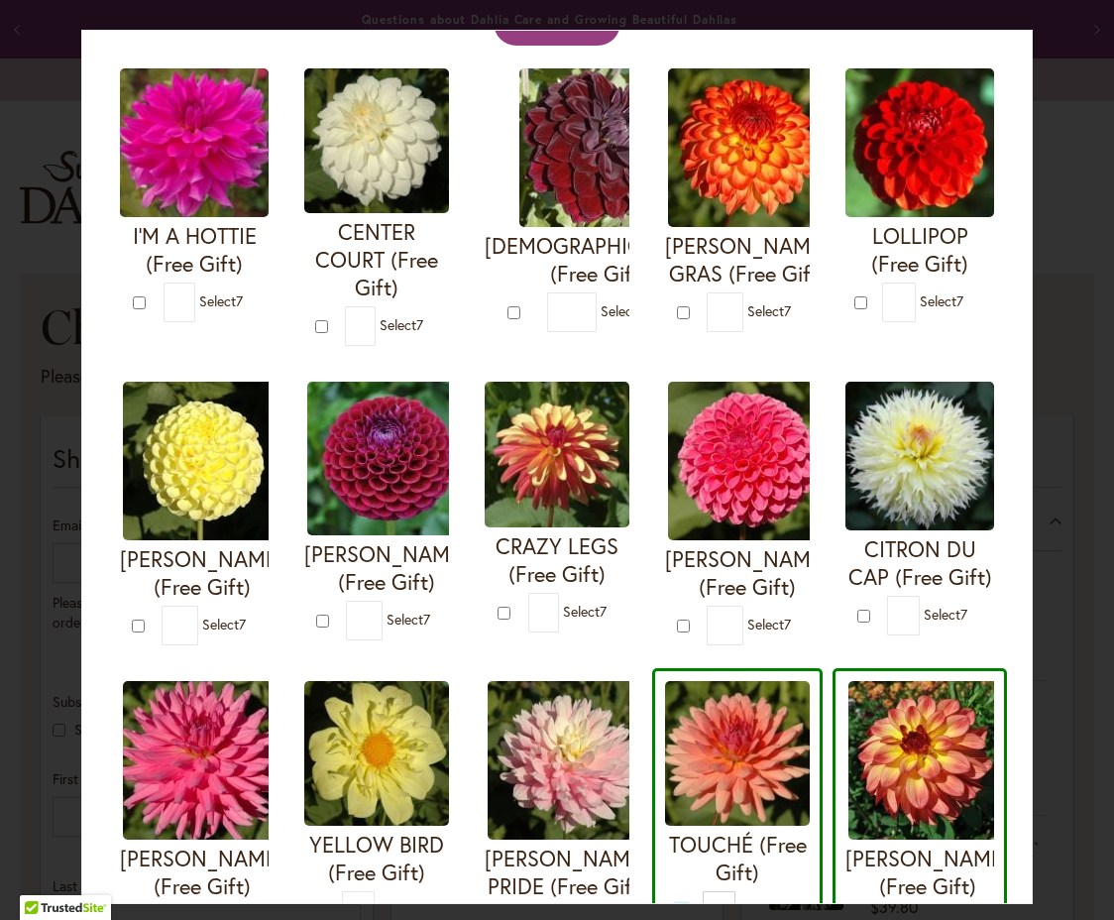
scroll to position [118, 0]
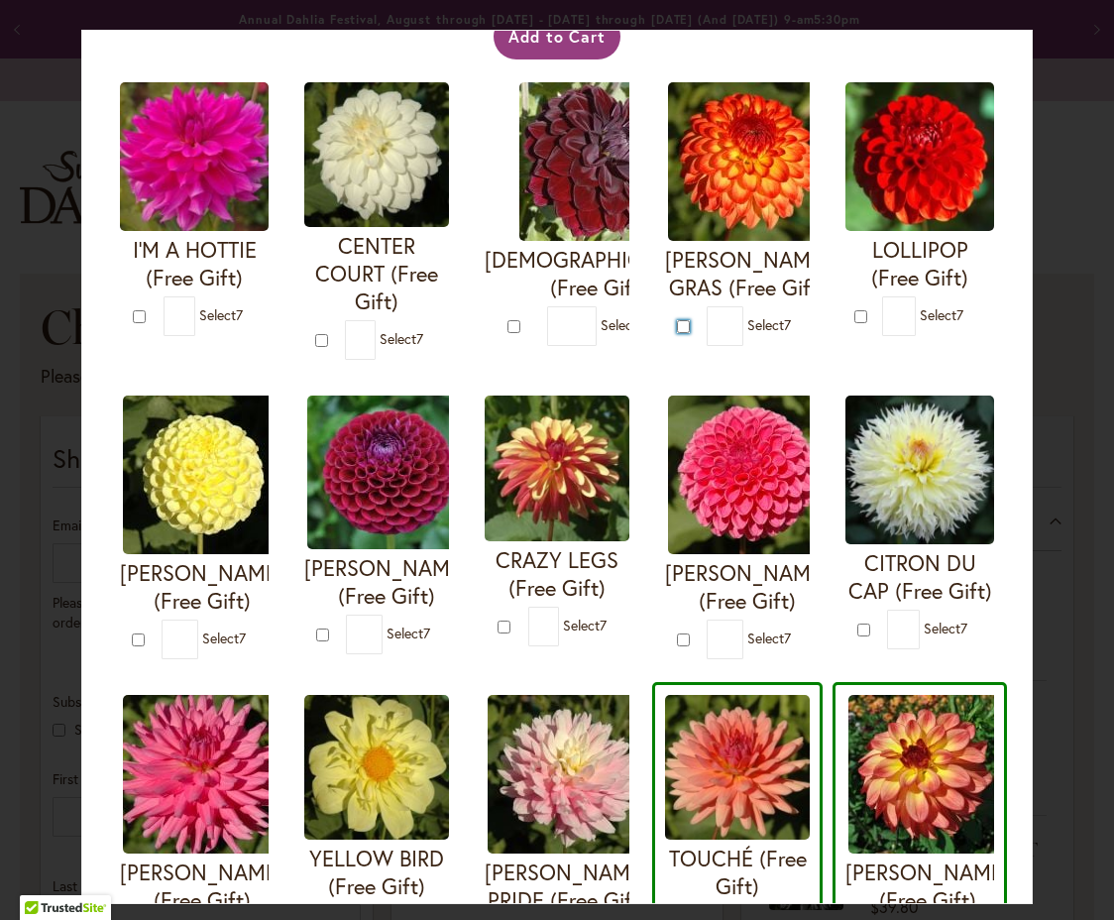
type input "*"
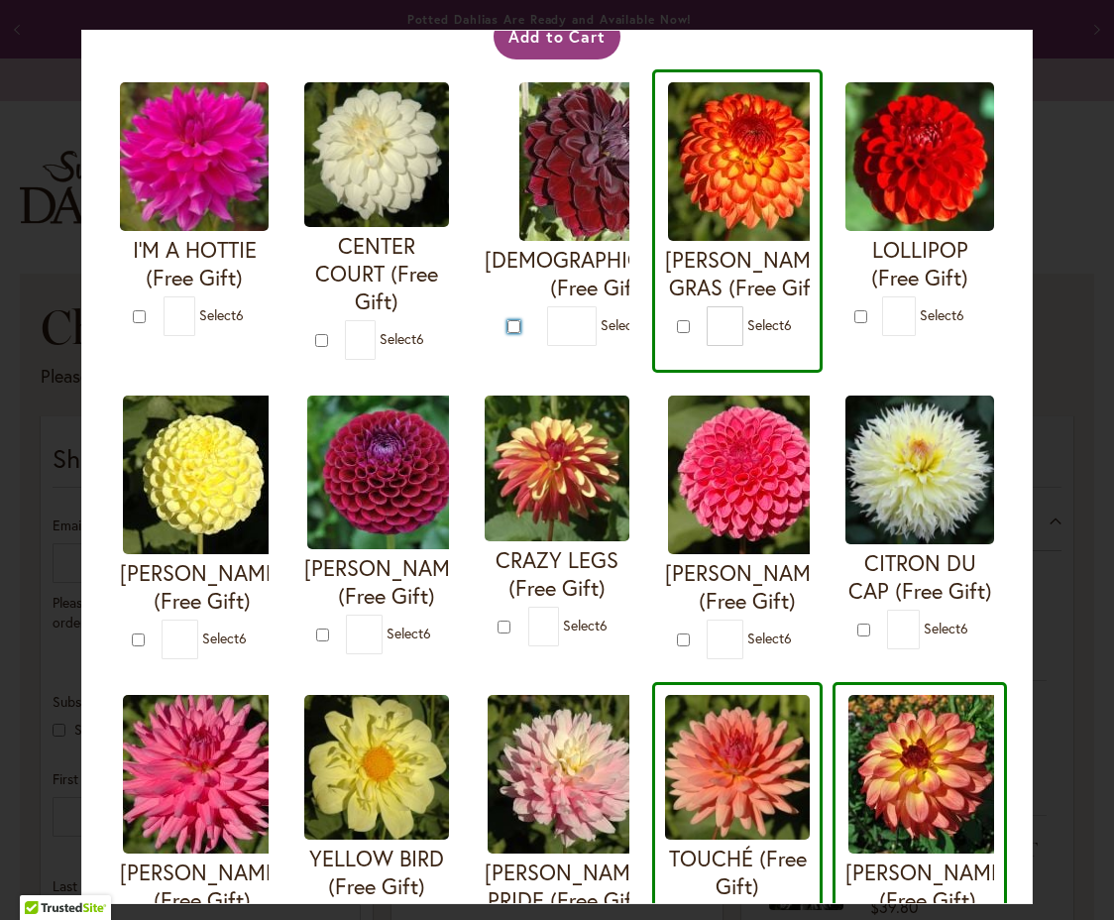
type input "*"
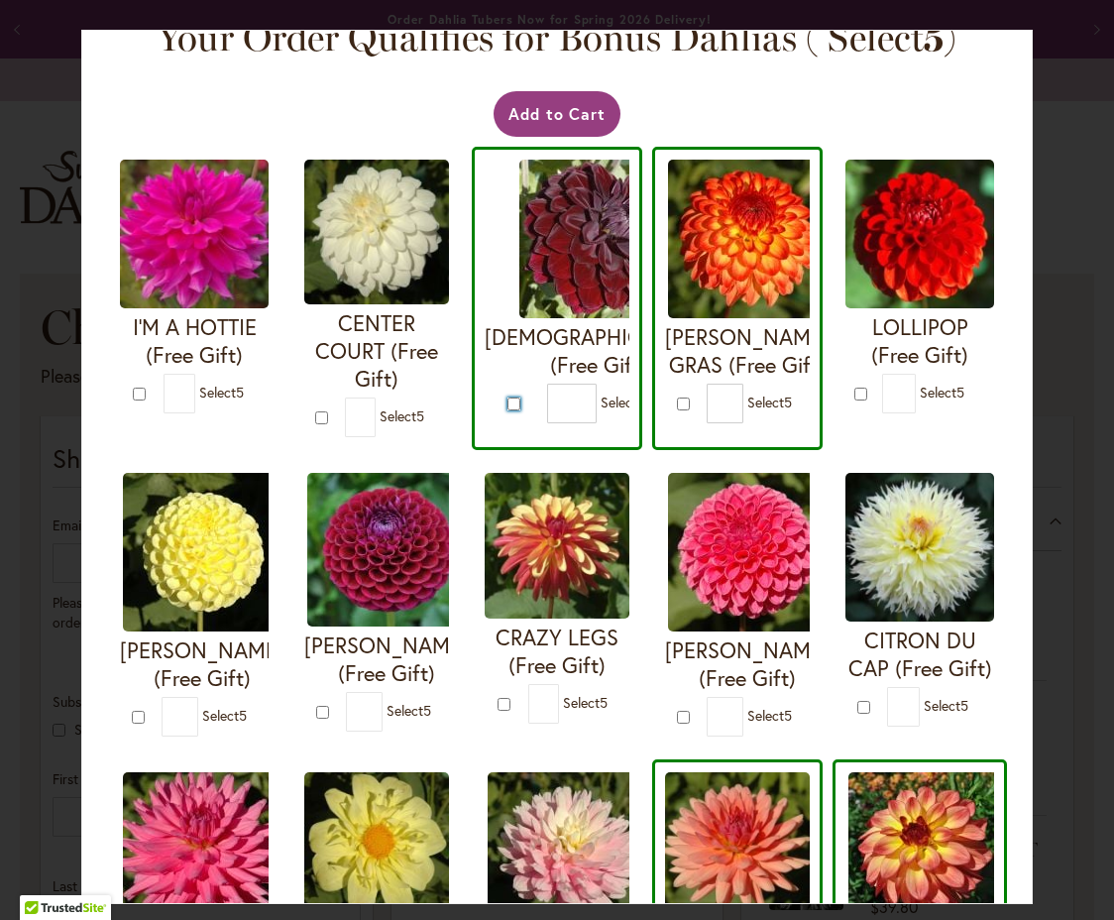
scroll to position [28, 0]
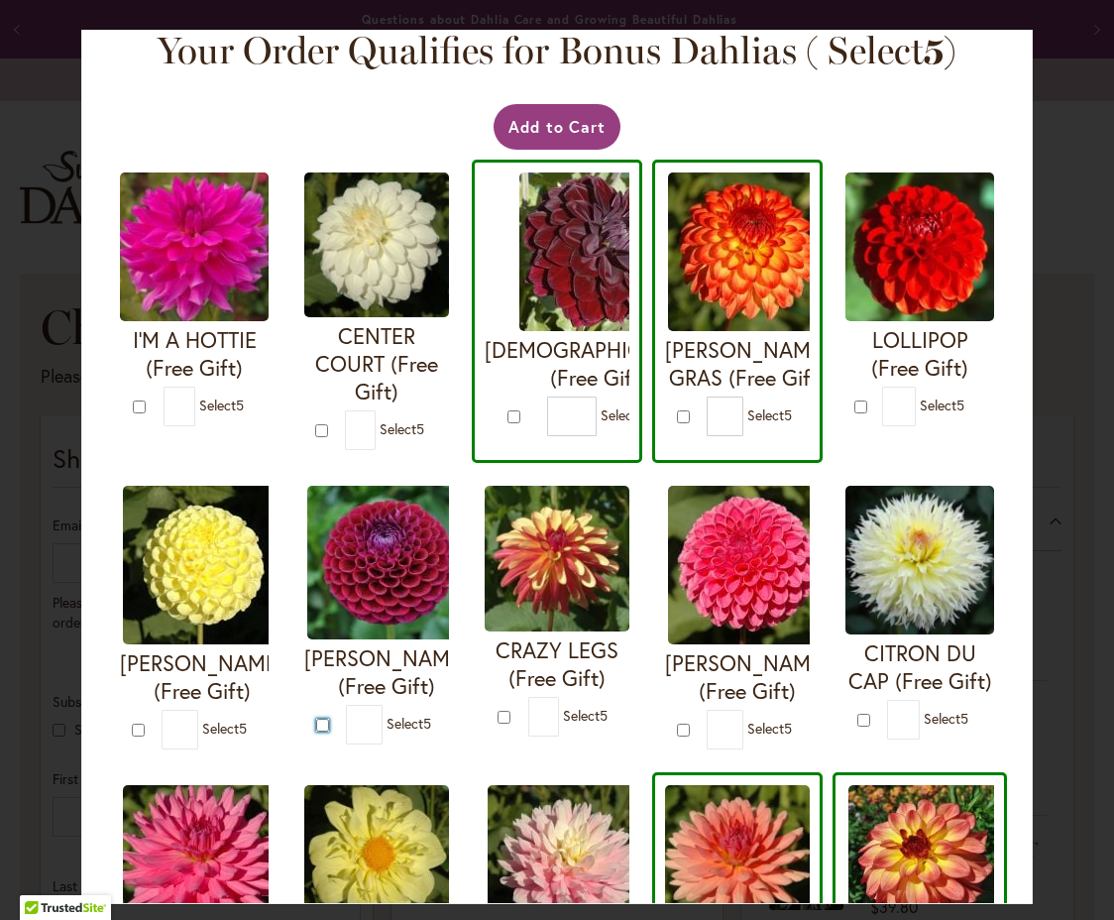
type input "*"
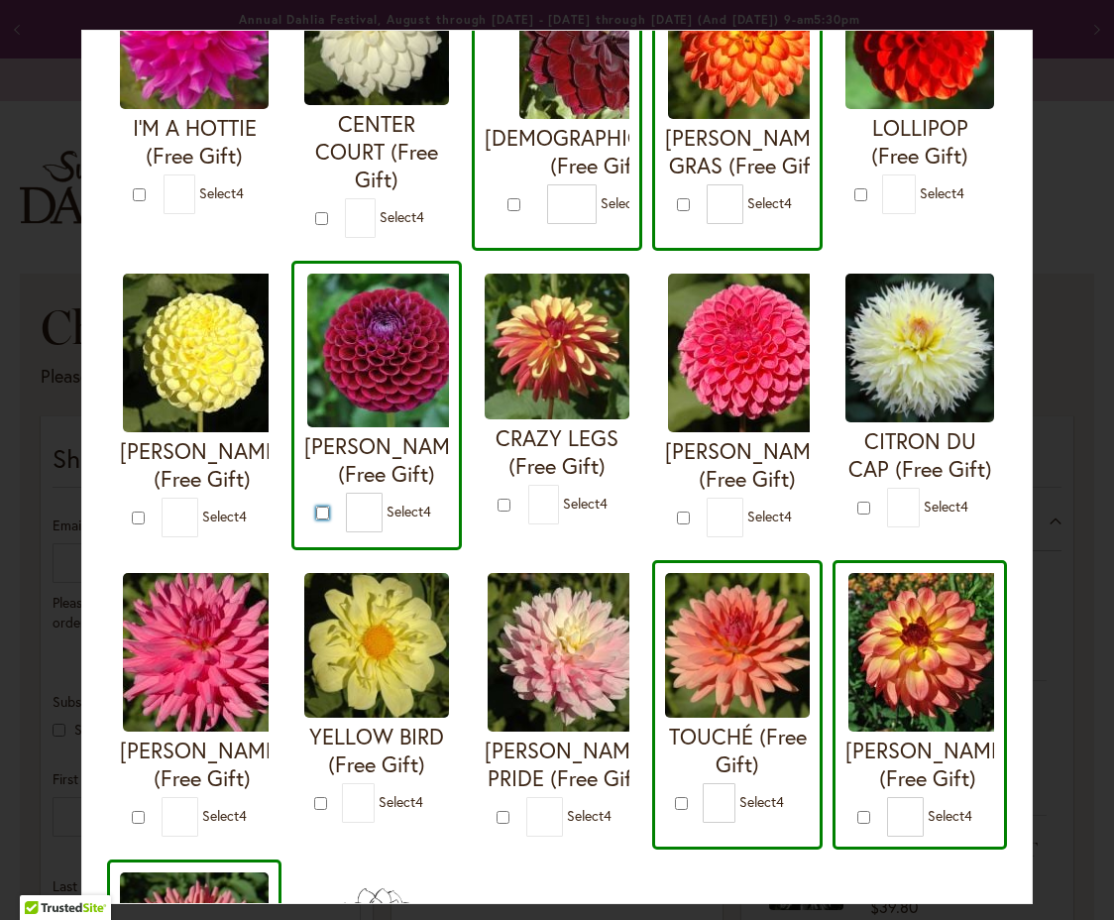
scroll to position [258, 0]
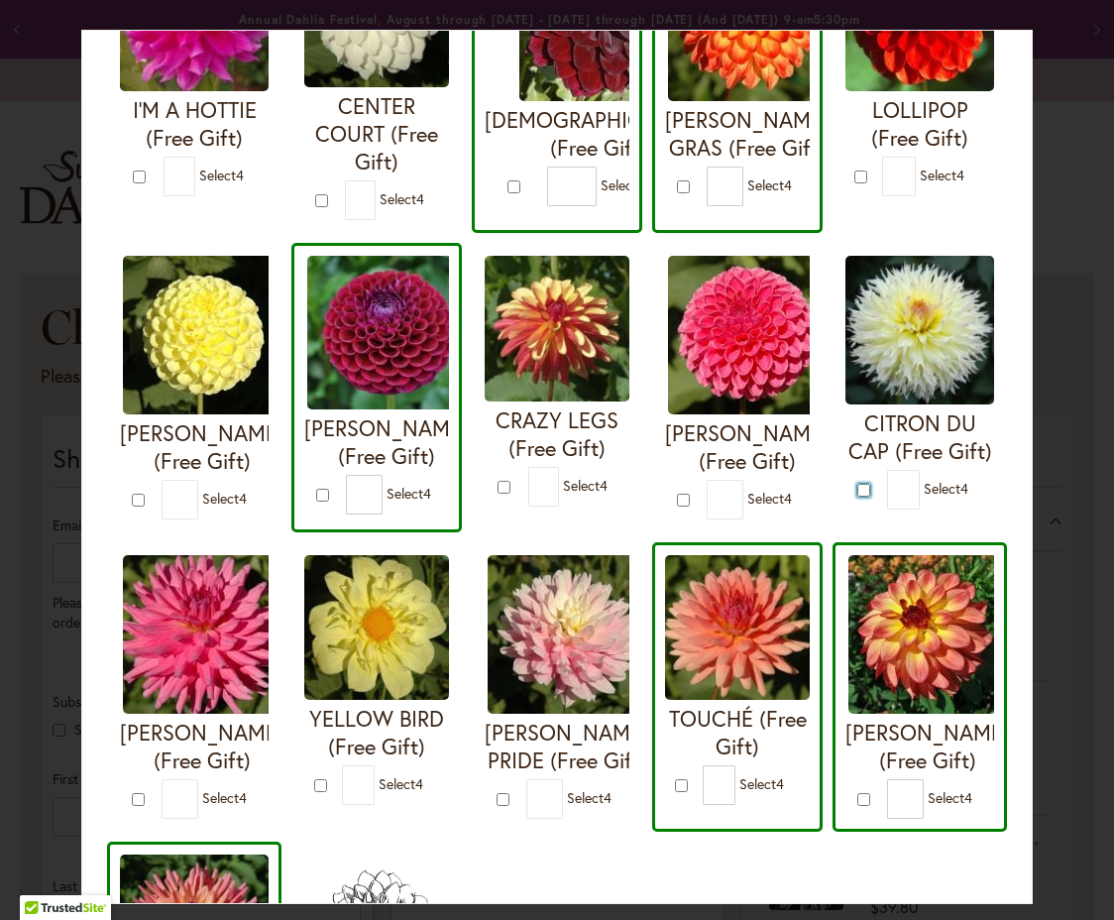
type input "*"
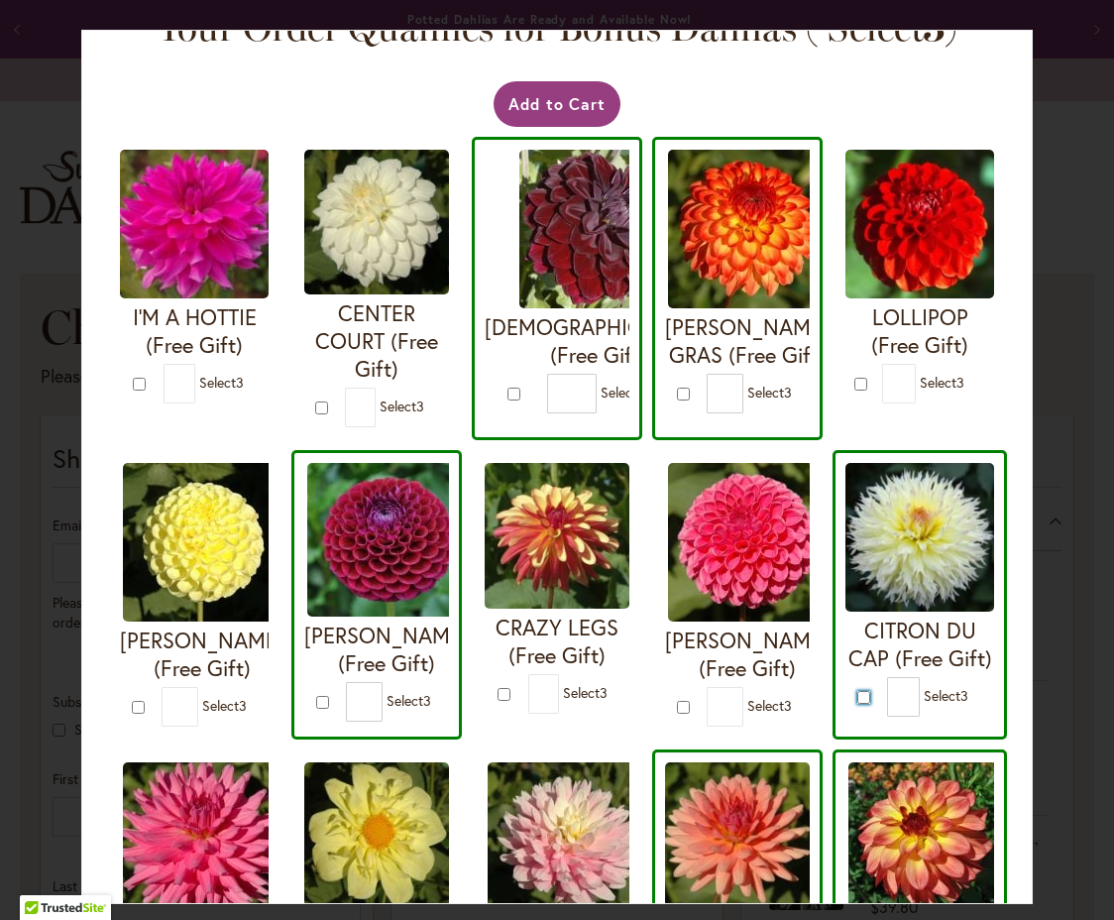
scroll to position [49, 0]
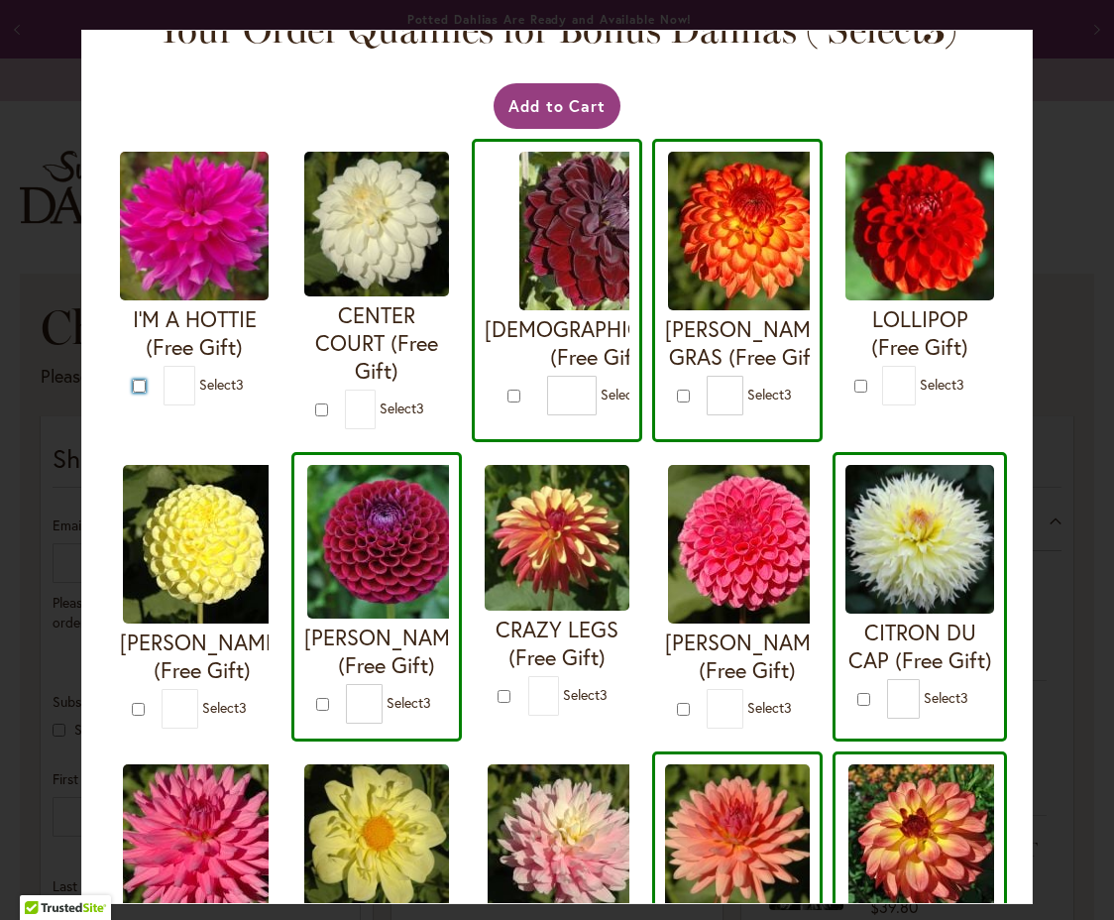
type input "*"
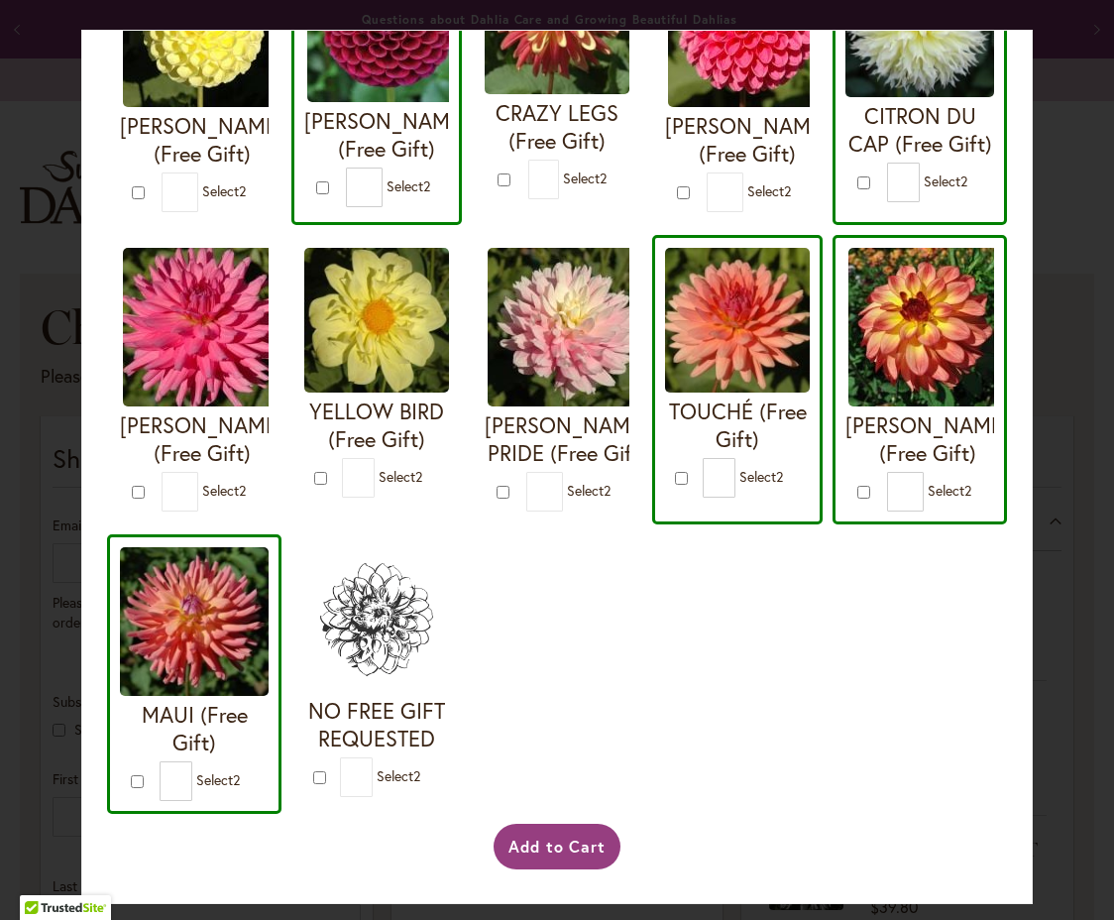
scroll to position [699, 0]
type input "*"
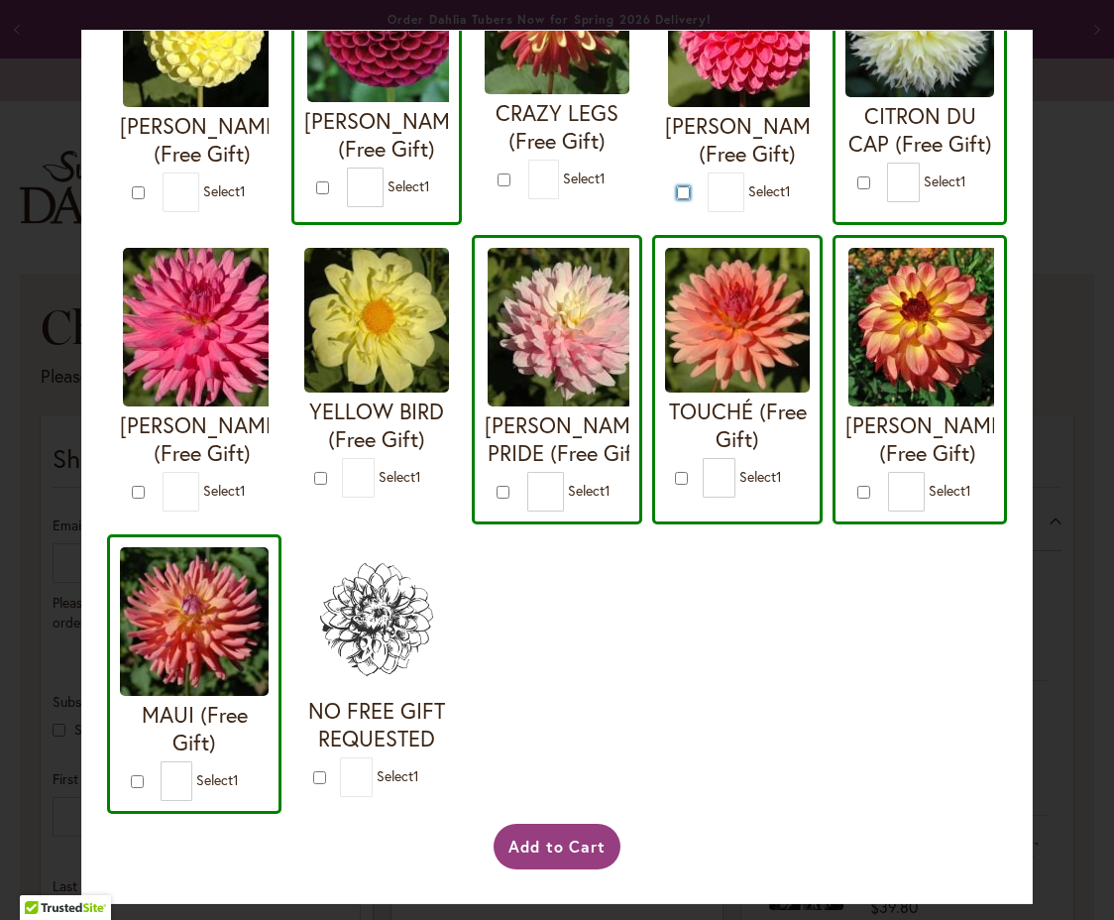
type input "*"
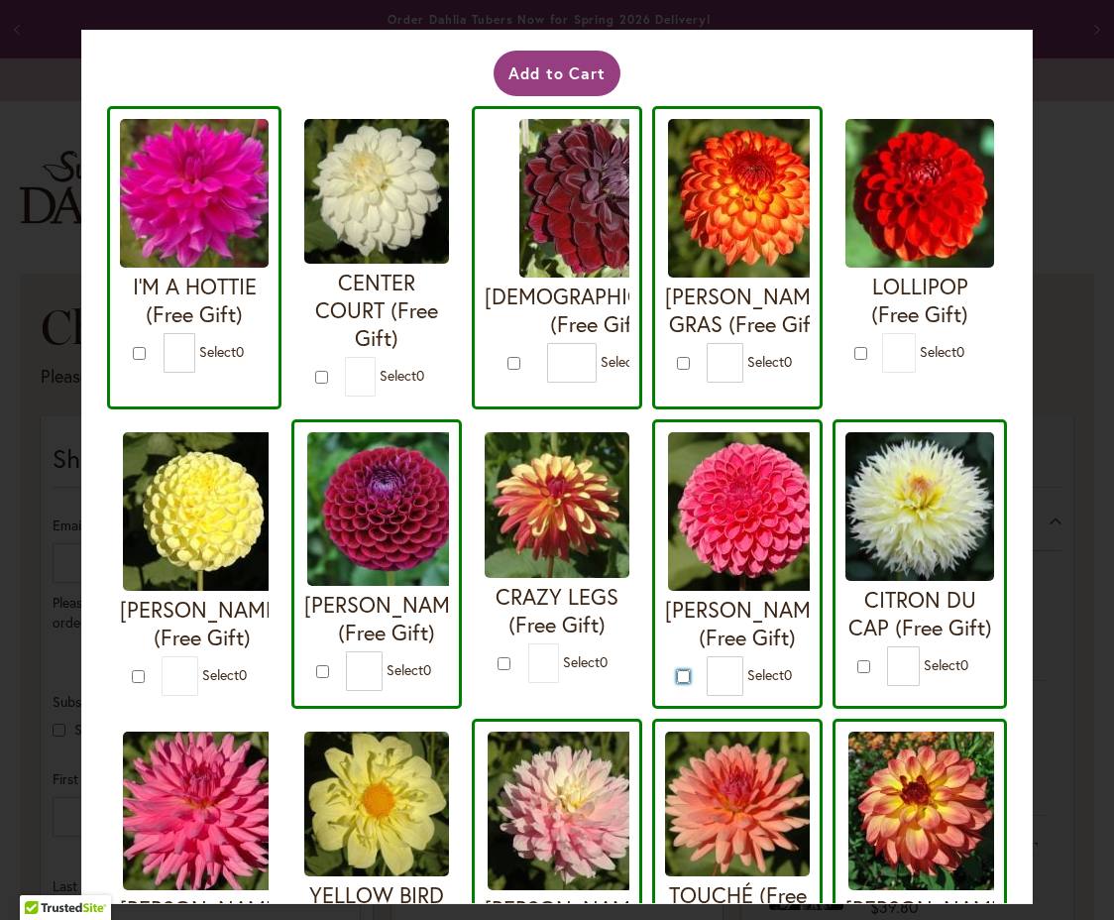
scroll to position [0, 0]
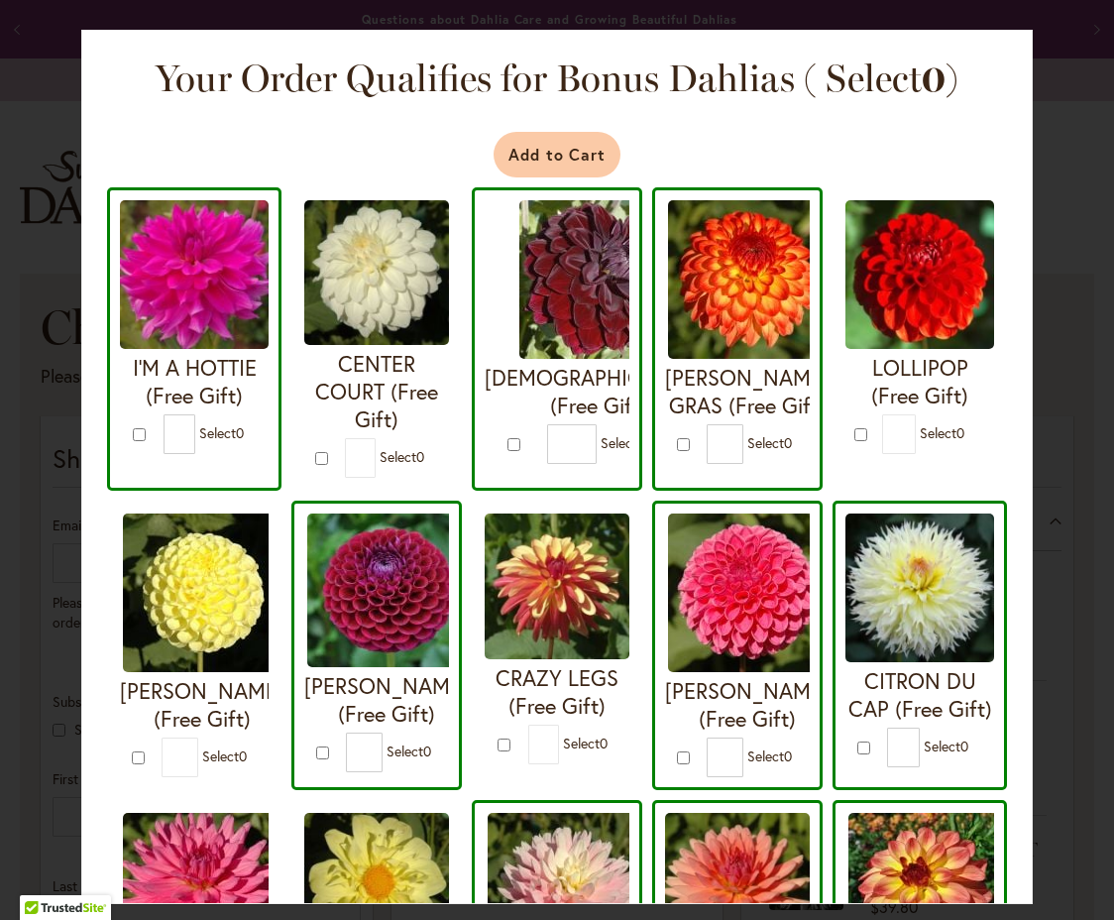
click at [542, 153] on button "Add to Cart" at bounding box center [558, 155] width 128 height 46
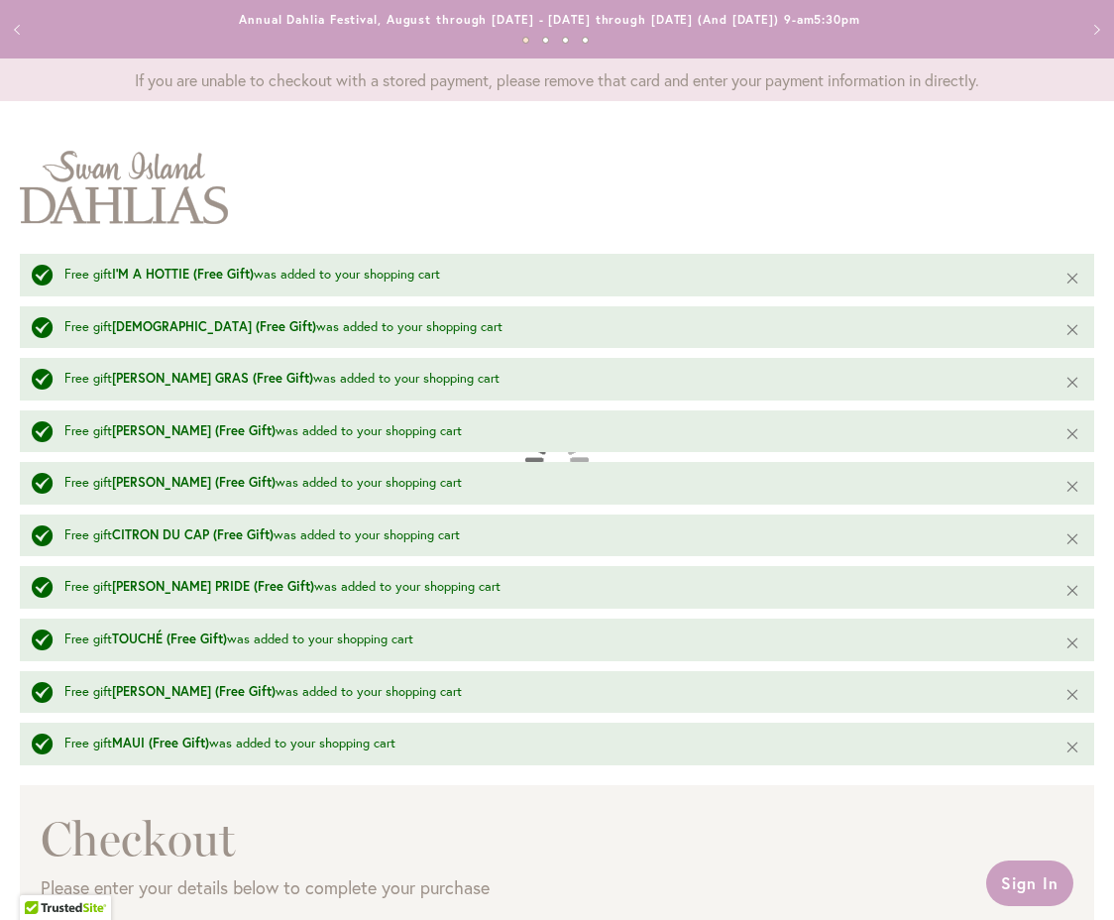
select select "**"
